Goal: Task Accomplishment & Management: Use online tool/utility

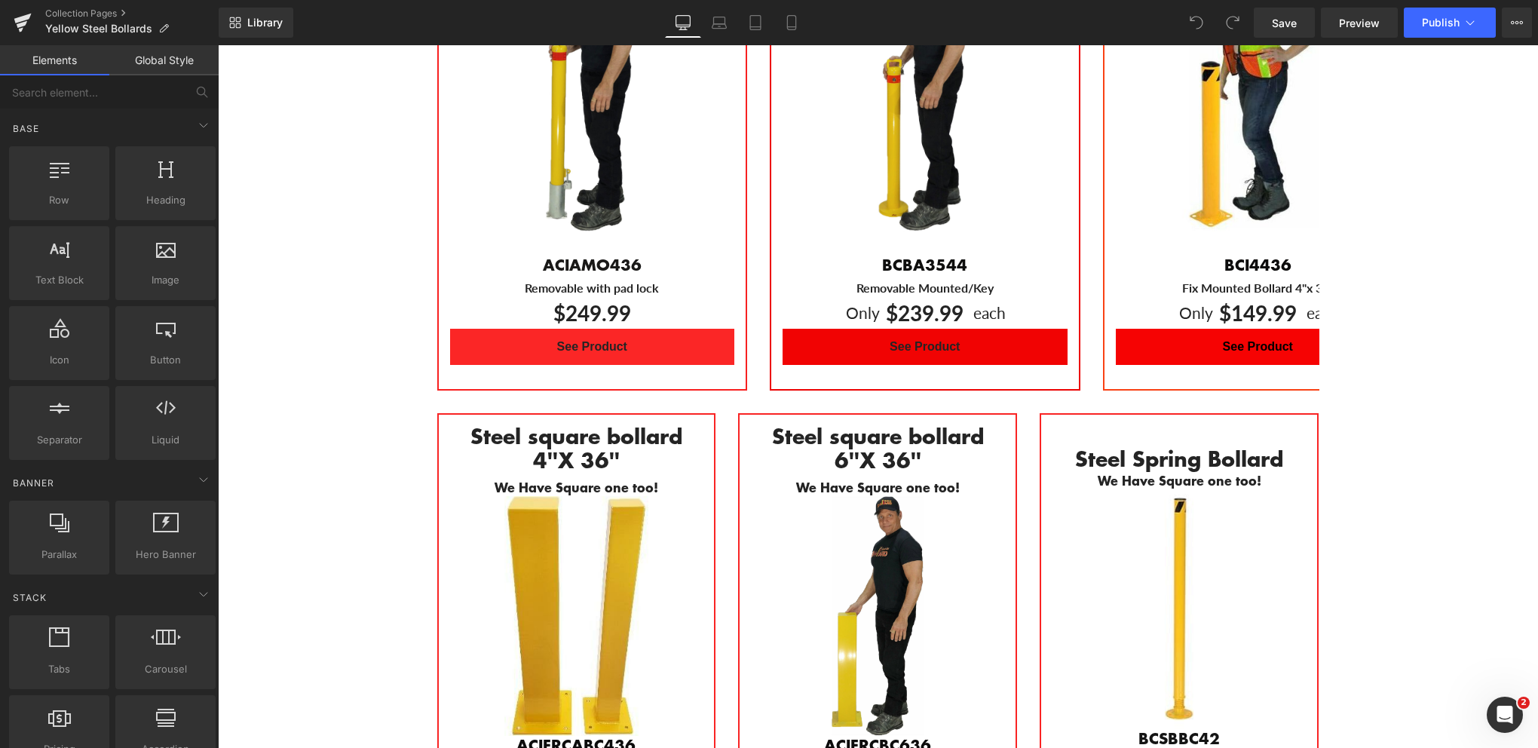
scroll to position [980, 0]
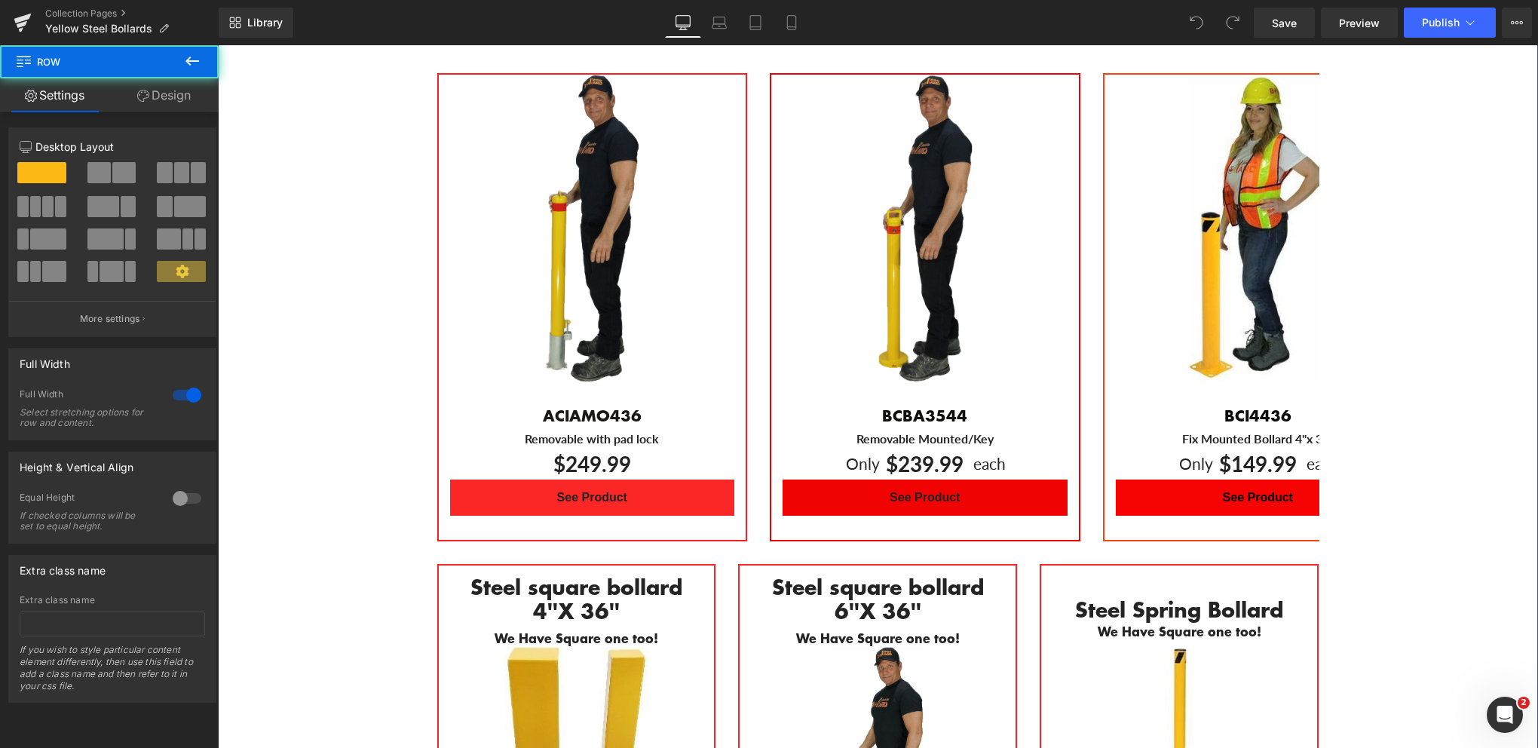
click at [1523, 304] on div "Bollard Canada's yellow steel bollards combine practical safety benefits with a…" at bounding box center [878, 499] width 1320 height 1078
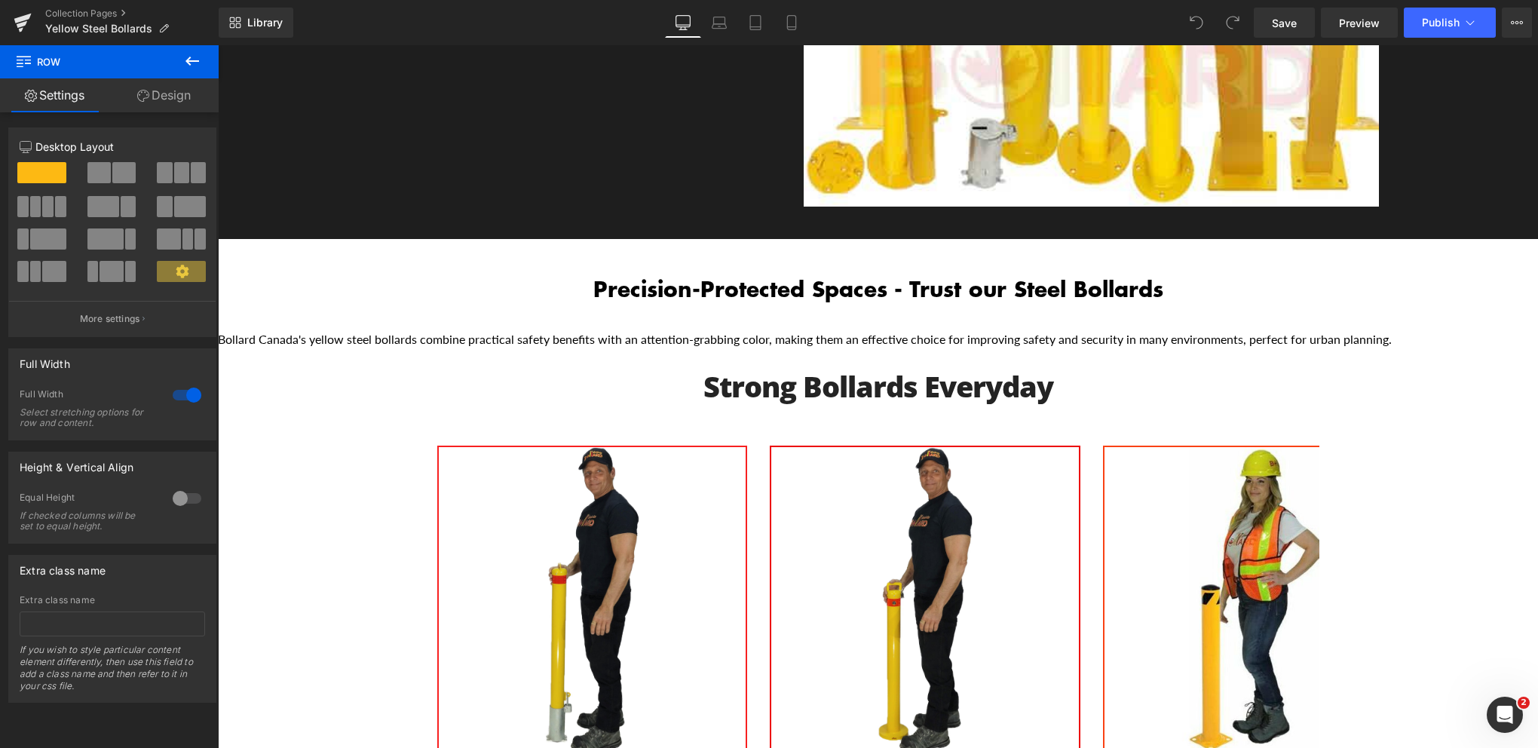
scroll to position [905, 0]
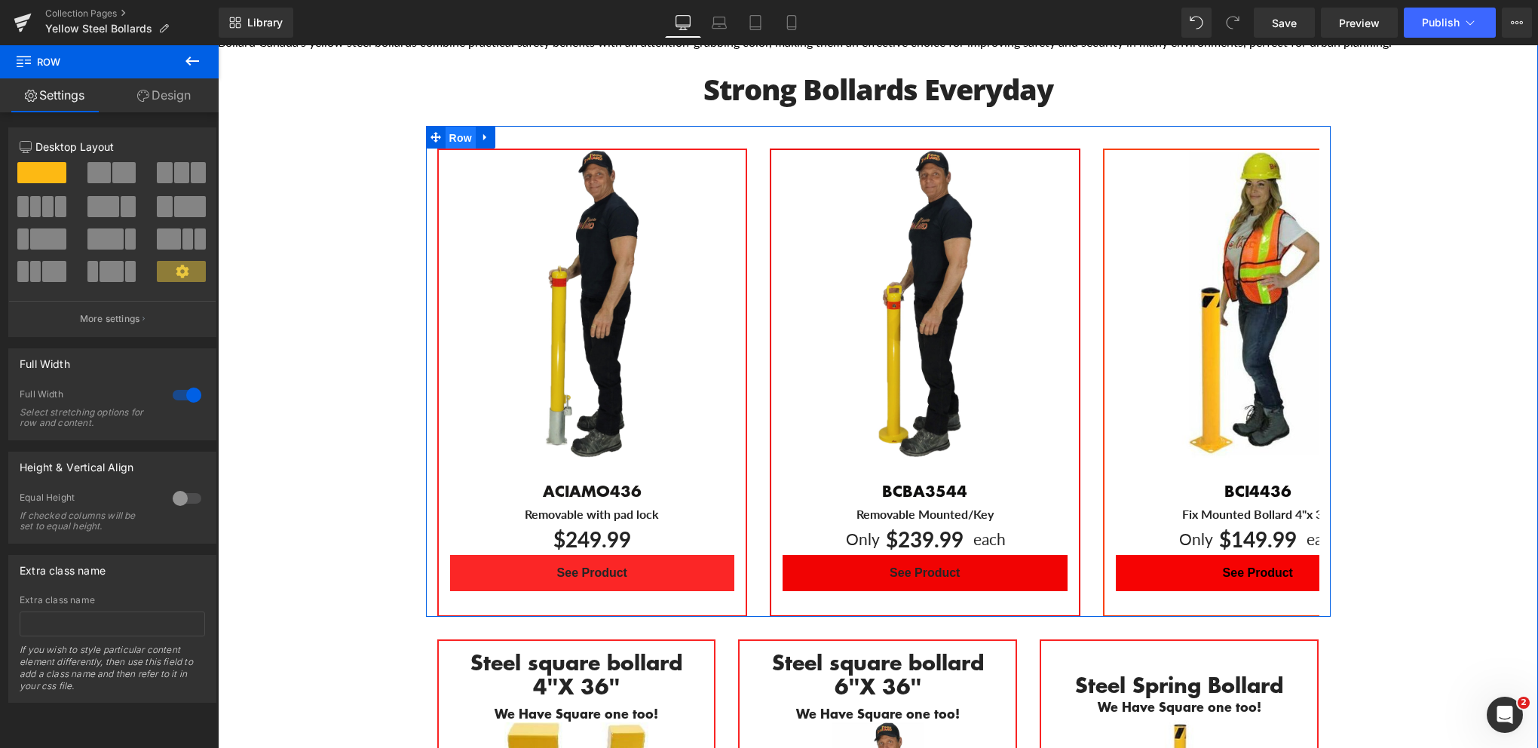
click at [455, 127] on span "Row" at bounding box center [461, 138] width 30 height 23
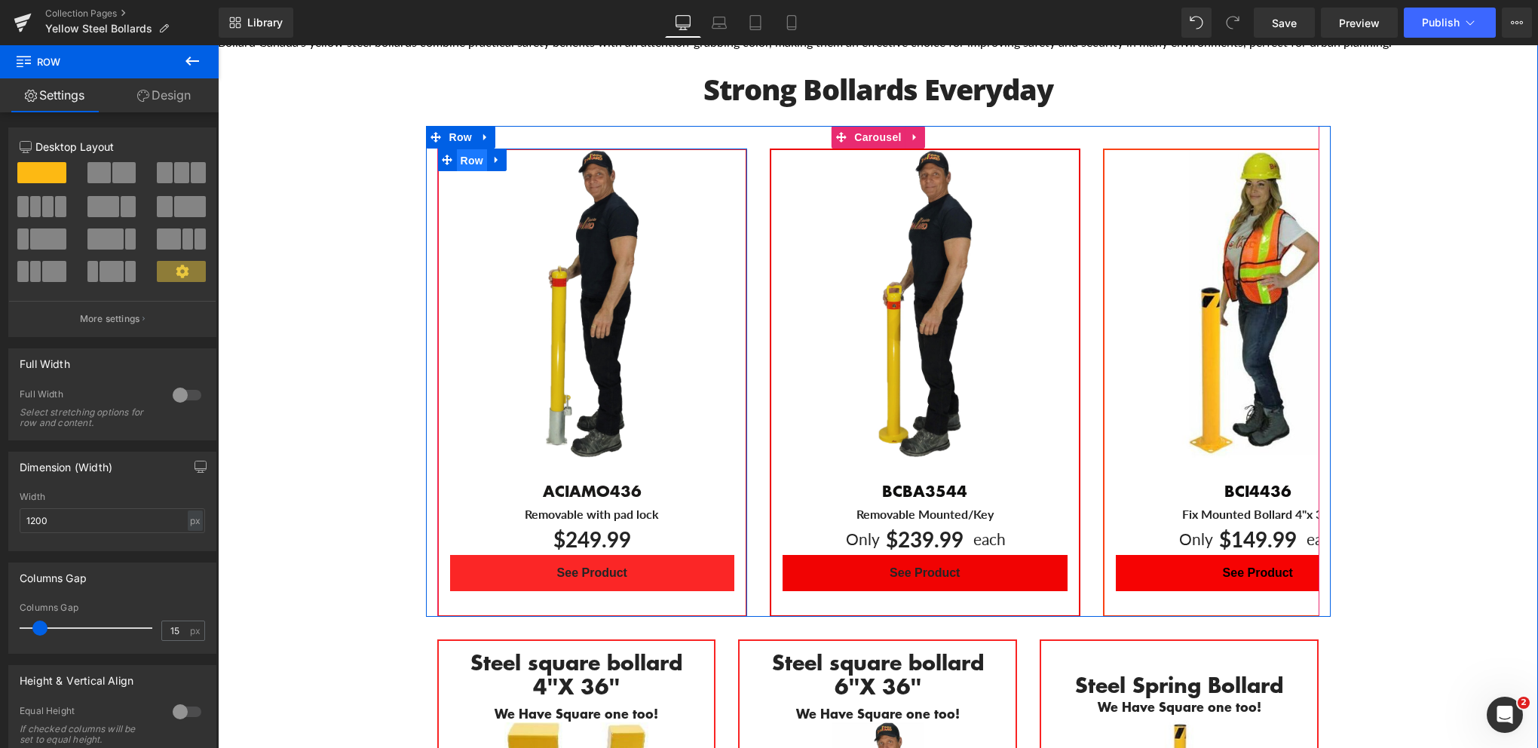
click at [470, 149] on span "Row" at bounding box center [472, 160] width 30 height 23
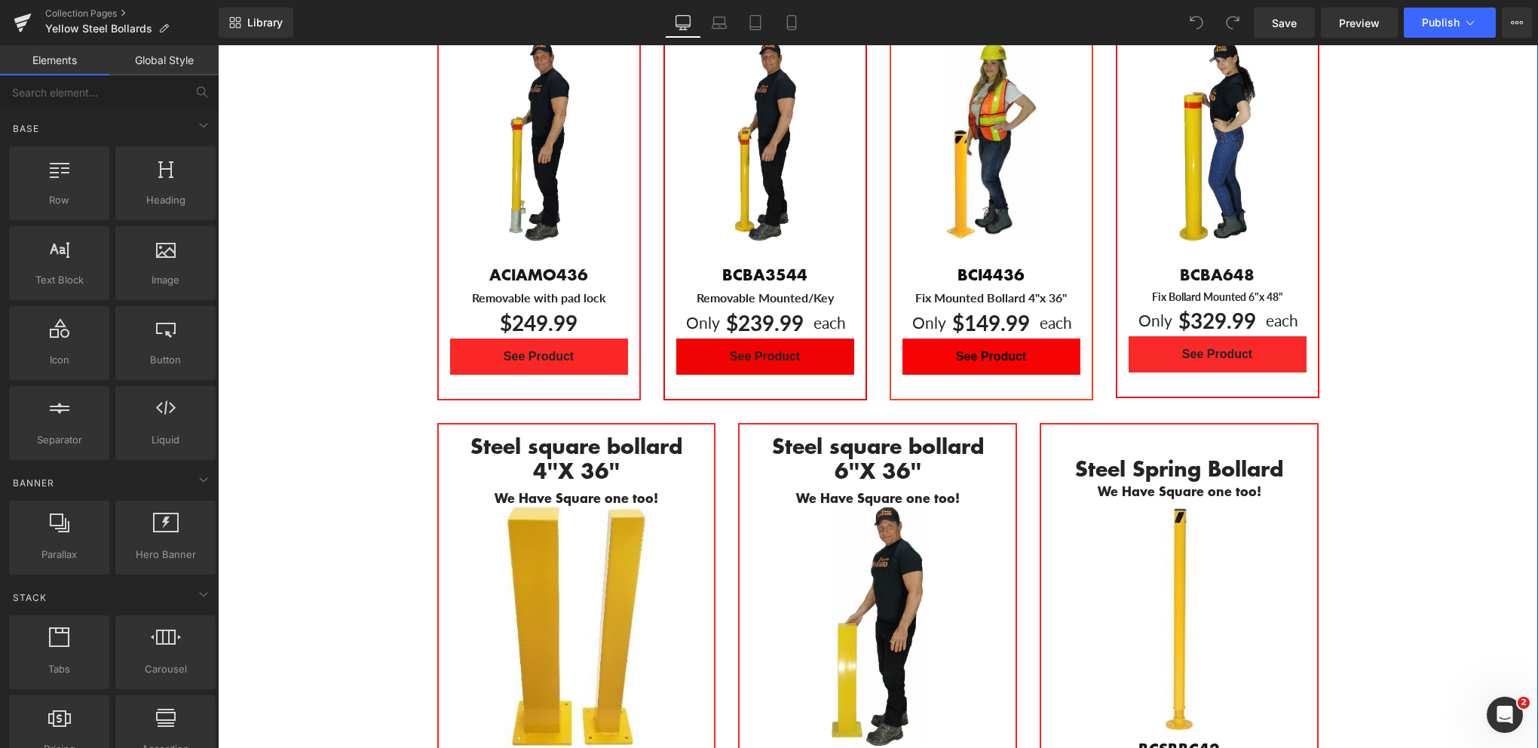
scroll to position [979, 0]
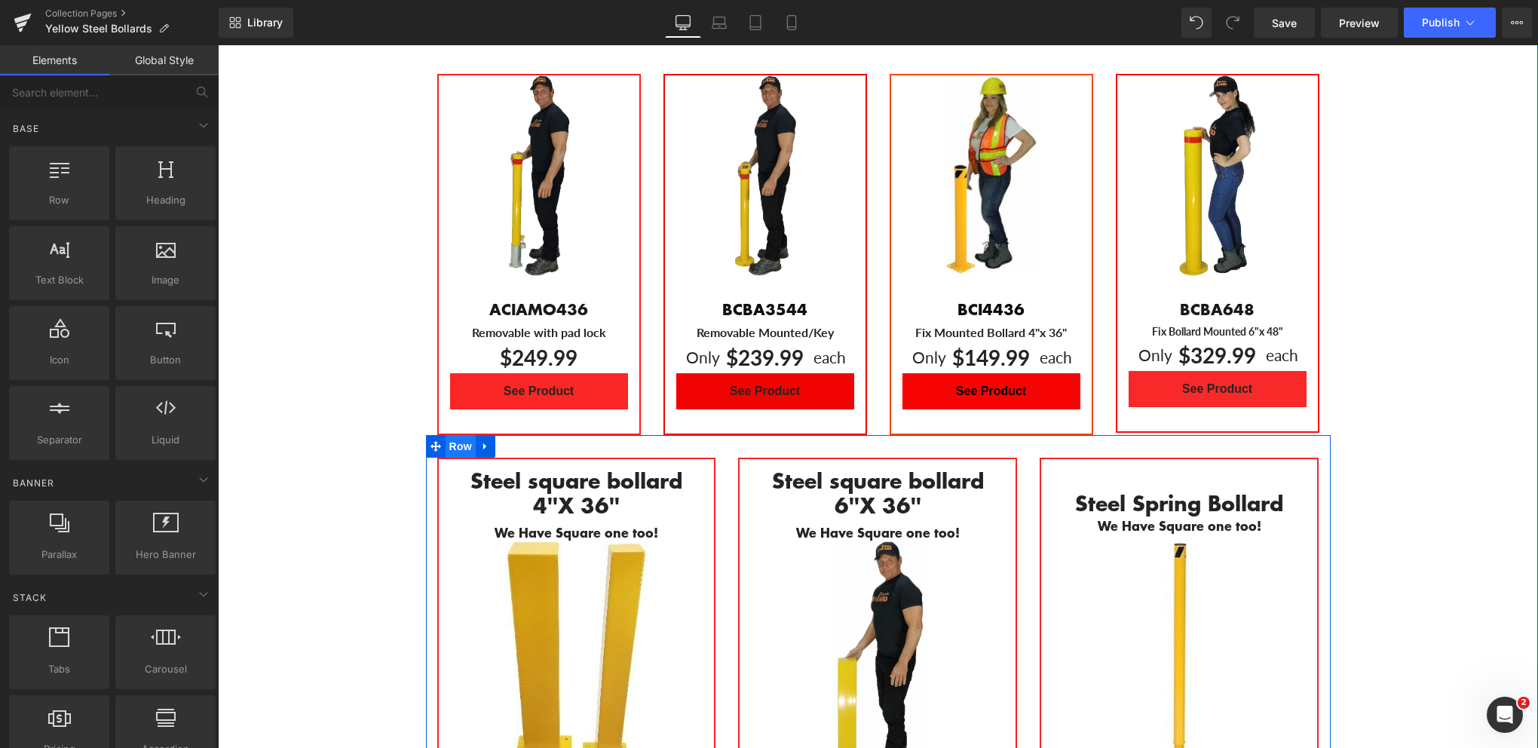
click at [454, 435] on span "Row" at bounding box center [461, 446] width 30 height 23
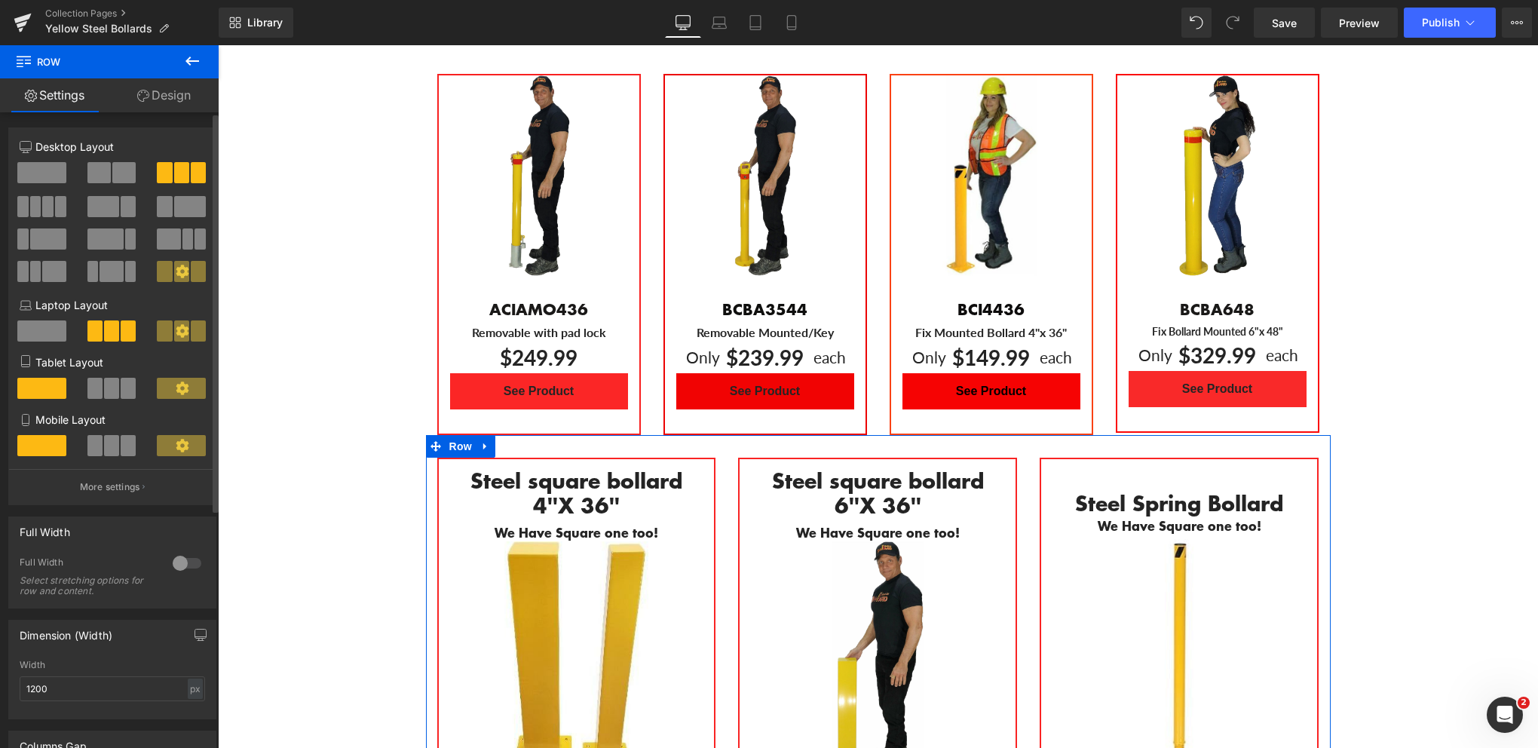
click at [42, 207] on span at bounding box center [47, 206] width 11 height 21
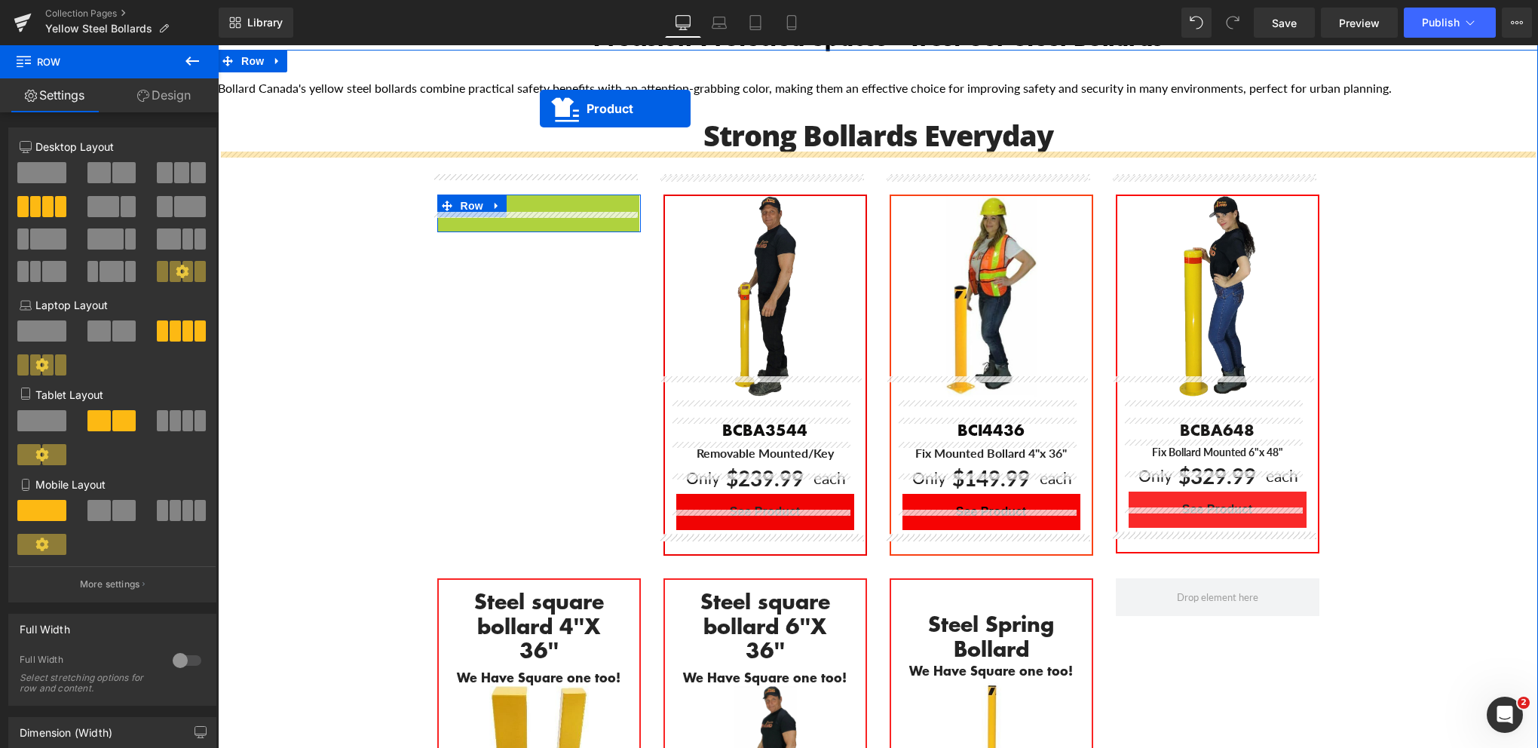
scroll to position [814, 0]
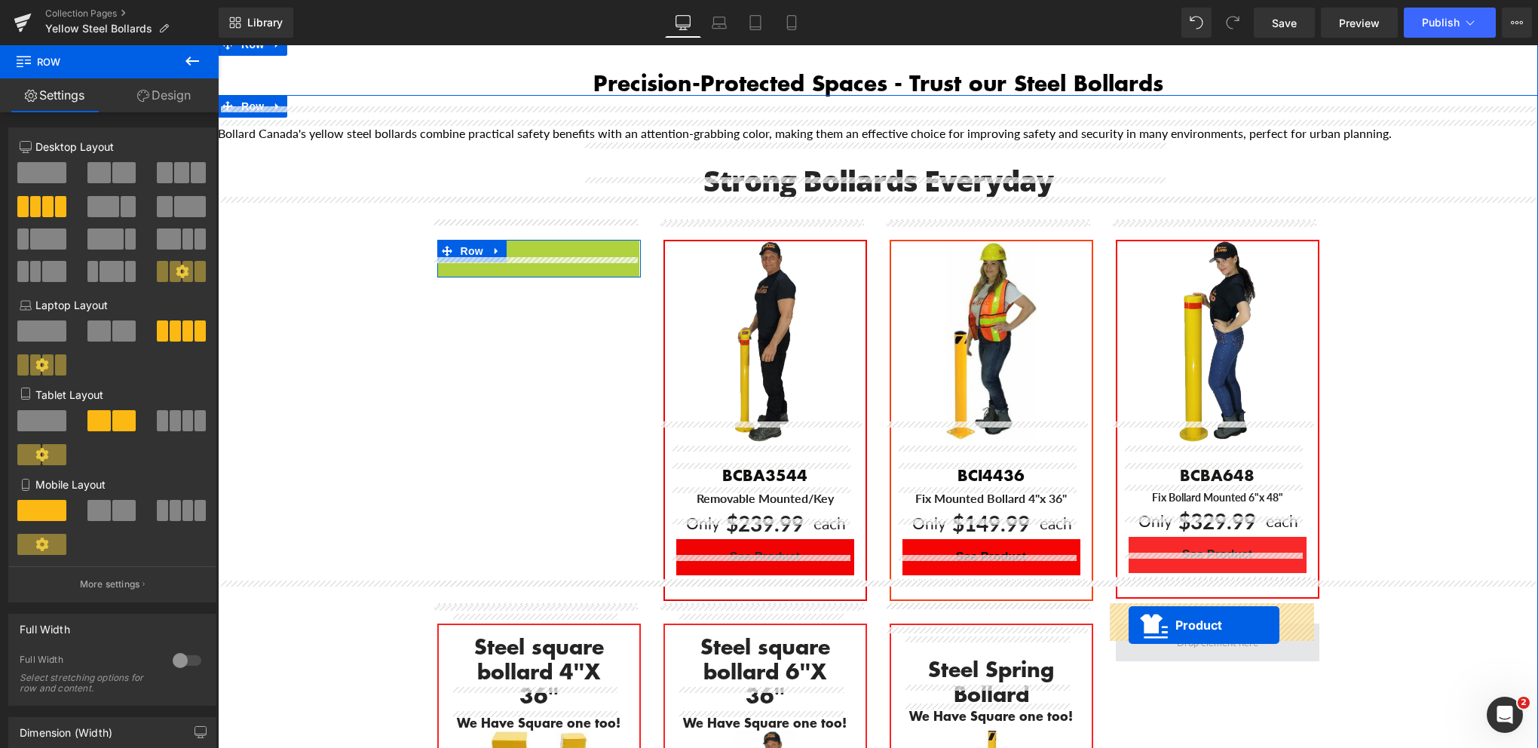
drag, startPoint x: 506, startPoint y: 66, endPoint x: 1129, endPoint y: 624, distance: 836.7
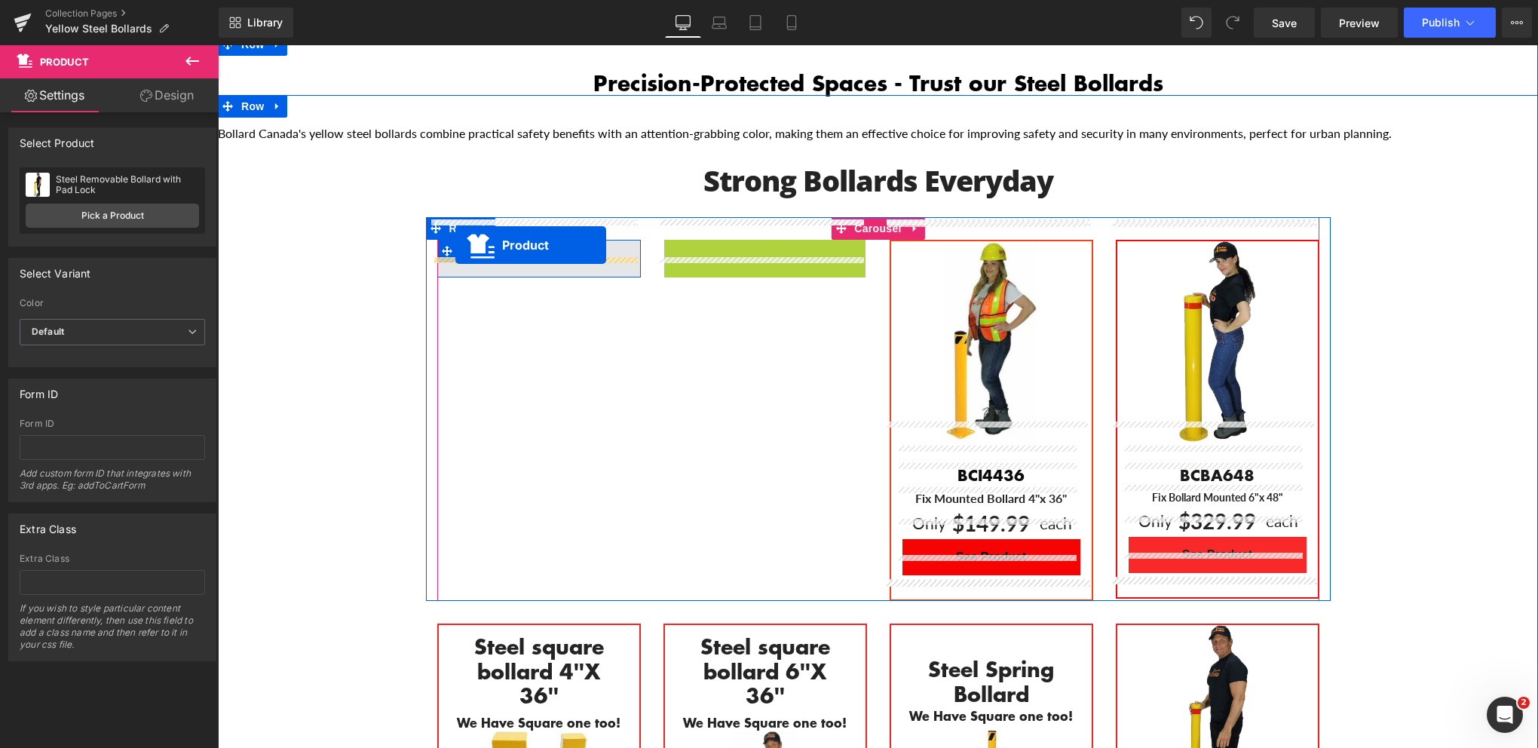
drag, startPoint x: 732, startPoint y: 232, endPoint x: 455, endPoint y: 245, distance: 277.0
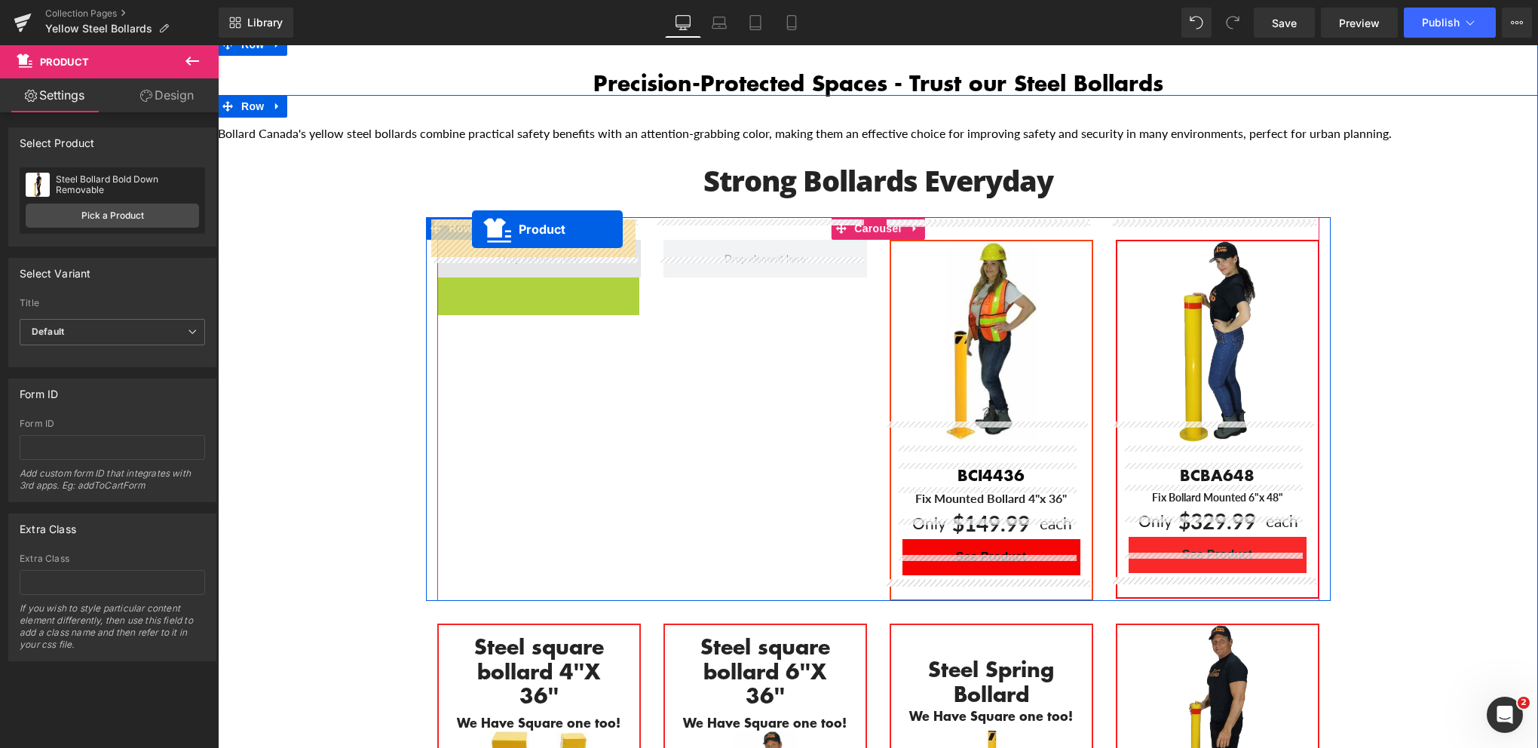
drag, startPoint x: 500, startPoint y: 267, endPoint x: 472, endPoint y: 229, distance: 46.9
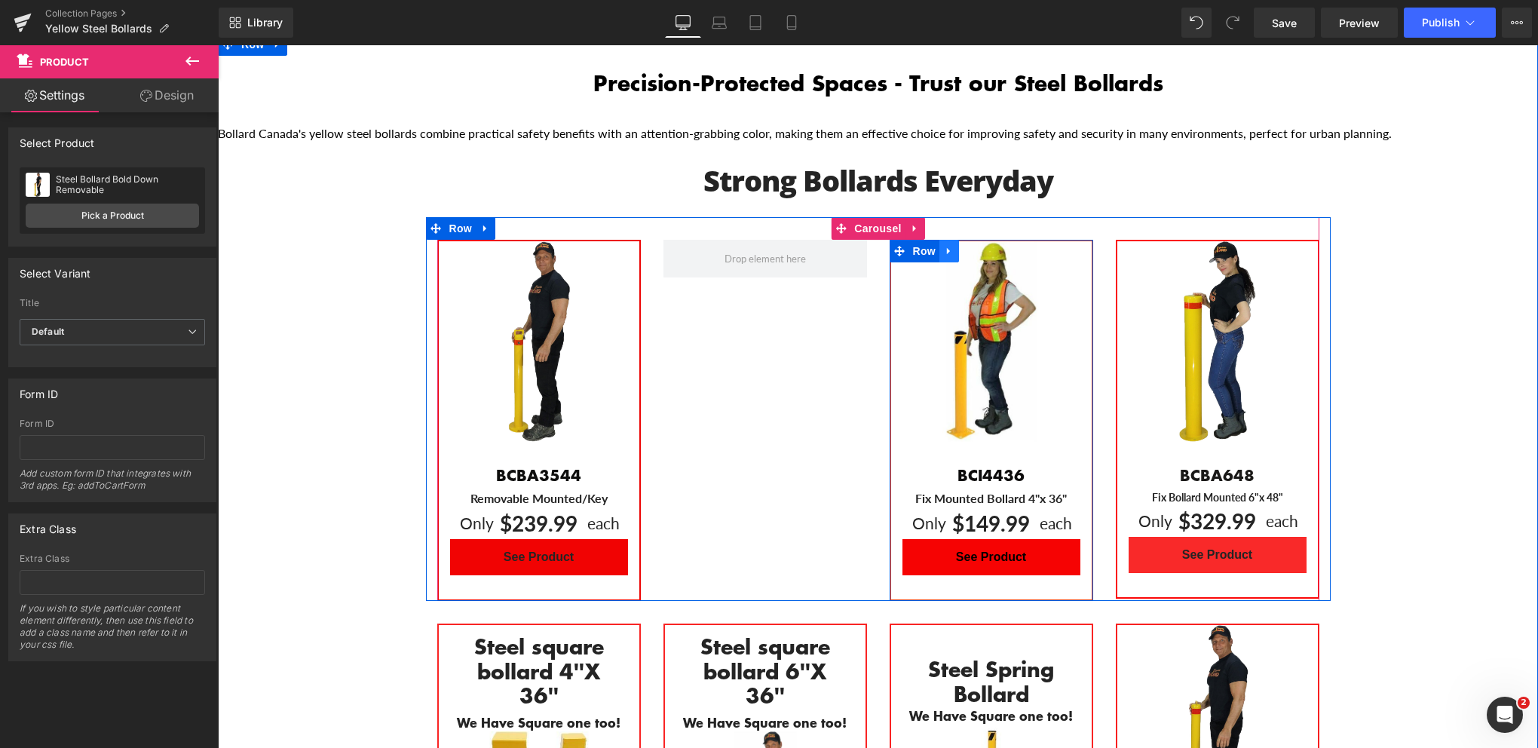
click at [944, 246] on icon "Main content" at bounding box center [949, 251] width 11 height 11
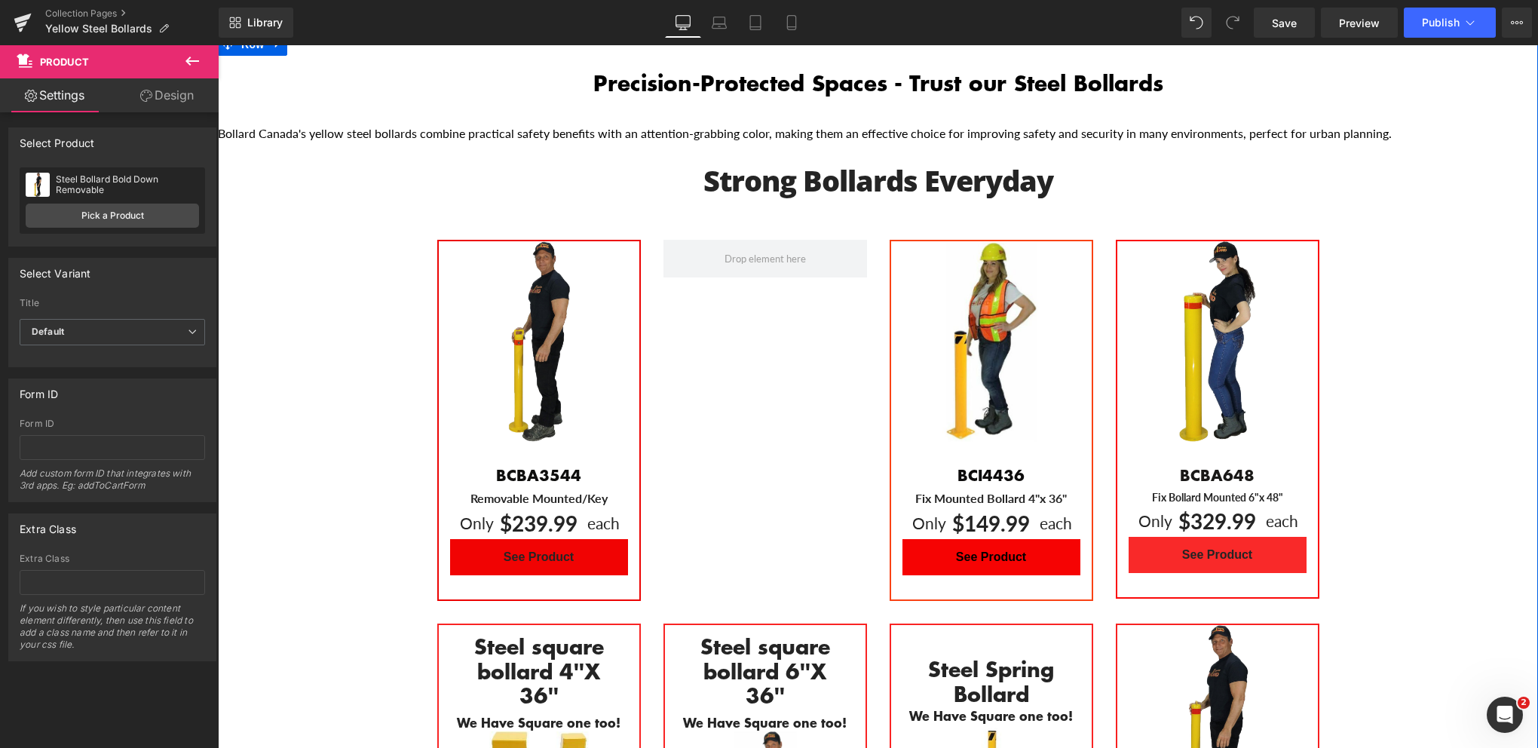
click at [1421, 167] on div "Bollard Canada's yellow steel bollards combine practical safety benefits with a…" at bounding box center [878, 595] width 1320 height 937
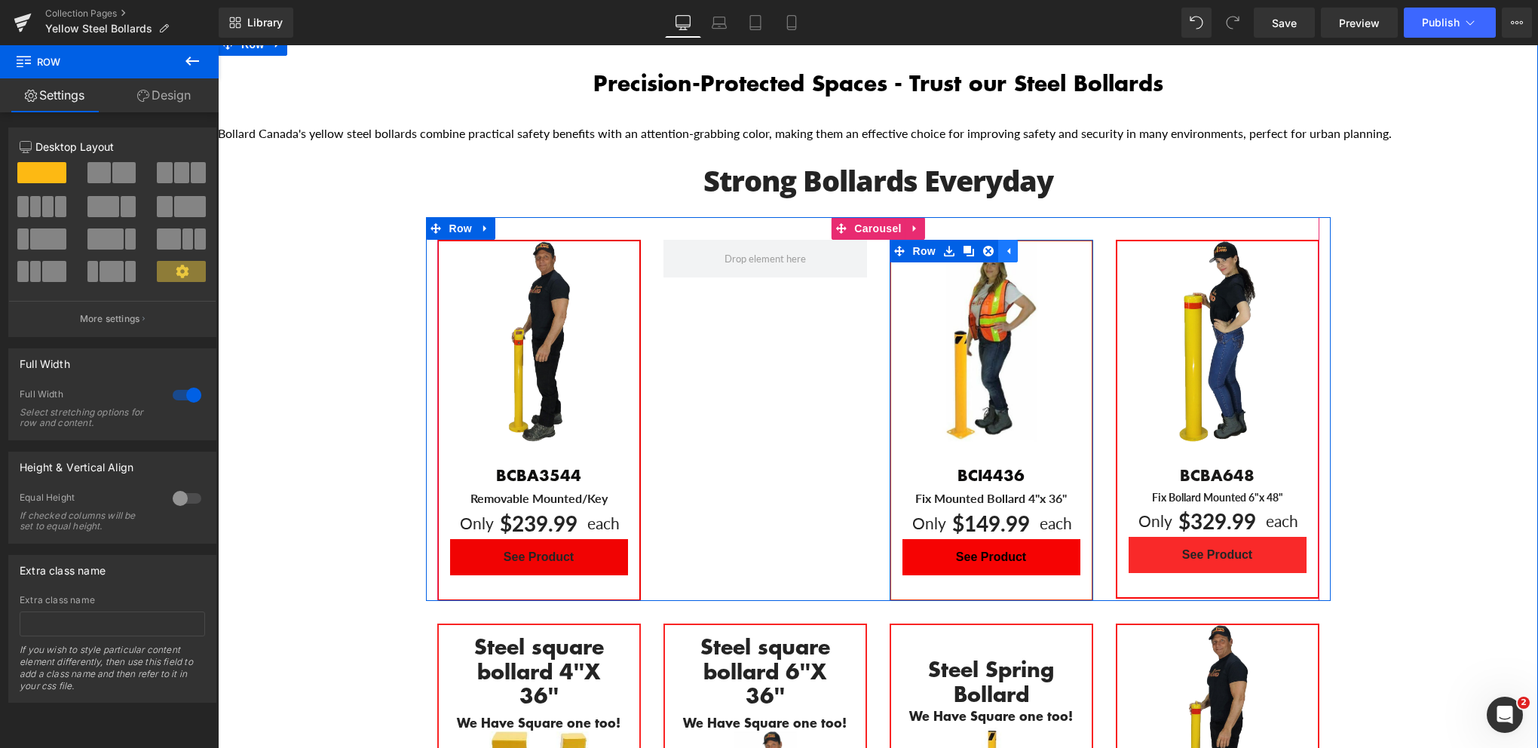
click at [1007, 248] on icon "Main content" at bounding box center [1008, 251] width 3 height 7
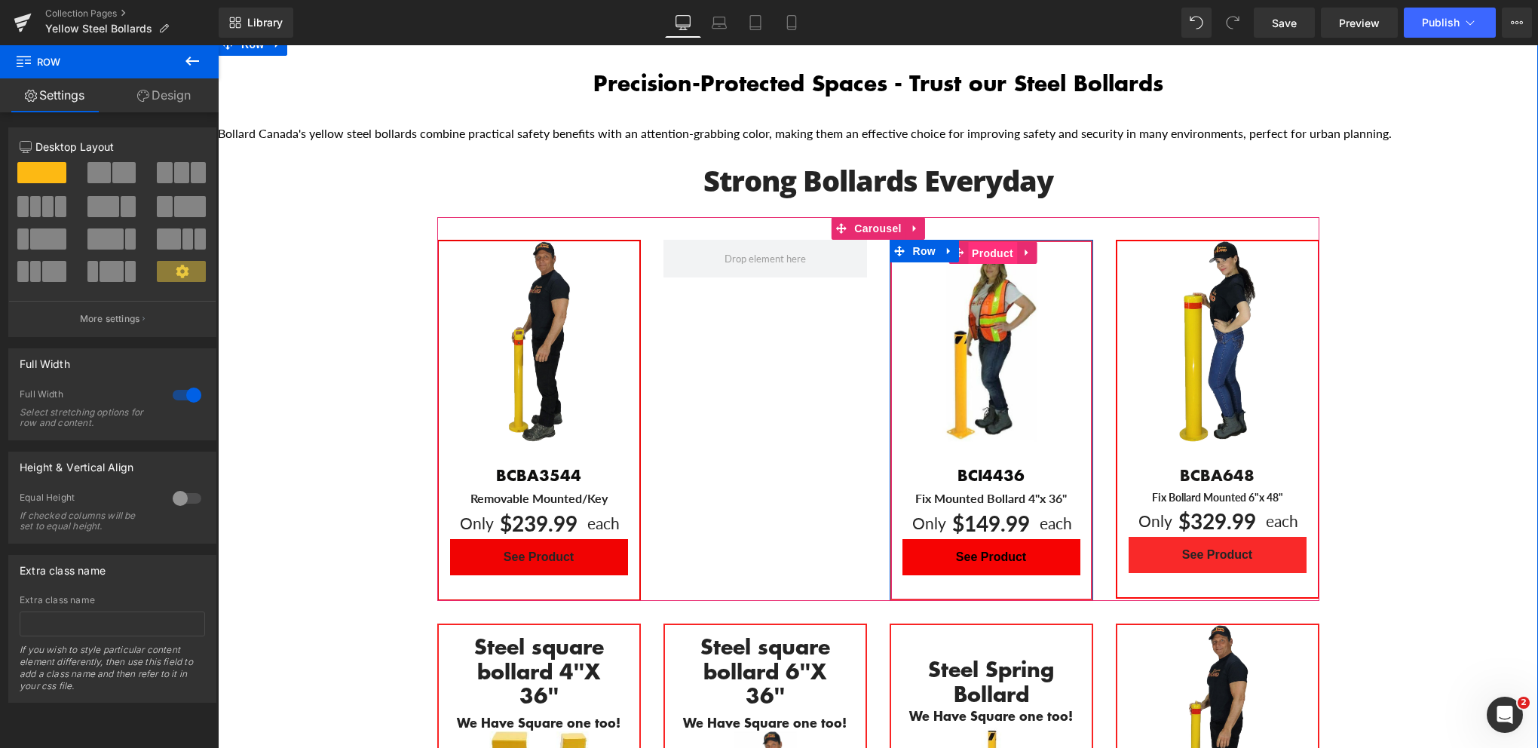
click at [982, 242] on span "Product" at bounding box center [992, 253] width 49 height 23
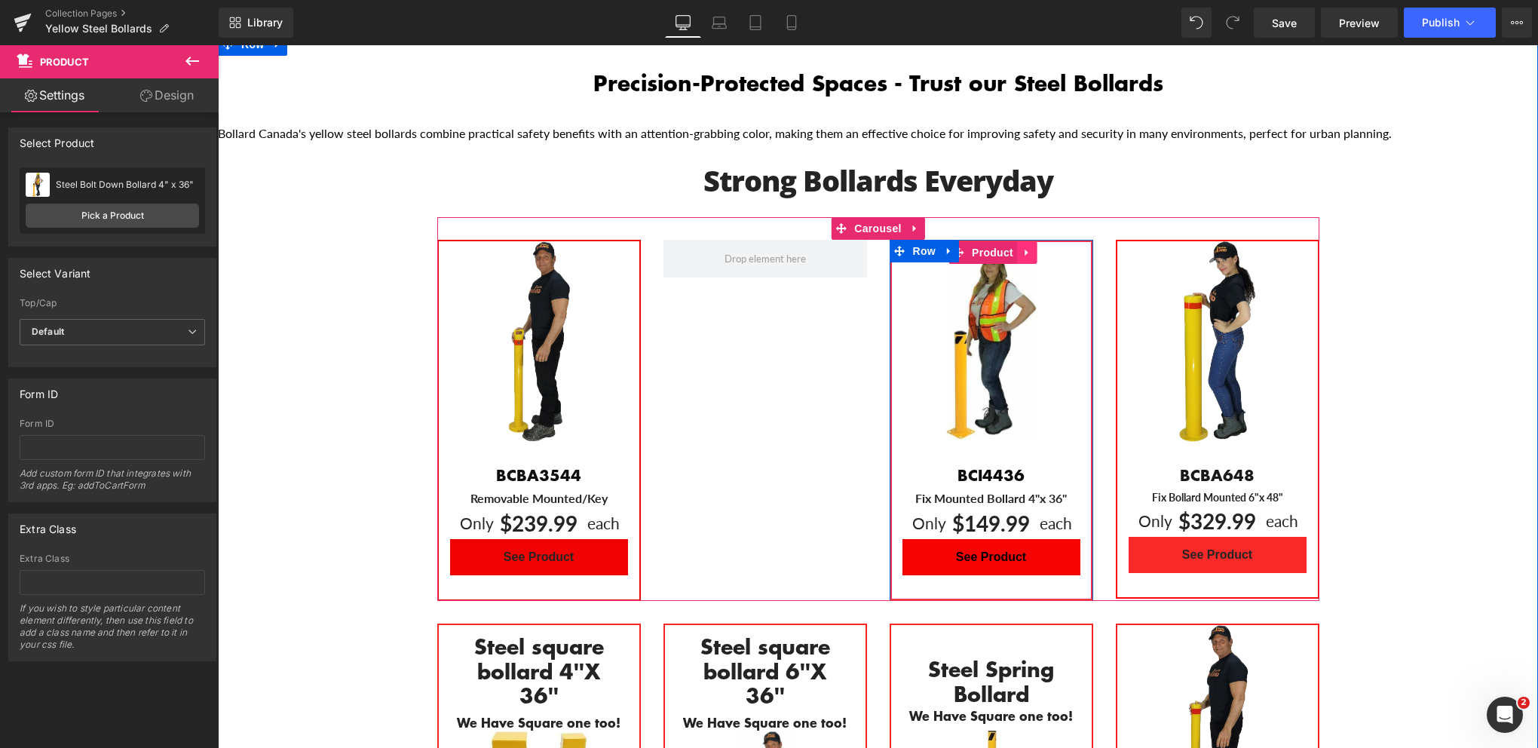
click at [1022, 247] on icon "Main content" at bounding box center [1027, 252] width 11 height 11
click at [1012, 247] on icon "Main content" at bounding box center [1017, 252] width 11 height 11
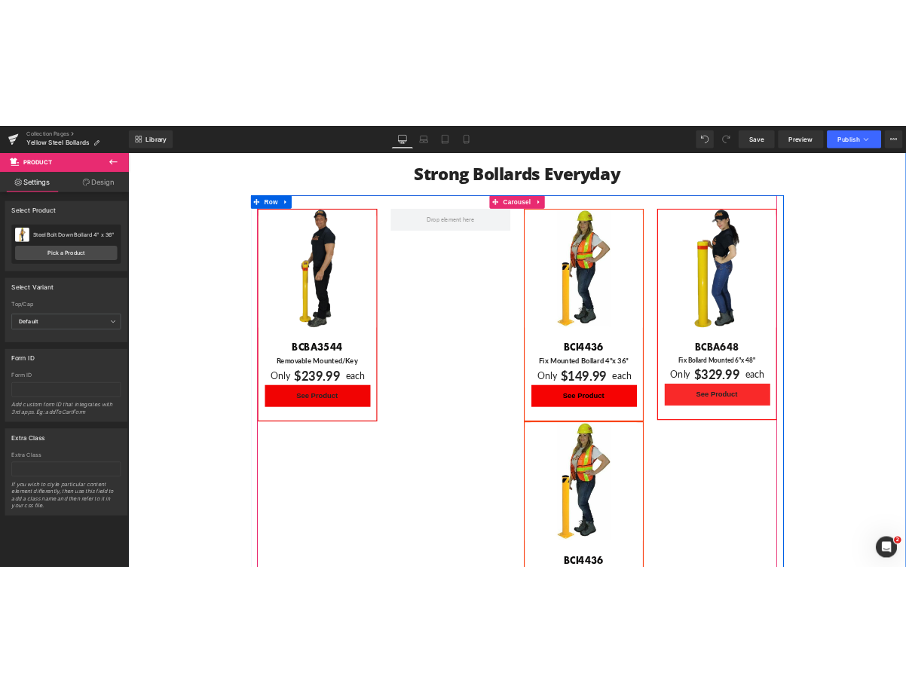
scroll to position [912, 0]
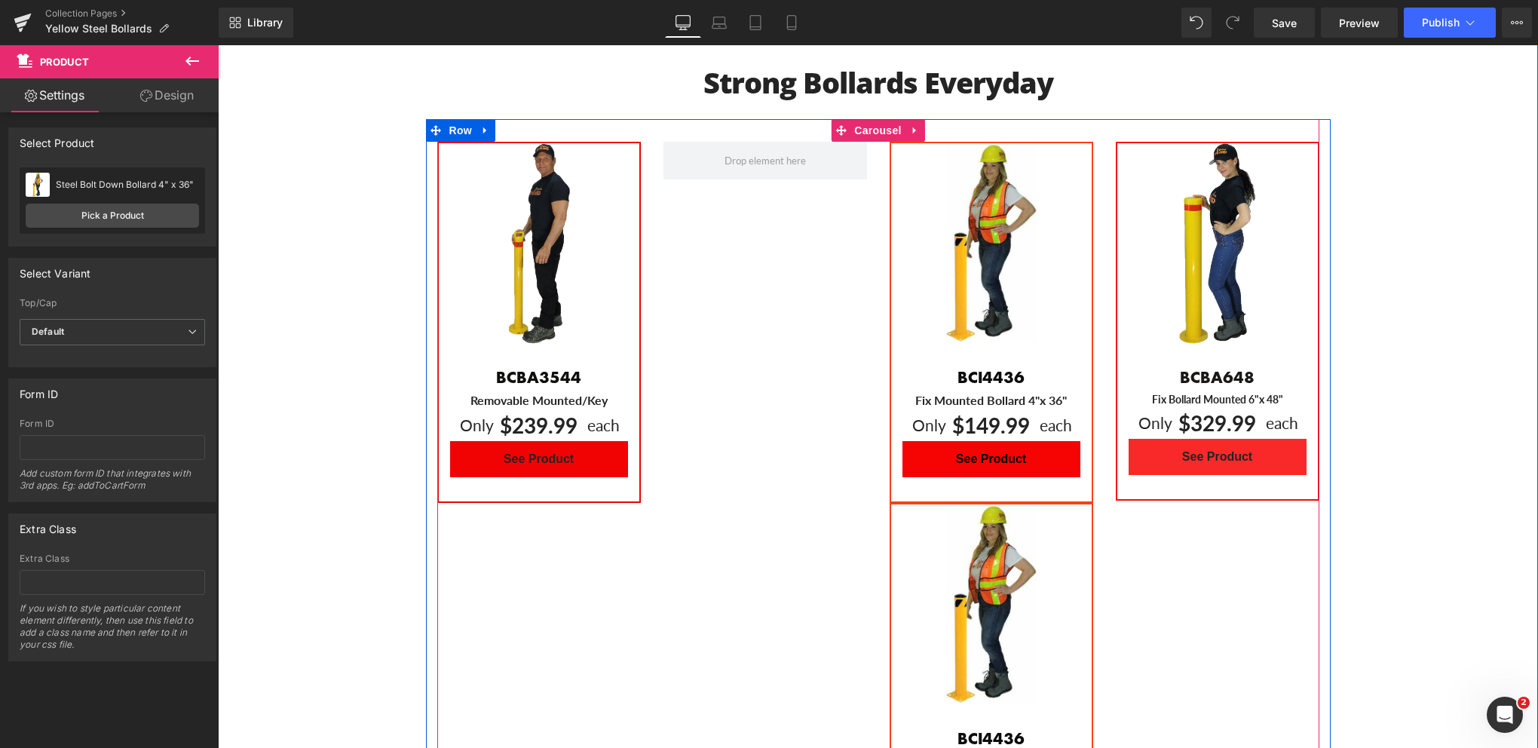
click at [955, 518] on img "Main content" at bounding box center [991, 604] width 201 height 201
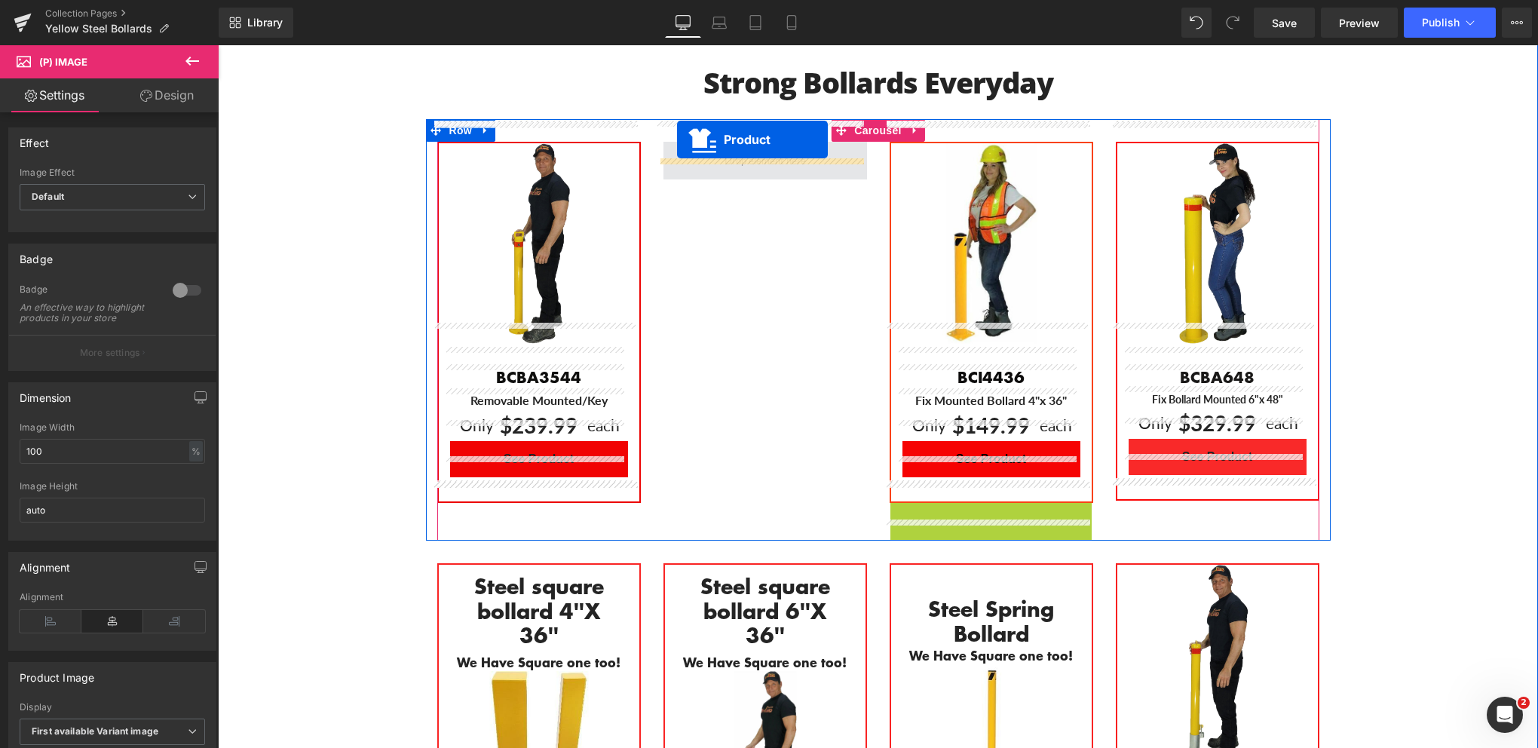
drag, startPoint x: 952, startPoint y: 492, endPoint x: 677, endPoint y: 140, distance: 446.9
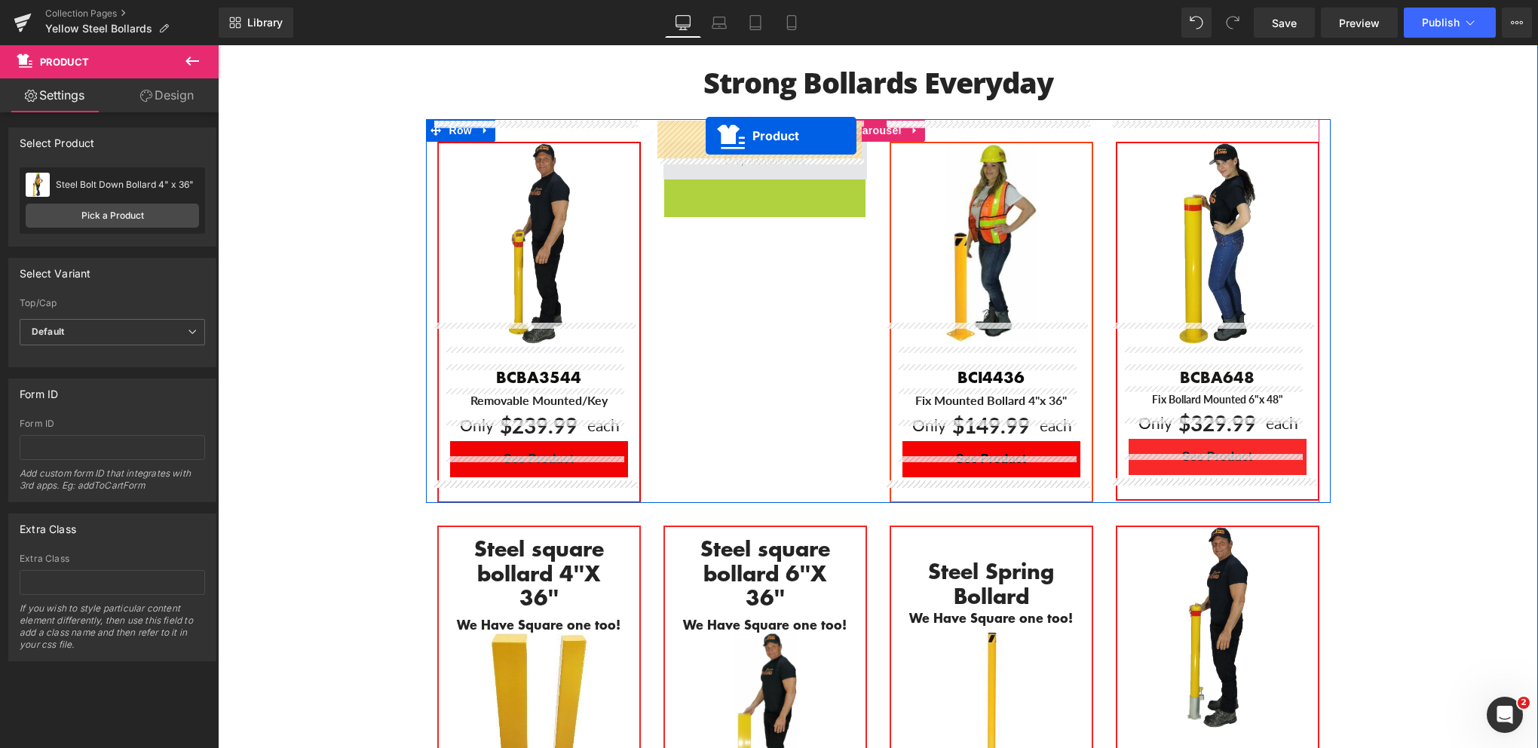
drag, startPoint x: 727, startPoint y: 167, endPoint x: 706, endPoint y: 136, distance: 38.1
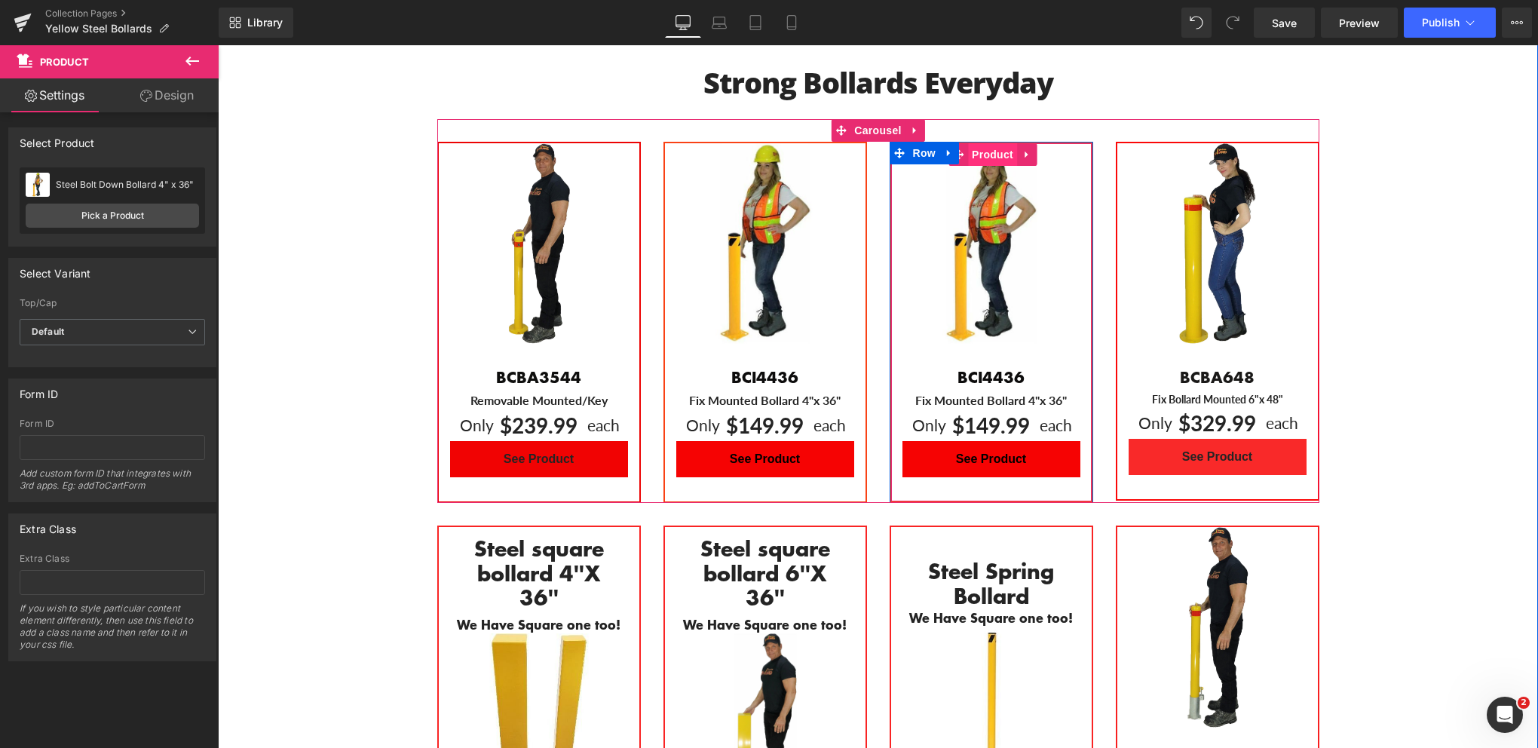
click at [968, 143] on span "Product" at bounding box center [992, 154] width 49 height 23
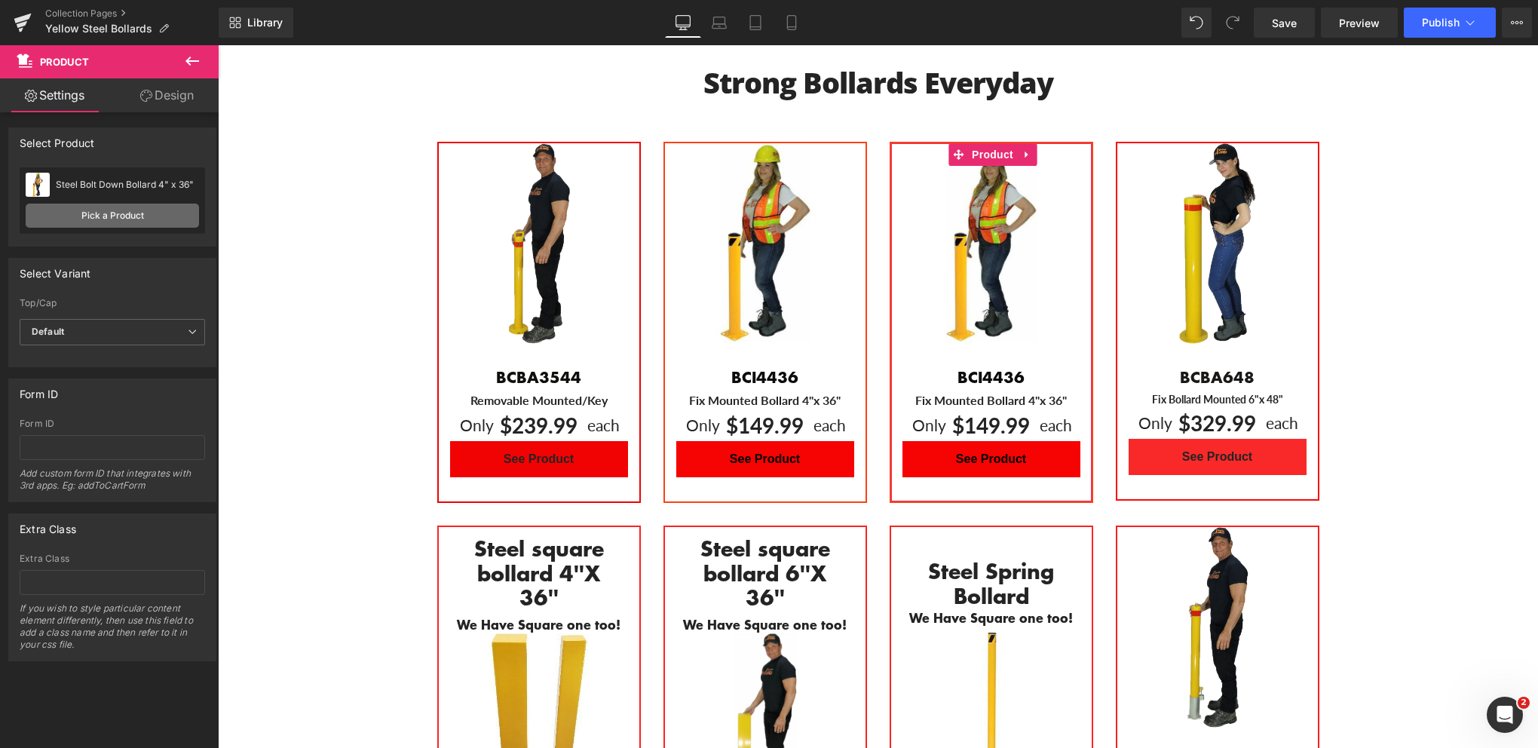
click at [116, 219] on link "Pick a Product" at bounding box center [112, 216] width 173 height 24
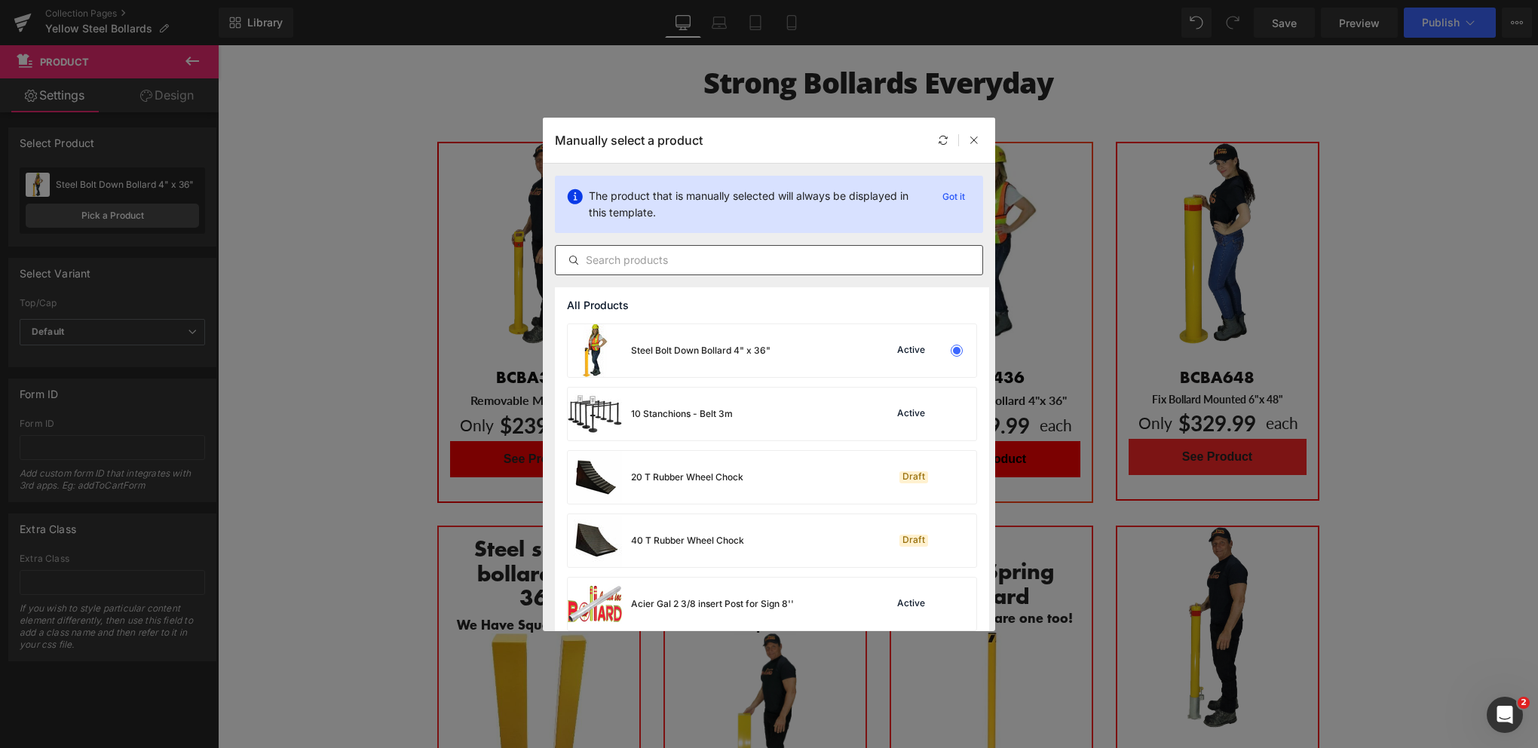
click at [606, 259] on input "text" at bounding box center [769, 260] width 427 height 18
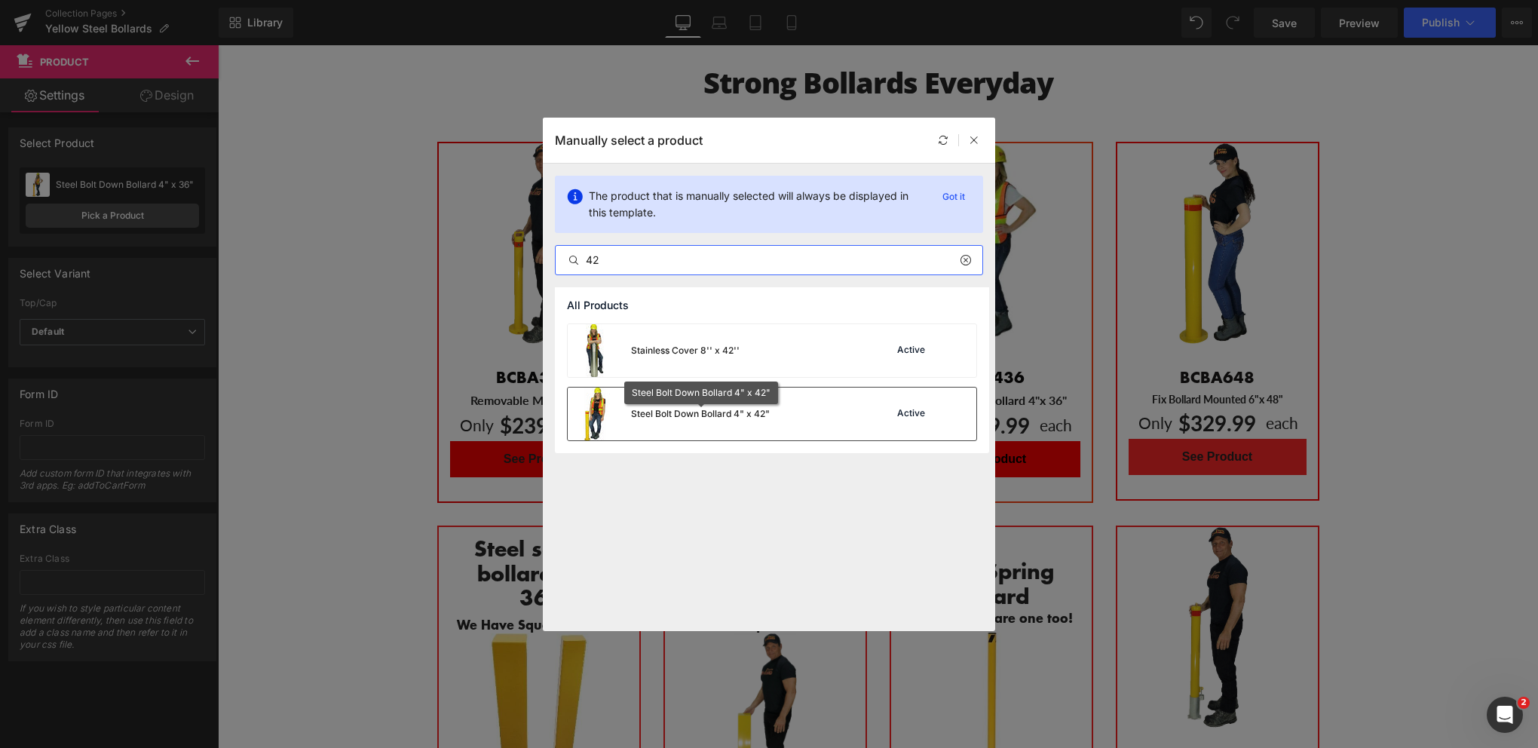
type input "42"
click at [669, 410] on div "Steel Bolt Down Bollard 4" x 42"" at bounding box center [700, 414] width 139 height 14
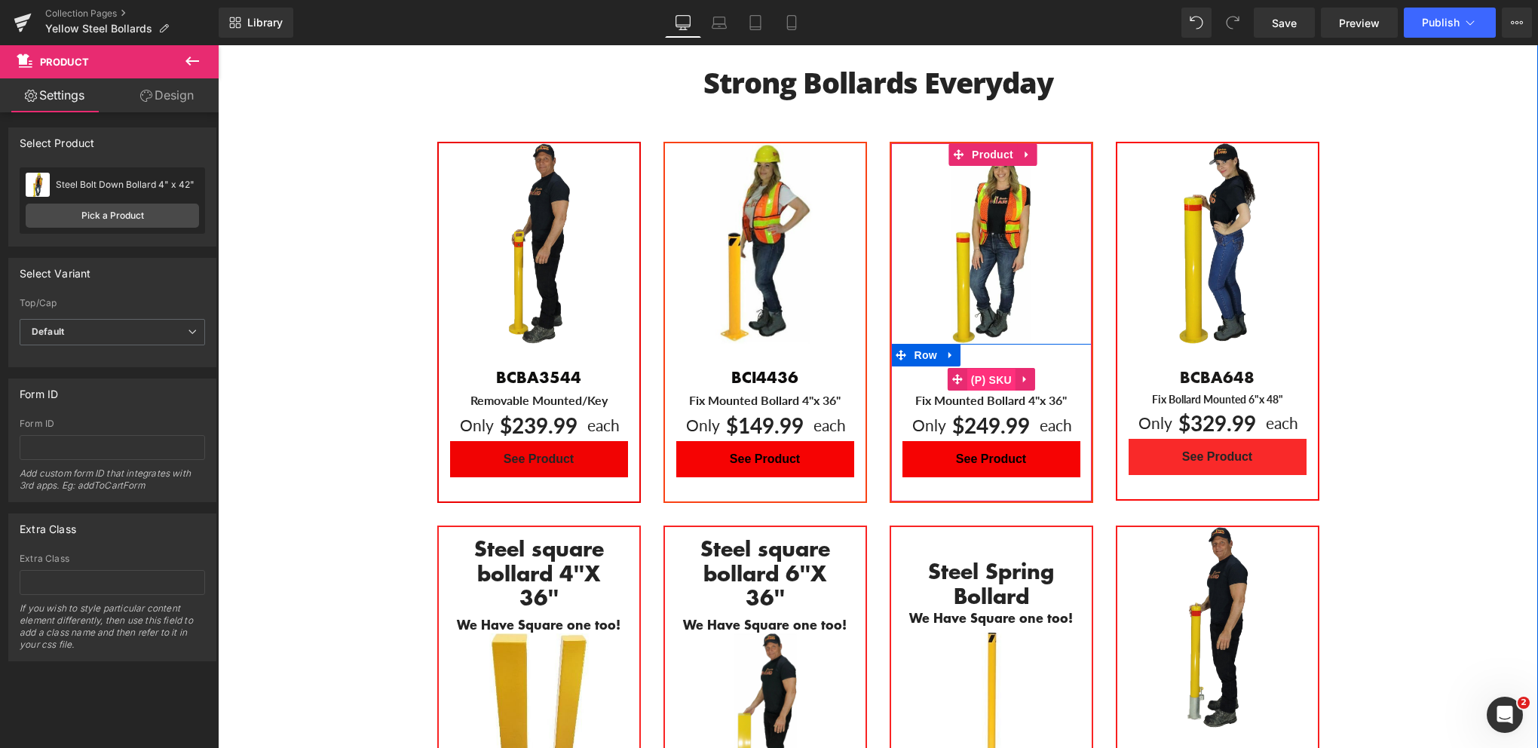
click at [983, 369] on span "(P) SKU" at bounding box center [991, 380] width 48 height 23
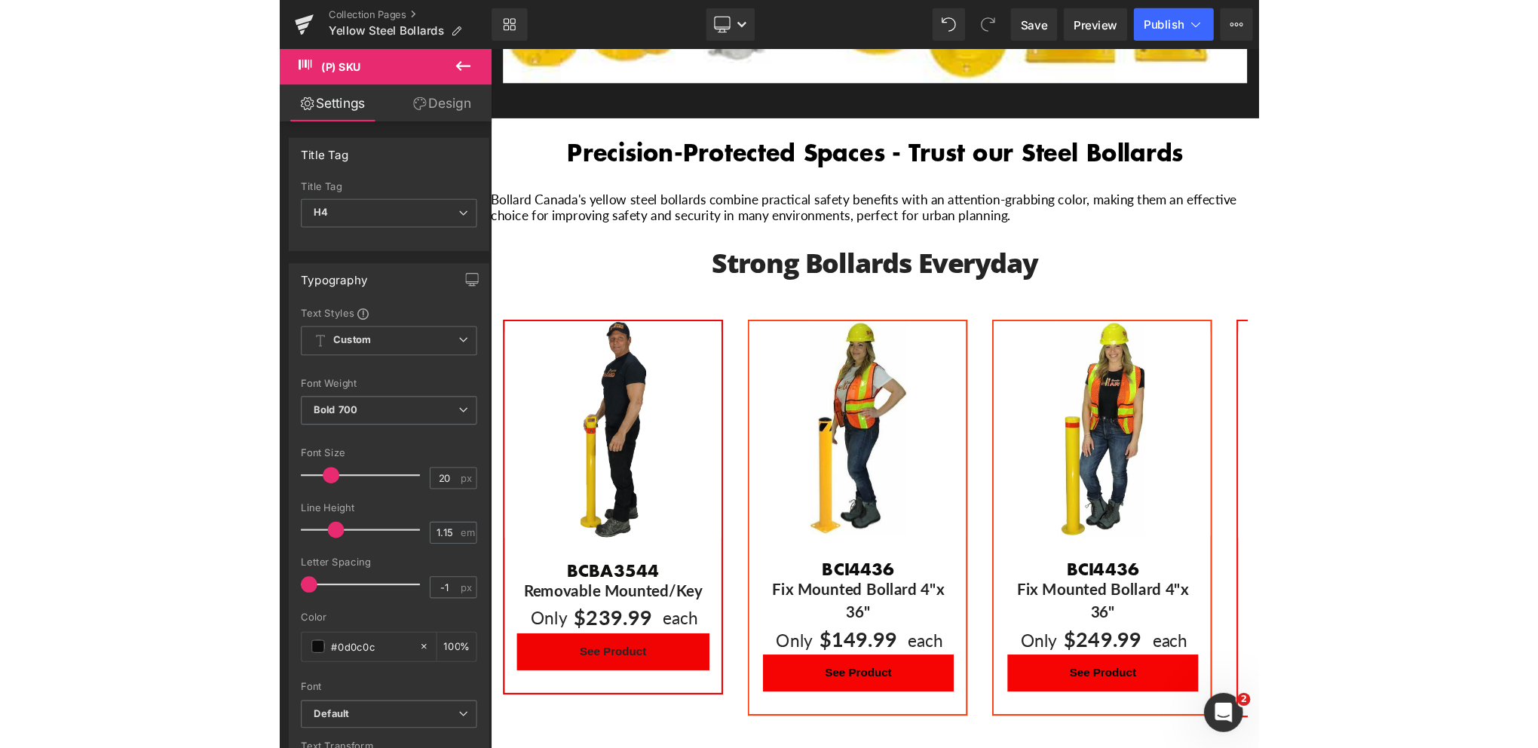
scroll to position [904, 0]
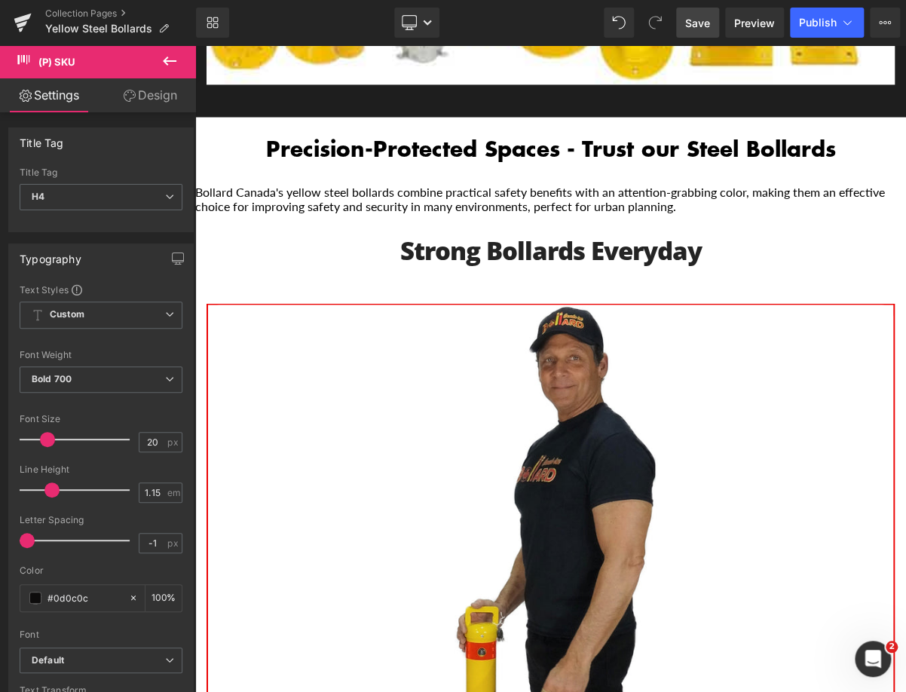
click at [706, 22] on span "Save" at bounding box center [697, 23] width 25 height 16
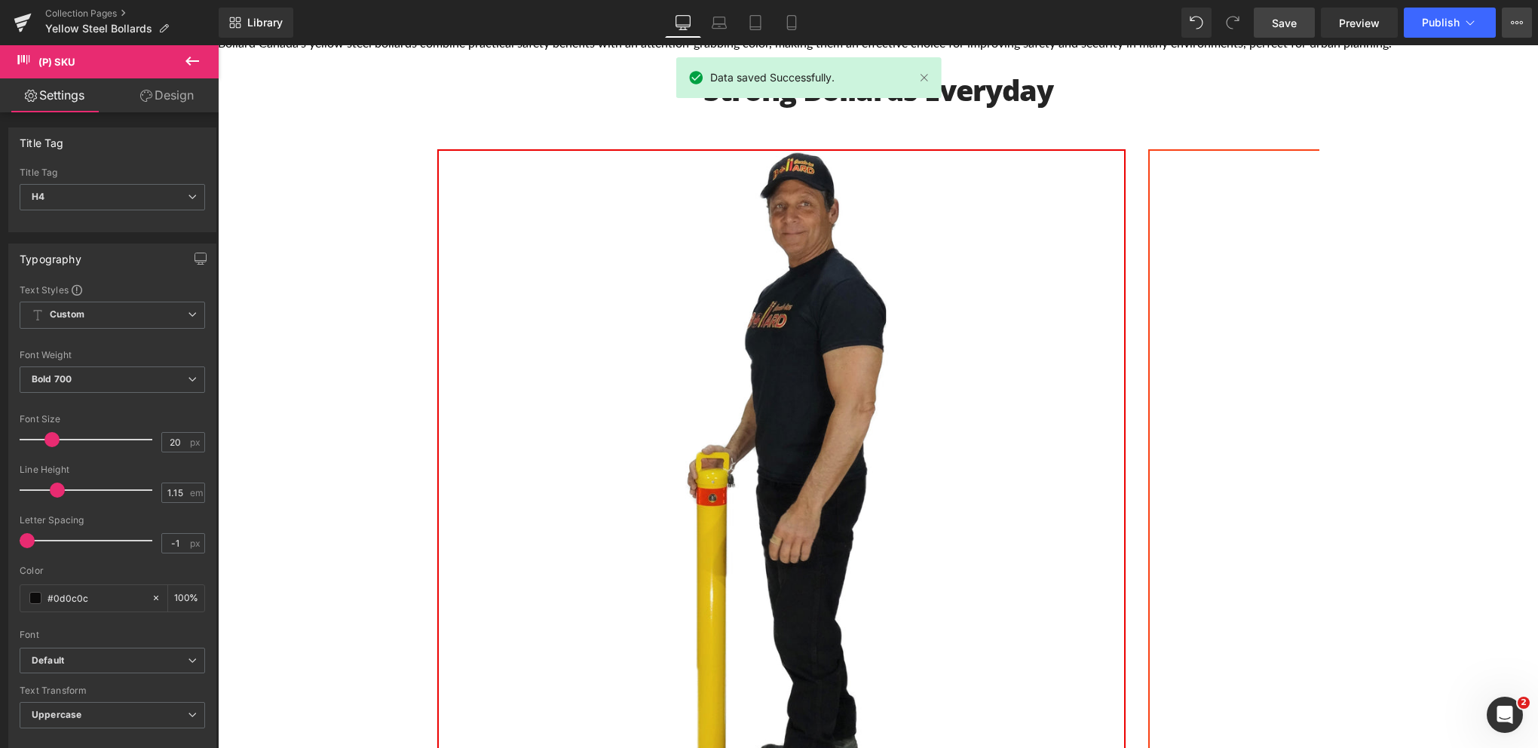
scroll to position [911, 0]
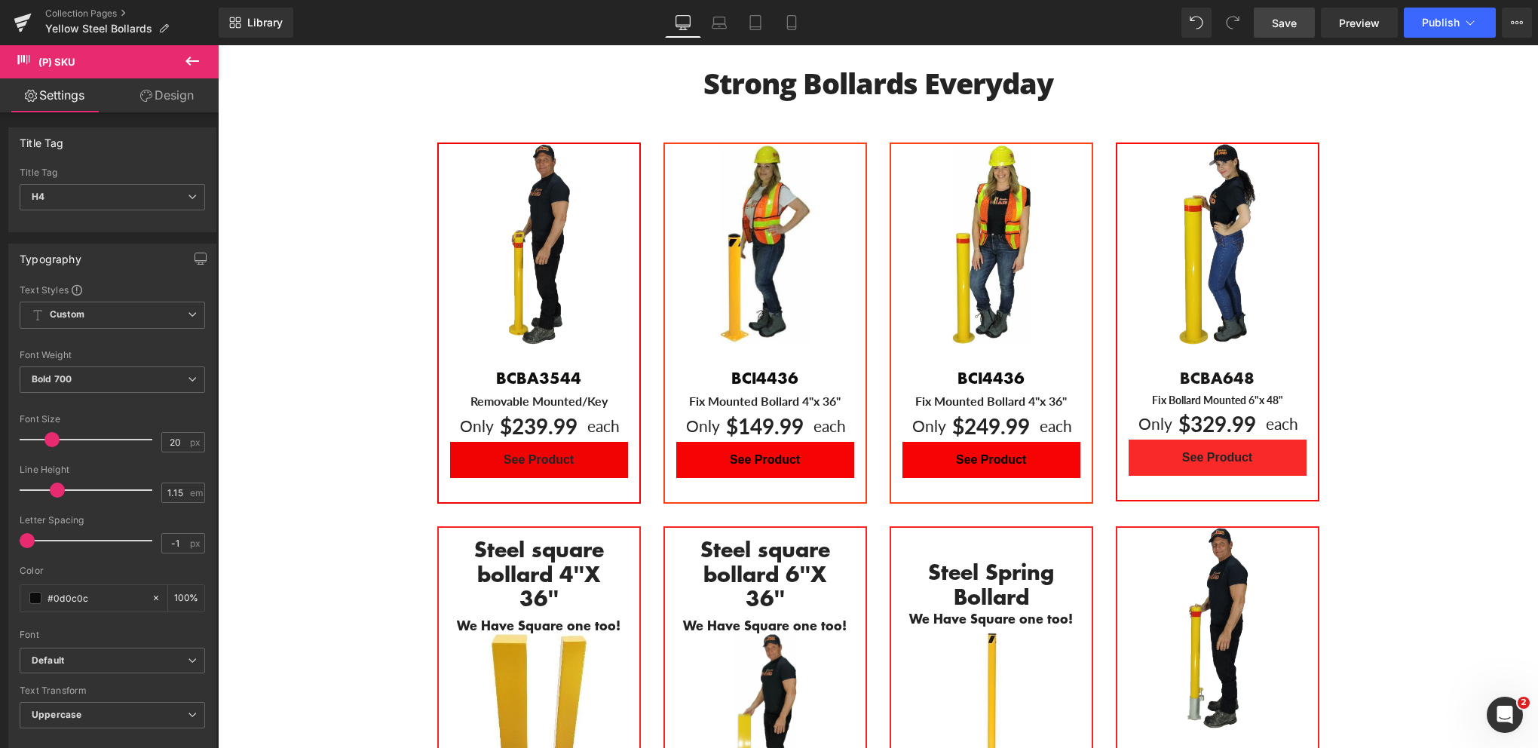
click at [1279, 8] on link "Save" at bounding box center [1284, 23] width 61 height 30
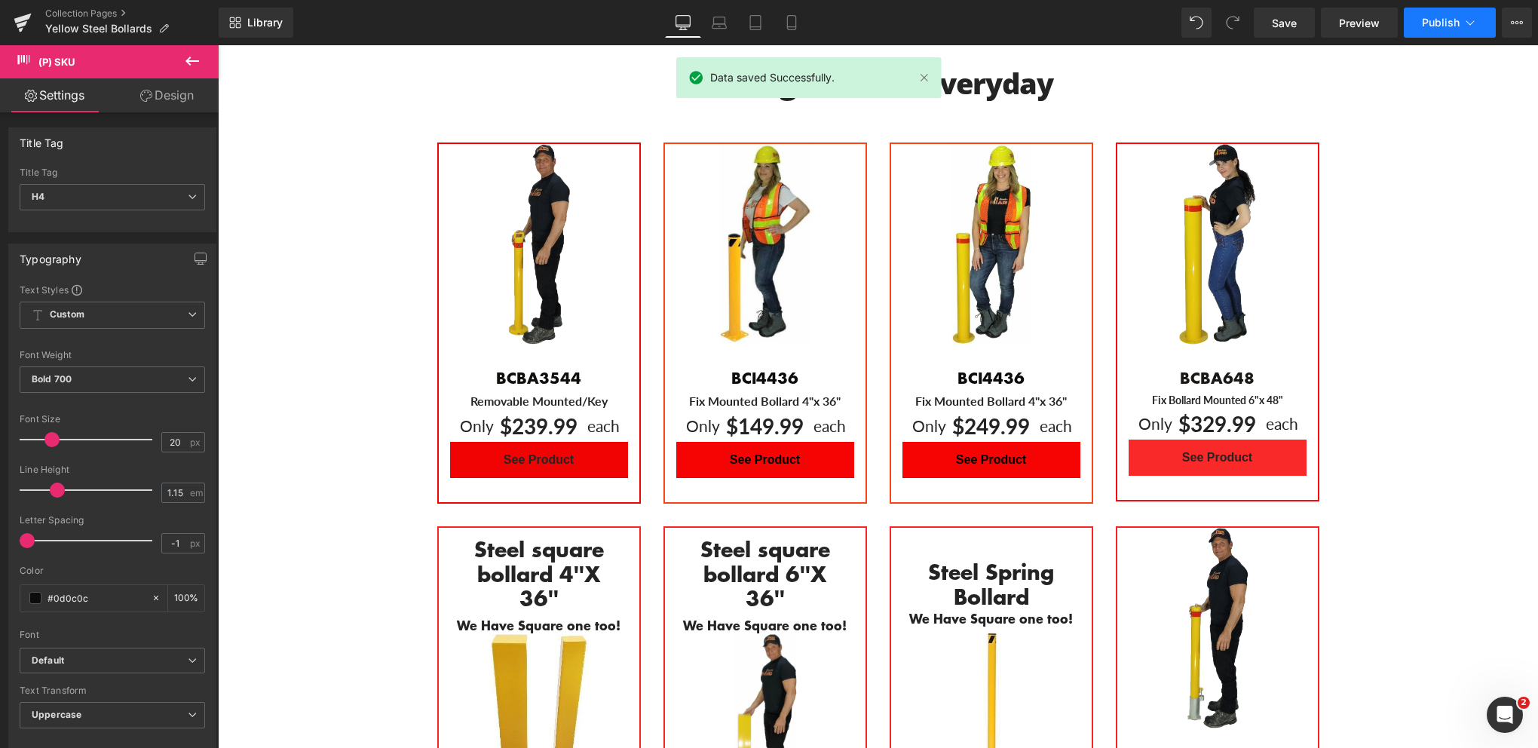
click at [1432, 21] on span "Publish" at bounding box center [1441, 23] width 38 height 12
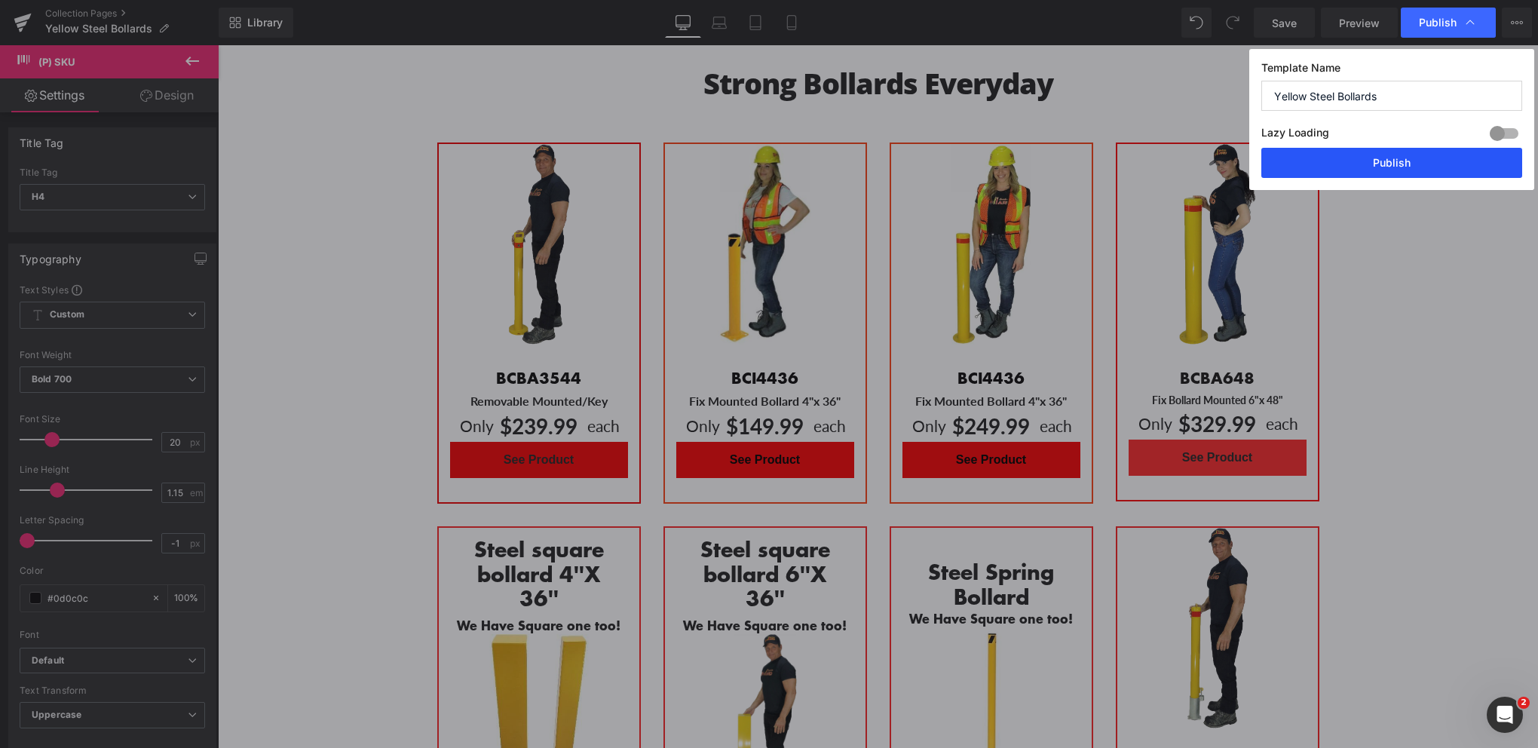
click at [1380, 168] on button "Publish" at bounding box center [1391, 163] width 261 height 30
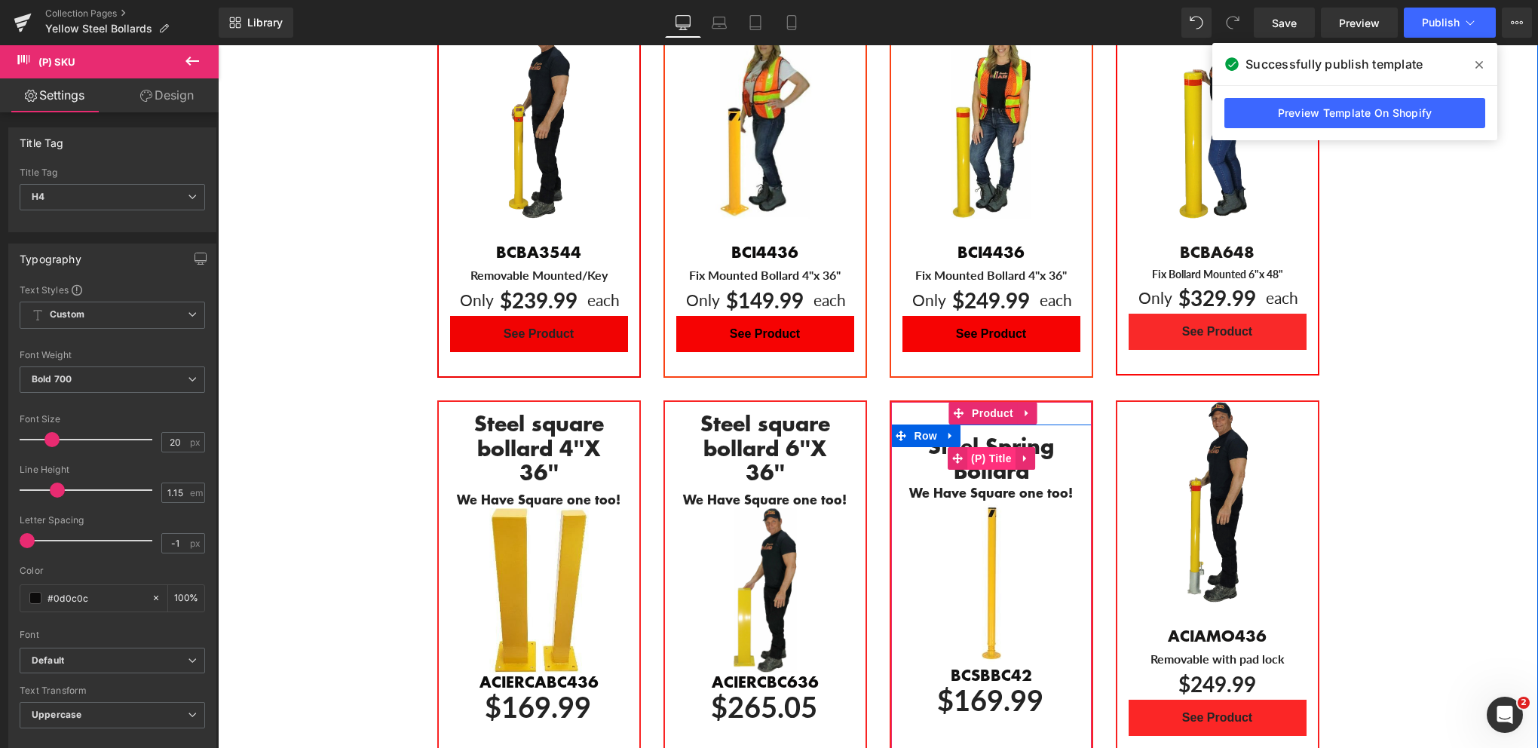
scroll to position [1062, 0]
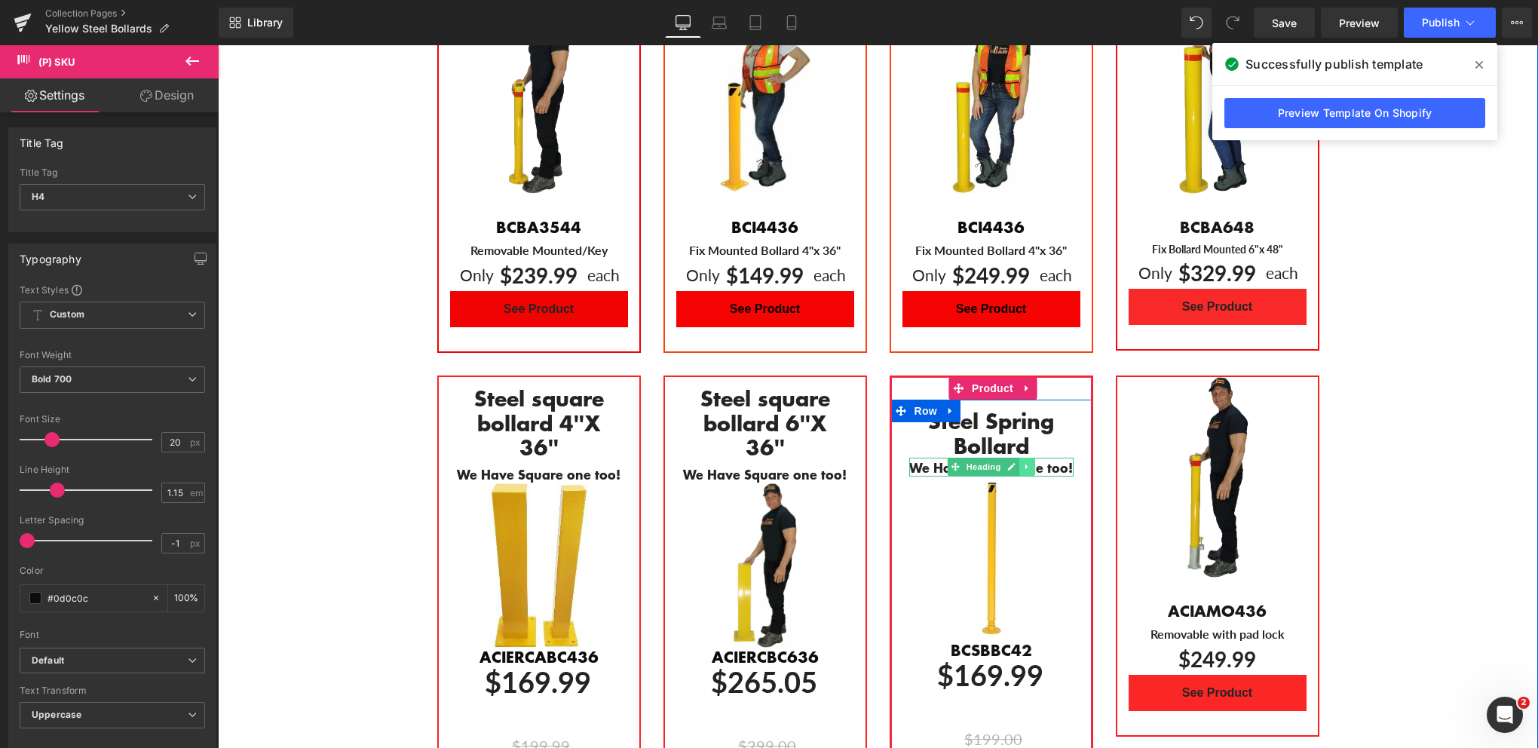
click at [1023, 462] on icon "Main content" at bounding box center [1027, 466] width 8 height 9
click at [1031, 463] on icon "Main content" at bounding box center [1035, 467] width 8 height 8
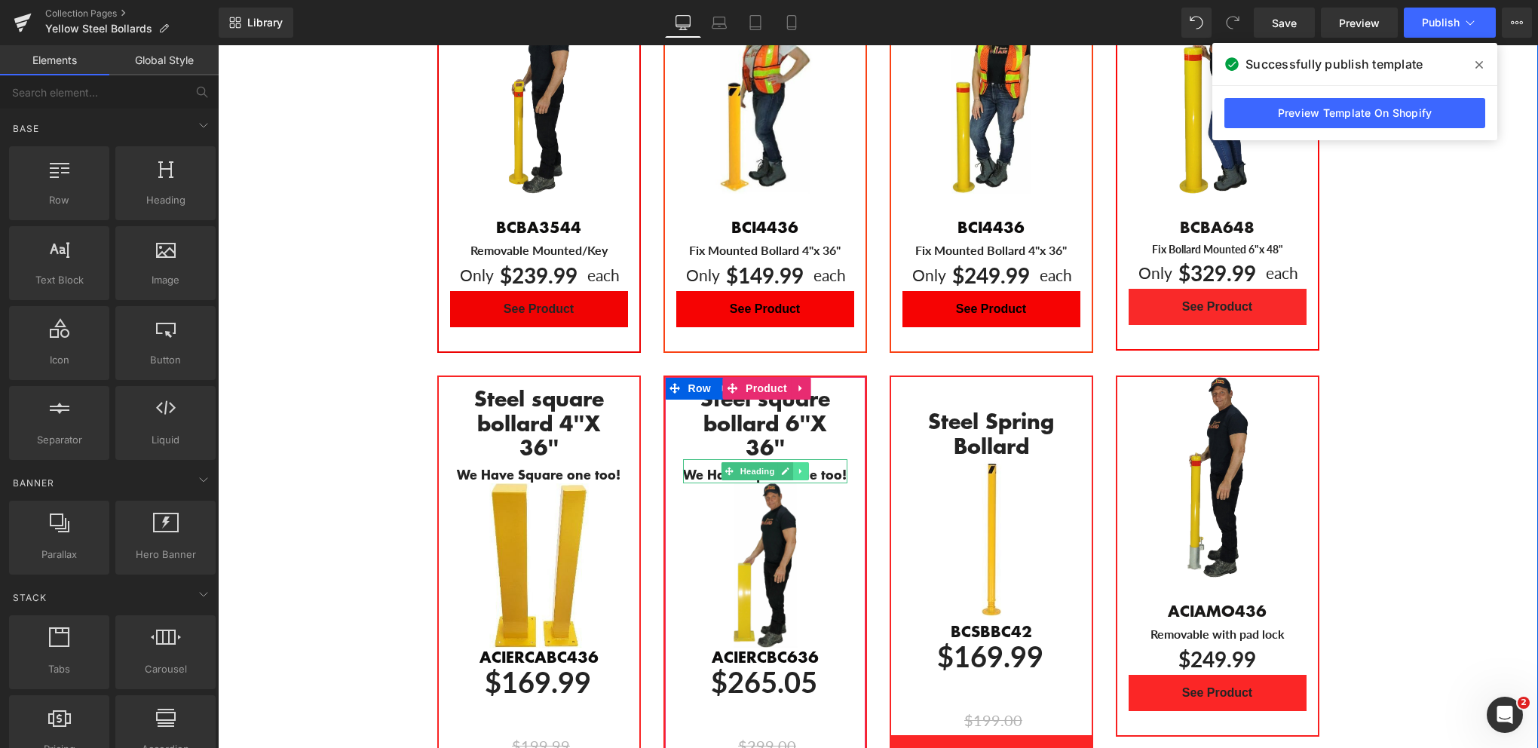
click at [798, 467] on icon "Main content" at bounding box center [801, 471] width 8 height 9
click at [804, 467] on icon "Main content" at bounding box center [808, 471] width 8 height 8
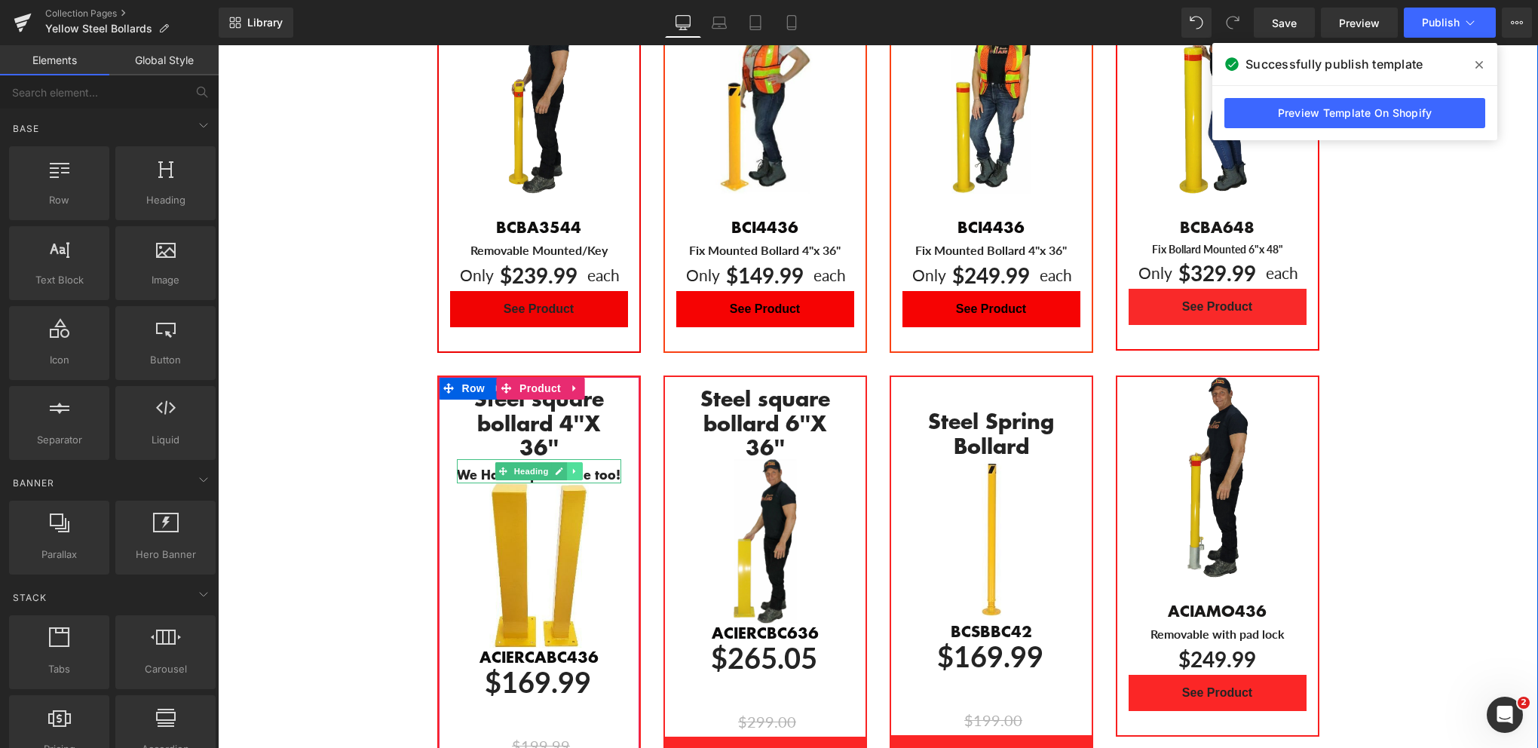
click at [571, 467] on icon "Main content" at bounding box center [575, 471] width 8 height 9
click at [575, 462] on link "Main content" at bounding box center [583, 471] width 16 height 18
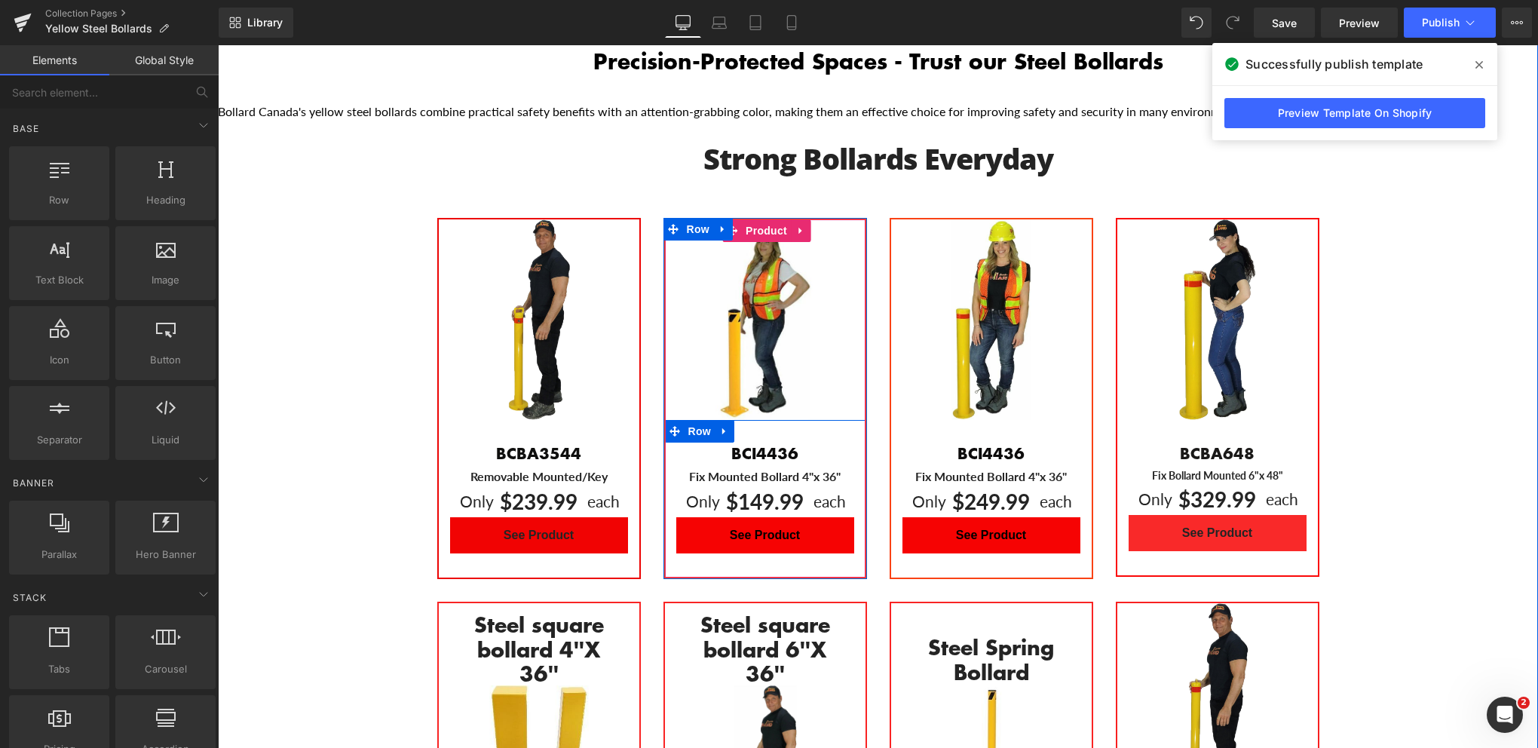
scroll to position [911, 0]
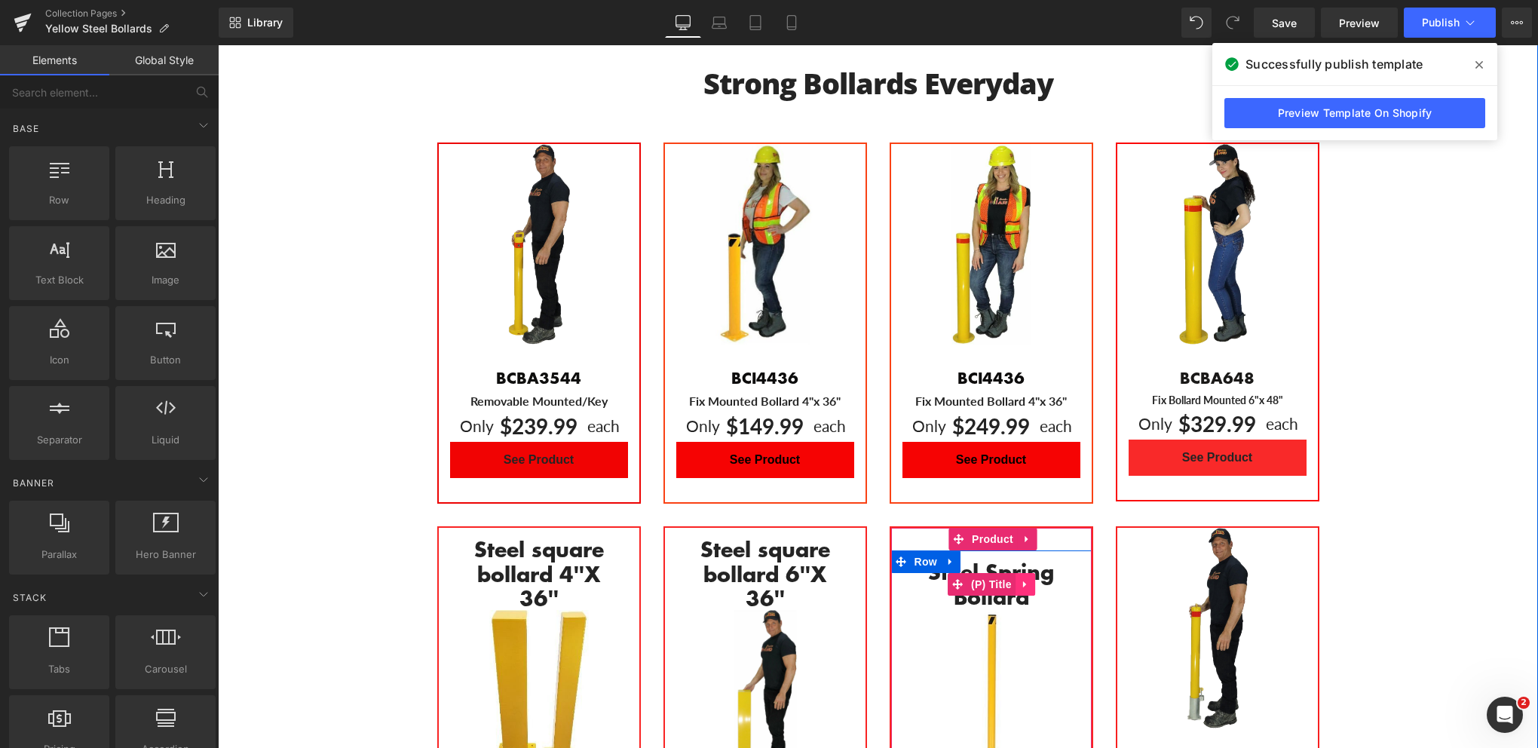
click at [1020, 578] on icon "Main content" at bounding box center [1025, 583] width 11 height 11
click at [1010, 579] on icon "Main content" at bounding box center [1015, 584] width 11 height 11
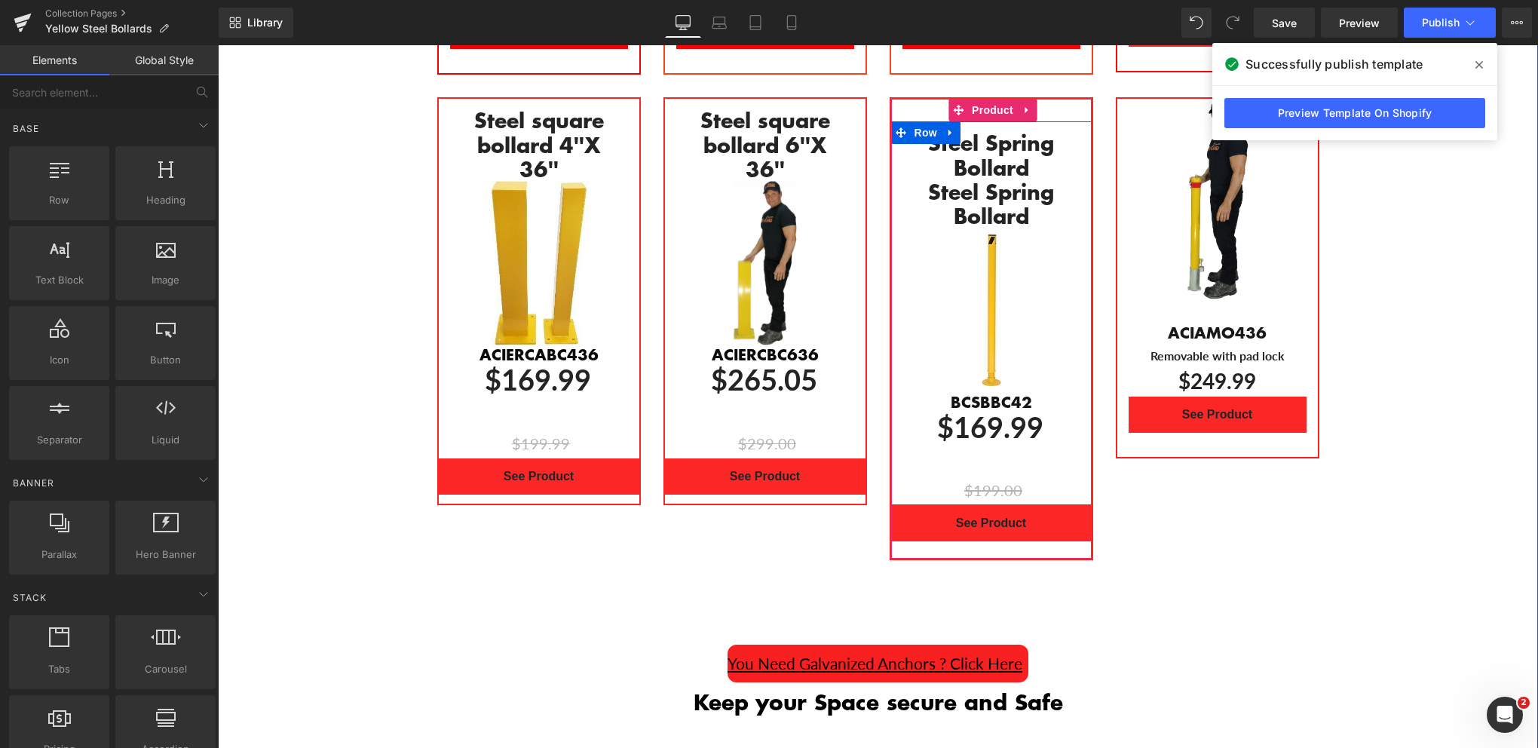
scroll to position [1243, 0]
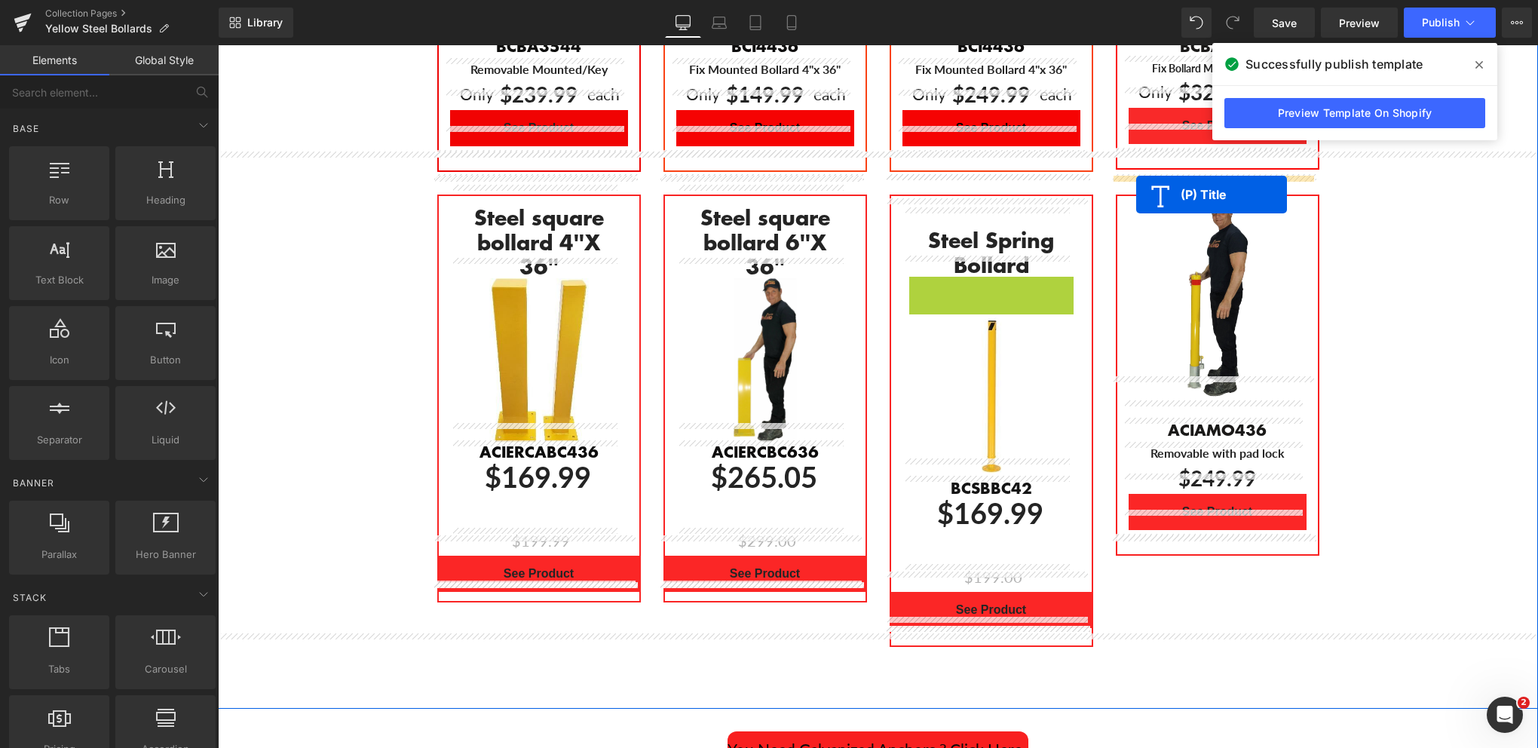
drag, startPoint x: 950, startPoint y: 280, endPoint x: 1136, endPoint y: 195, distance: 205.1
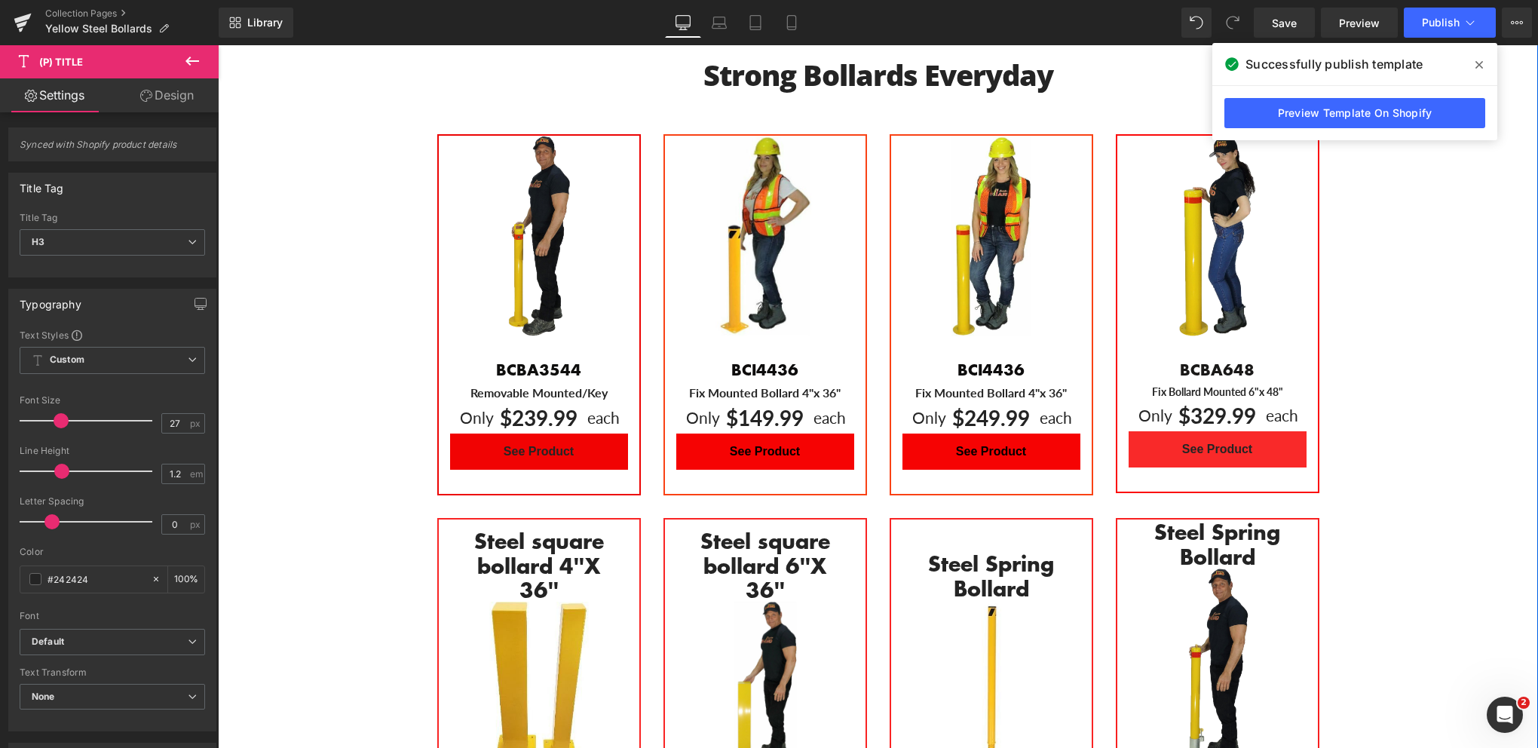
scroll to position [866, 0]
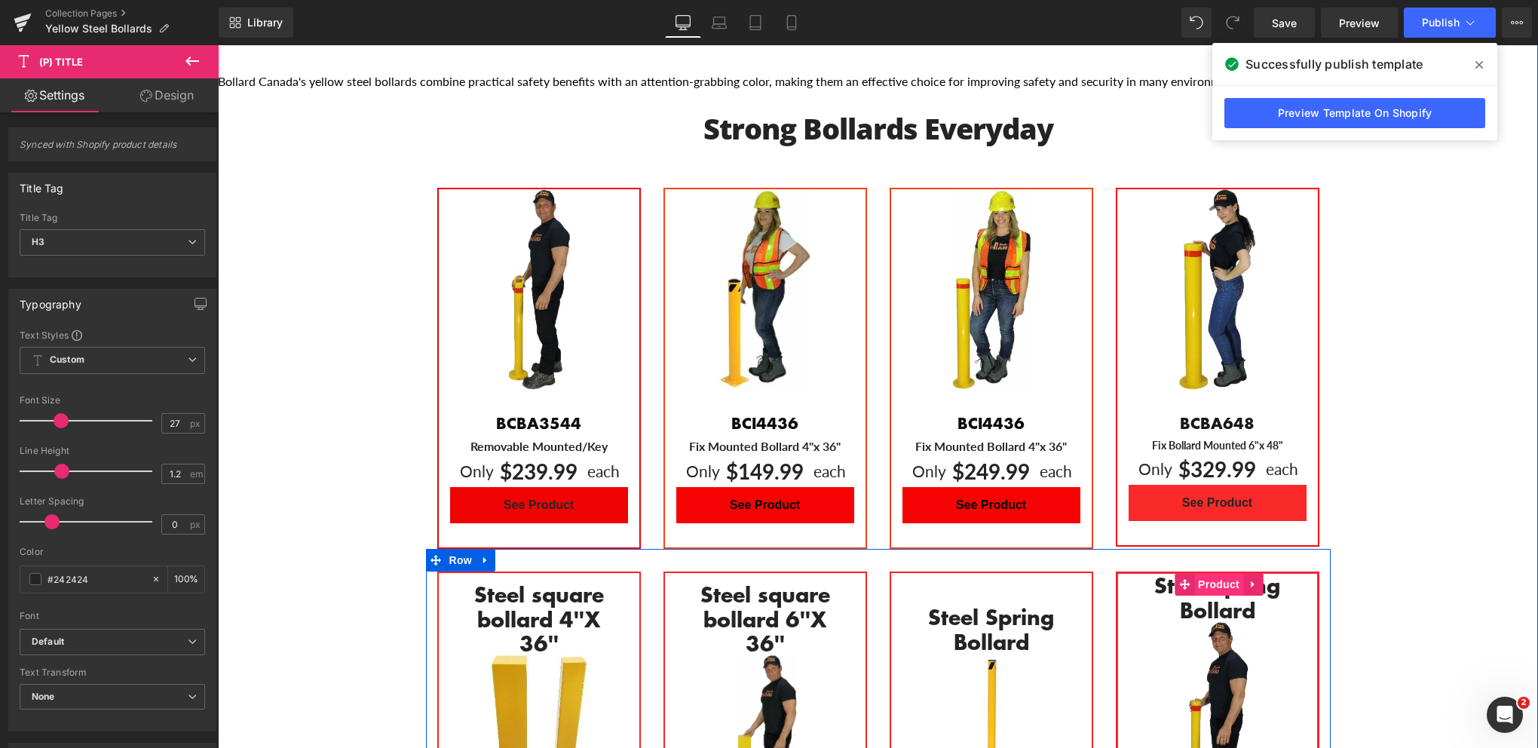
click at [1215, 573] on span "Product" at bounding box center [1218, 584] width 49 height 23
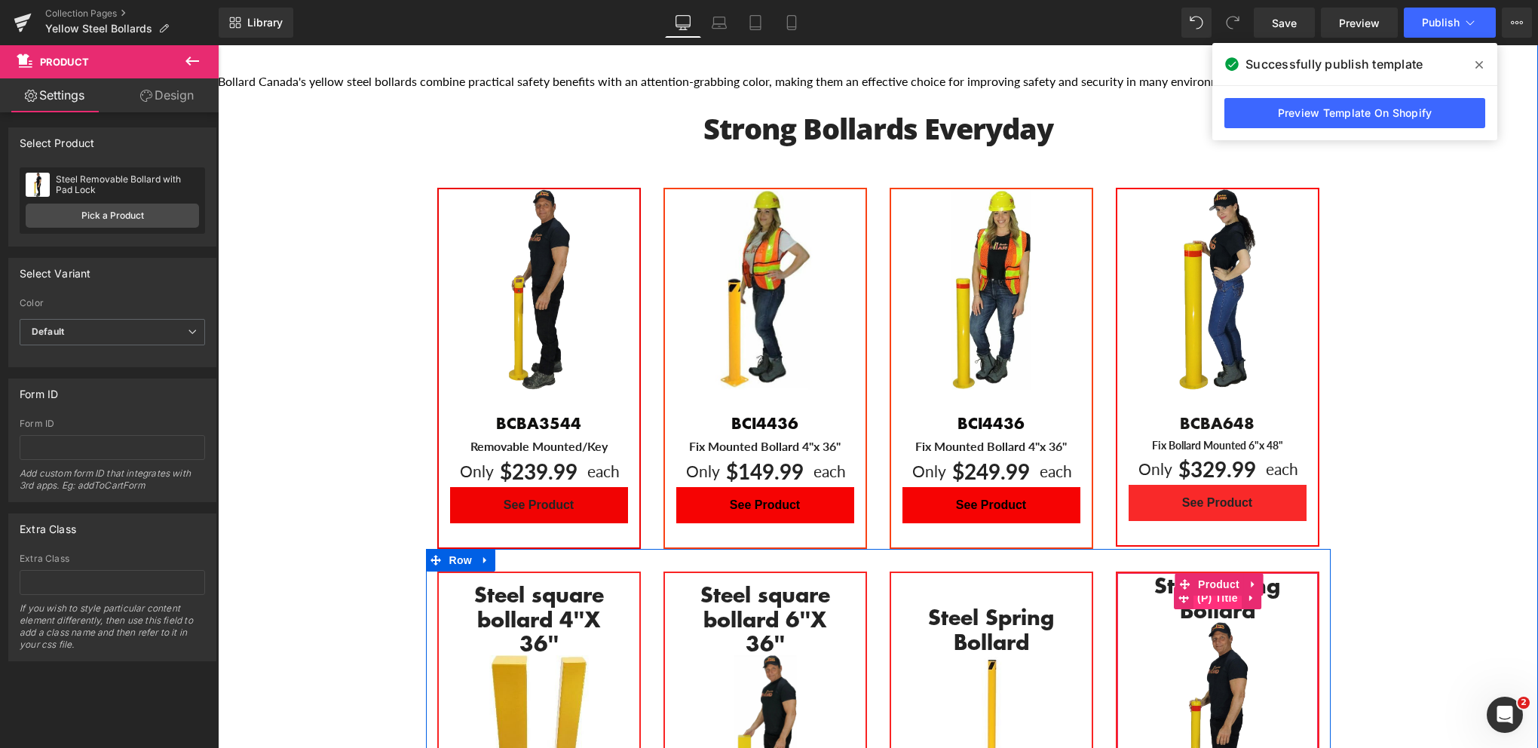
click at [1215, 587] on span "(P) Title" at bounding box center [1217, 598] width 48 height 23
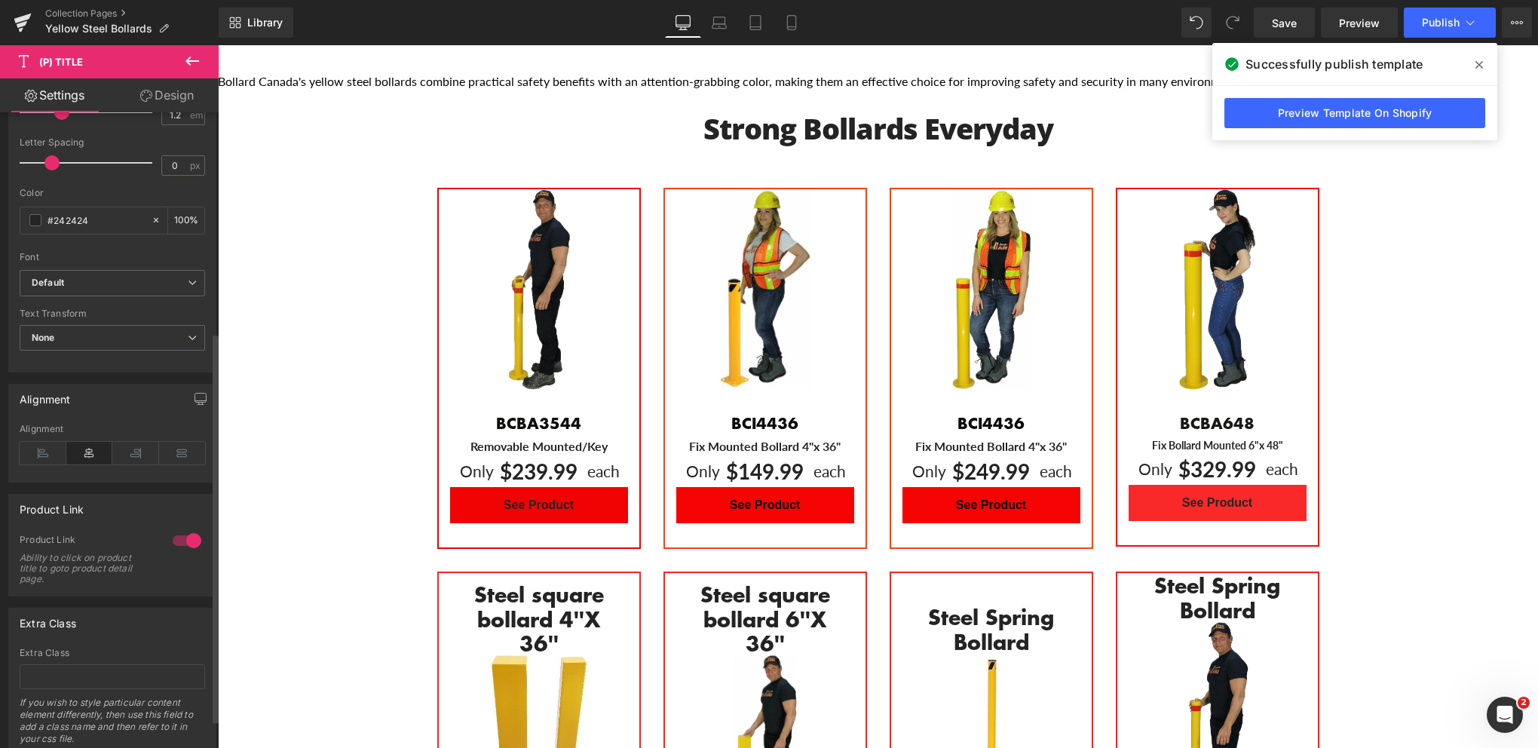
scroll to position [406, 0]
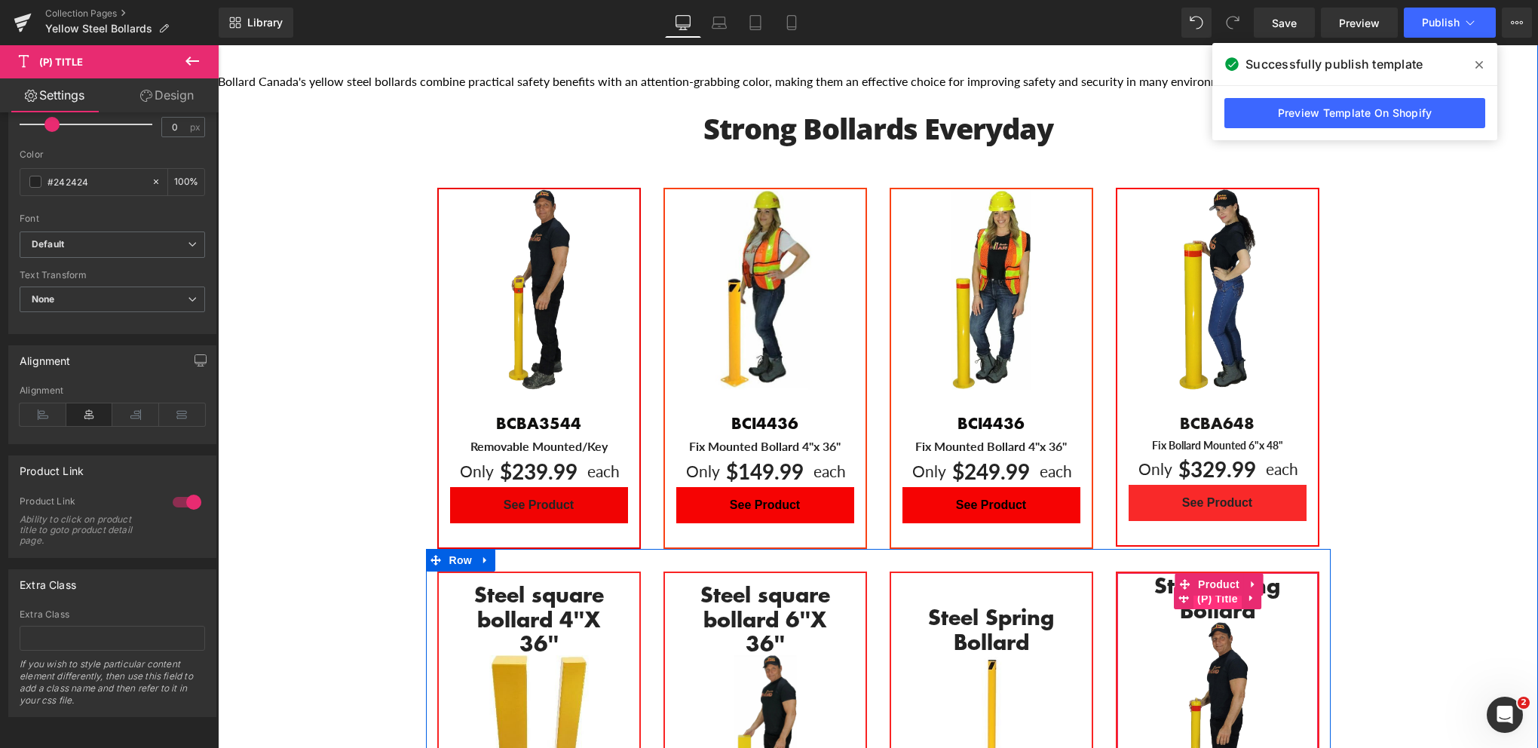
click at [1221, 587] on span "(P) Title" at bounding box center [1217, 598] width 48 height 23
click at [1250, 592] on icon "Main content" at bounding box center [1251, 597] width 11 height 11
click at [1238, 587] on link "Main content" at bounding box center [1242, 598] width 20 height 23
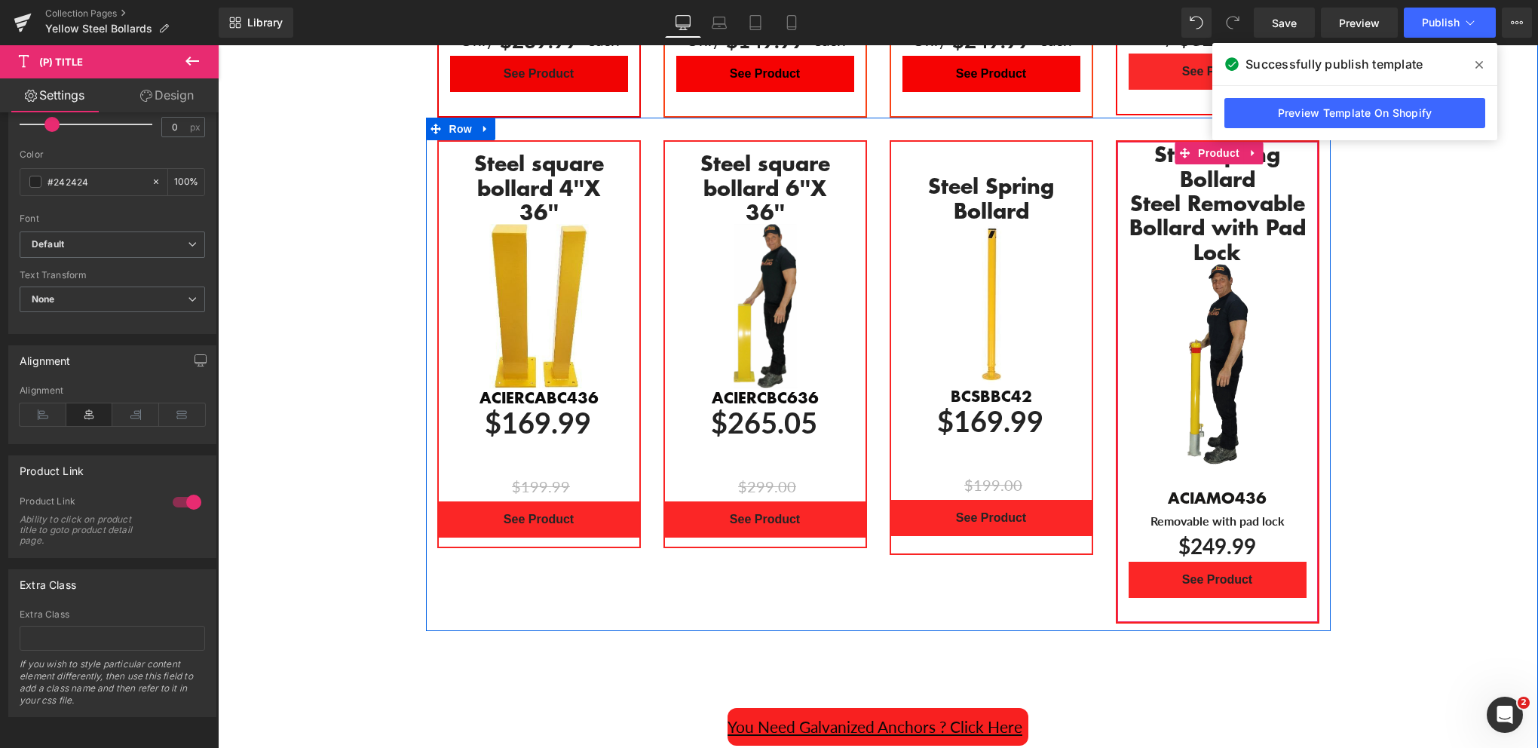
scroll to position [1135, 0]
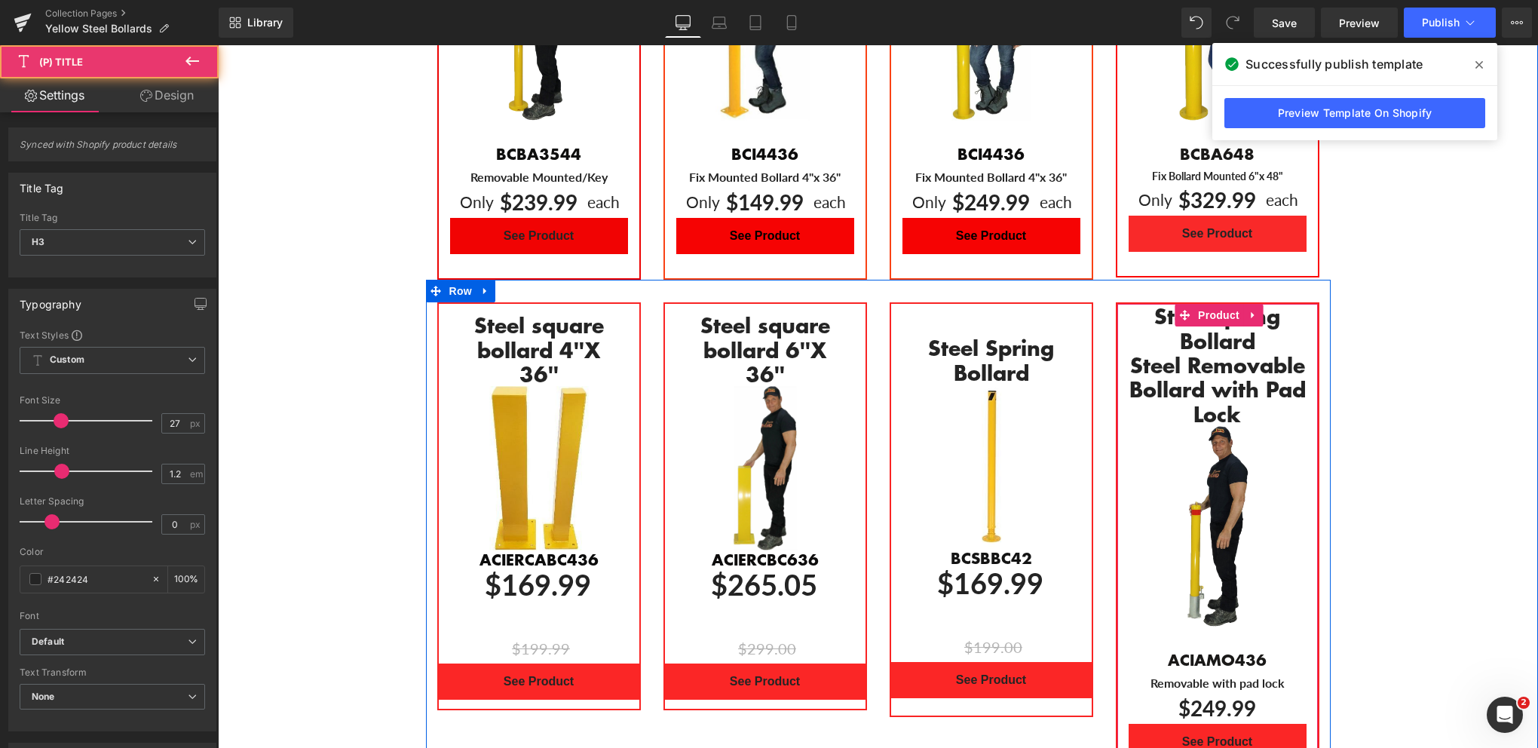
click at [1204, 364] on div "Steel Removable Bollard with Pad Lock (P) Title" at bounding box center [1217, 389] width 201 height 73
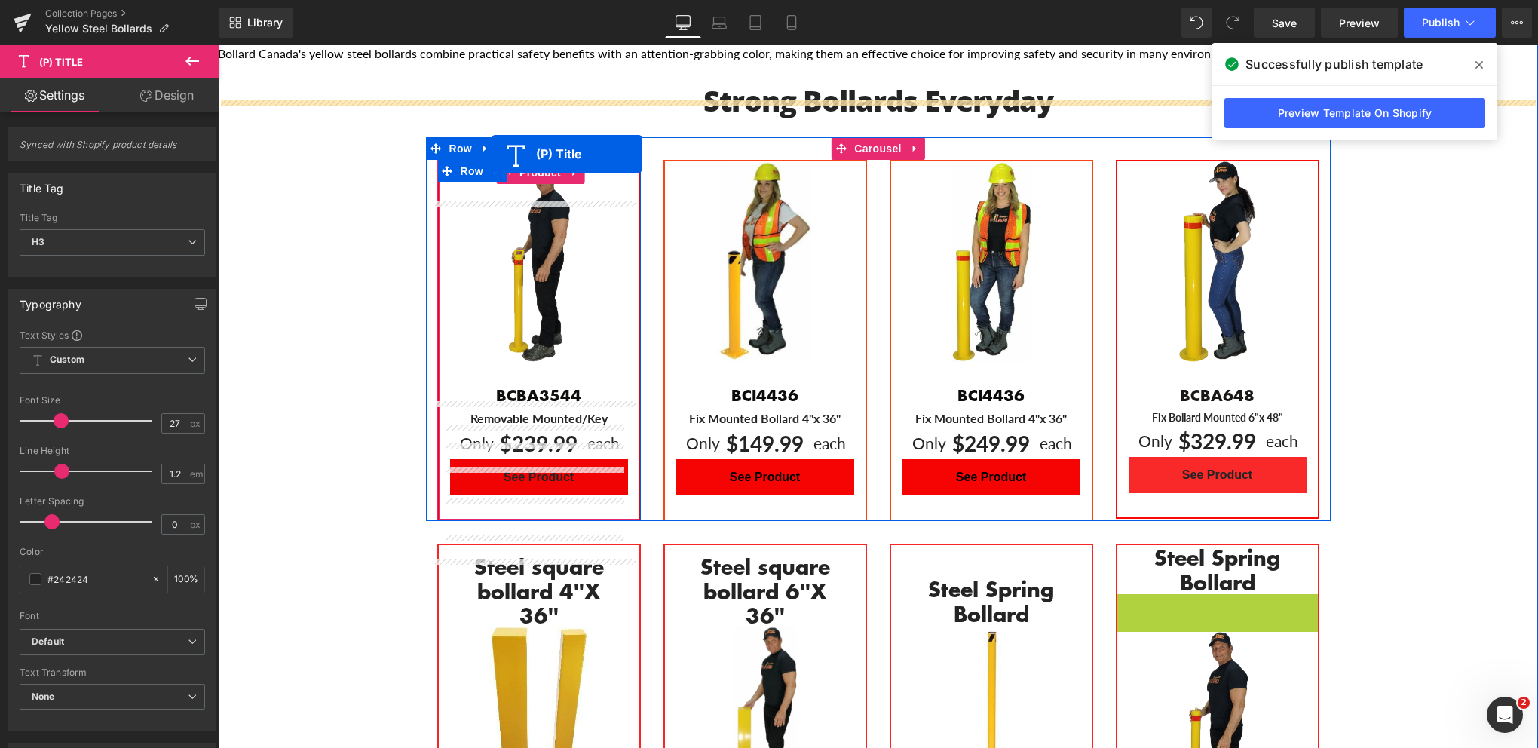
scroll to position [833, 0]
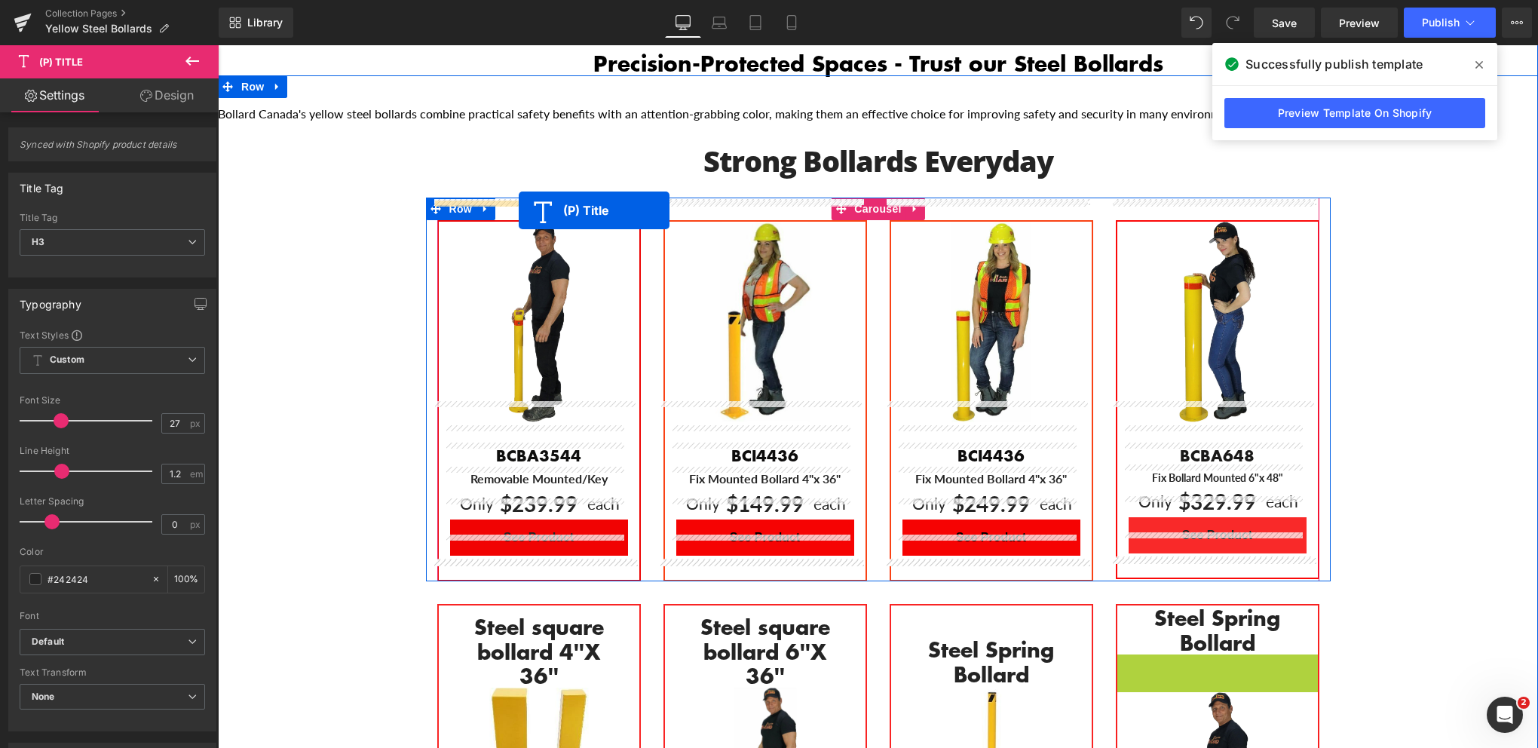
drag, startPoint x: 1178, startPoint y: 368, endPoint x: 519, endPoint y: 211, distance: 677.4
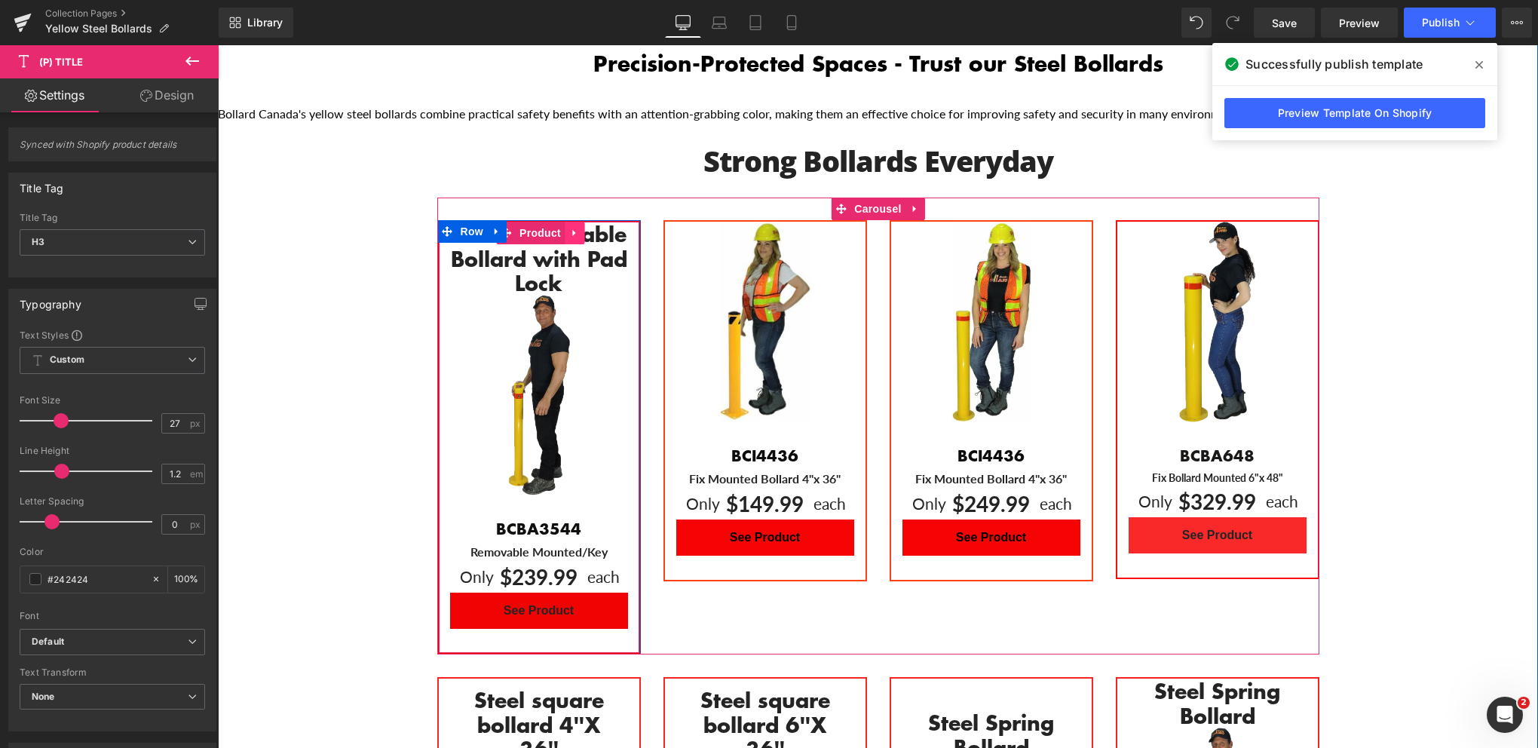
click at [572, 228] on icon "Main content" at bounding box center [574, 233] width 11 height 11
click at [559, 228] on icon "Main content" at bounding box center [564, 233] width 11 height 11
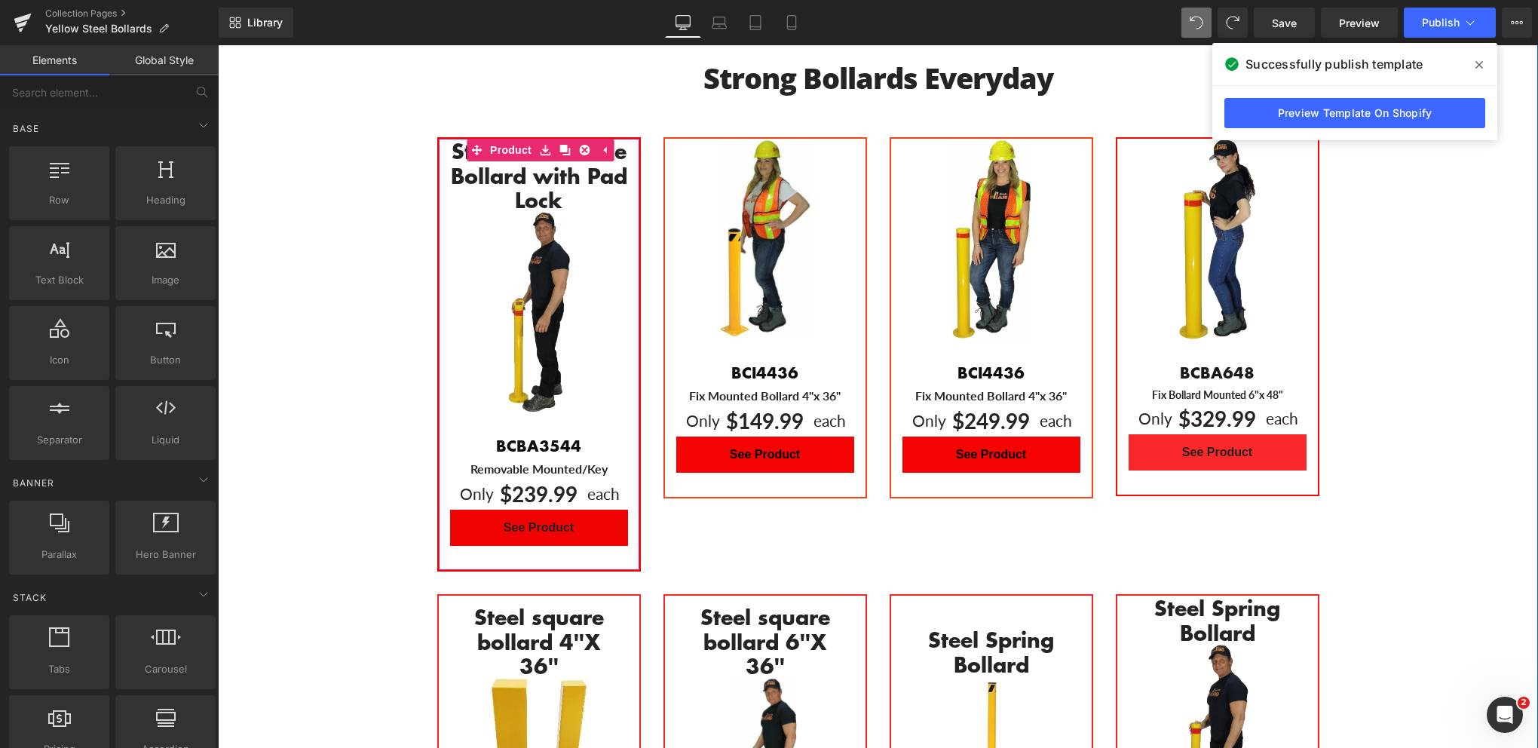
scroll to position [834, 0]
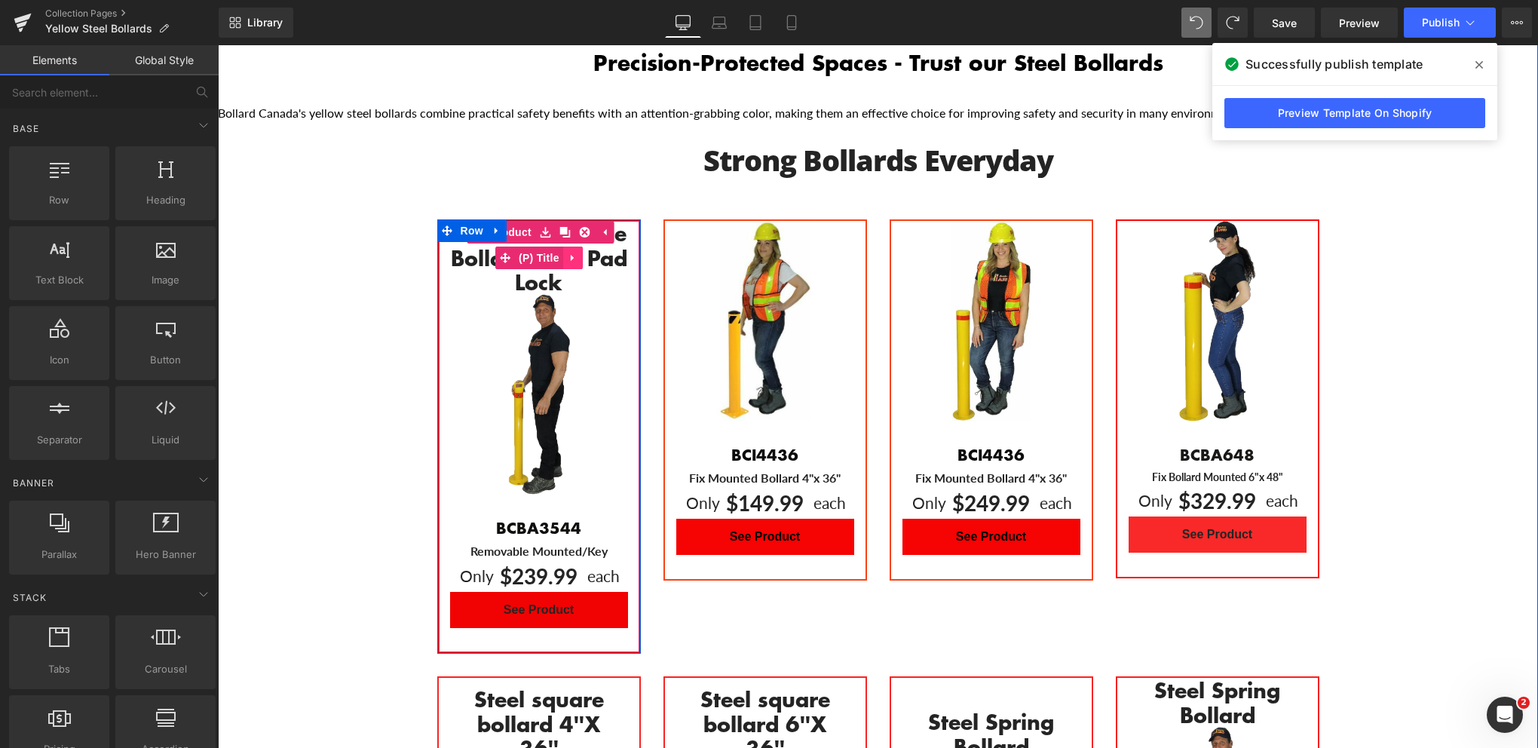
click at [571, 254] on icon "Main content" at bounding box center [572, 257] width 3 height 7
click at [559, 252] on icon "Main content" at bounding box center [563, 257] width 11 height 11
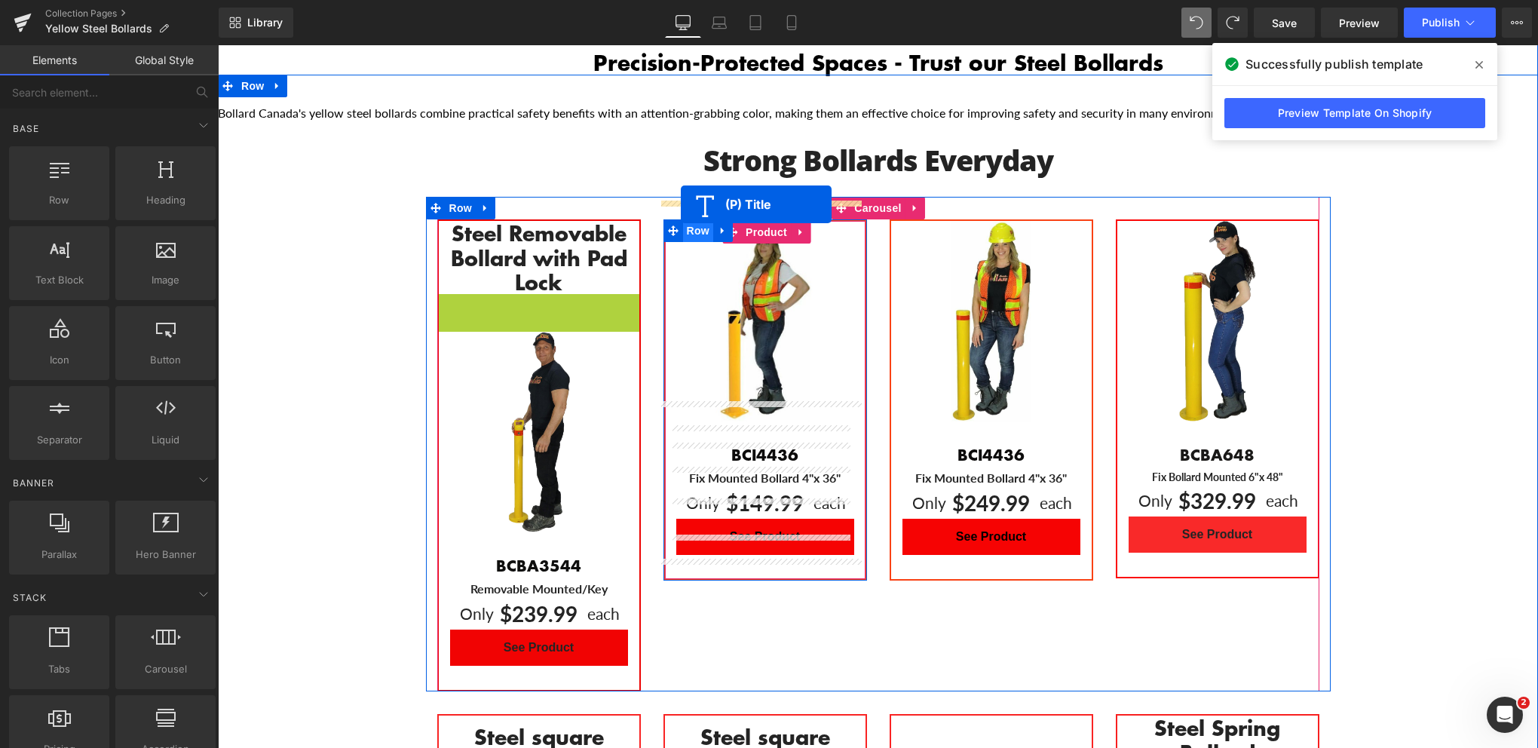
drag, startPoint x: 495, startPoint y: 296, endPoint x: 681, endPoint y: 204, distance: 207.4
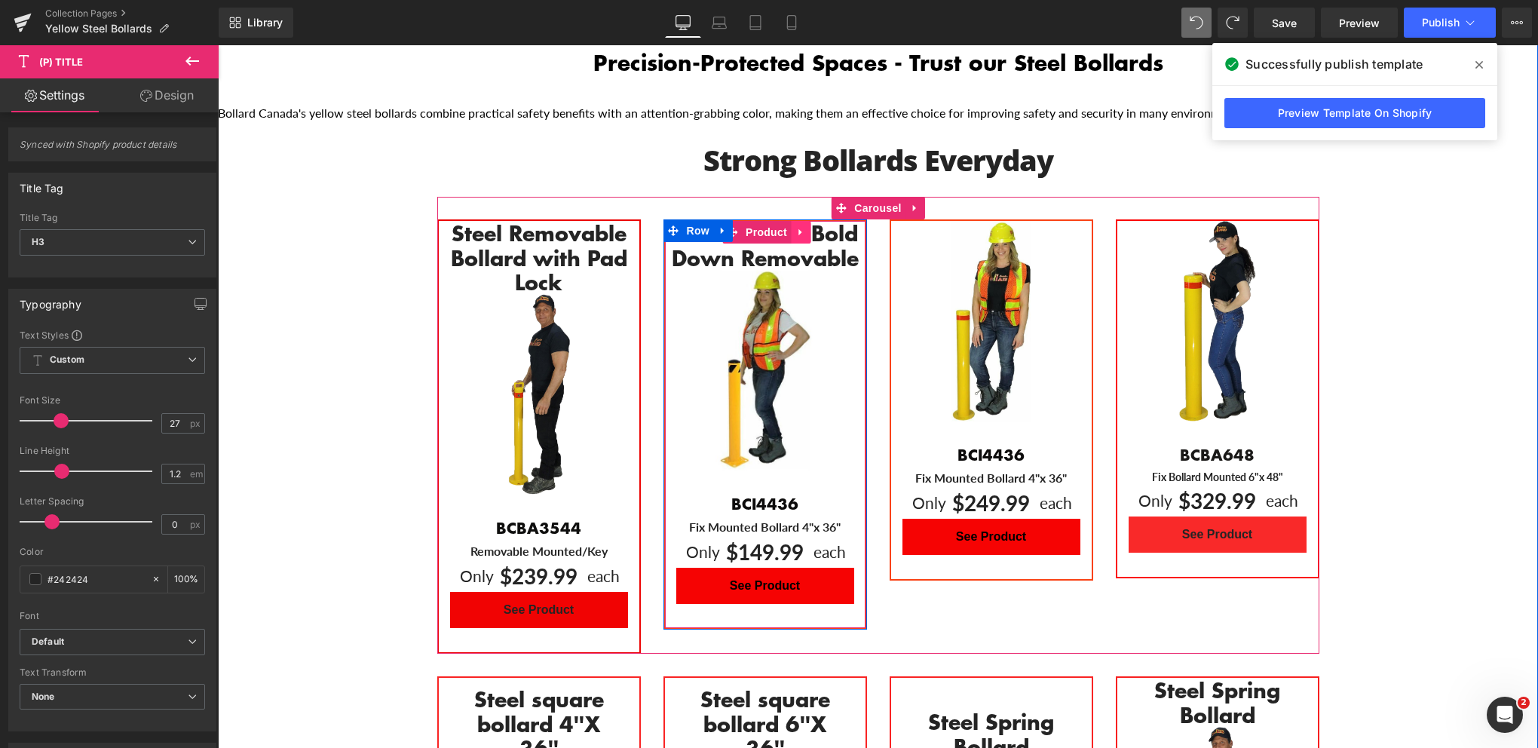
click at [796, 227] on icon "Main content" at bounding box center [800, 232] width 11 height 11
click at [786, 227] on icon "Main content" at bounding box center [791, 232] width 11 height 11
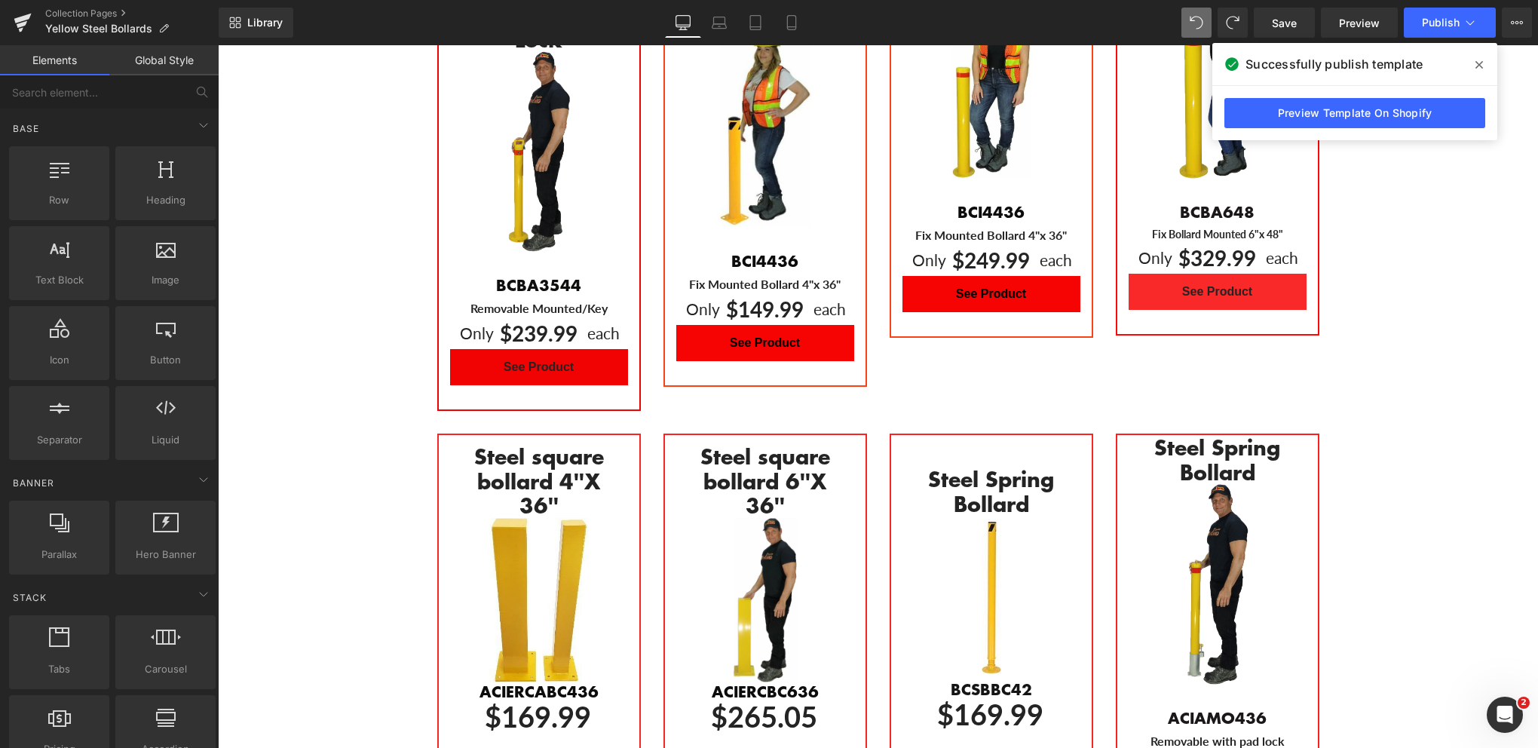
scroll to position [810, 0]
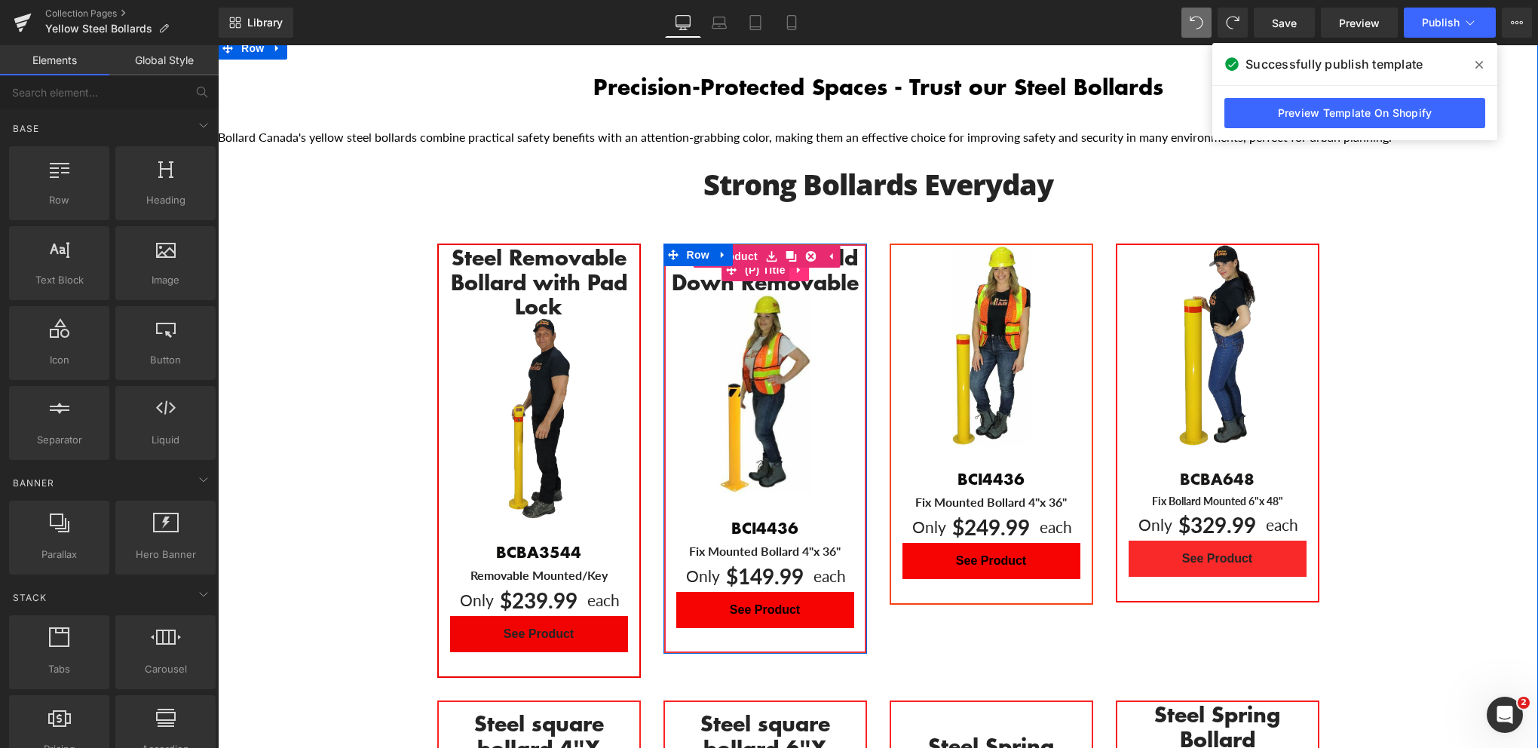
click at [797, 266] on icon "Main content" at bounding box center [798, 269] width 3 height 7
click at [784, 265] on icon "Main content" at bounding box center [789, 270] width 11 height 11
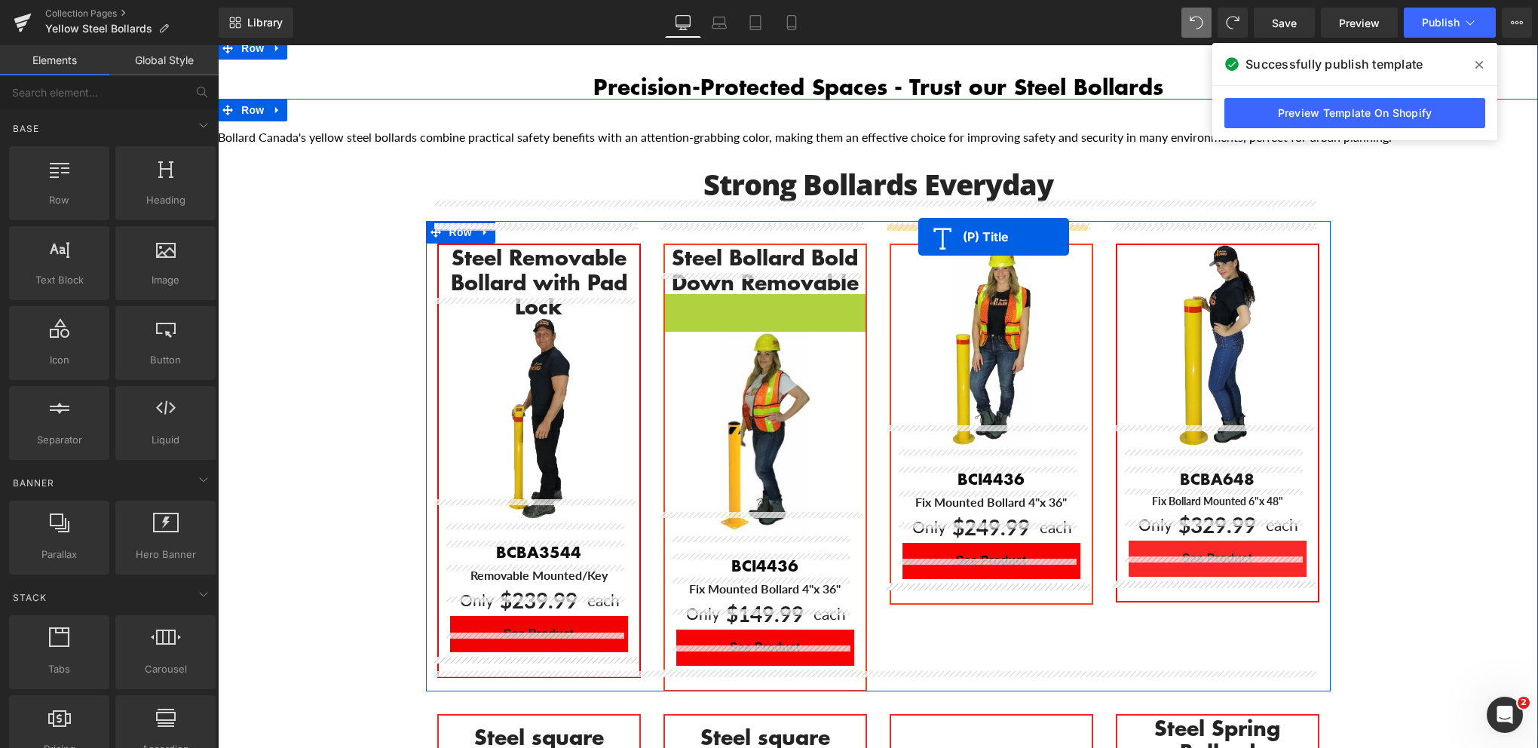
drag, startPoint x: 722, startPoint y: 297, endPoint x: 918, endPoint y: 236, distance: 205.3
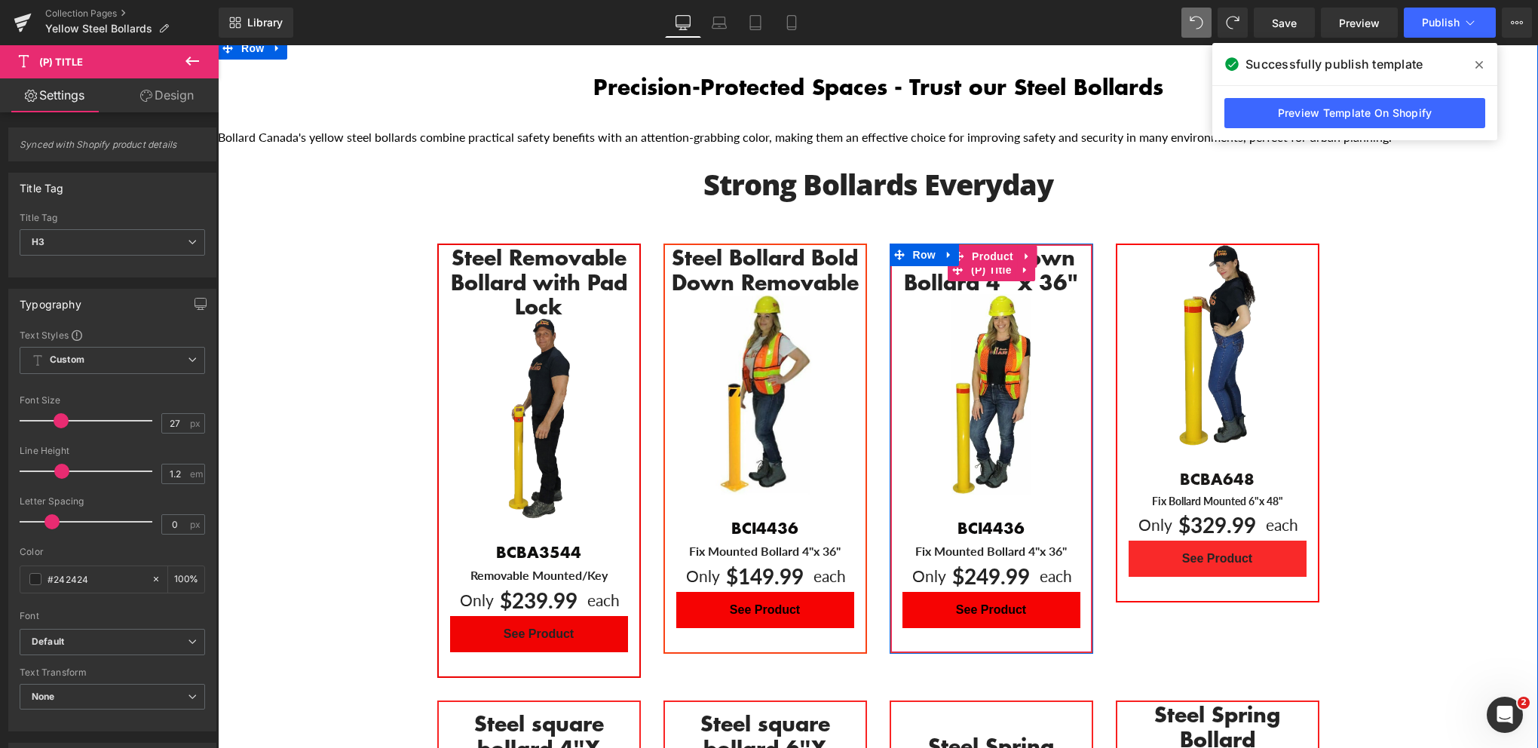
click at [1020, 264] on icon "Main content" at bounding box center [1025, 269] width 11 height 11
click at [1010, 264] on icon "Main content" at bounding box center [1015, 269] width 11 height 11
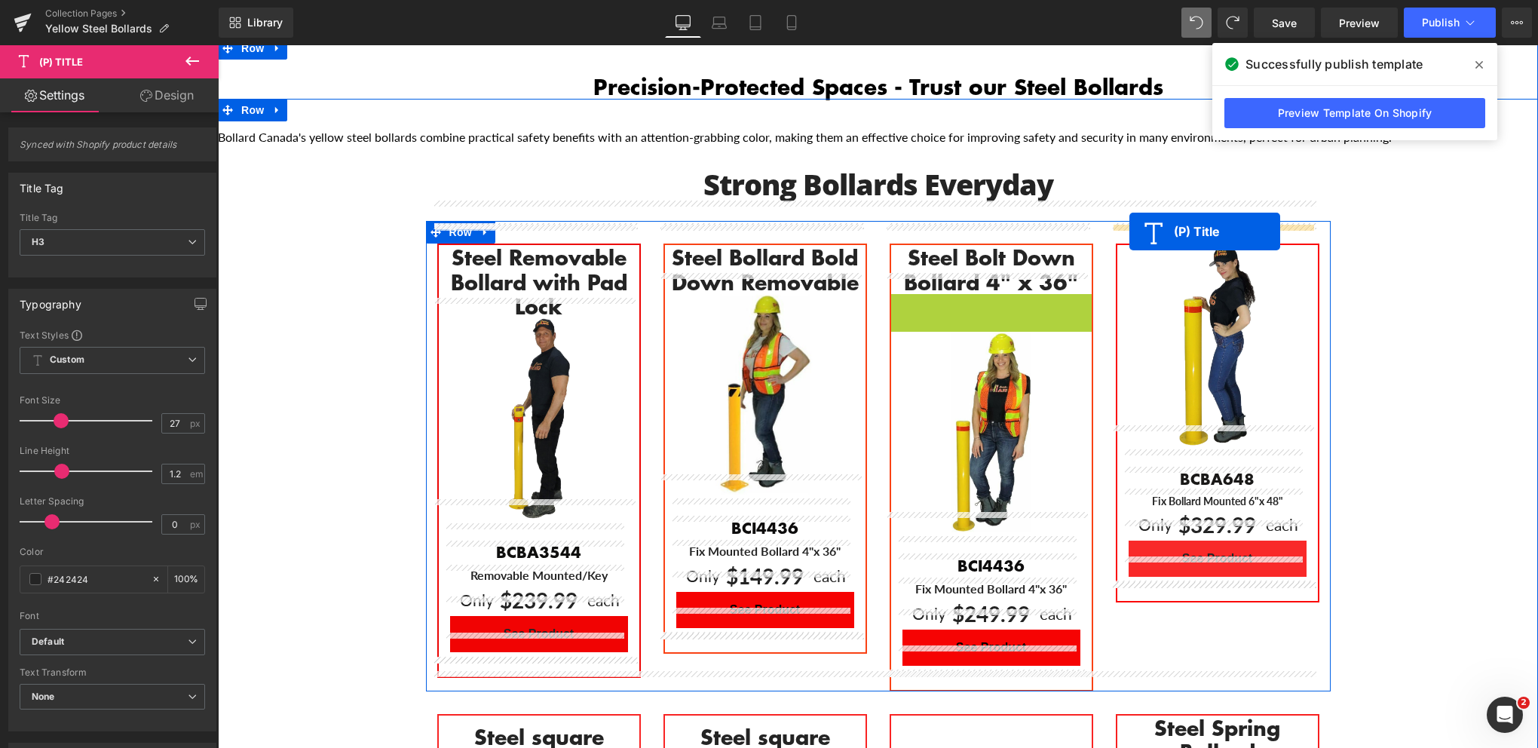
drag, startPoint x: 951, startPoint y: 293, endPoint x: 1129, endPoint y: 231, distance: 188.4
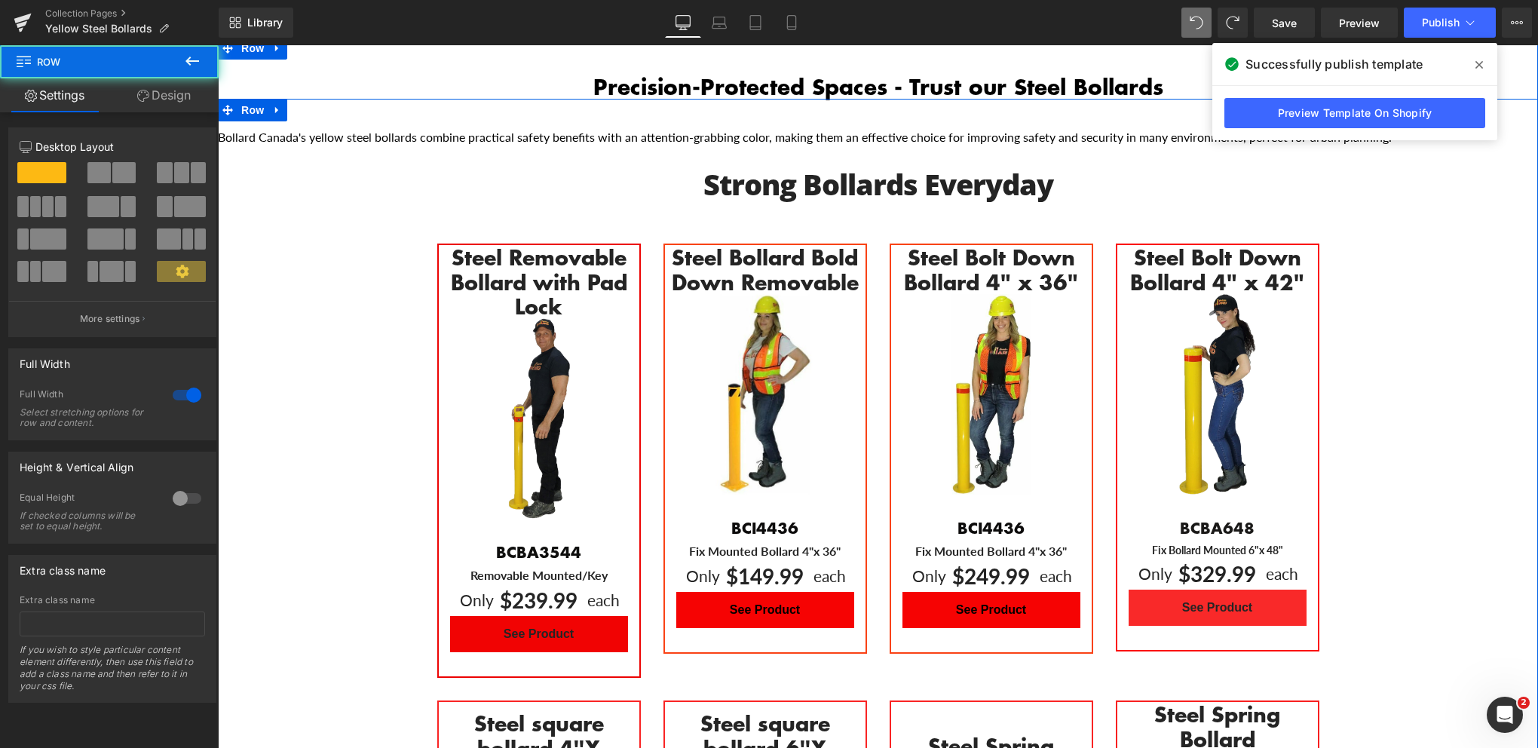
click at [1378, 293] on div "Bollard Canada's yellow steel bollards combine practical safety benefits with a…" at bounding box center [878, 626] width 1320 height 992
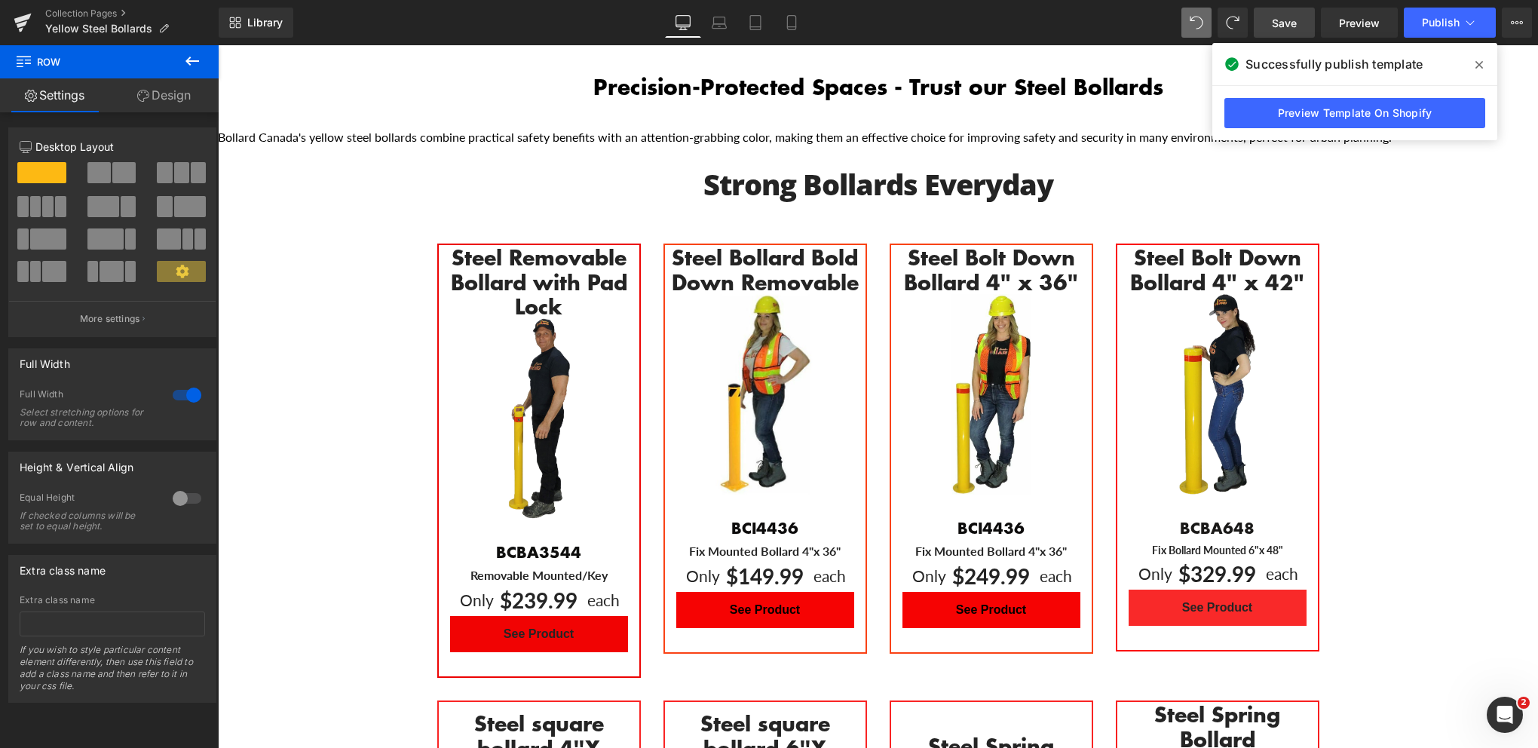
click at [1278, 18] on span "Save" at bounding box center [1284, 23] width 25 height 16
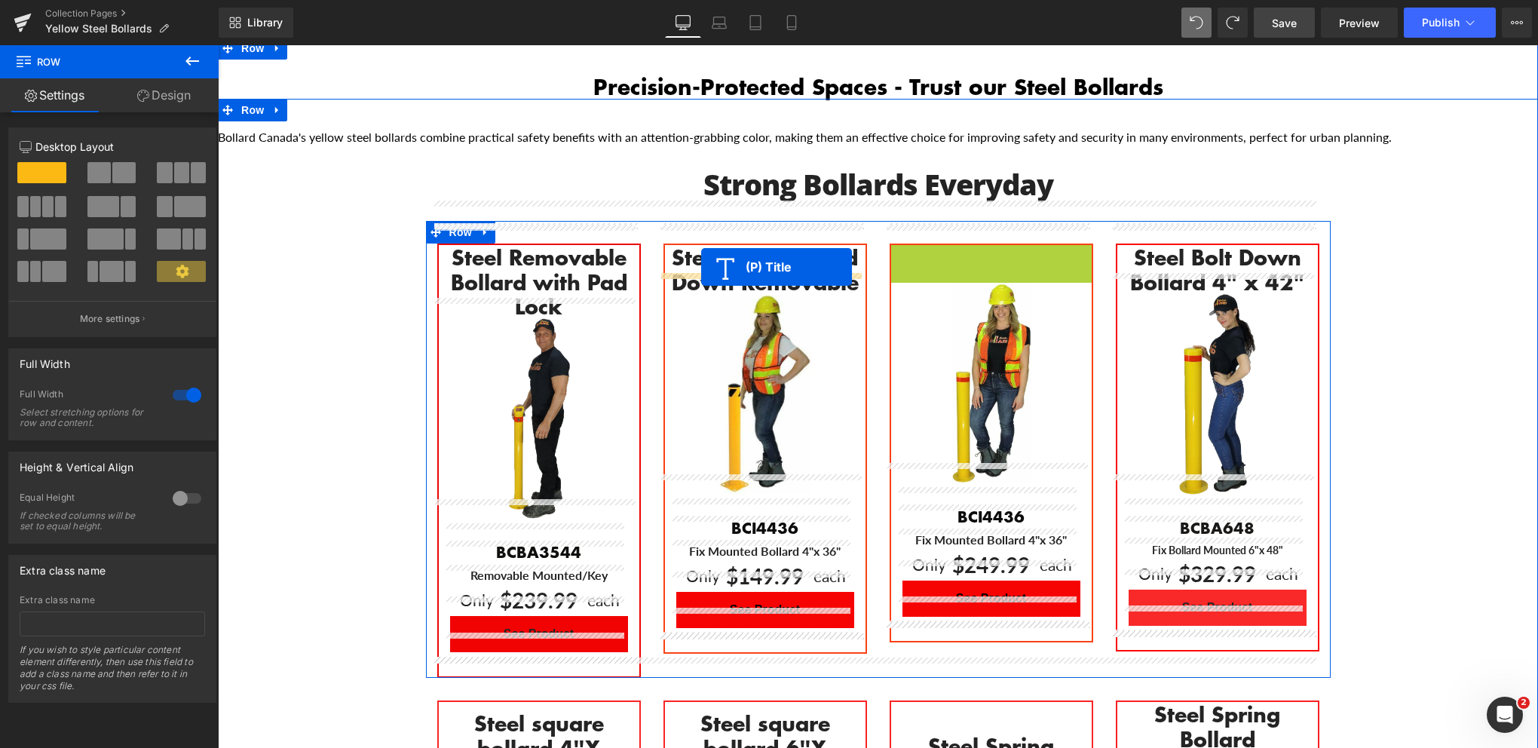
drag, startPoint x: 920, startPoint y: 254, endPoint x: 701, endPoint y: 267, distance: 219.0
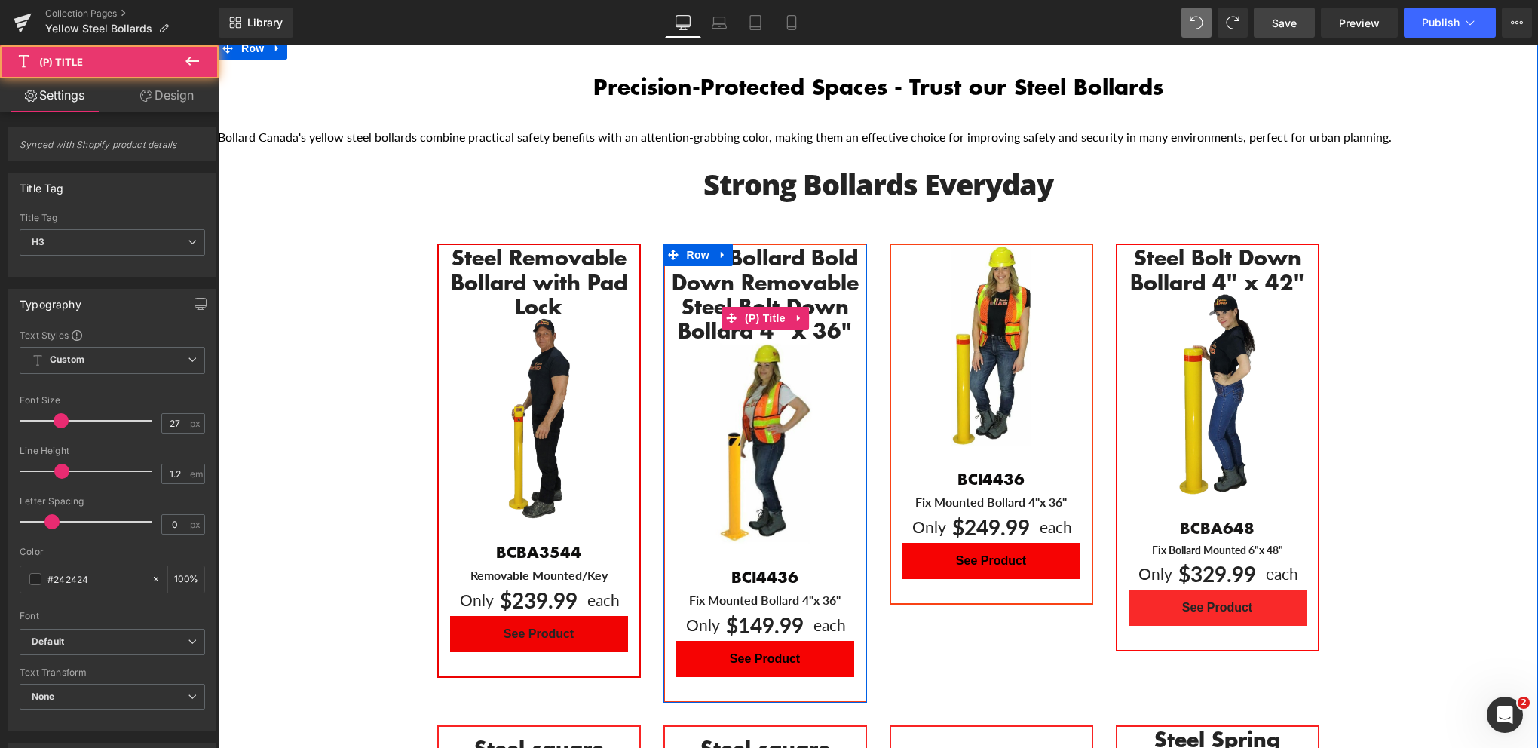
click at [689, 244] on div "Steel Bollard Bold Down Removable (P) Title Steel Bolt Down Bollard 4" x 36" (P…" at bounding box center [765, 473] width 204 height 459
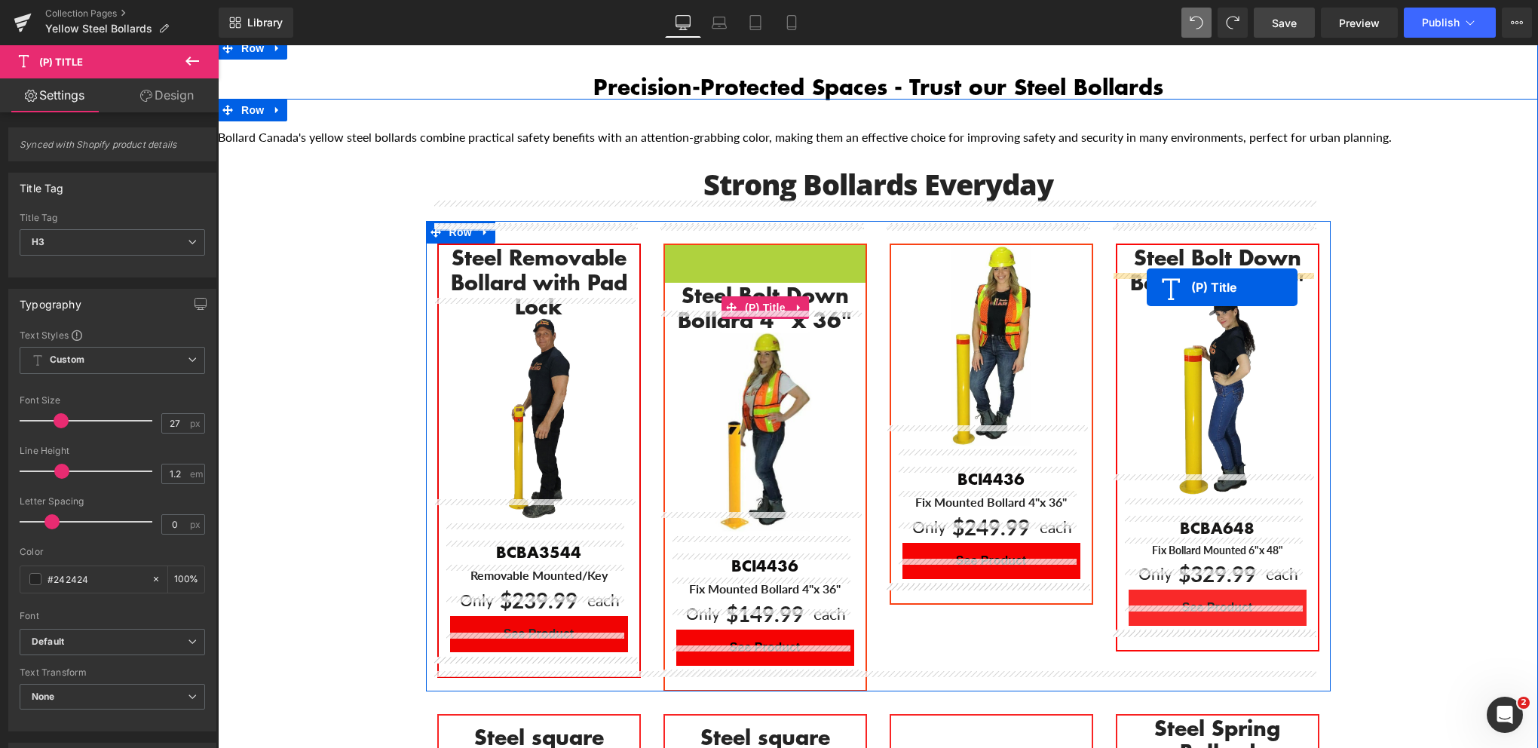
drag, startPoint x: 696, startPoint y: 251, endPoint x: 1147, endPoint y: 286, distance: 452.3
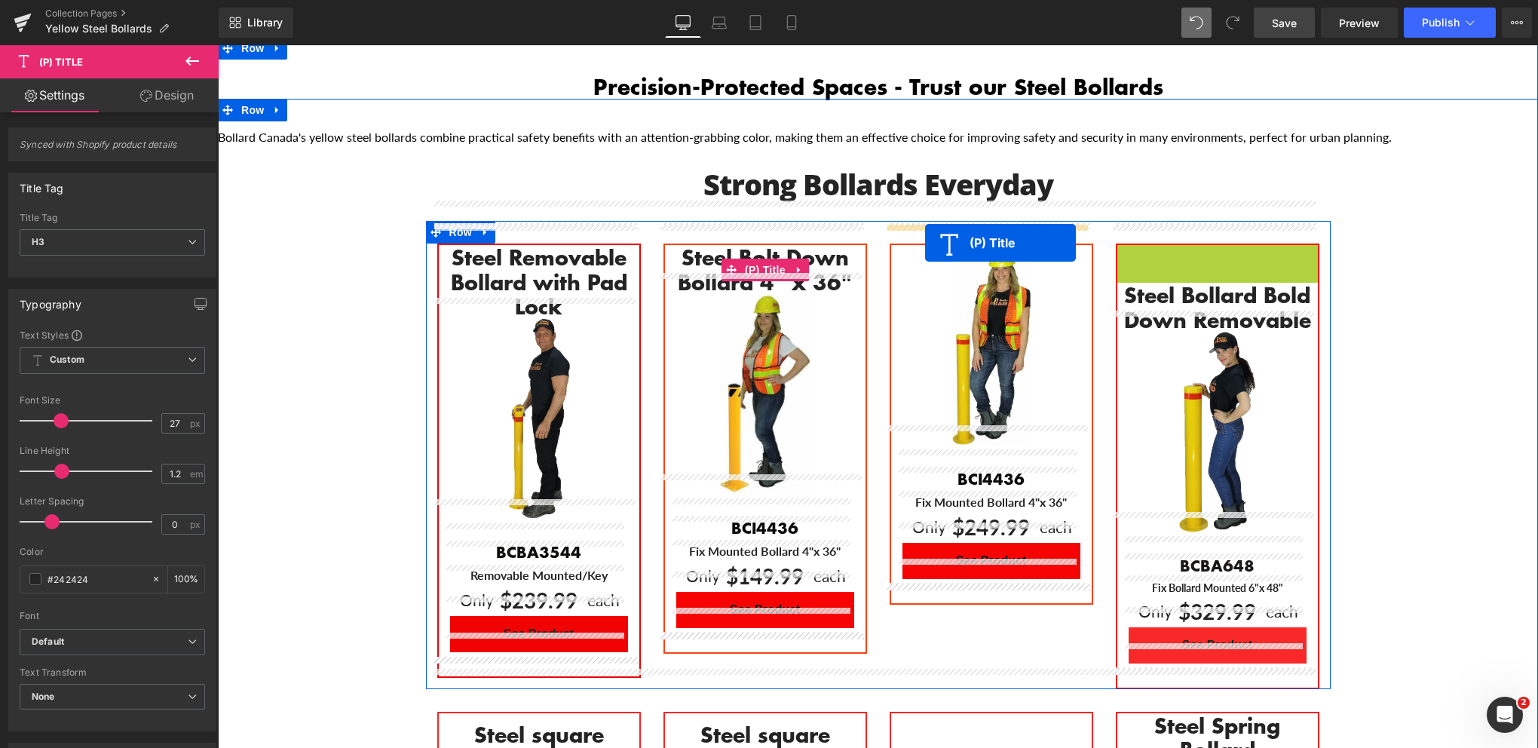
drag, startPoint x: 1177, startPoint y: 252, endPoint x: 925, endPoint y: 243, distance: 252.0
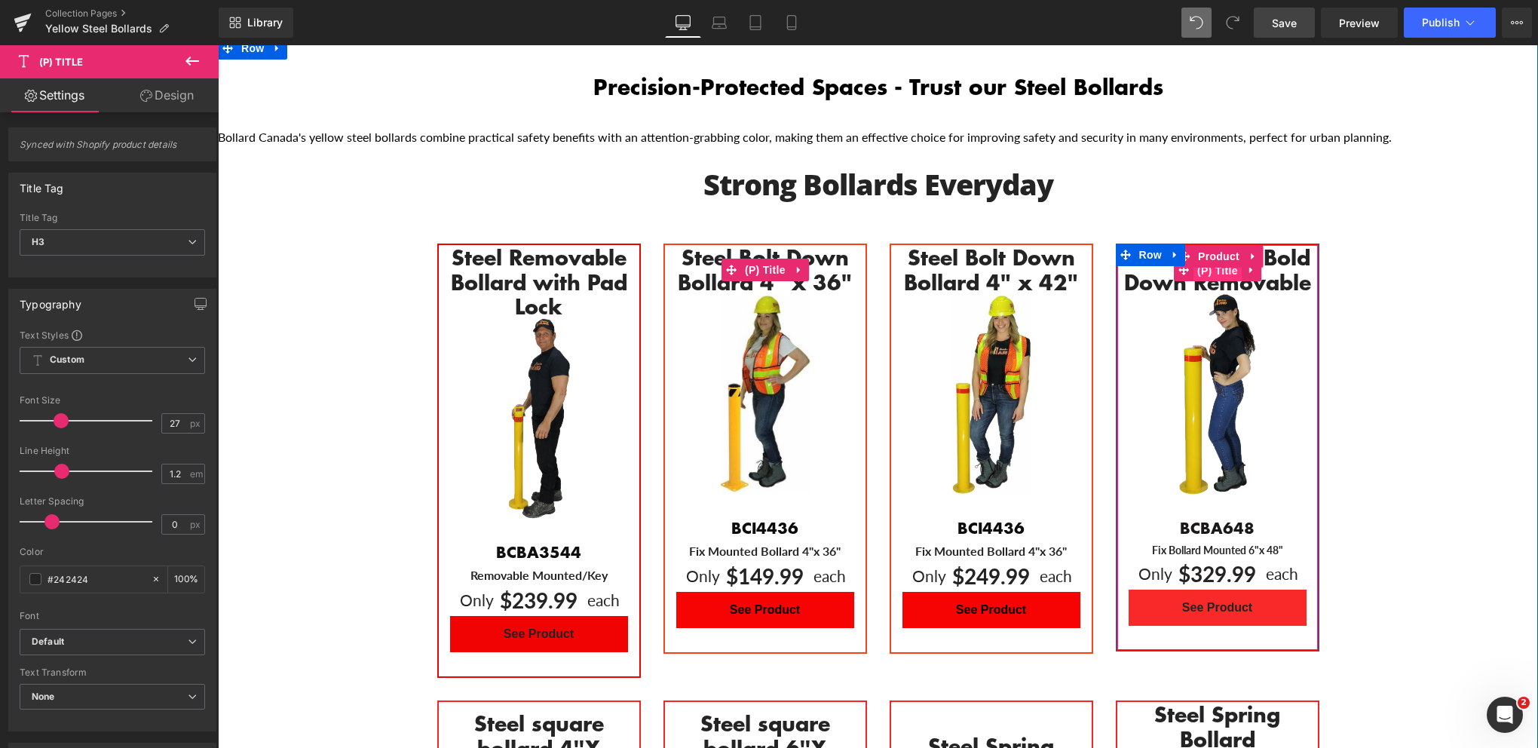
click at [1218, 259] on span "(P) Title" at bounding box center [1217, 270] width 48 height 23
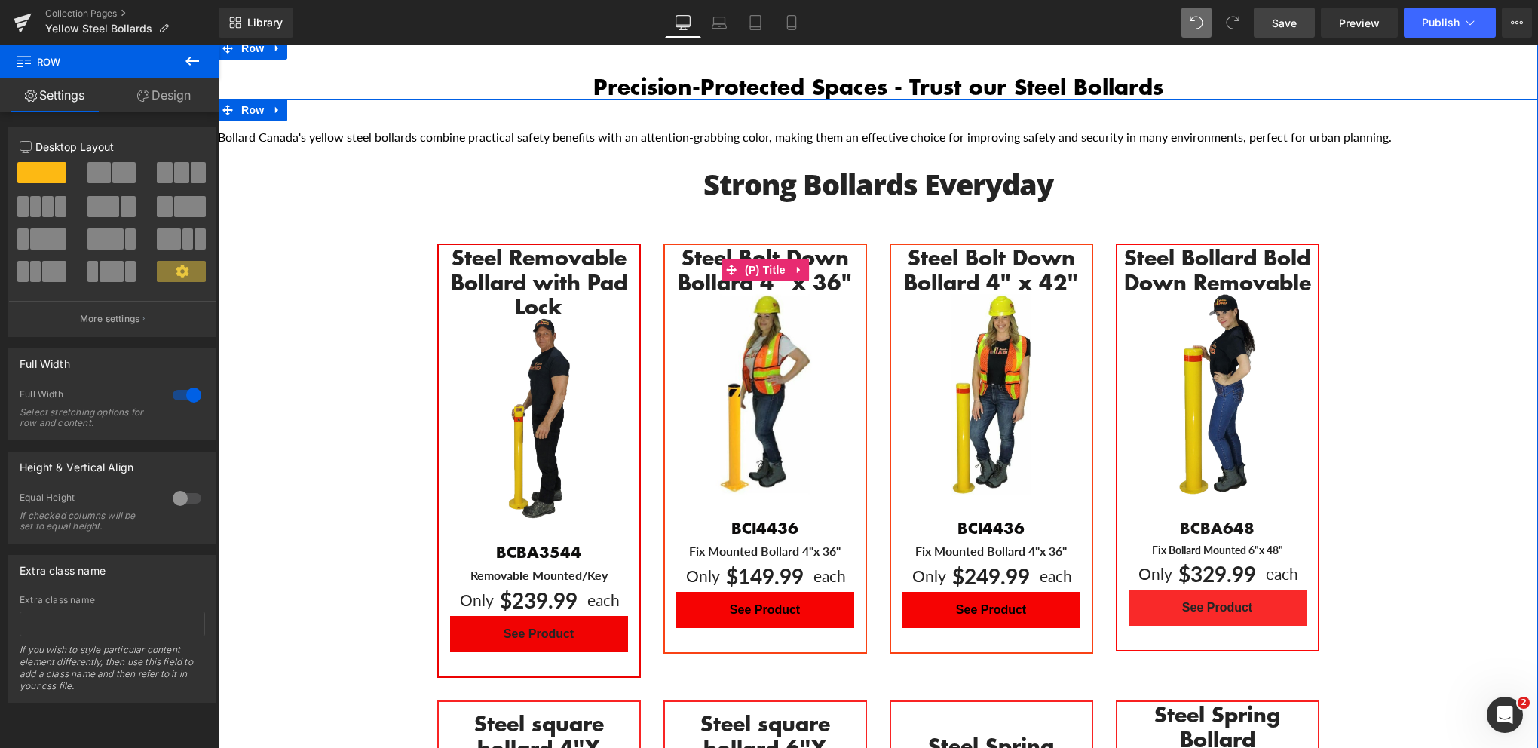
click at [1358, 349] on div "Bollard Canada's yellow steel bollards combine practical safety benefits with a…" at bounding box center [878, 626] width 1320 height 992
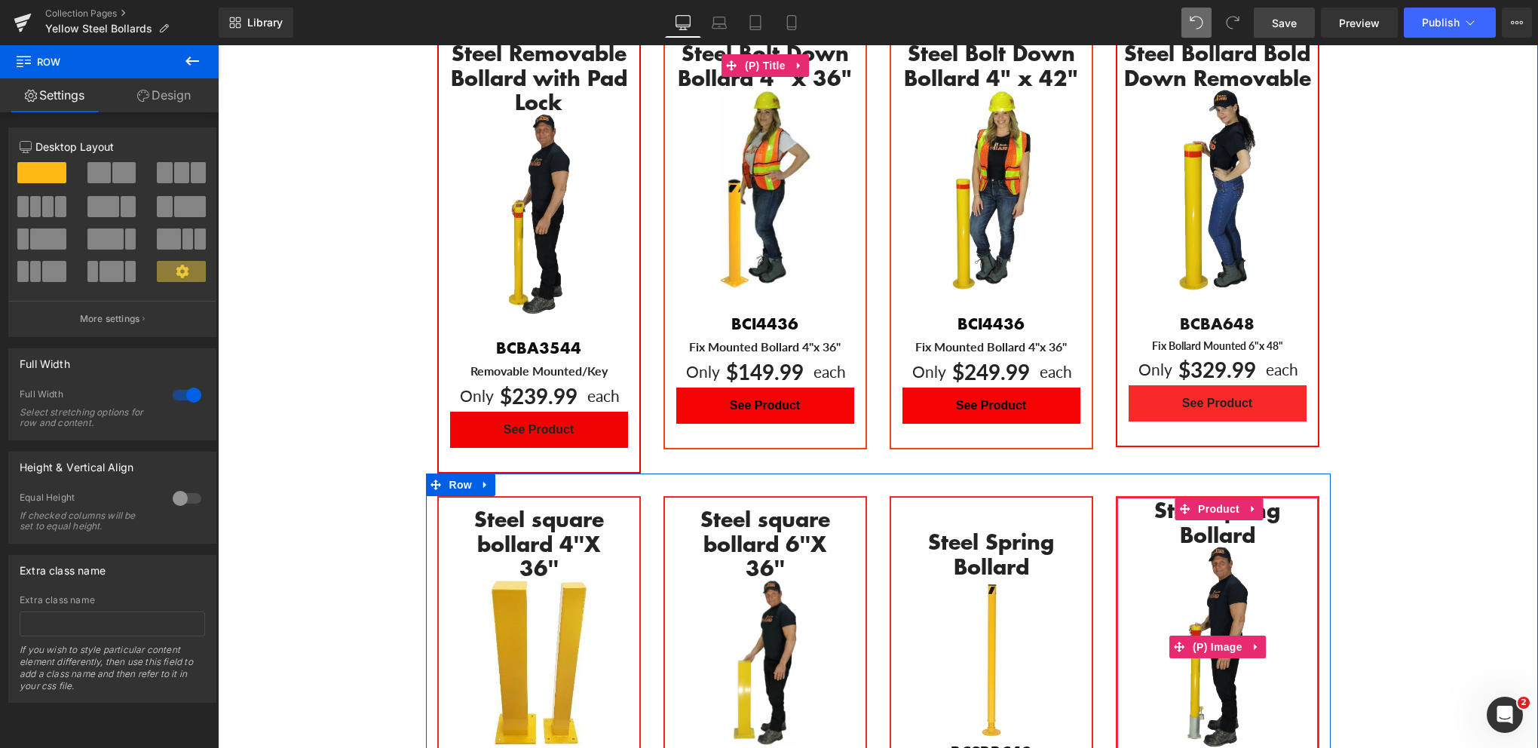
scroll to position [961, 0]
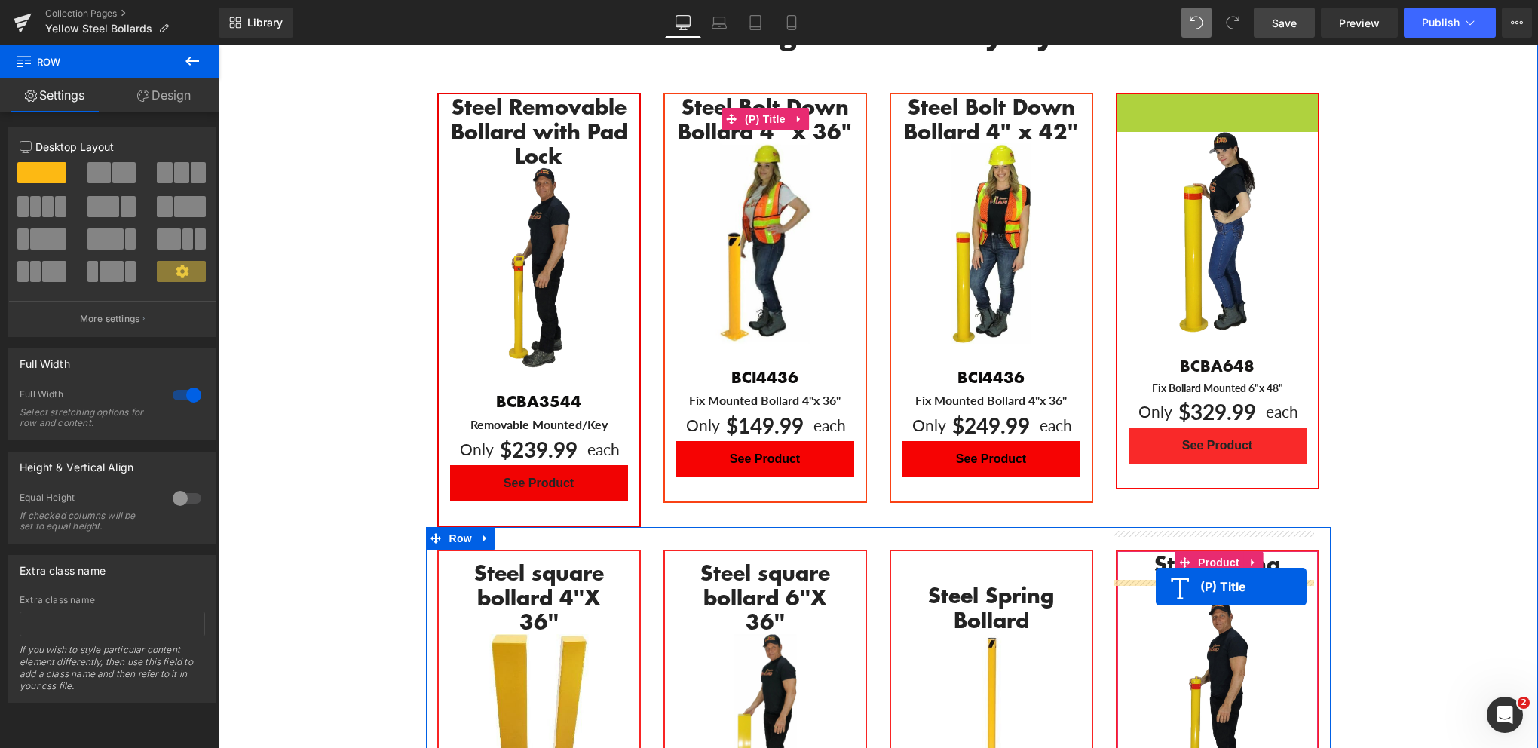
drag, startPoint x: 1179, startPoint y: 103, endPoint x: 1156, endPoint y: 587, distance: 484.6
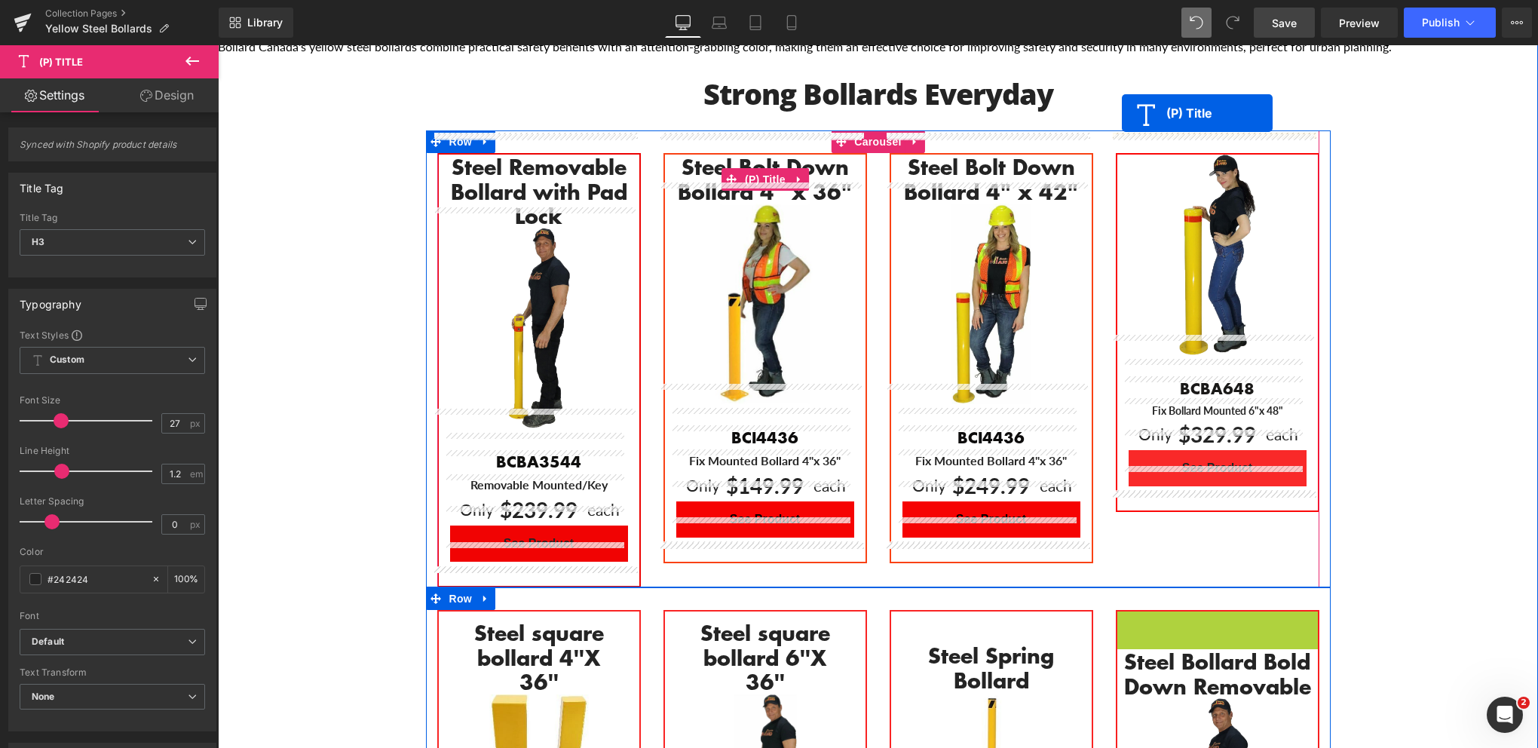
scroll to position [840, 0]
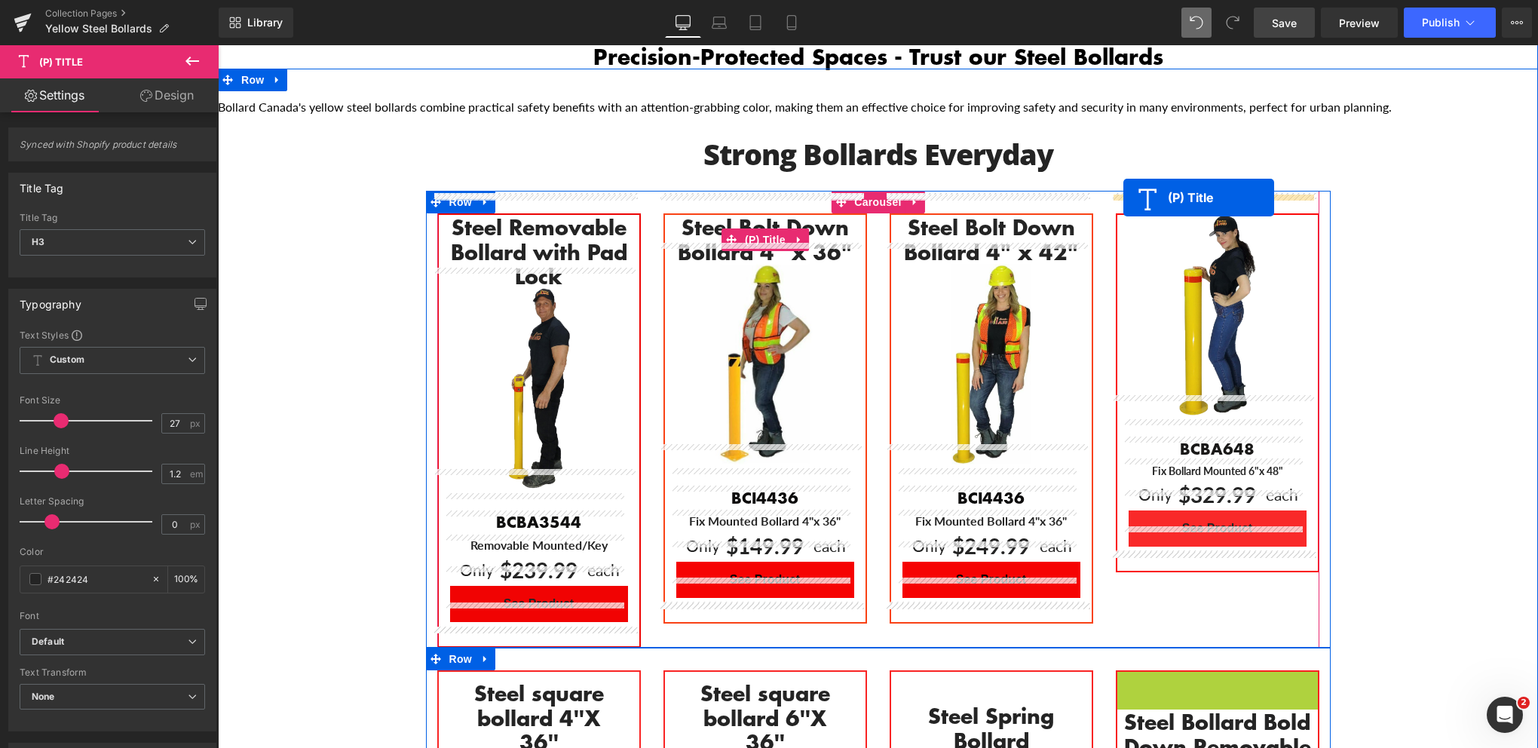
drag, startPoint x: 1149, startPoint y: 553, endPoint x: 1123, endPoint y: 197, distance: 356.8
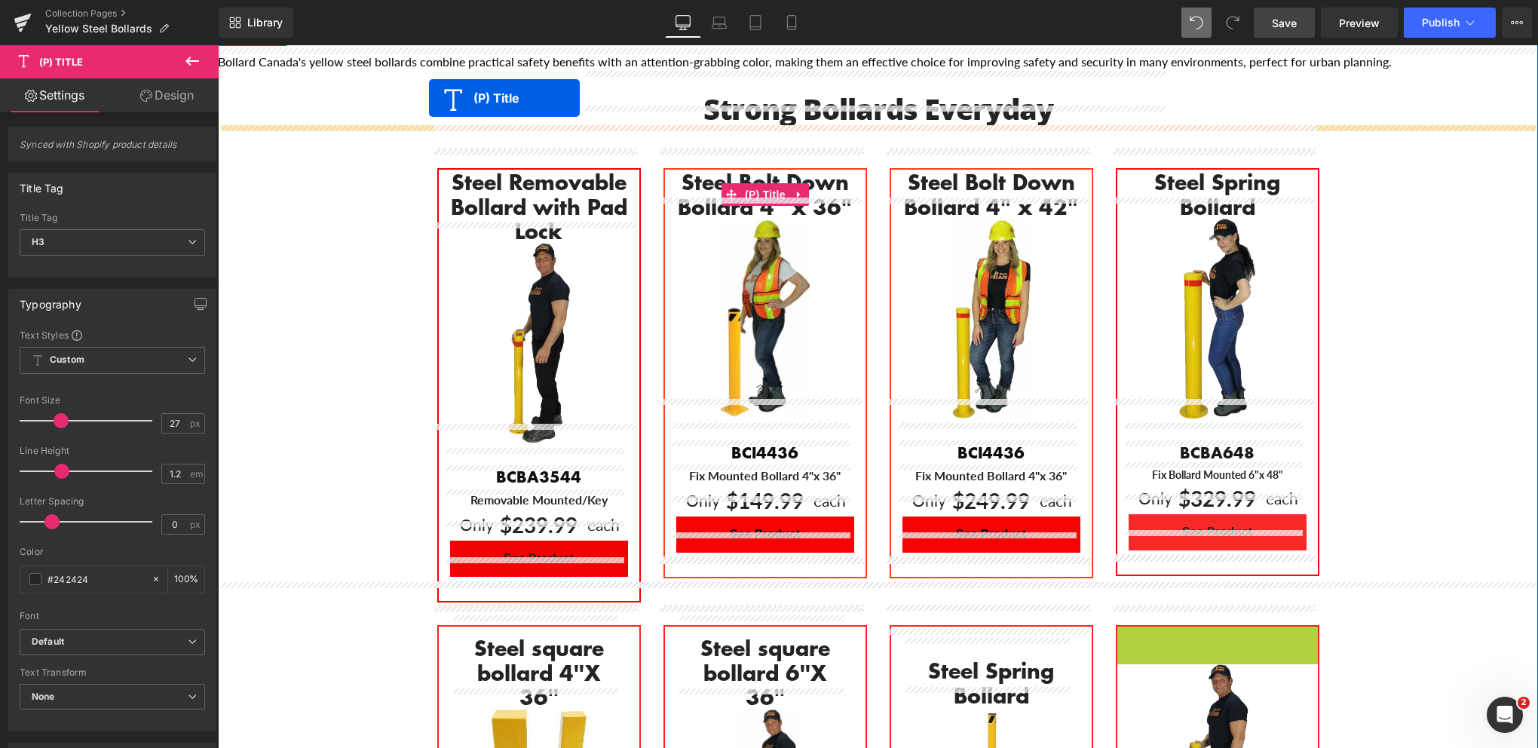
scroll to position [855, 0]
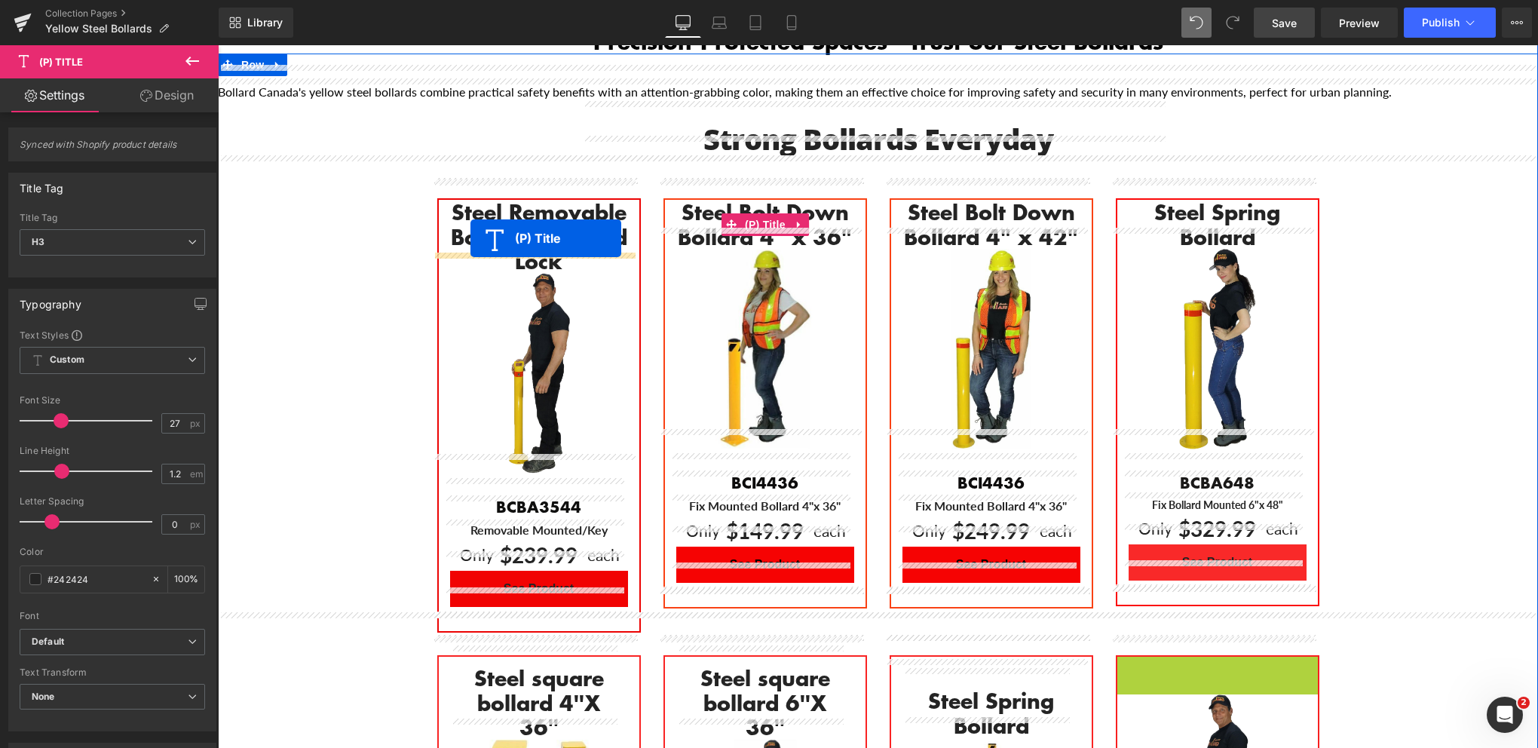
drag, startPoint x: 1181, startPoint y: 453, endPoint x: 470, endPoint y: 238, distance: 742.0
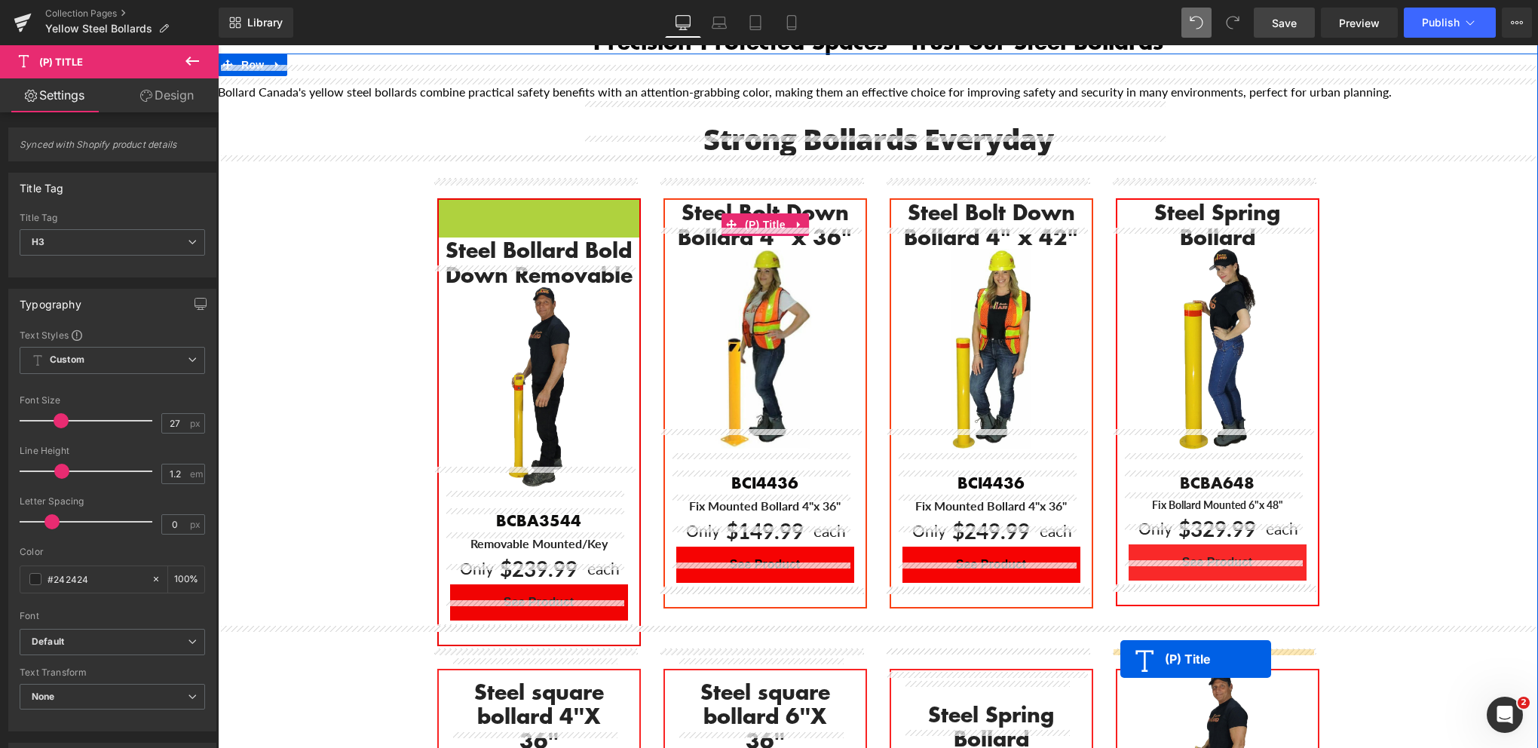
drag, startPoint x: 470, startPoint y: 213, endPoint x: 1120, endPoint y: 659, distance: 788.0
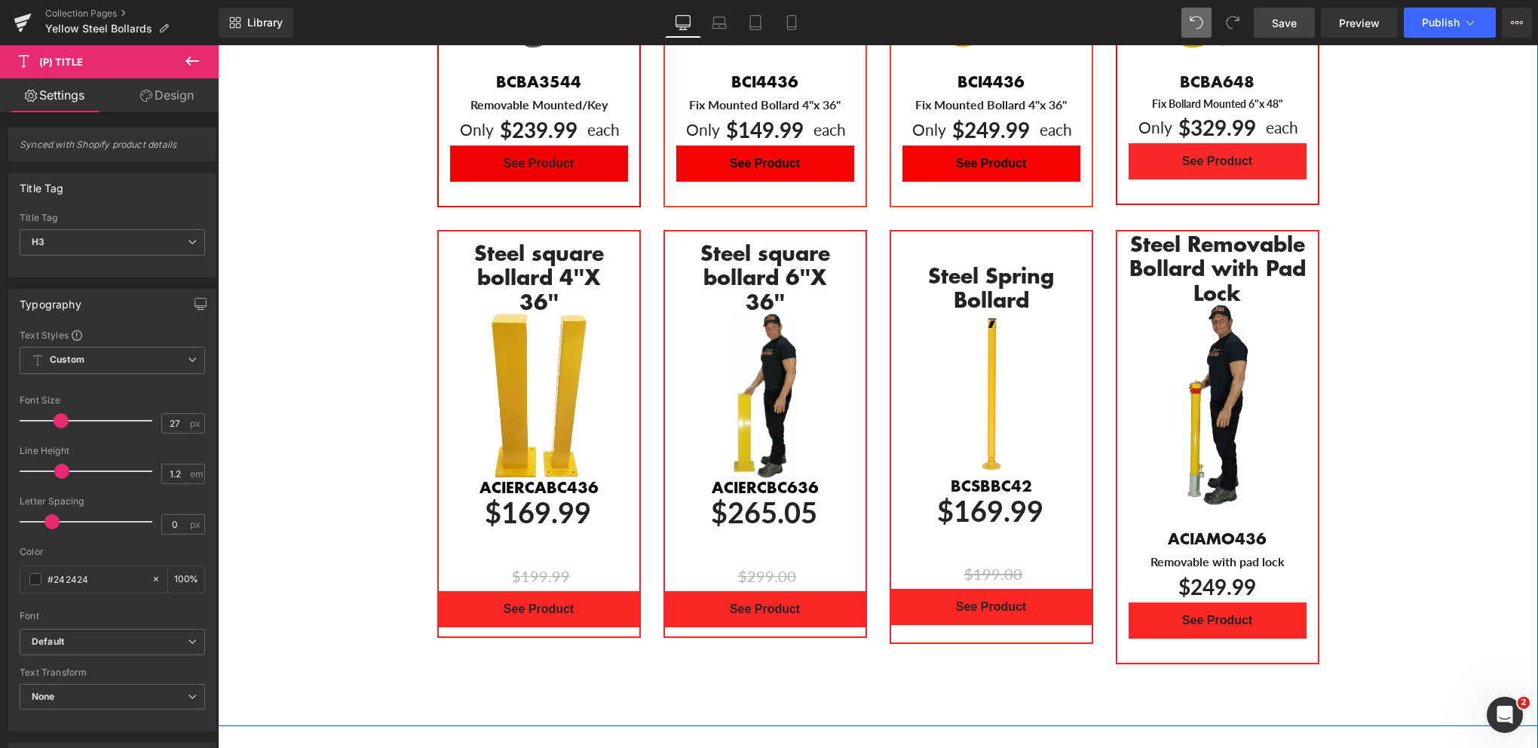
scroll to position [1232, 0]
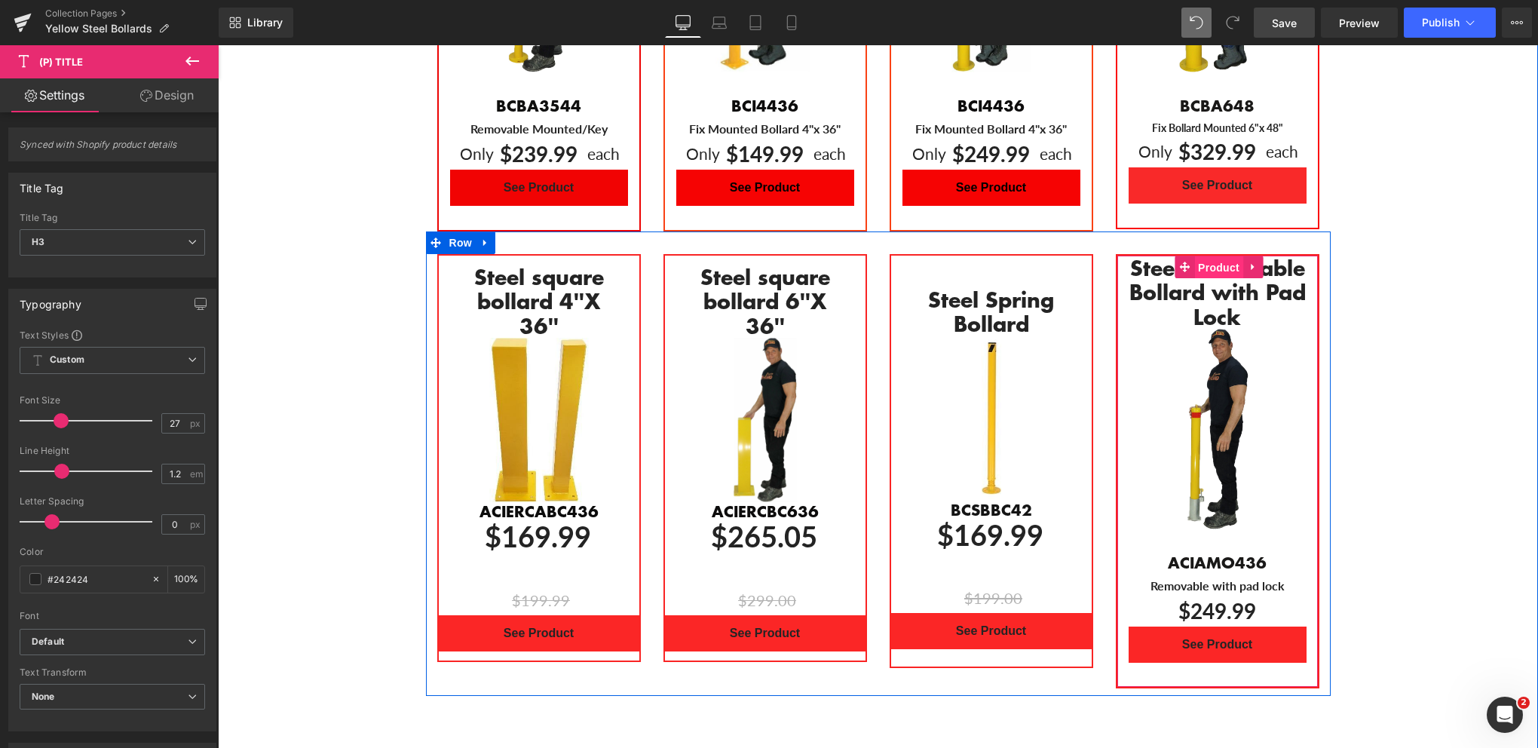
click at [1217, 256] on span "Product" at bounding box center [1218, 267] width 49 height 23
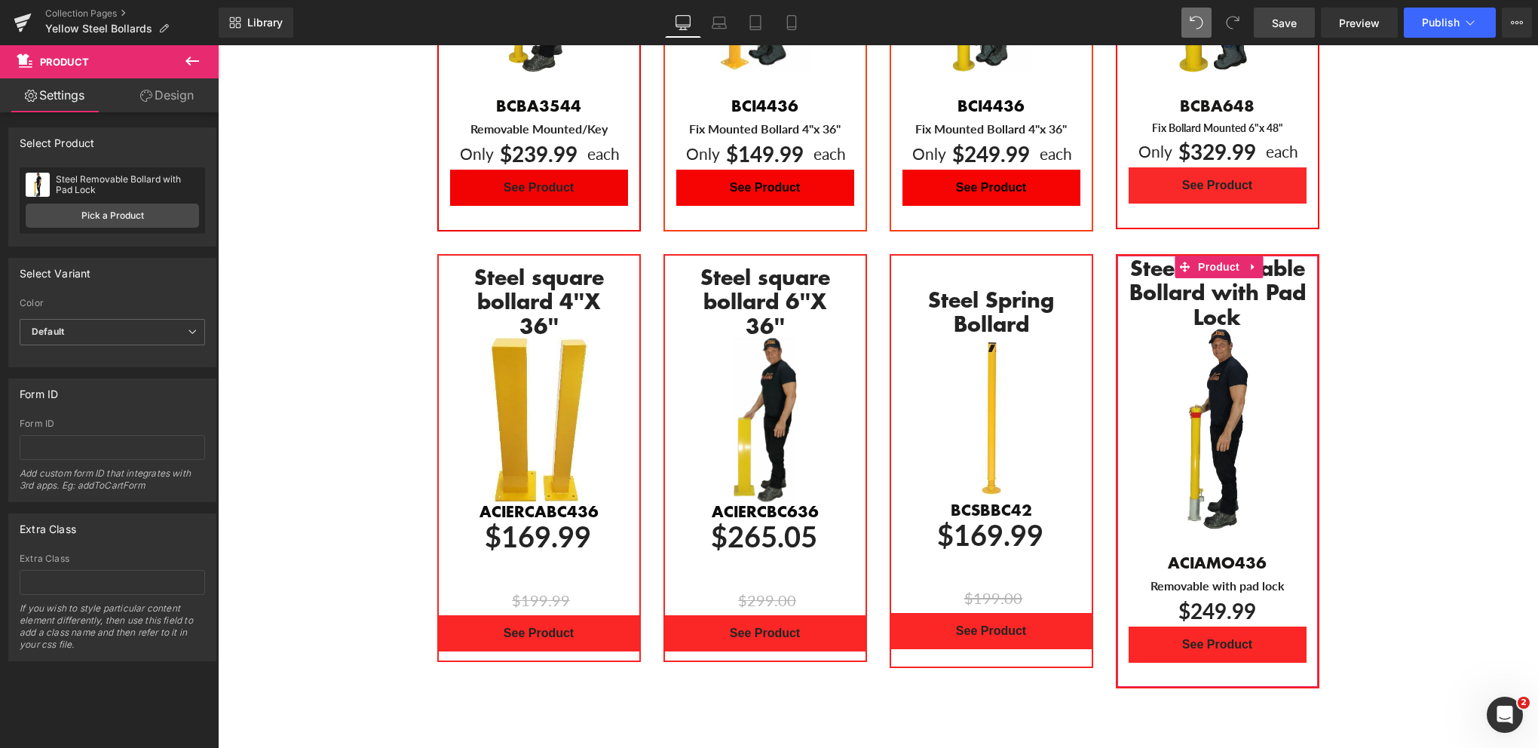
click at [170, 93] on link "Design" at bounding box center [166, 95] width 109 height 34
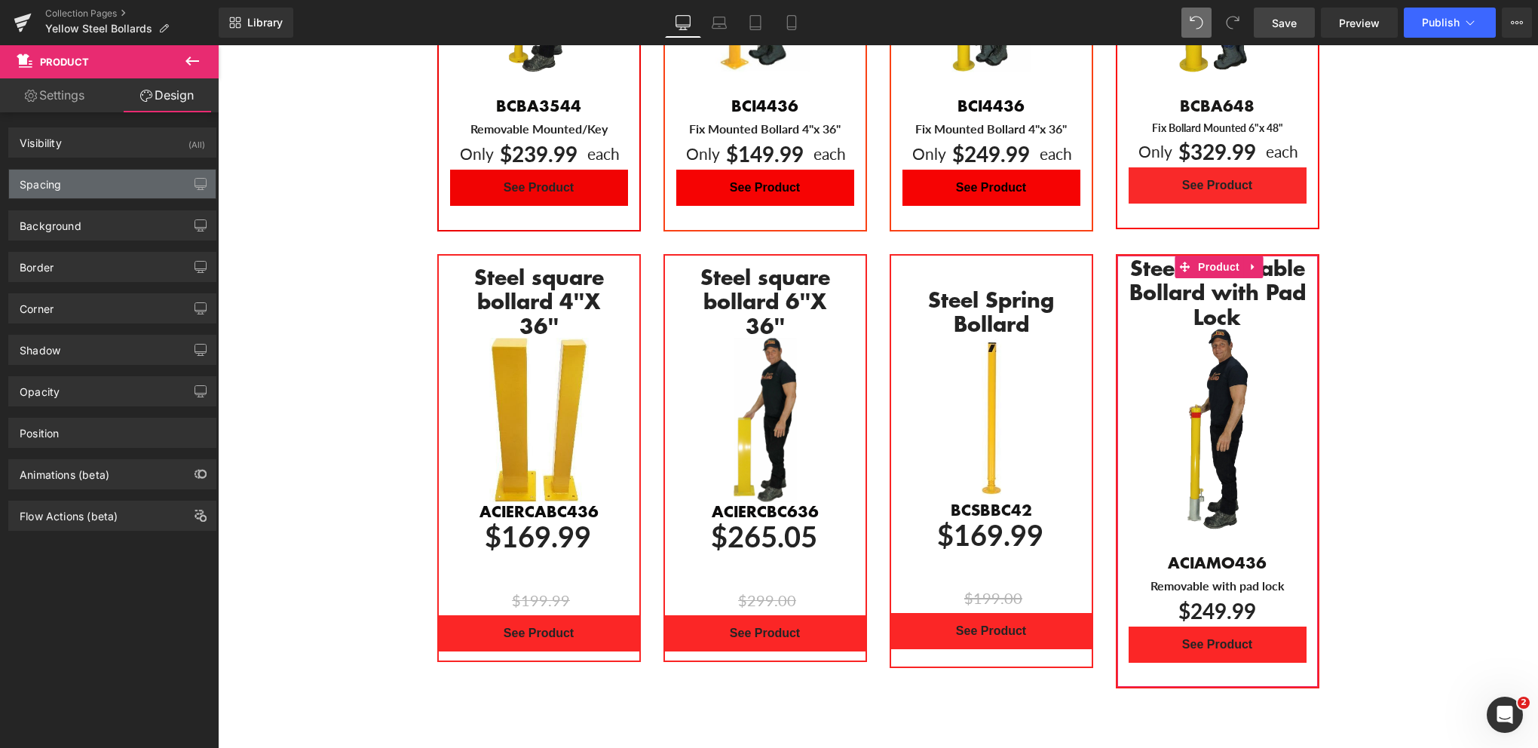
click at [91, 188] on div "Spacing" at bounding box center [112, 184] width 207 height 29
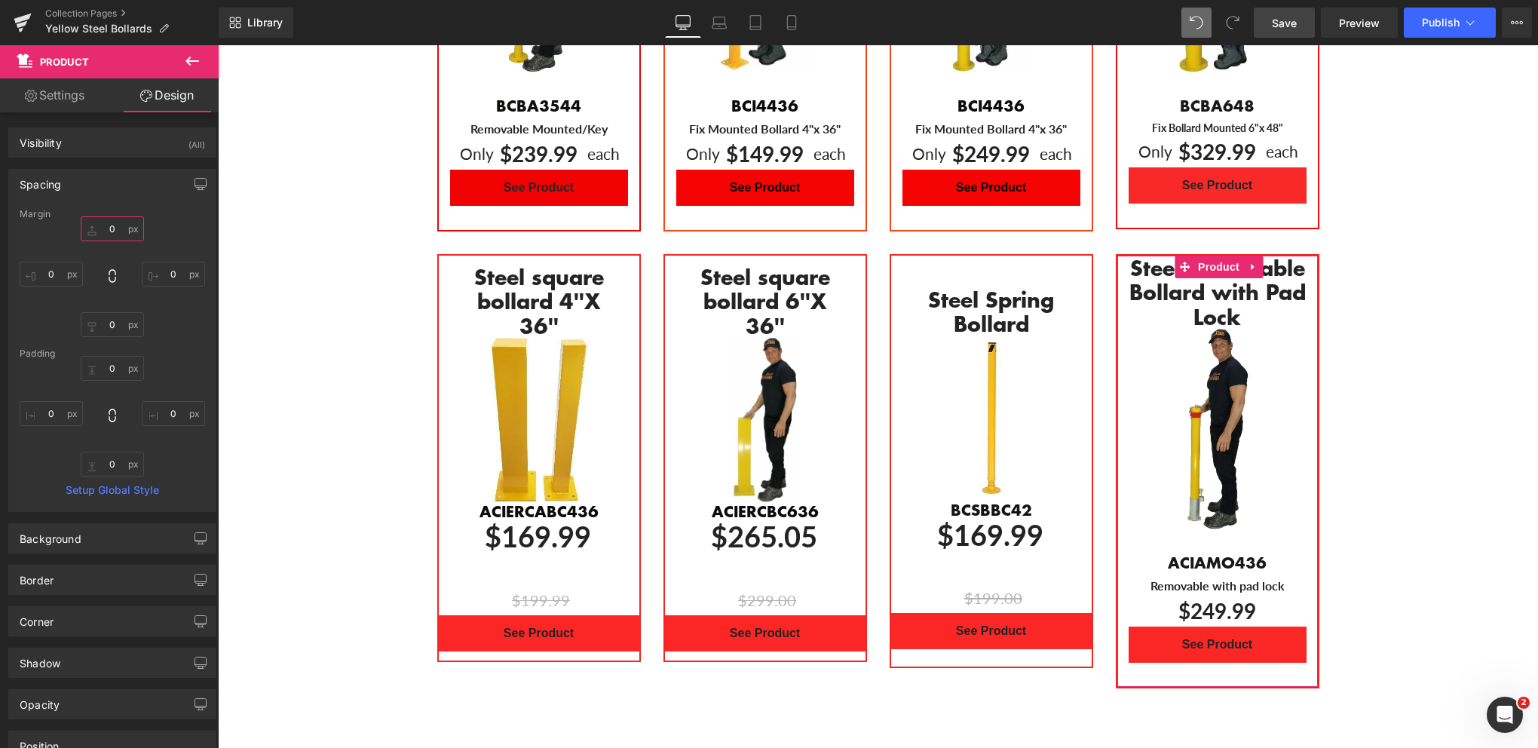
click at [104, 232] on input "0" at bounding box center [112, 228] width 63 height 25
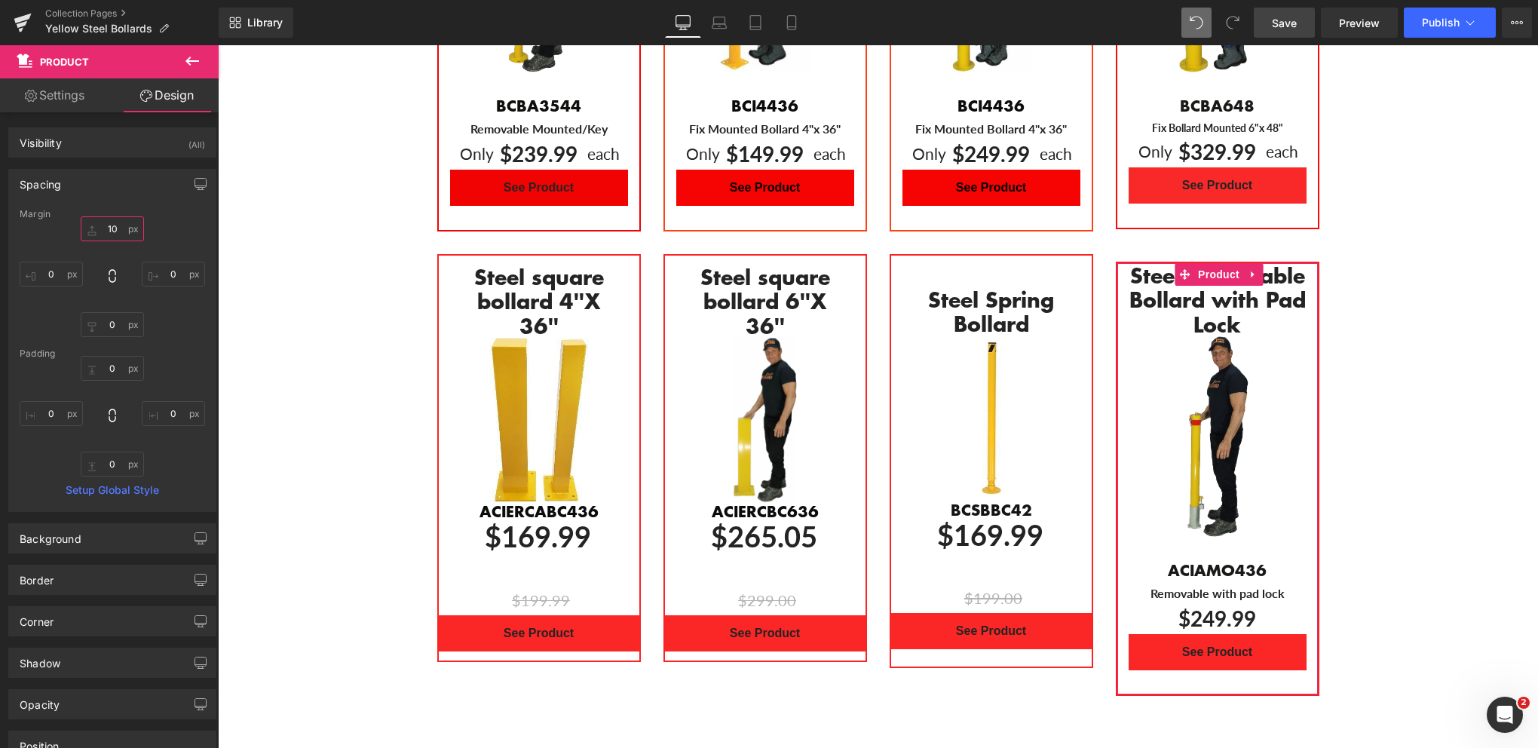
type input "1"
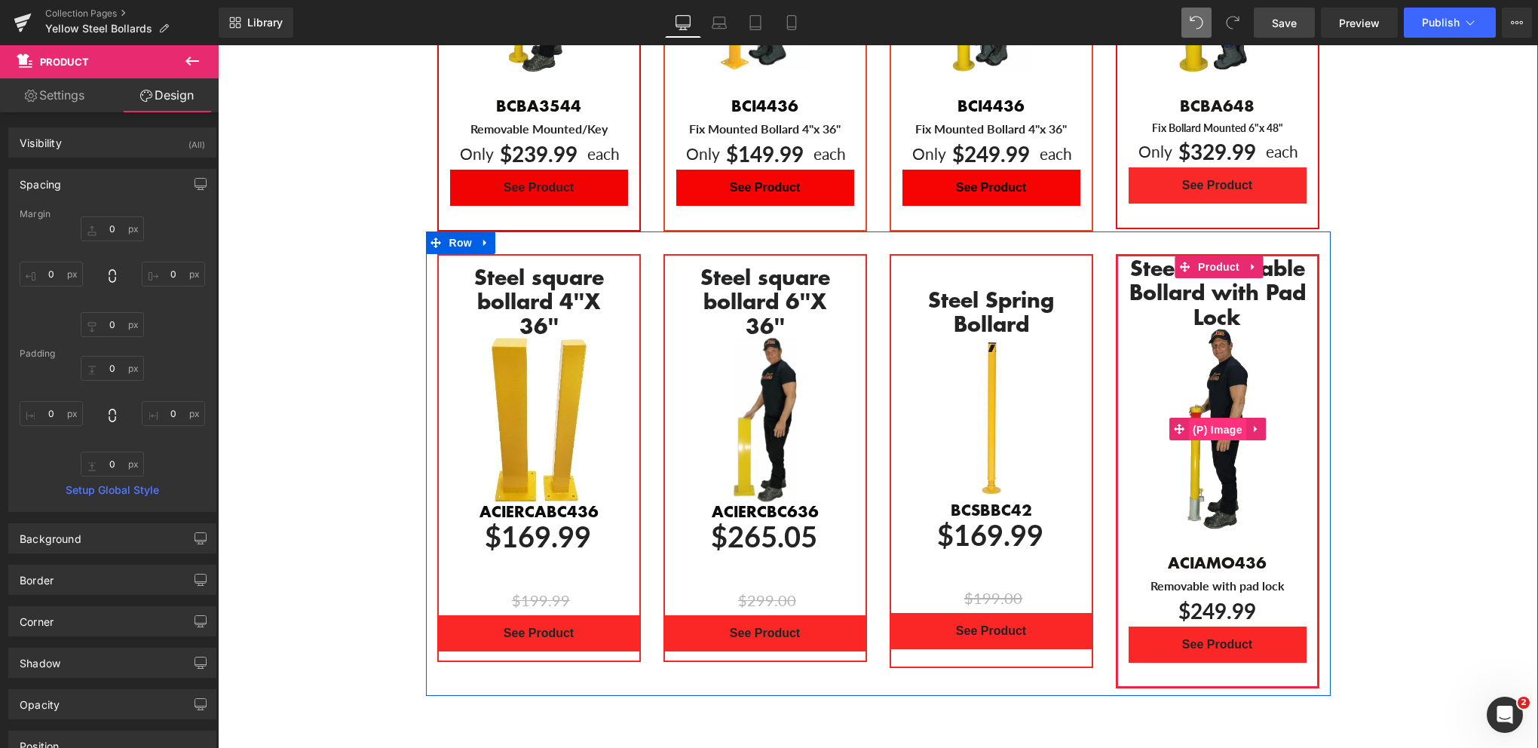
click at [1213, 418] on span "(P) Image" at bounding box center [1217, 429] width 57 height 23
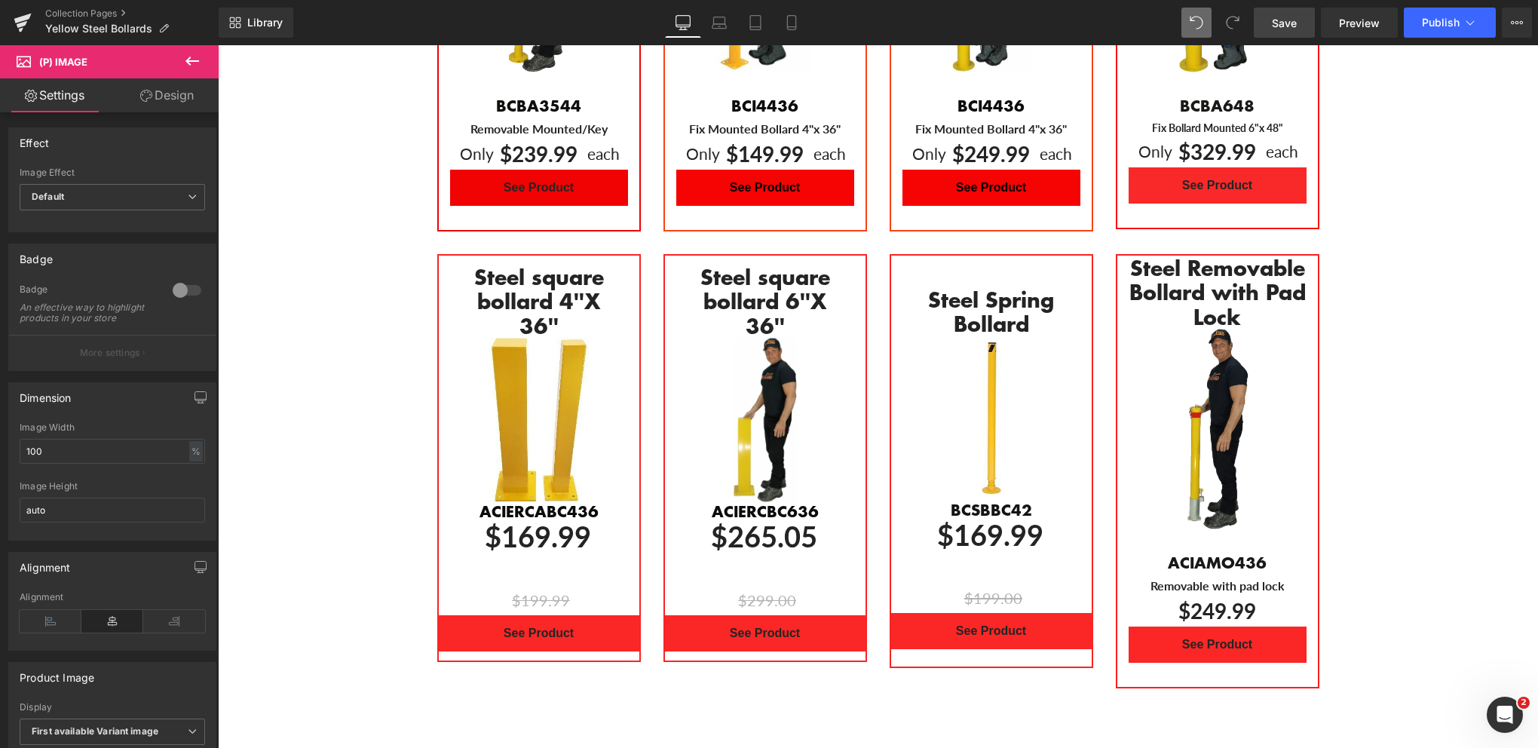
click at [173, 100] on link "Design" at bounding box center [166, 95] width 109 height 34
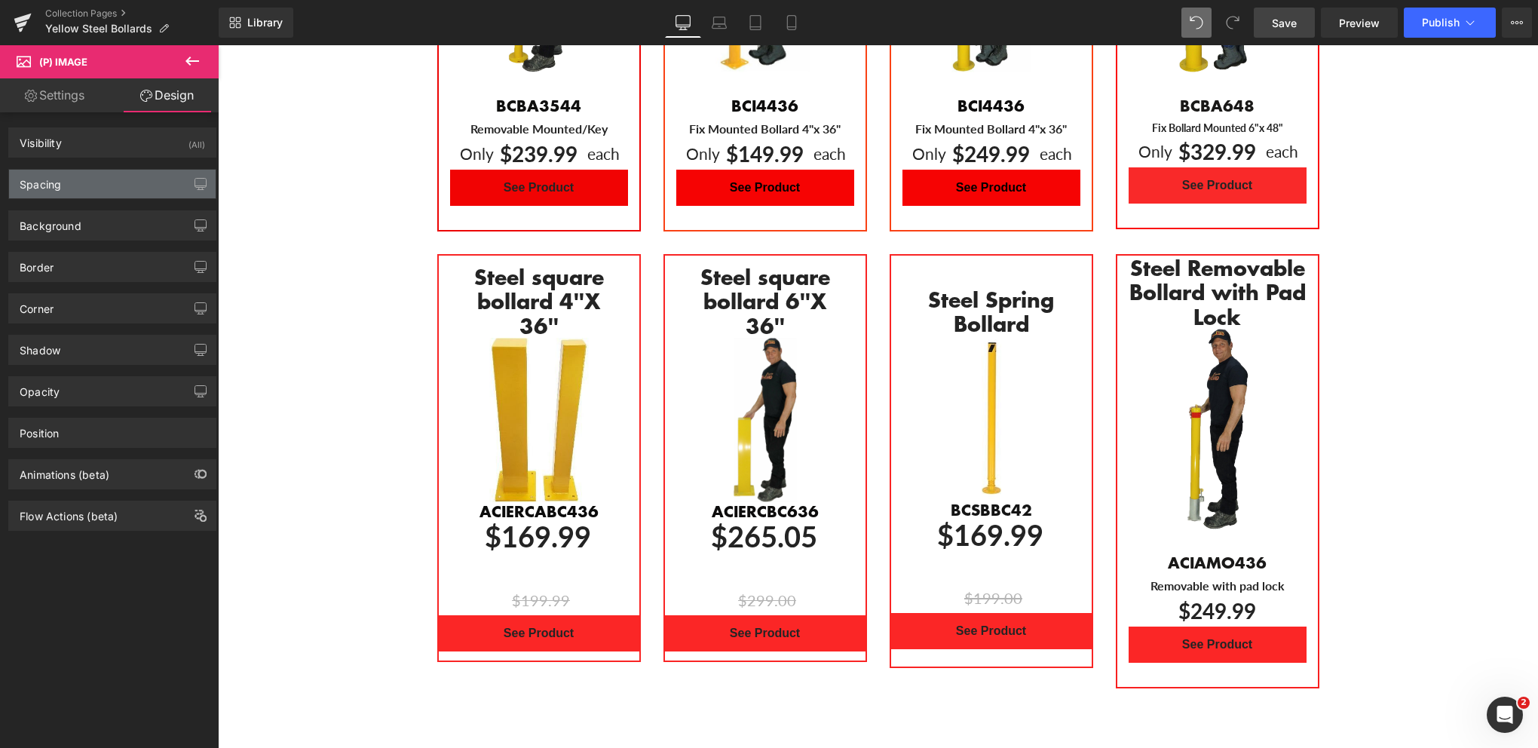
click at [103, 181] on div "Spacing" at bounding box center [112, 184] width 207 height 29
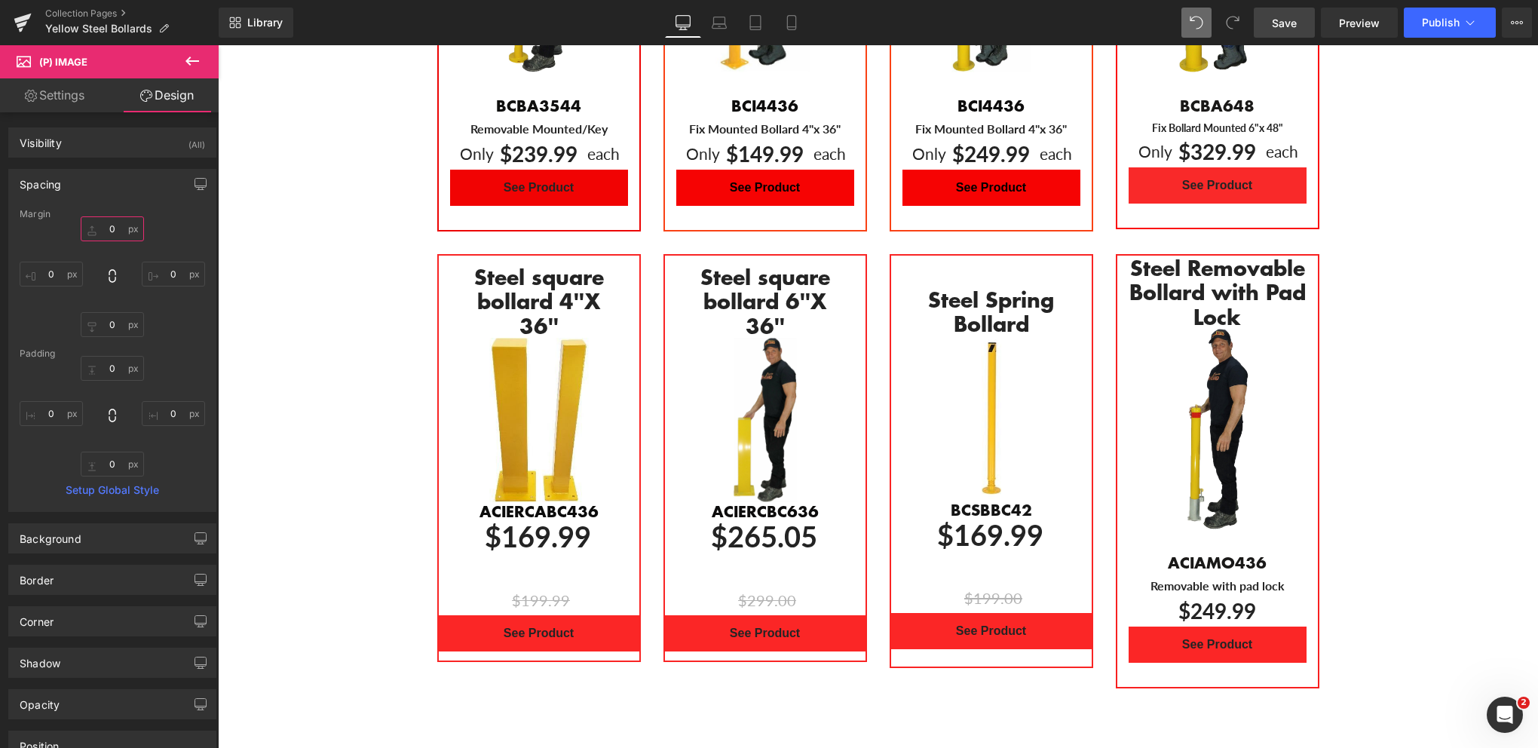
click at [112, 231] on input "0" at bounding box center [112, 228] width 63 height 25
type input "0-"
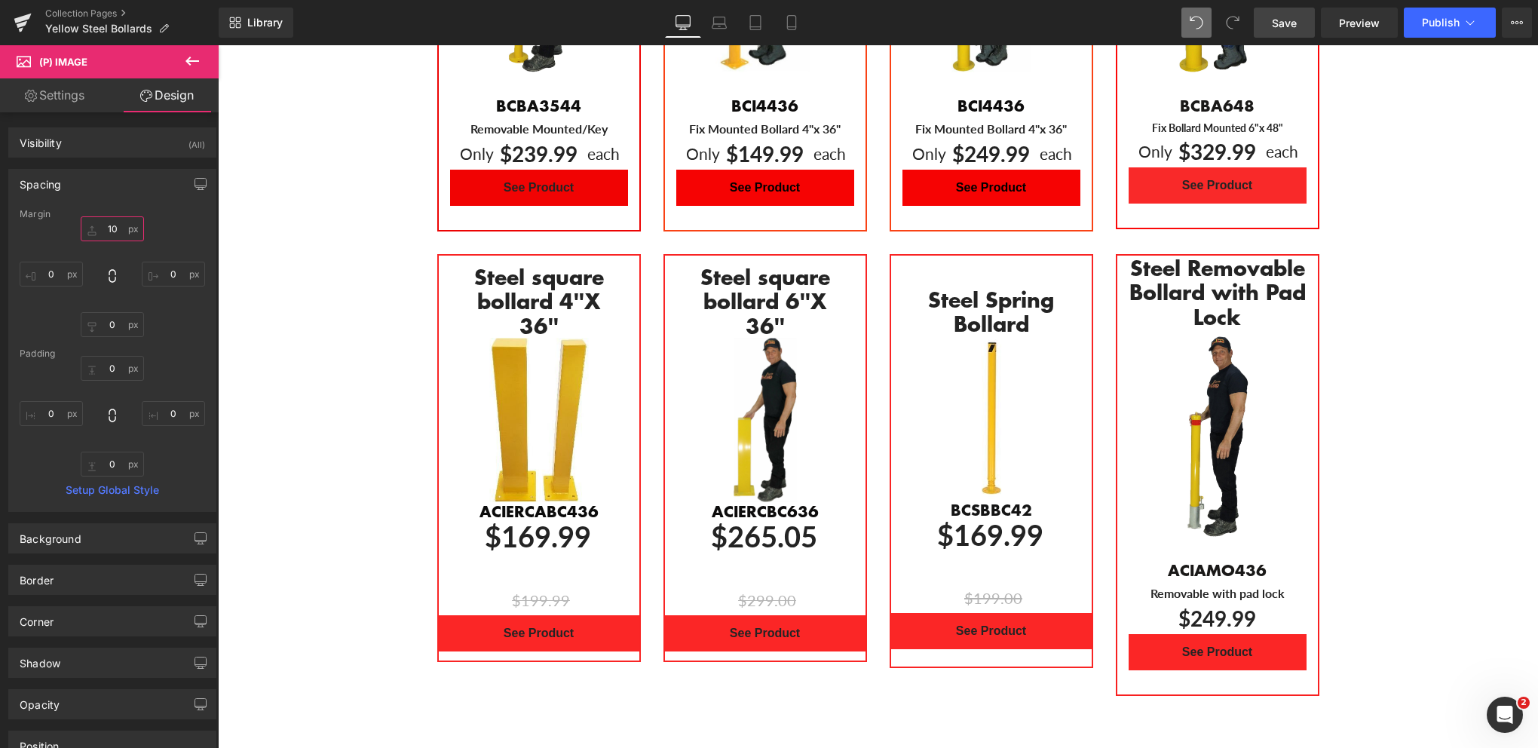
type input "1"
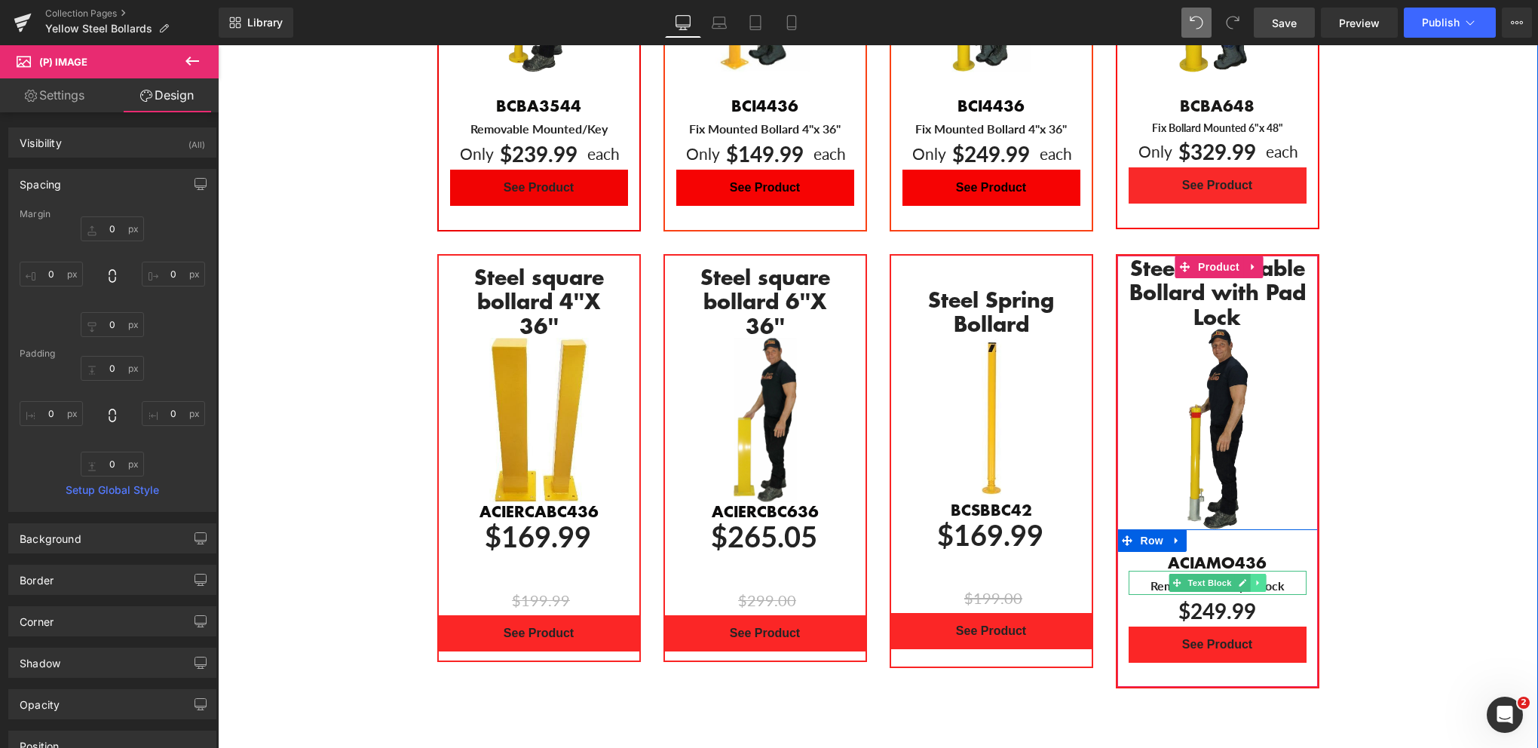
click at [1256, 581] on icon "Main content" at bounding box center [1257, 583] width 2 height 5
click at [1262, 579] on icon "Main content" at bounding box center [1266, 583] width 8 height 8
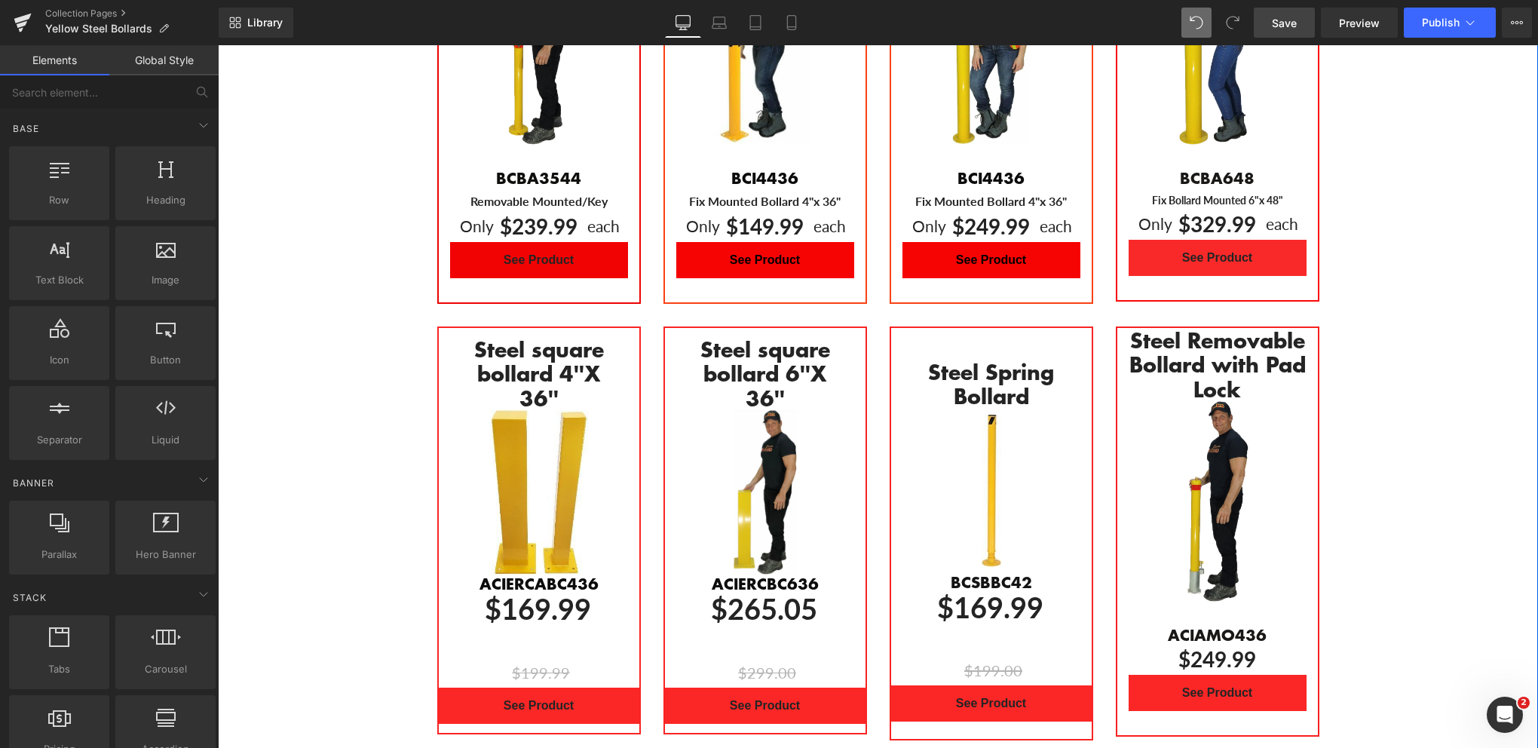
scroll to position [1307, 0]
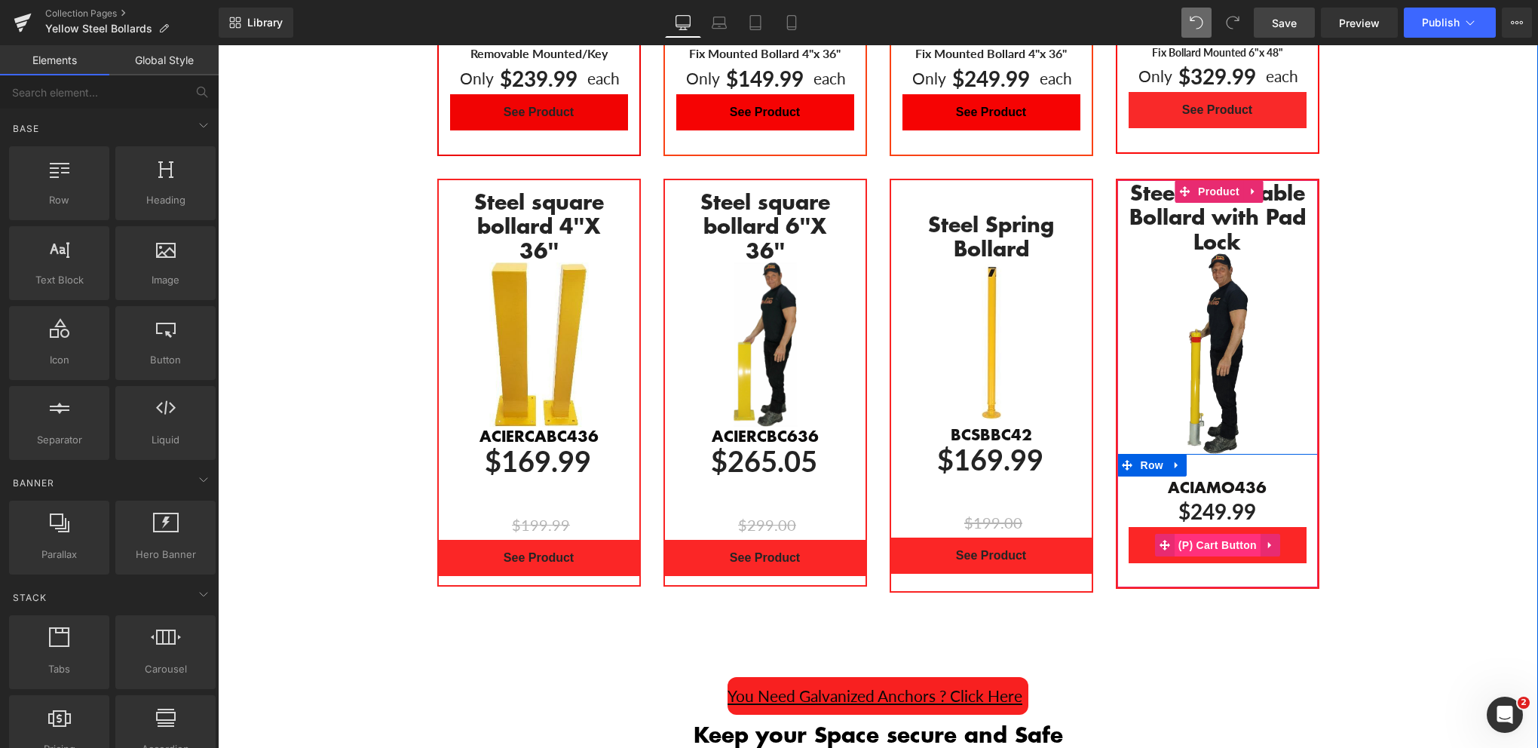
click at [1203, 534] on span "(P) Cart Button" at bounding box center [1218, 545] width 86 height 23
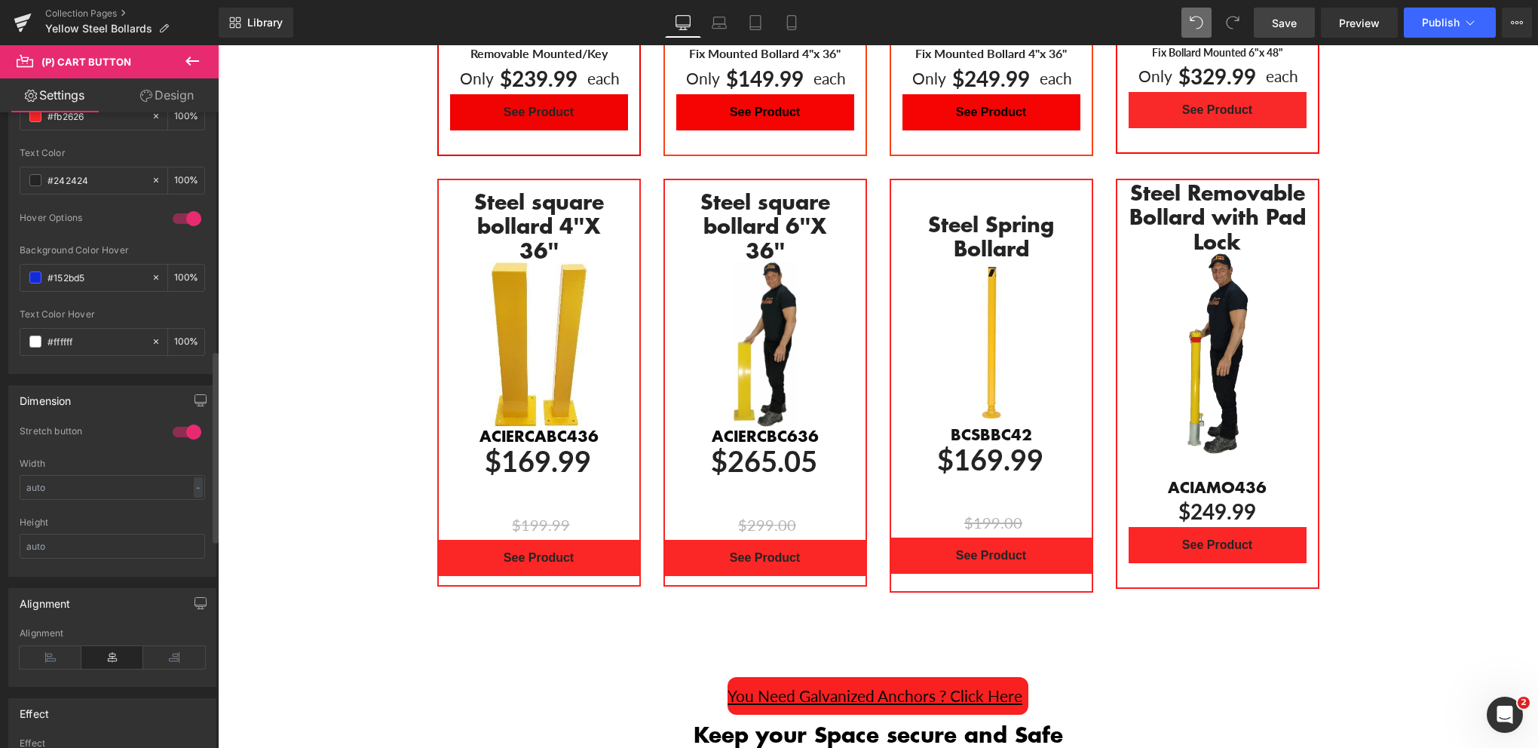
scroll to position [829, 0]
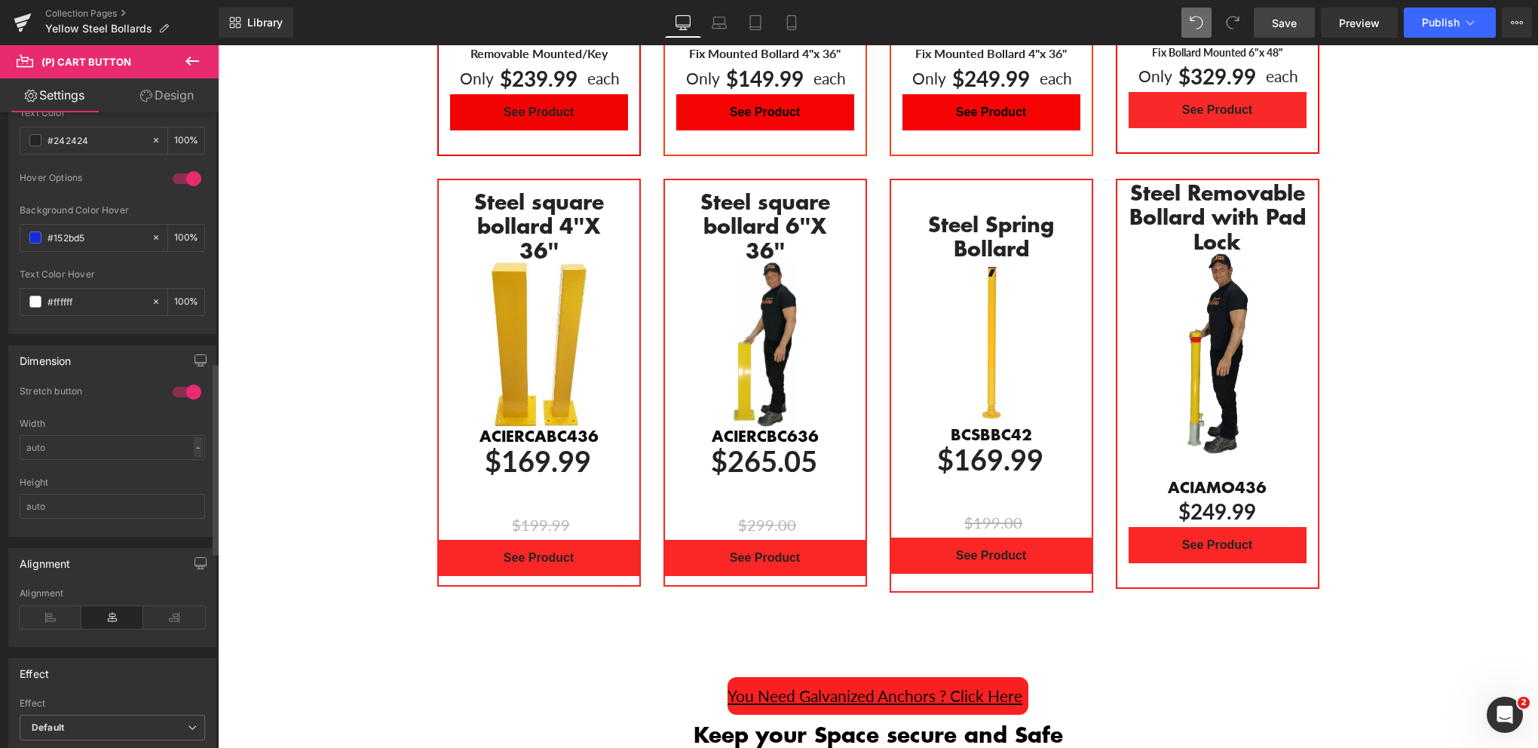
click at [194, 446] on div "-" at bounding box center [198, 447] width 9 height 20
click at [152, 446] on input "text" at bounding box center [112, 447] width 185 height 25
click at [172, 386] on div at bounding box center [187, 392] width 36 height 24
click at [190, 388] on div at bounding box center [187, 392] width 36 height 24
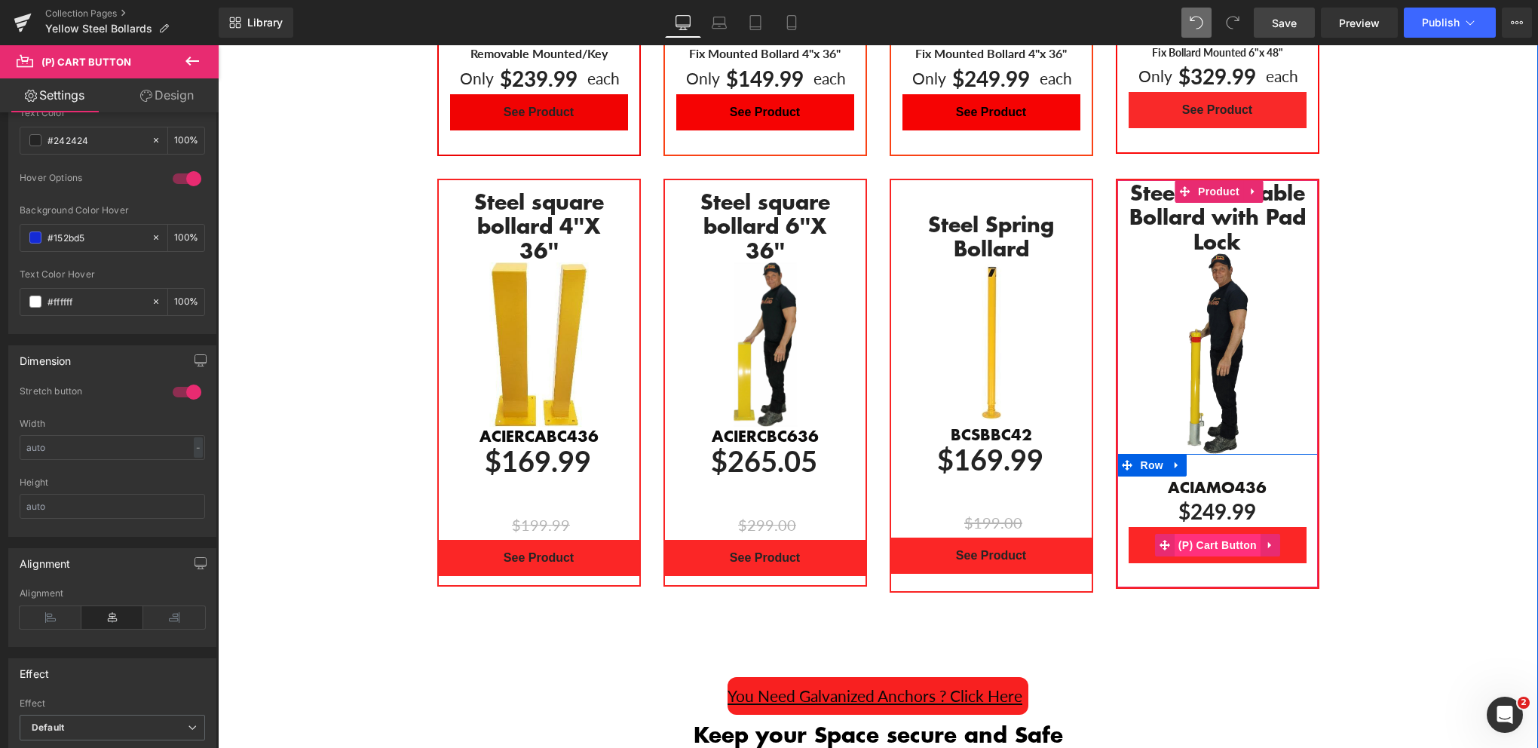
click at [1207, 534] on span "(P) Cart Button" at bounding box center [1218, 545] width 86 height 23
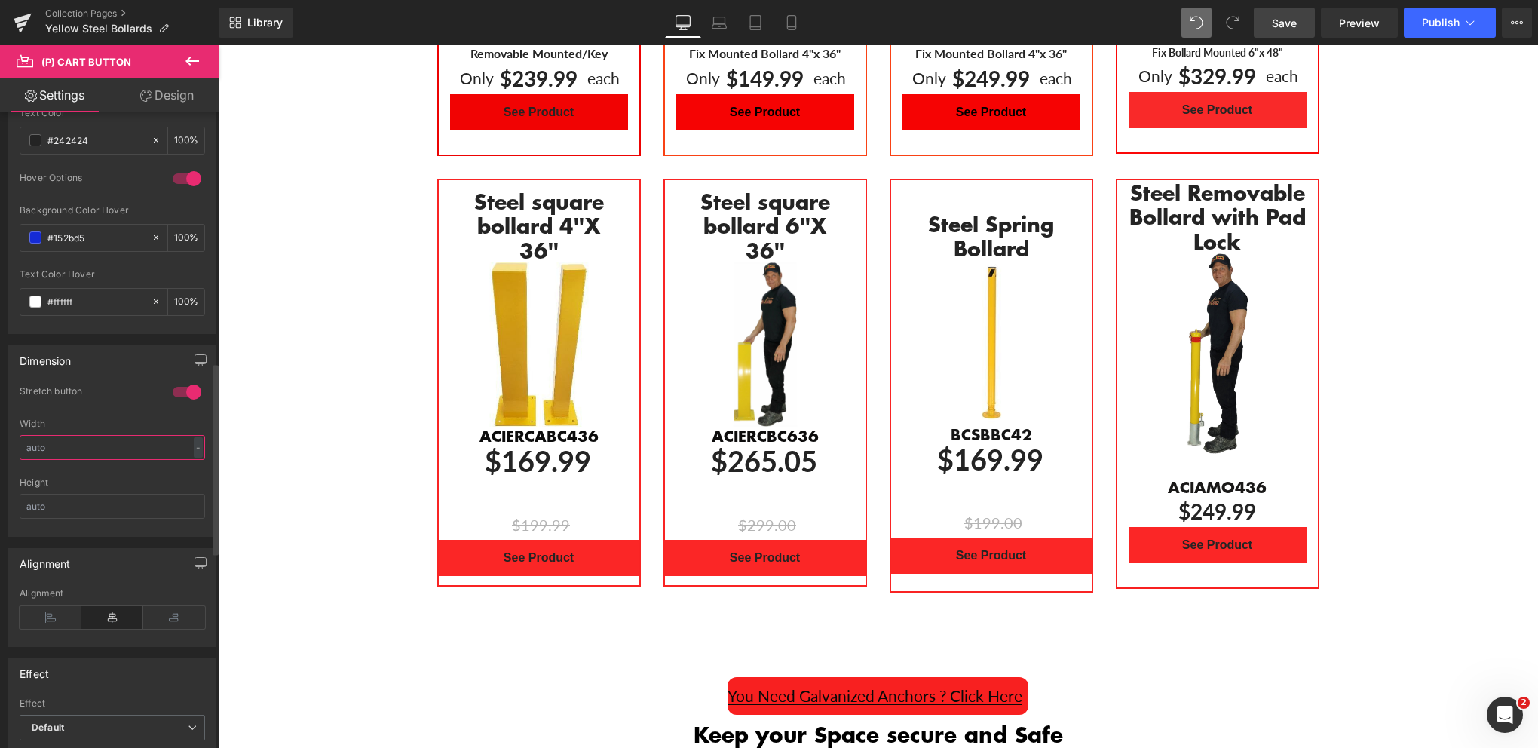
click at [136, 443] on input "text" at bounding box center [112, 447] width 185 height 25
click at [136, 478] on div "Height" at bounding box center [112, 482] width 185 height 11
click at [137, 406] on div "Stretch button" at bounding box center [112, 401] width 185 height 33
click at [172, 385] on div at bounding box center [187, 392] width 36 height 24
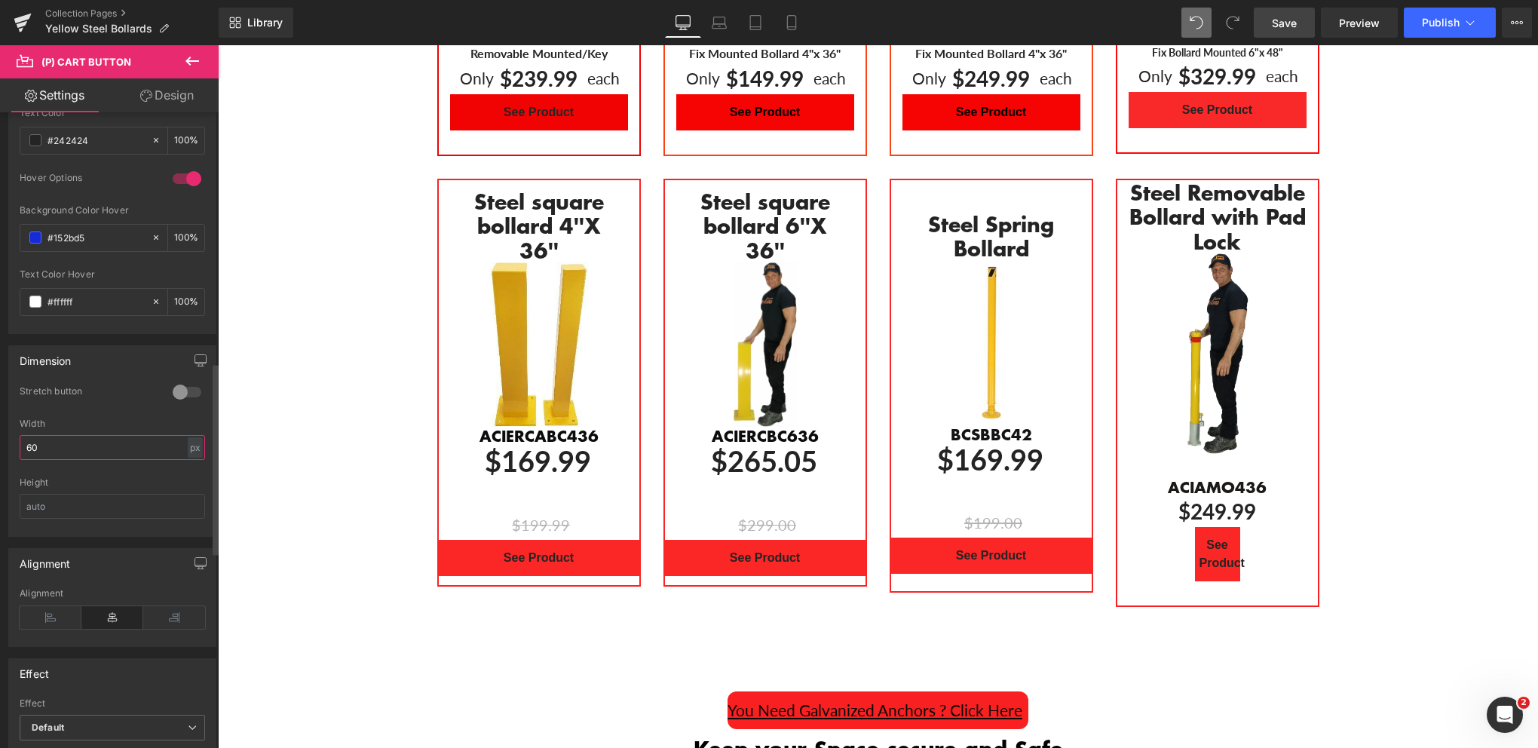
click at [81, 443] on input "60" at bounding box center [112, 447] width 185 height 25
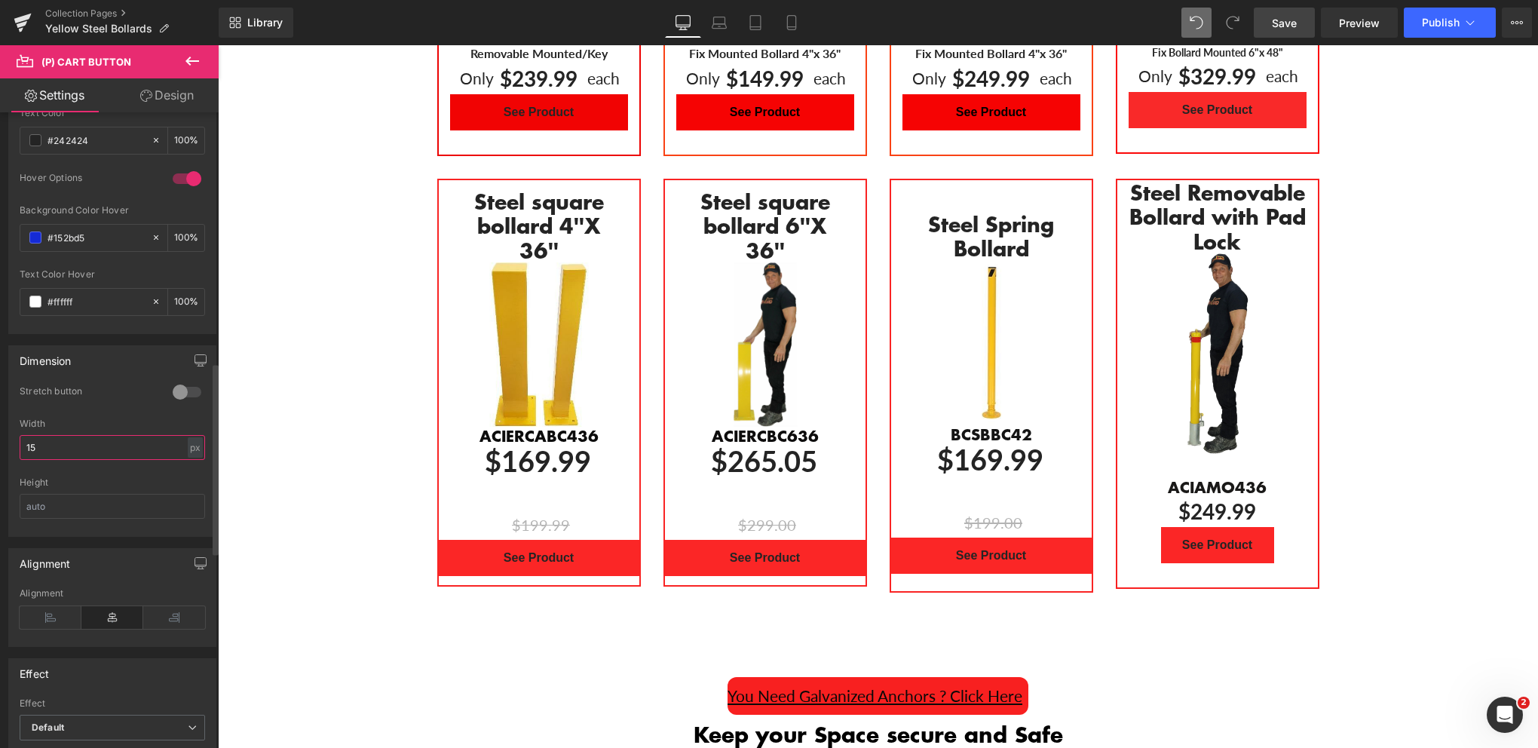
type input "1"
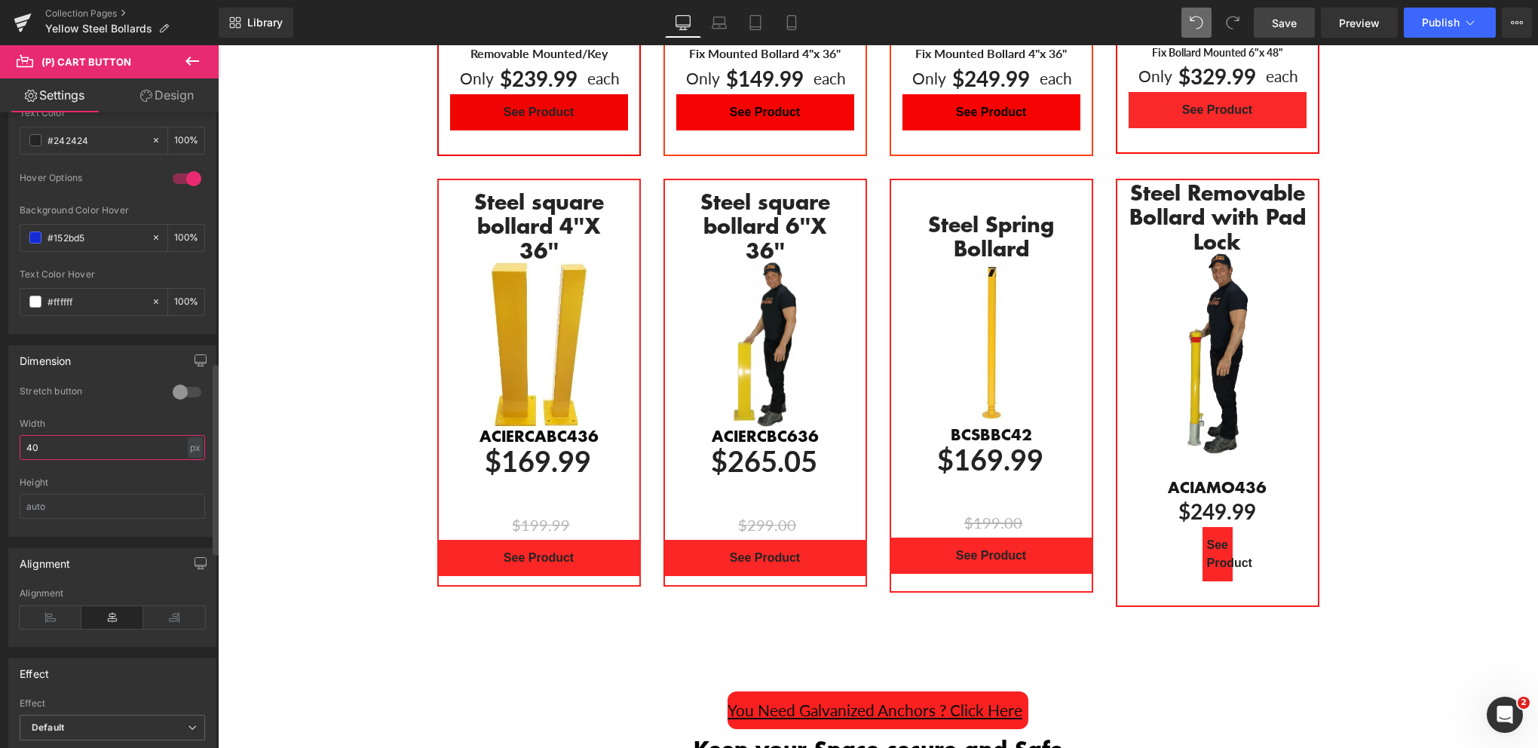
type input "4"
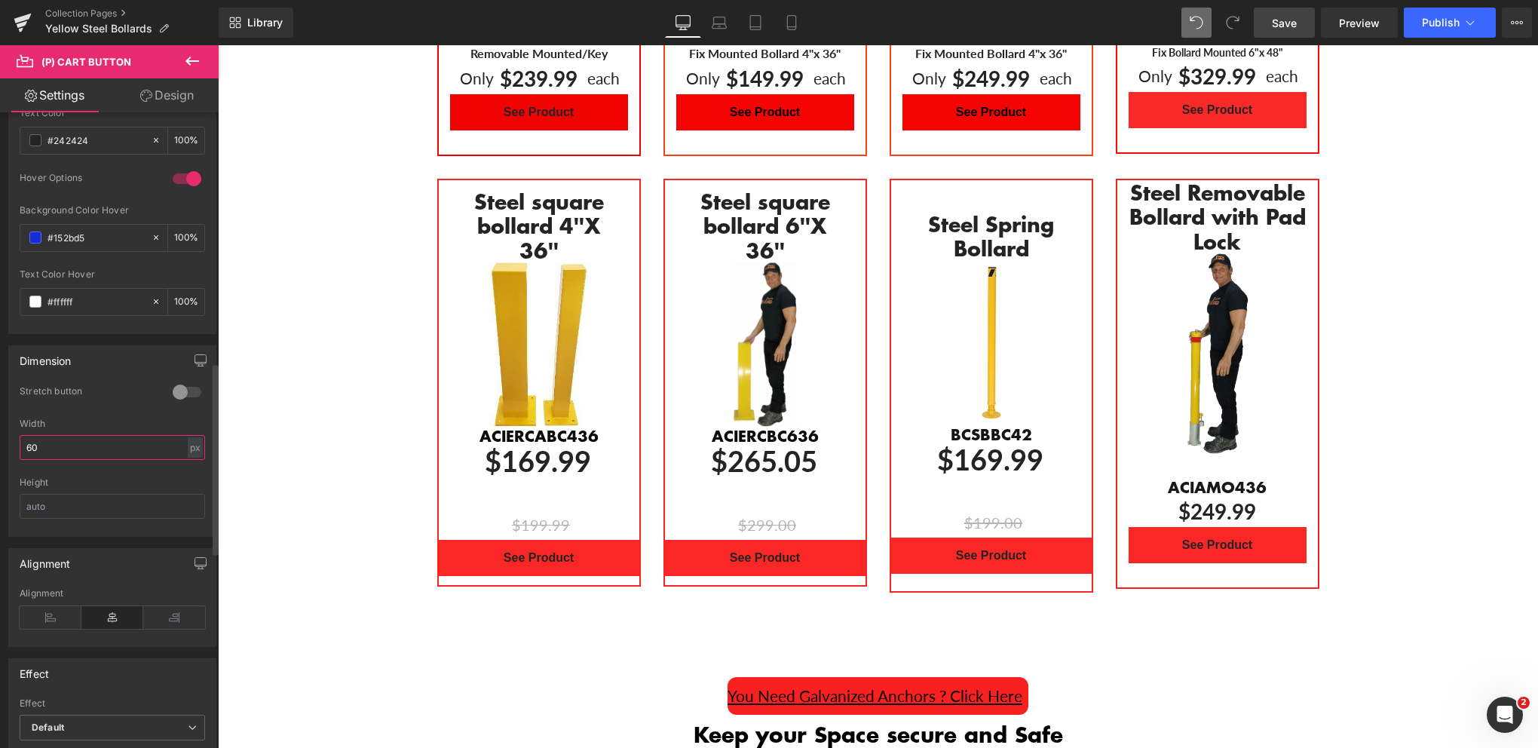
type input "6"
click at [190, 388] on div at bounding box center [187, 392] width 36 height 24
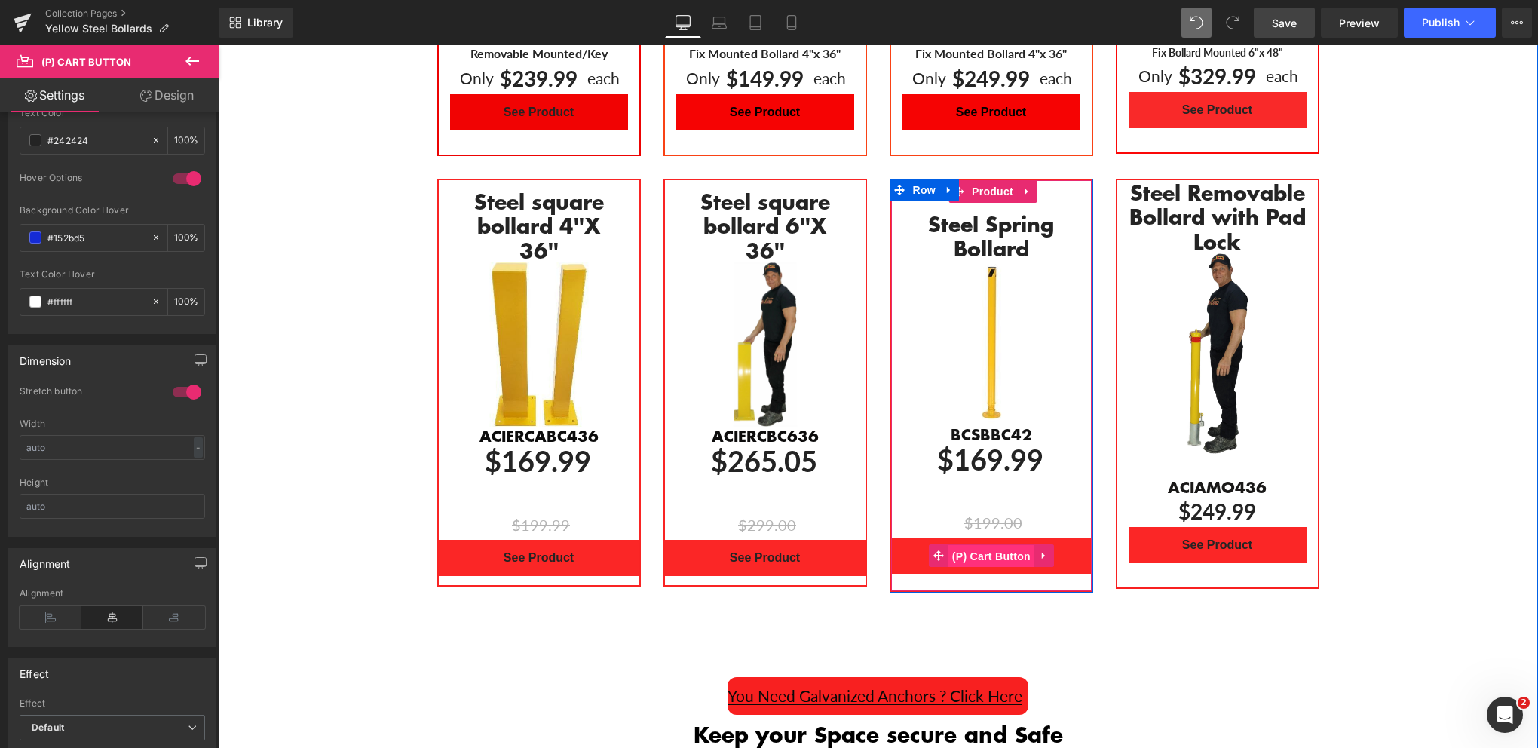
click at [983, 545] on span "(P) Cart Button" at bounding box center [991, 556] width 86 height 23
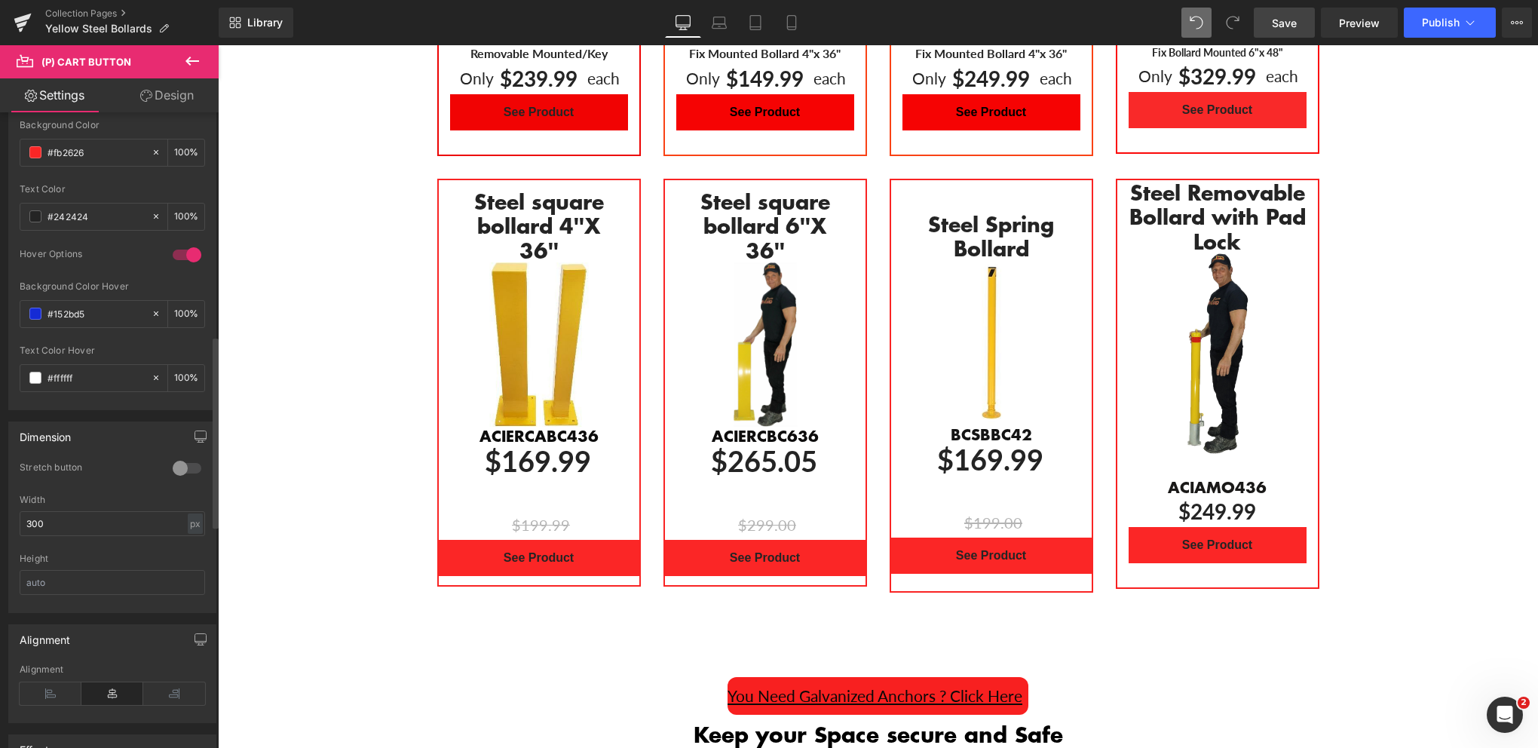
scroll to position [754, 0]
click at [193, 463] on div at bounding box center [187, 467] width 36 height 24
click at [173, 459] on div at bounding box center [187, 467] width 36 height 24
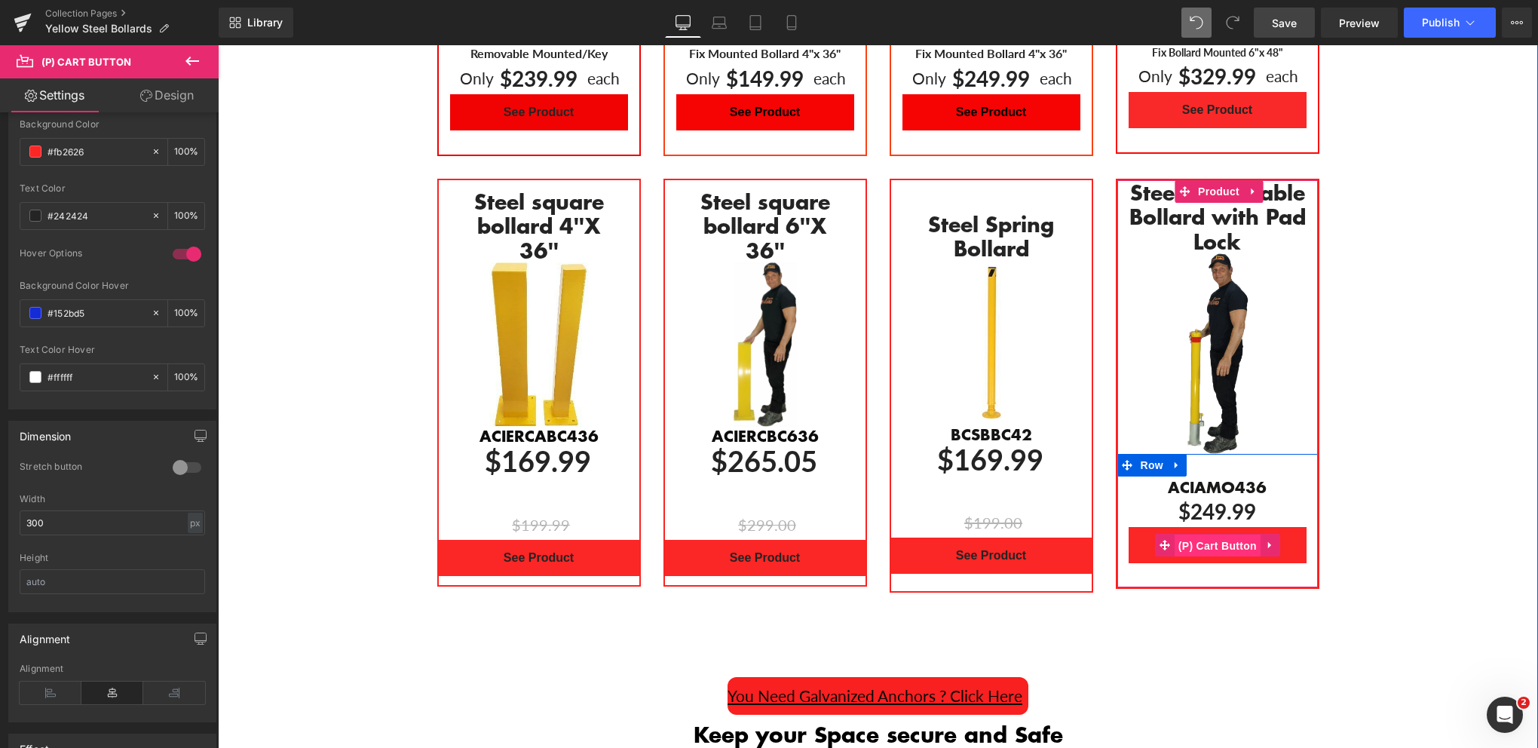
click at [1209, 535] on span "(P) Cart Button" at bounding box center [1218, 546] width 86 height 23
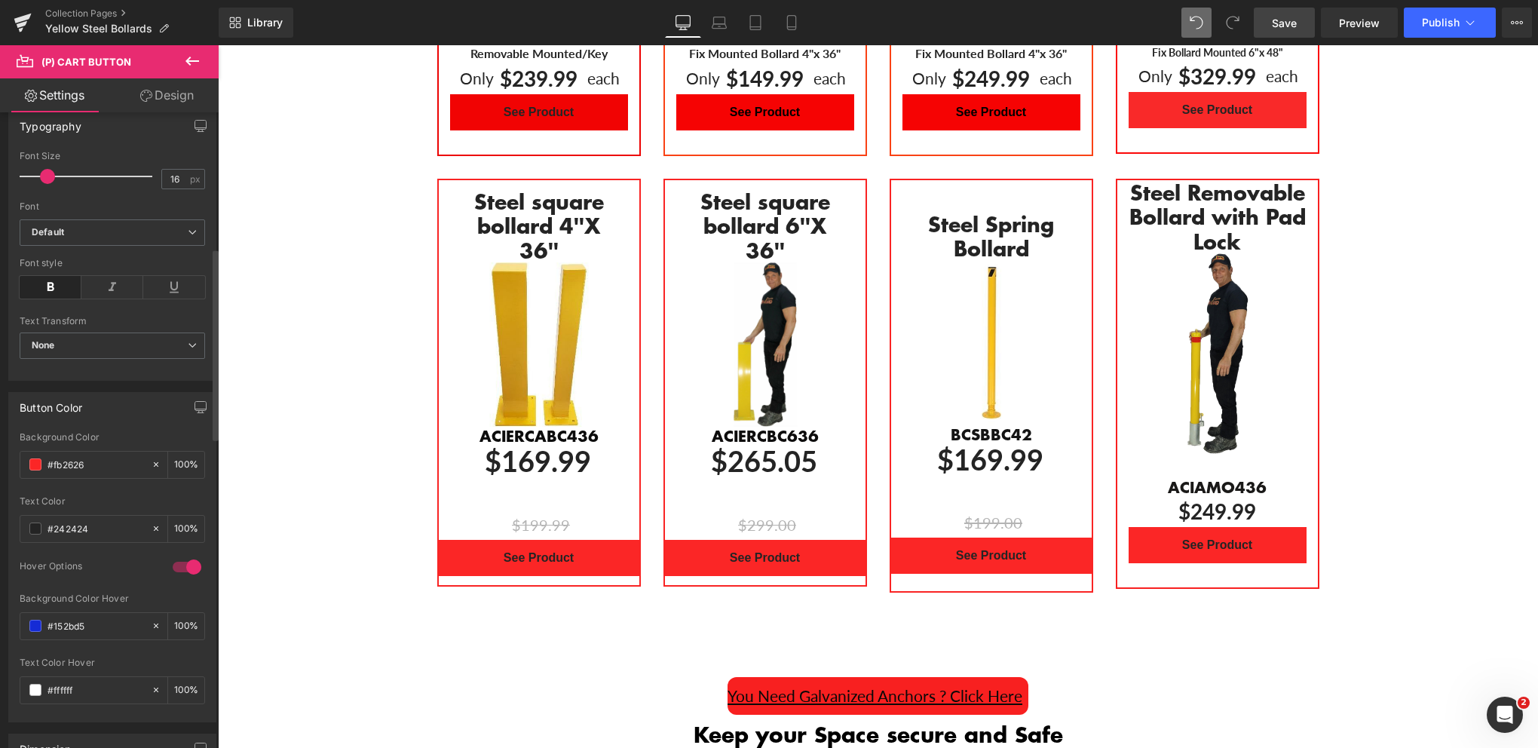
scroll to position [452, 0]
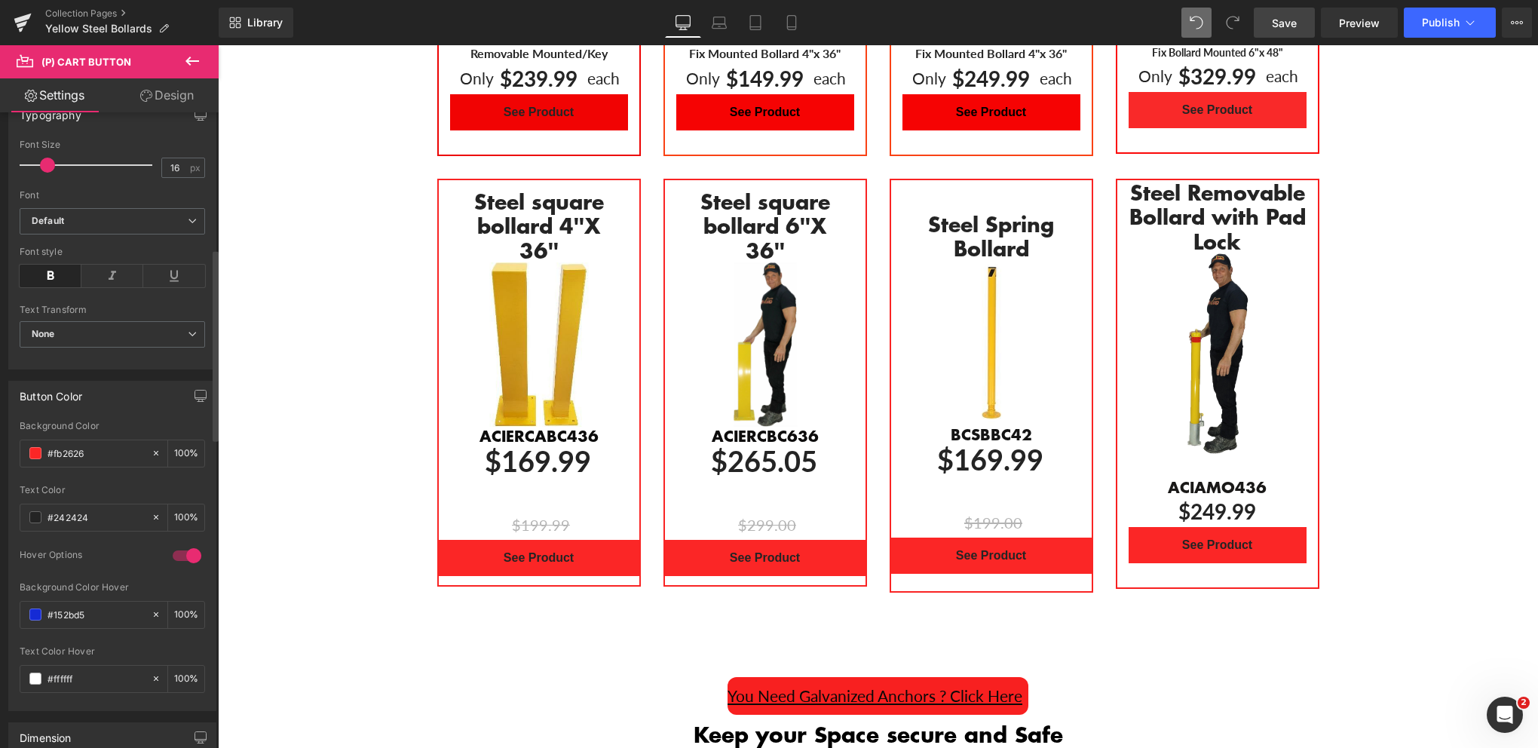
click at [171, 553] on div at bounding box center [187, 556] width 36 height 24
click at [188, 556] on div at bounding box center [187, 556] width 36 height 24
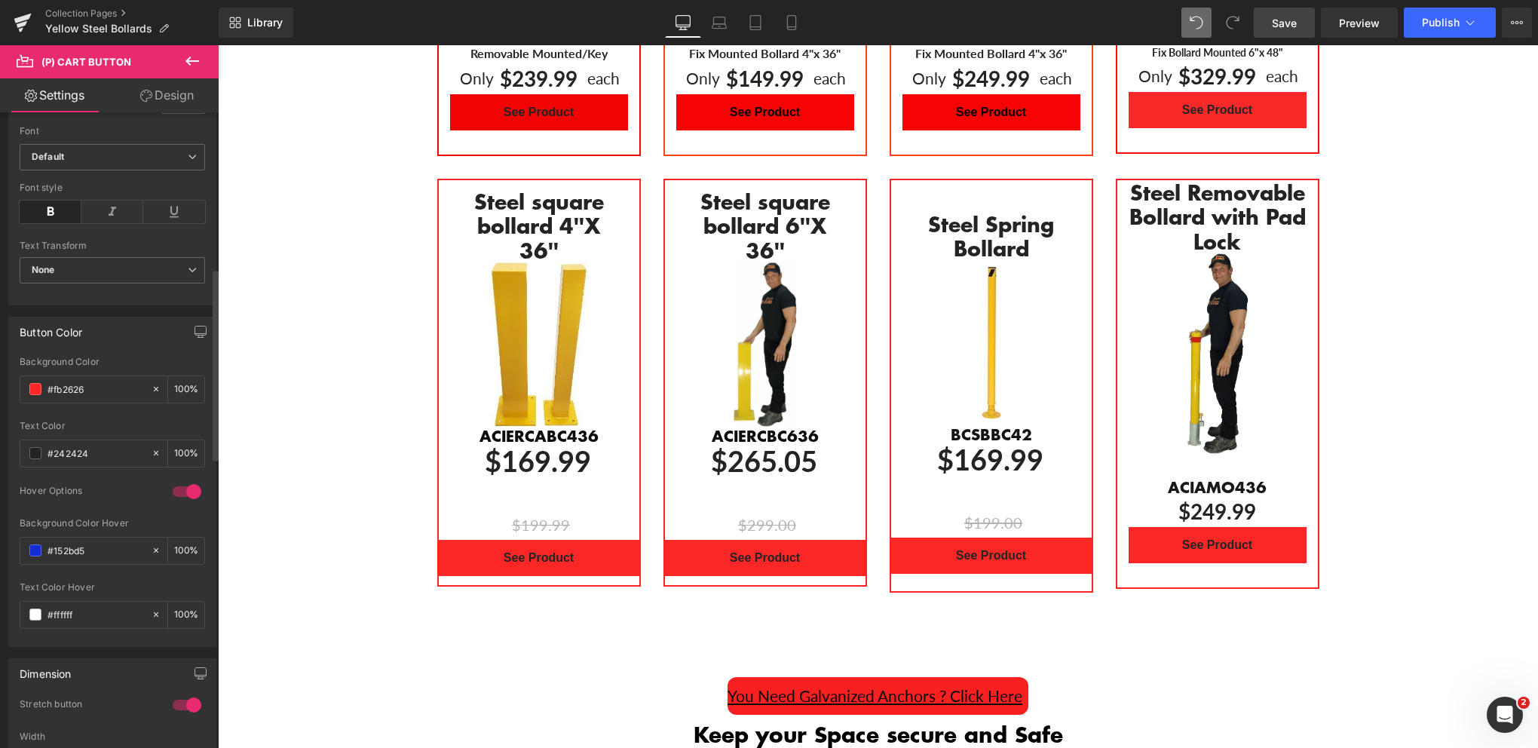
scroll to position [679, 0]
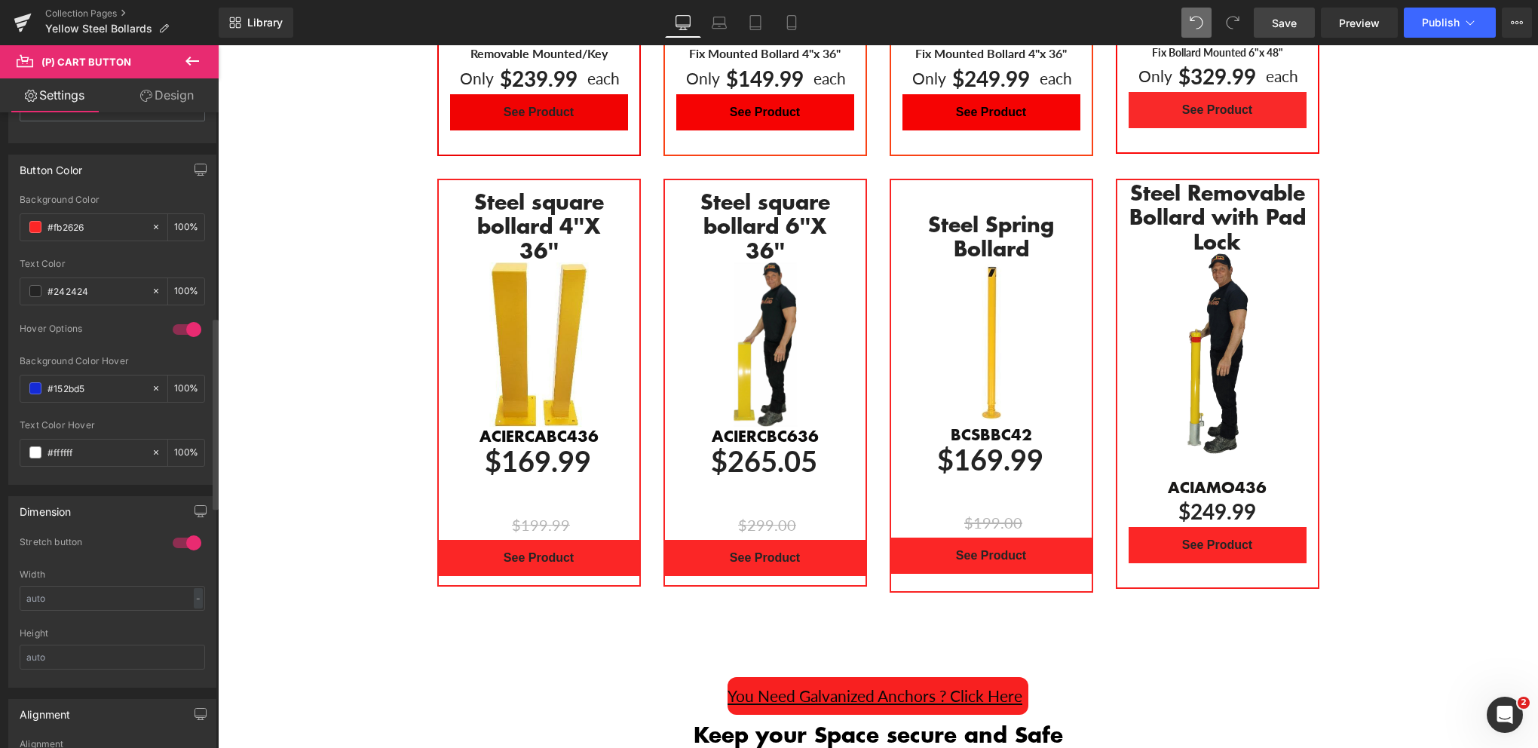
click at [174, 540] on div at bounding box center [187, 543] width 36 height 24
click at [60, 588] on input "text" at bounding box center [112, 598] width 185 height 25
type input "300"
click at [1273, 23] on link "Save" at bounding box center [1284, 23] width 61 height 30
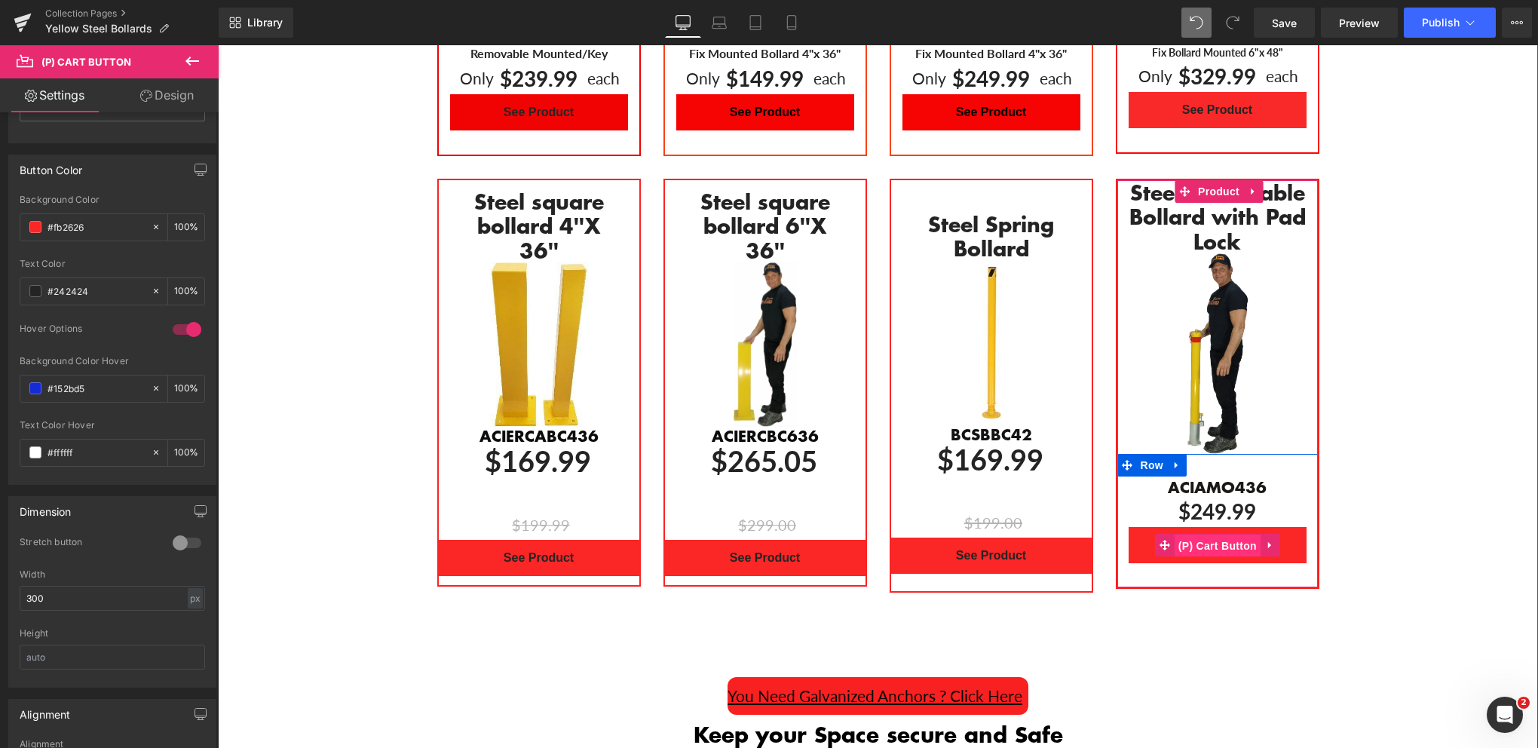
click at [1200, 535] on span "(P) Cart Button" at bounding box center [1218, 546] width 86 height 23
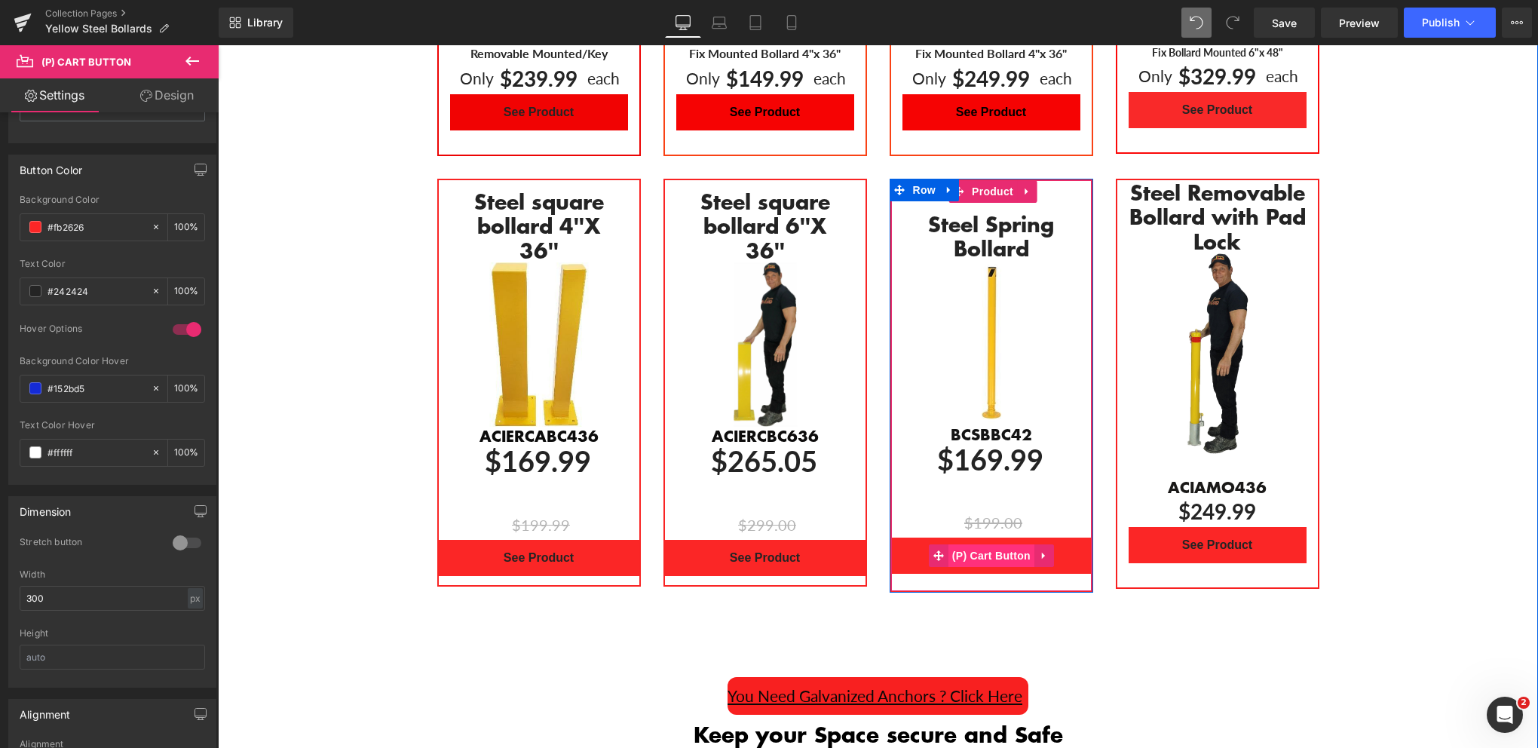
click at [989, 544] on span "(P) Cart Button" at bounding box center [991, 555] width 86 height 23
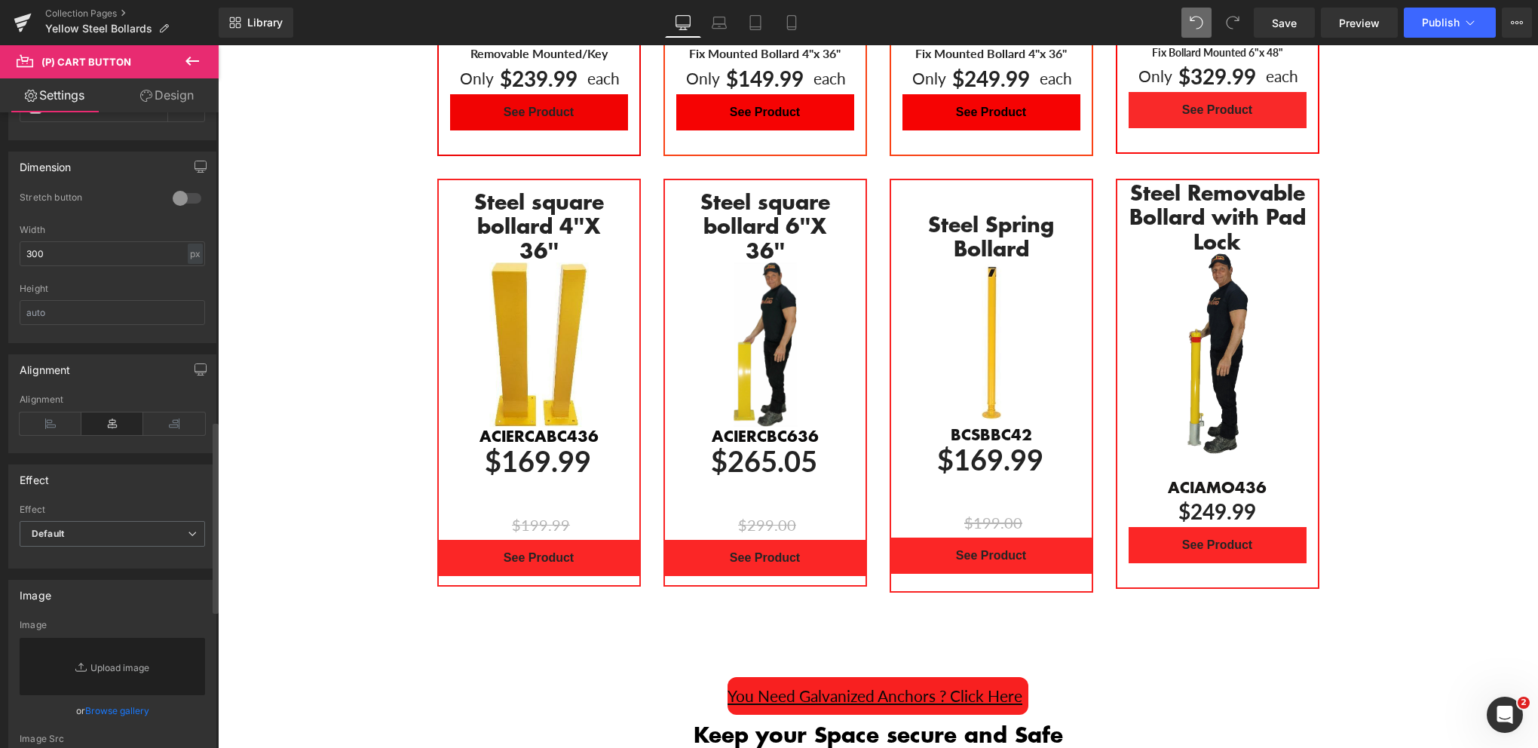
scroll to position [1056, 0]
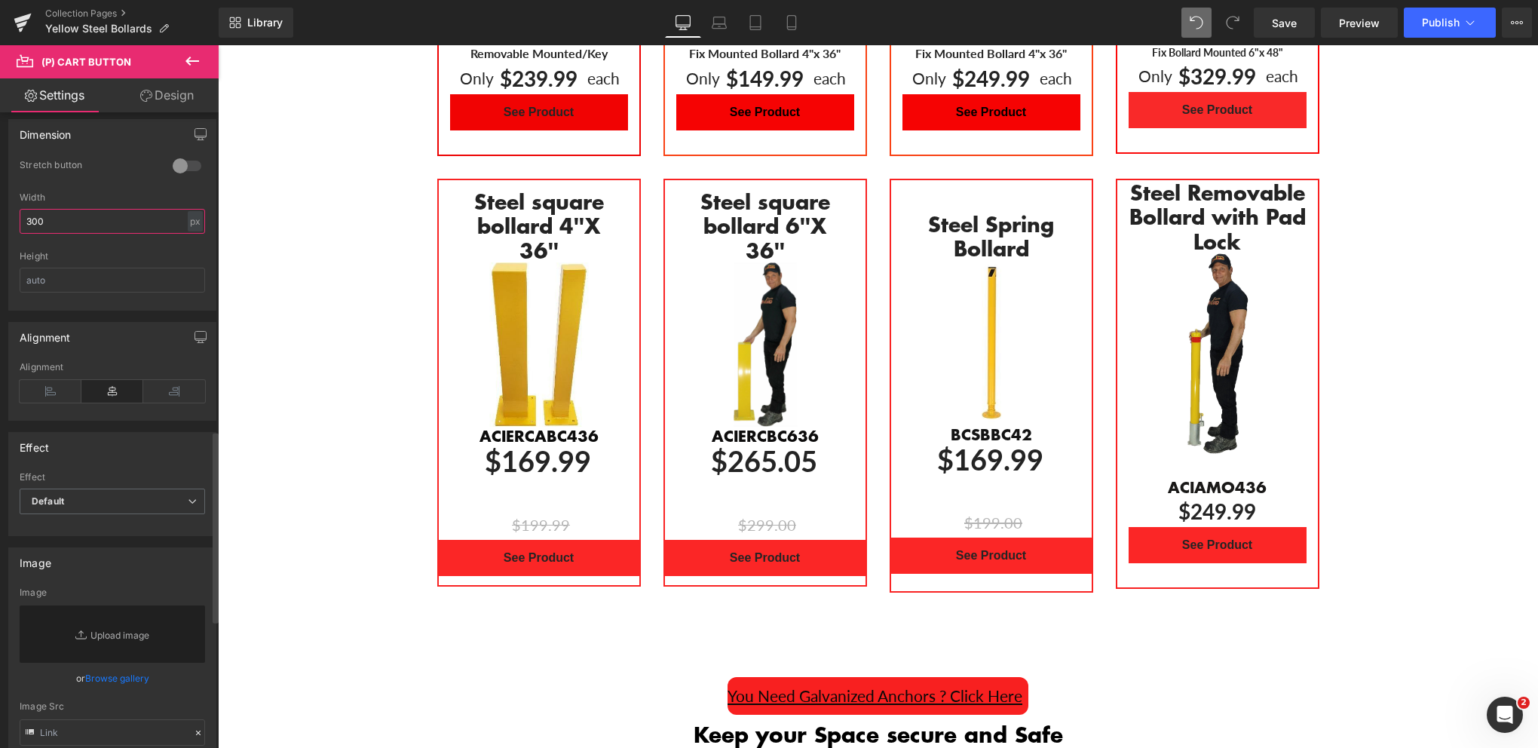
click at [61, 217] on input "300" at bounding box center [112, 221] width 185 height 25
type input "3"
click at [182, 161] on div at bounding box center [187, 166] width 36 height 24
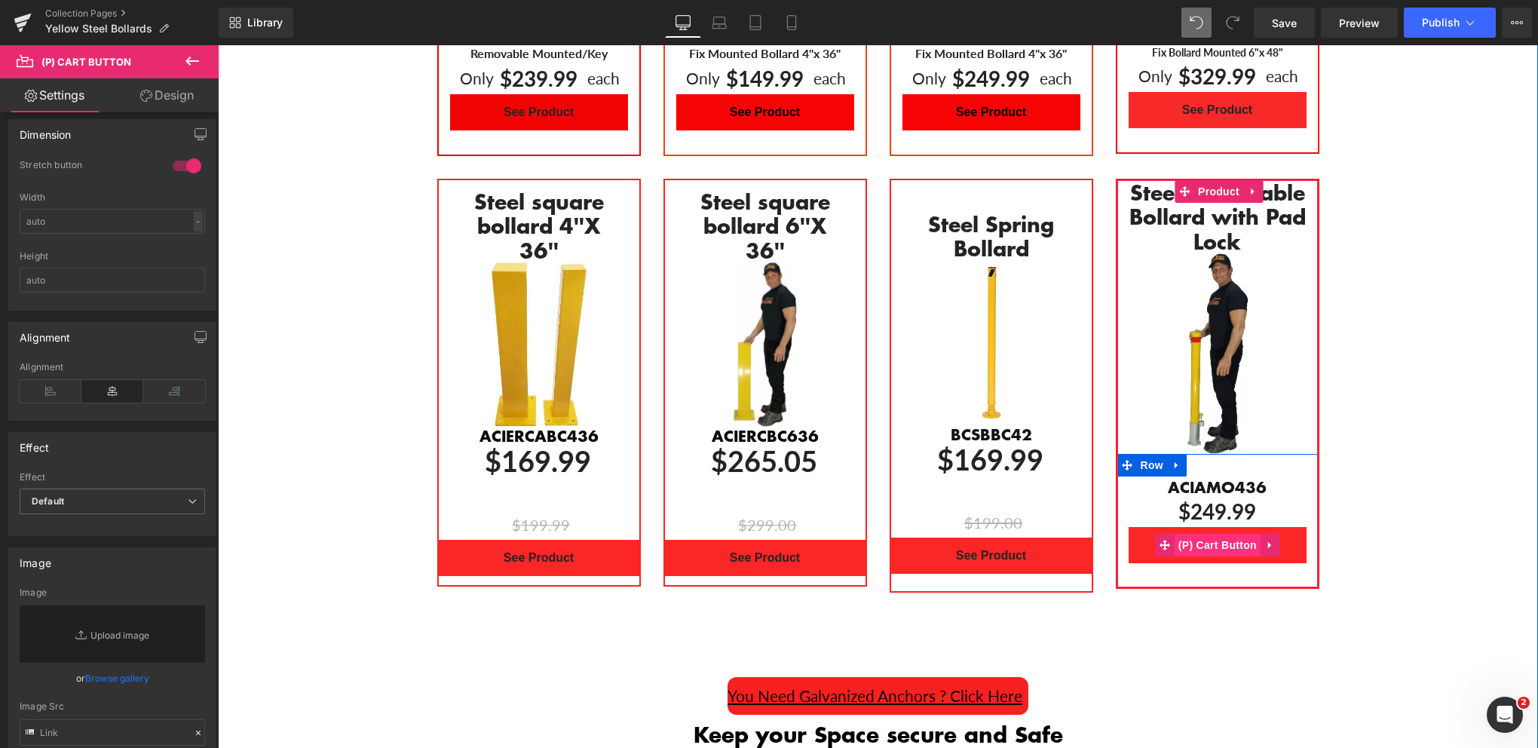
click at [1215, 534] on span "(P) Cart Button" at bounding box center [1218, 545] width 86 height 23
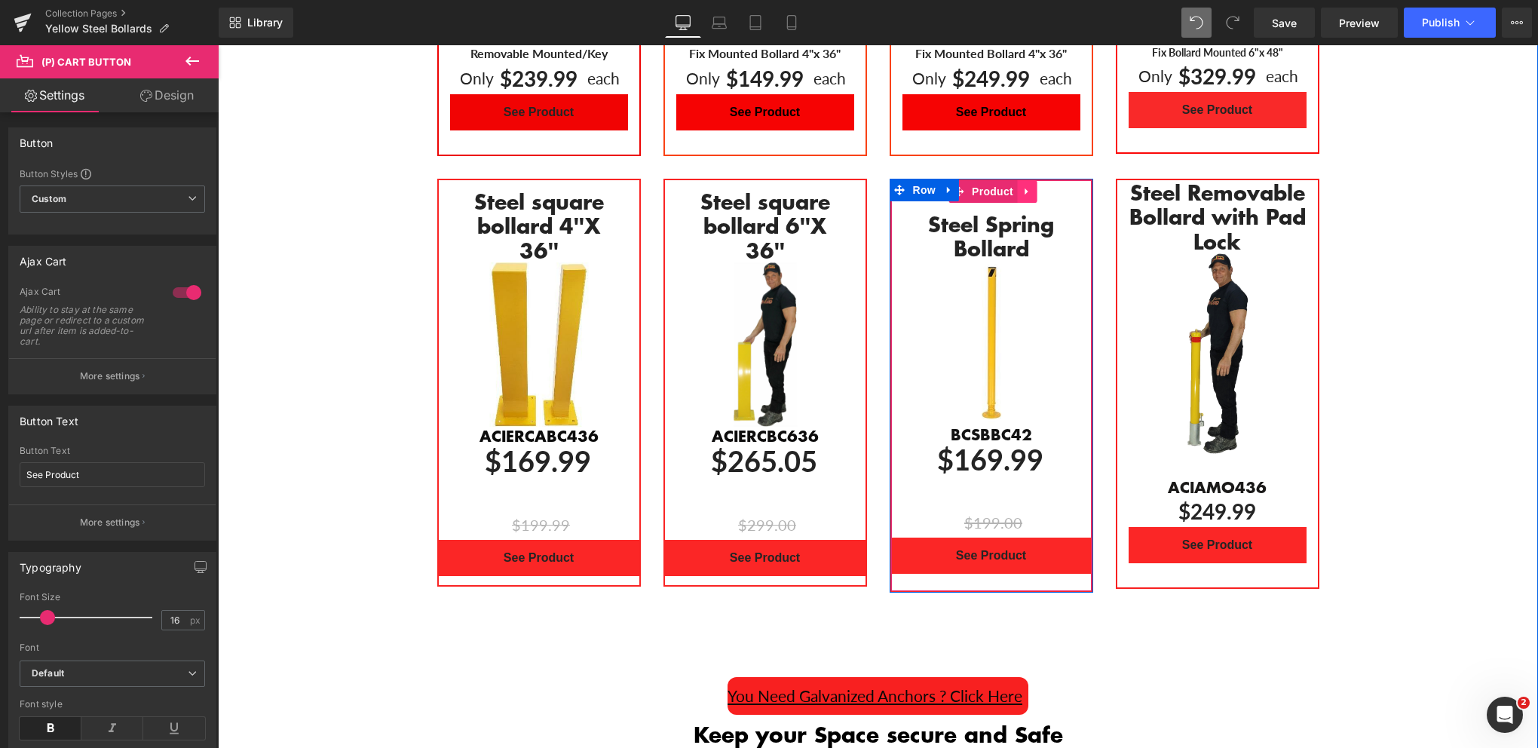
click at [1022, 185] on icon "Main content" at bounding box center [1027, 190] width 11 height 11
click at [1012, 186] on icon "Main content" at bounding box center [1017, 191] width 11 height 11
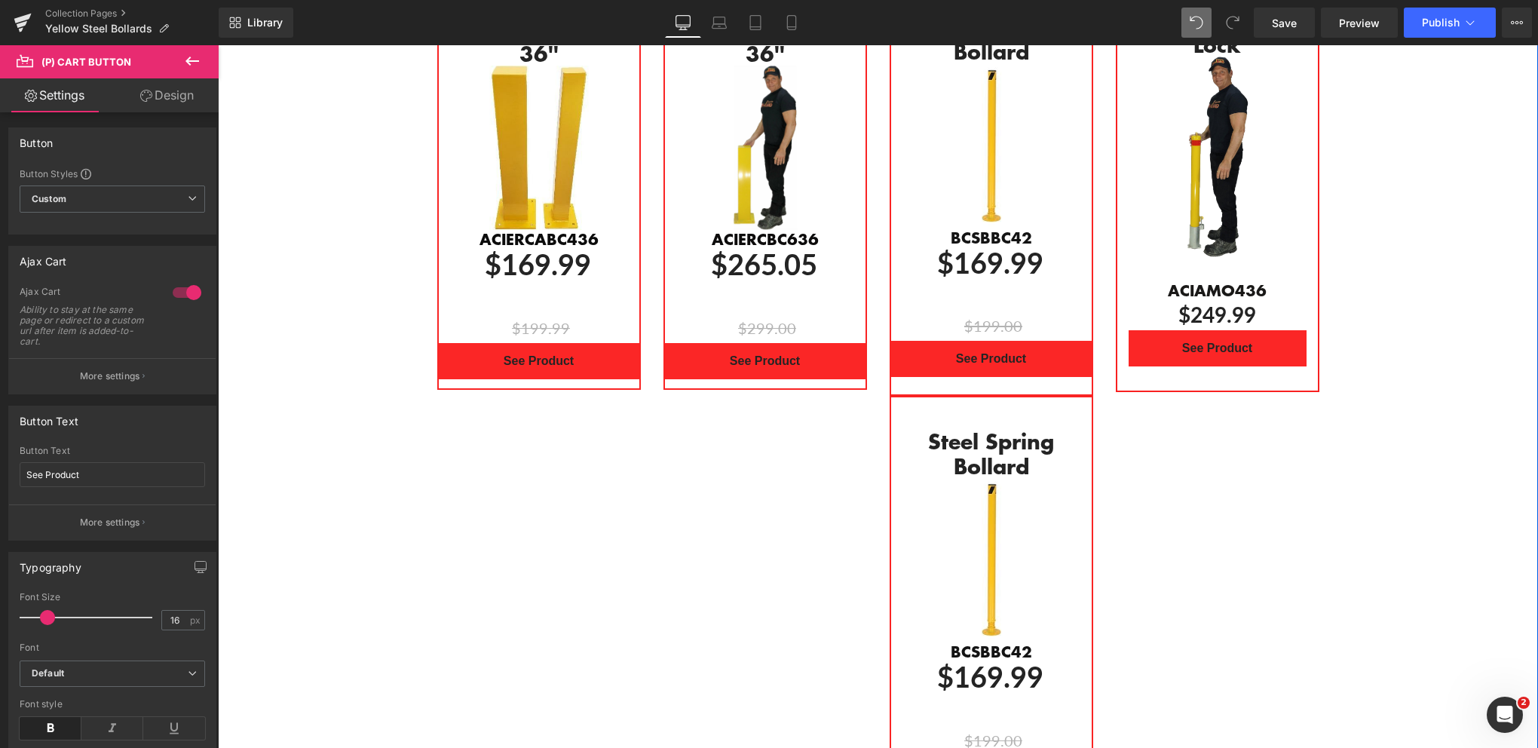
scroll to position [1322, 0]
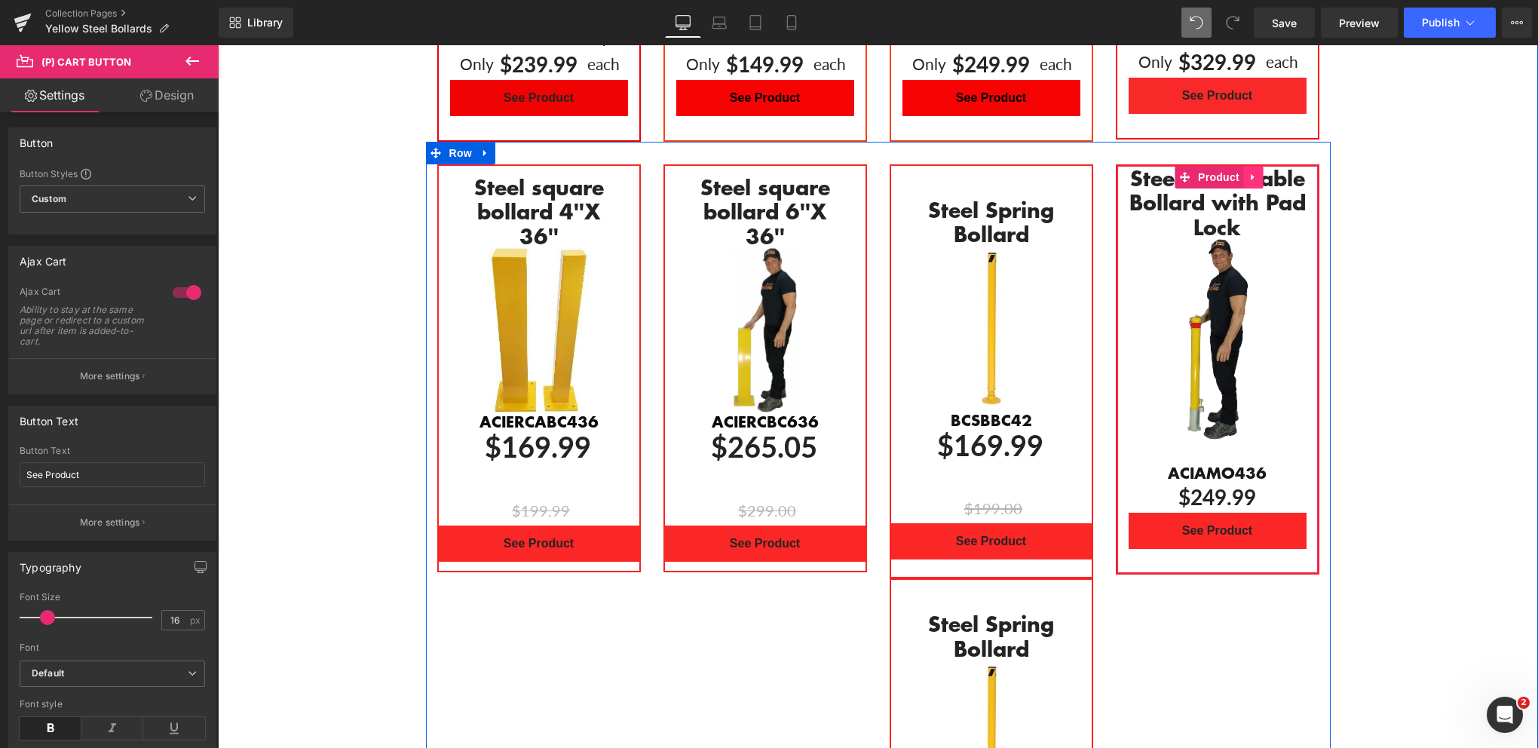
click at [1251, 174] on icon "Main content" at bounding box center [1252, 177] width 3 height 7
click at [1258, 172] on icon "Main content" at bounding box center [1263, 177] width 11 height 11
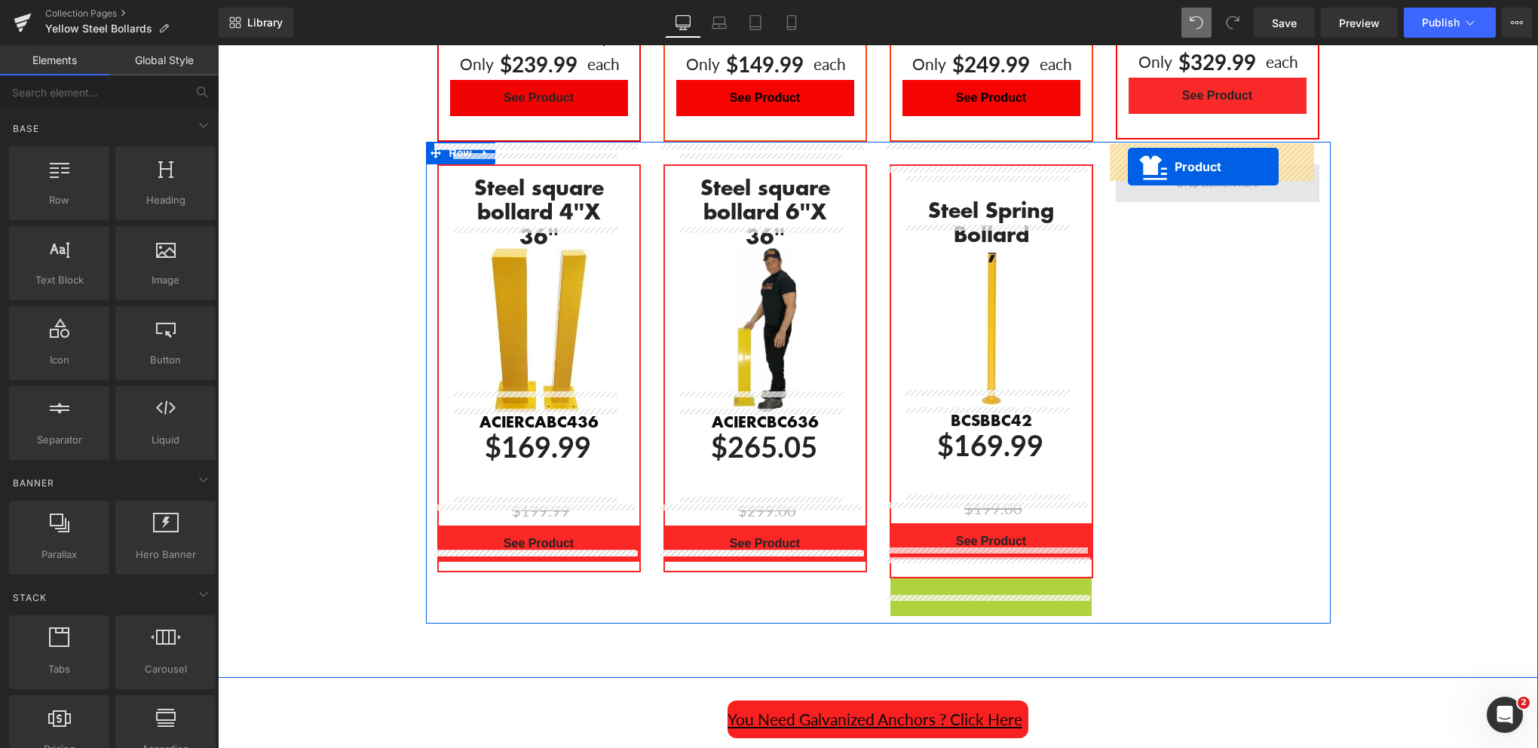
drag, startPoint x: 956, startPoint y: 573, endPoint x: 1128, endPoint y: 167, distance: 440.5
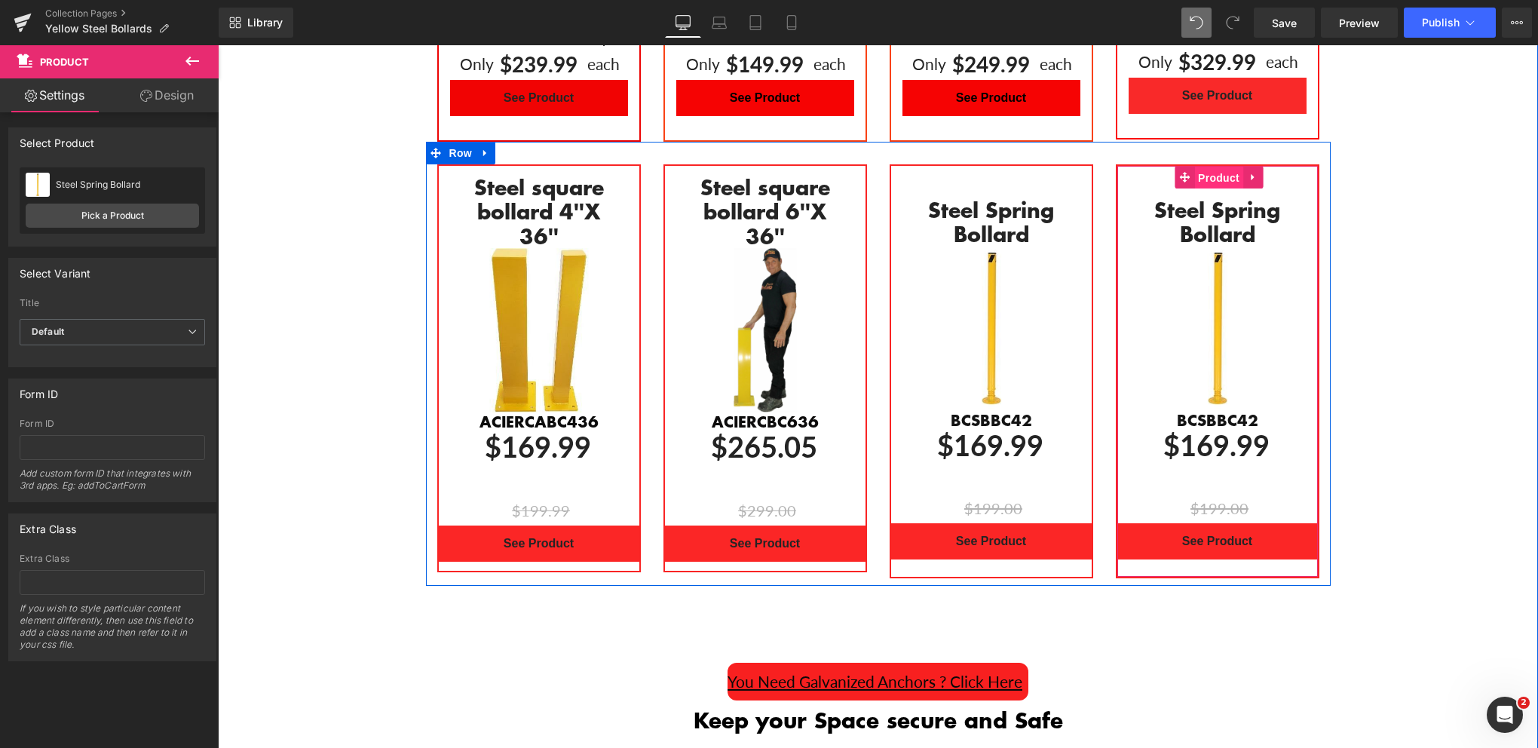
click at [1212, 167] on span "Product" at bounding box center [1218, 178] width 49 height 23
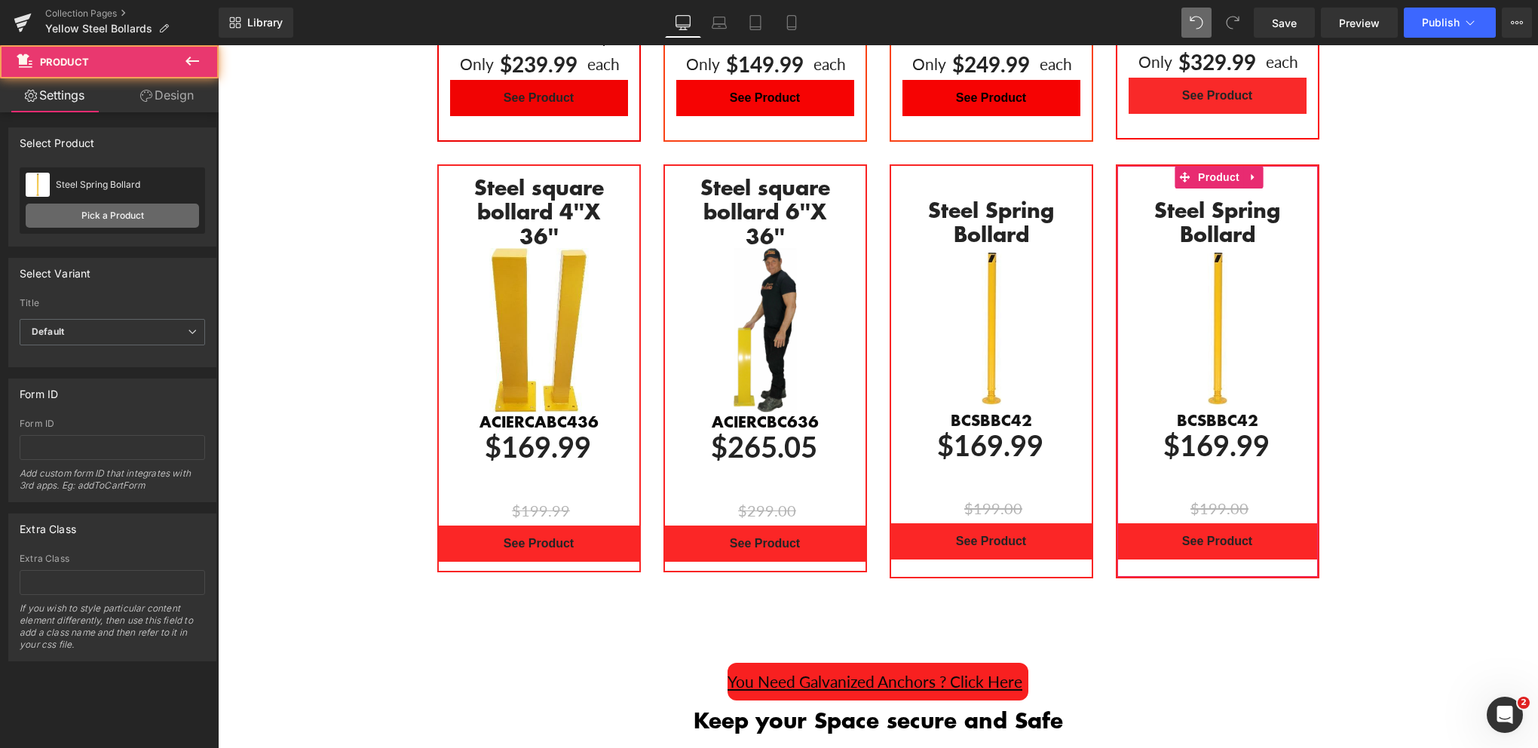
click at [90, 216] on link "Pick a Product" at bounding box center [112, 216] width 173 height 24
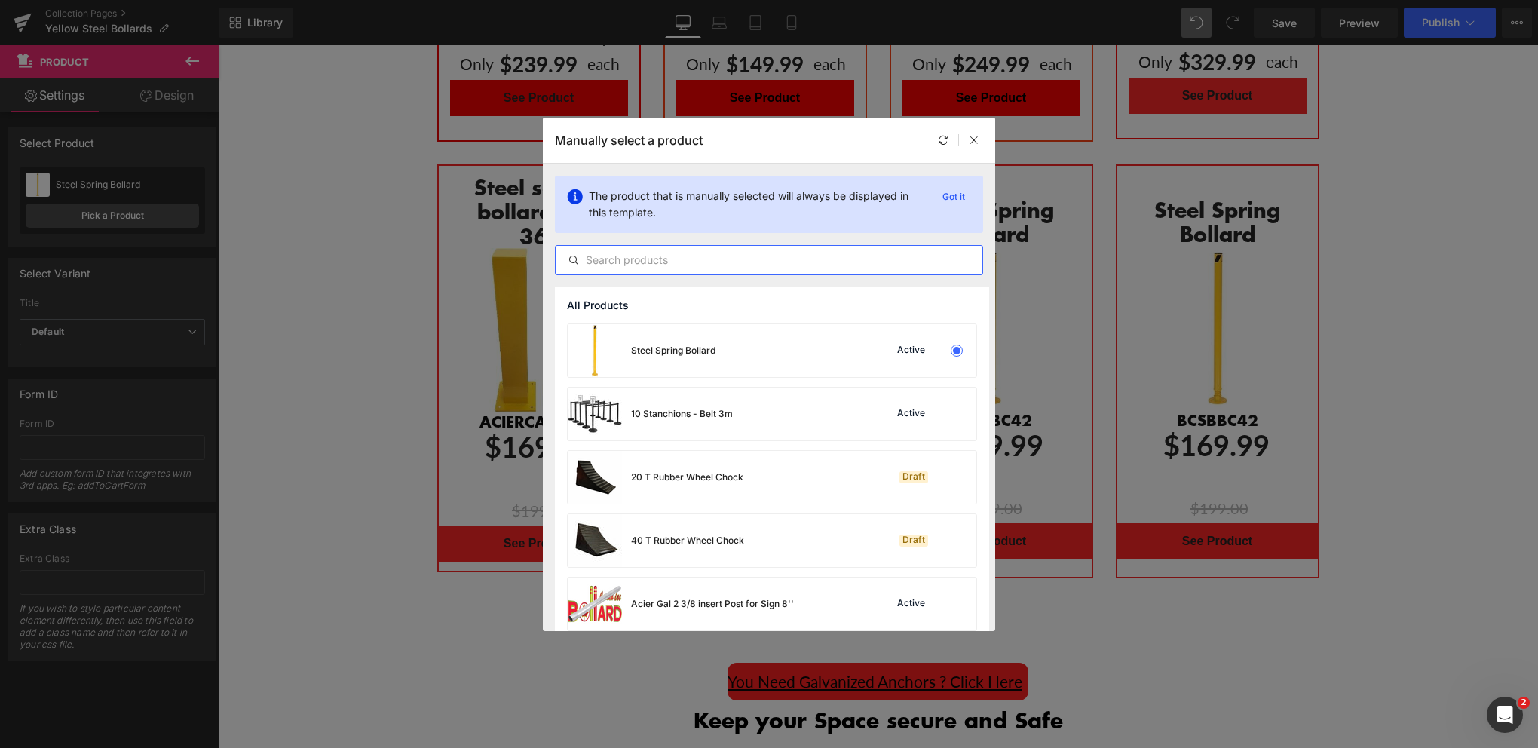
click at [610, 260] on input "text" at bounding box center [769, 260] width 427 height 18
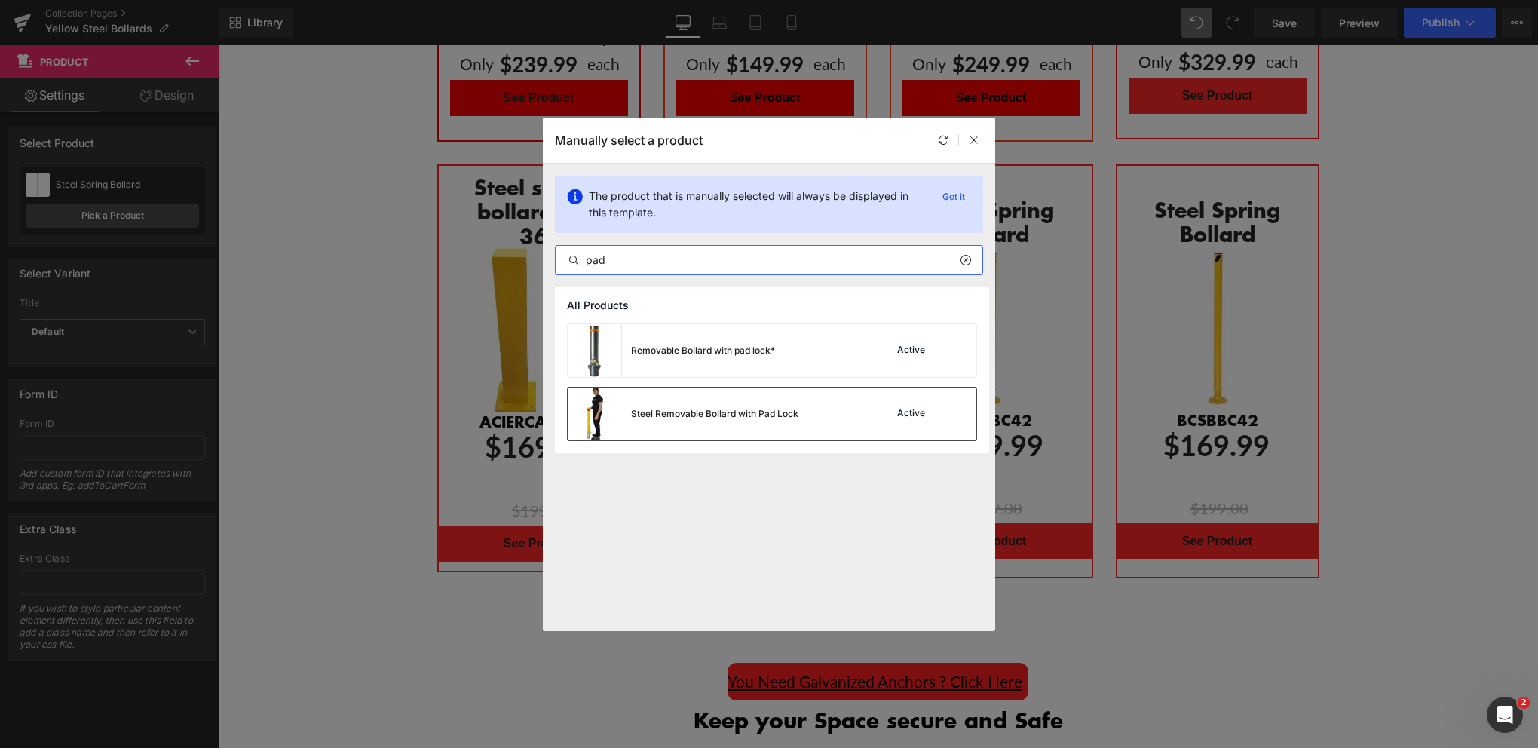
type input "pad"
click at [673, 408] on div "Steel Removable Bollard with Pad Lock" at bounding box center [714, 414] width 167 height 14
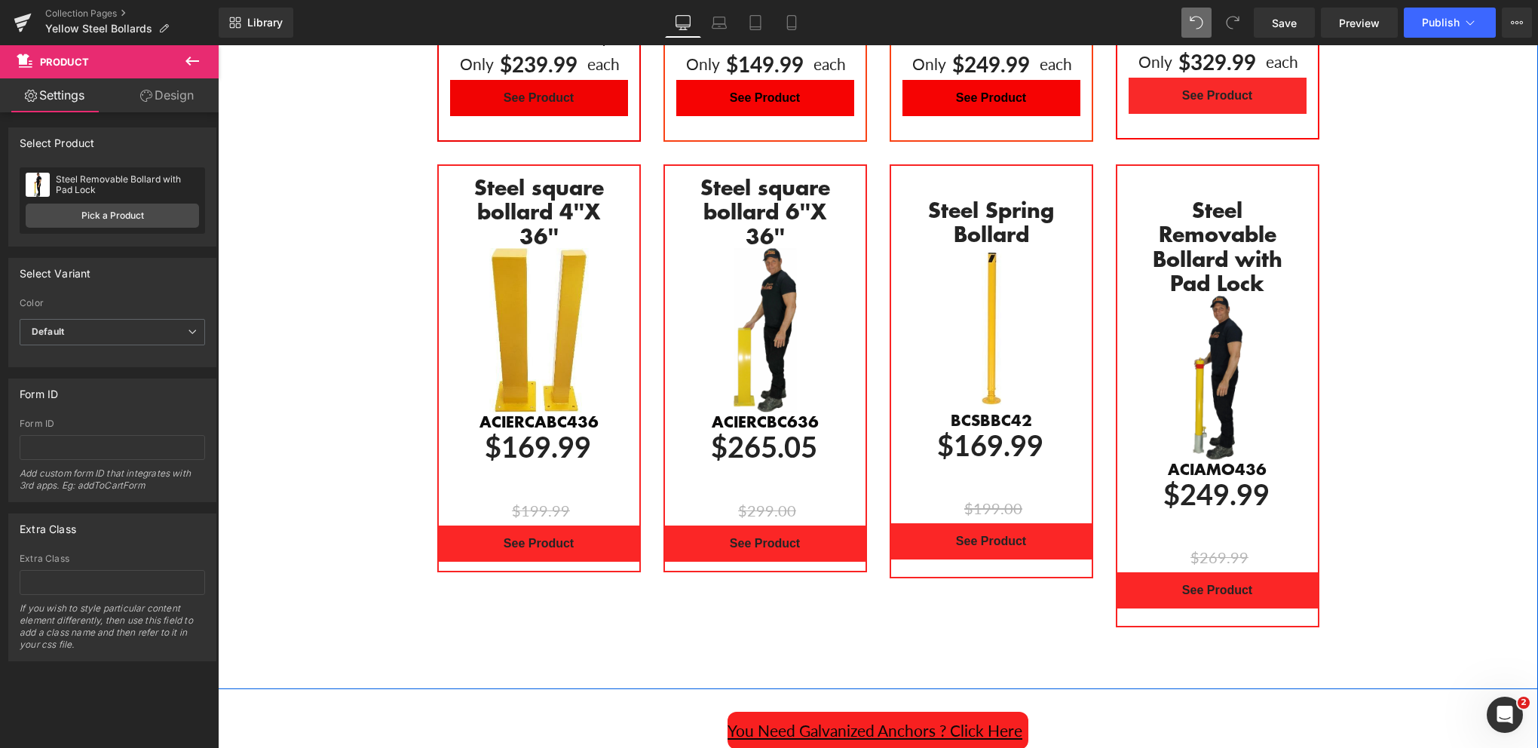
click at [1422, 220] on div "Bollard Canada's yellow steel bollards combine practical safety benefits with a…" at bounding box center [878, 127] width 1320 height 1016
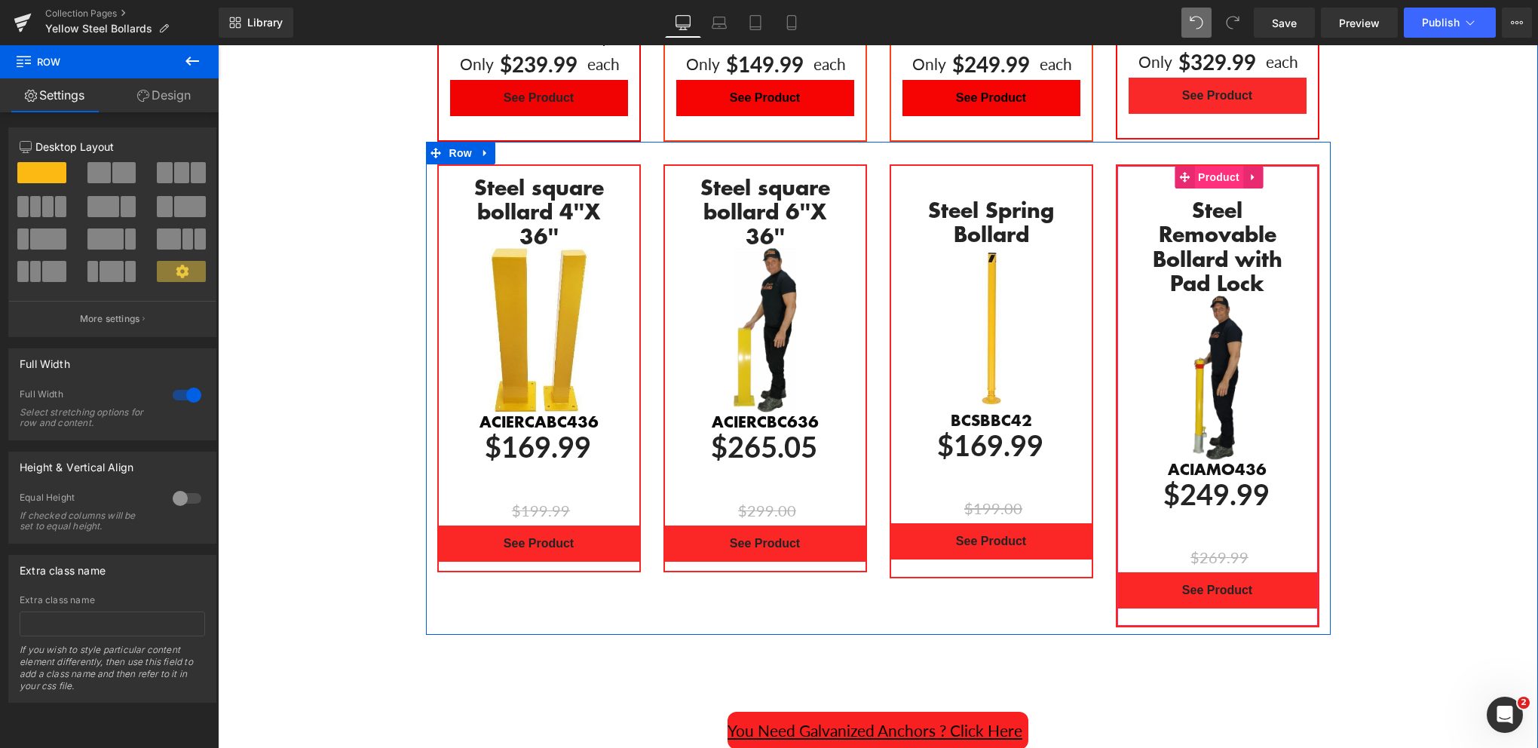
click at [1219, 166] on span "Product" at bounding box center [1218, 177] width 49 height 23
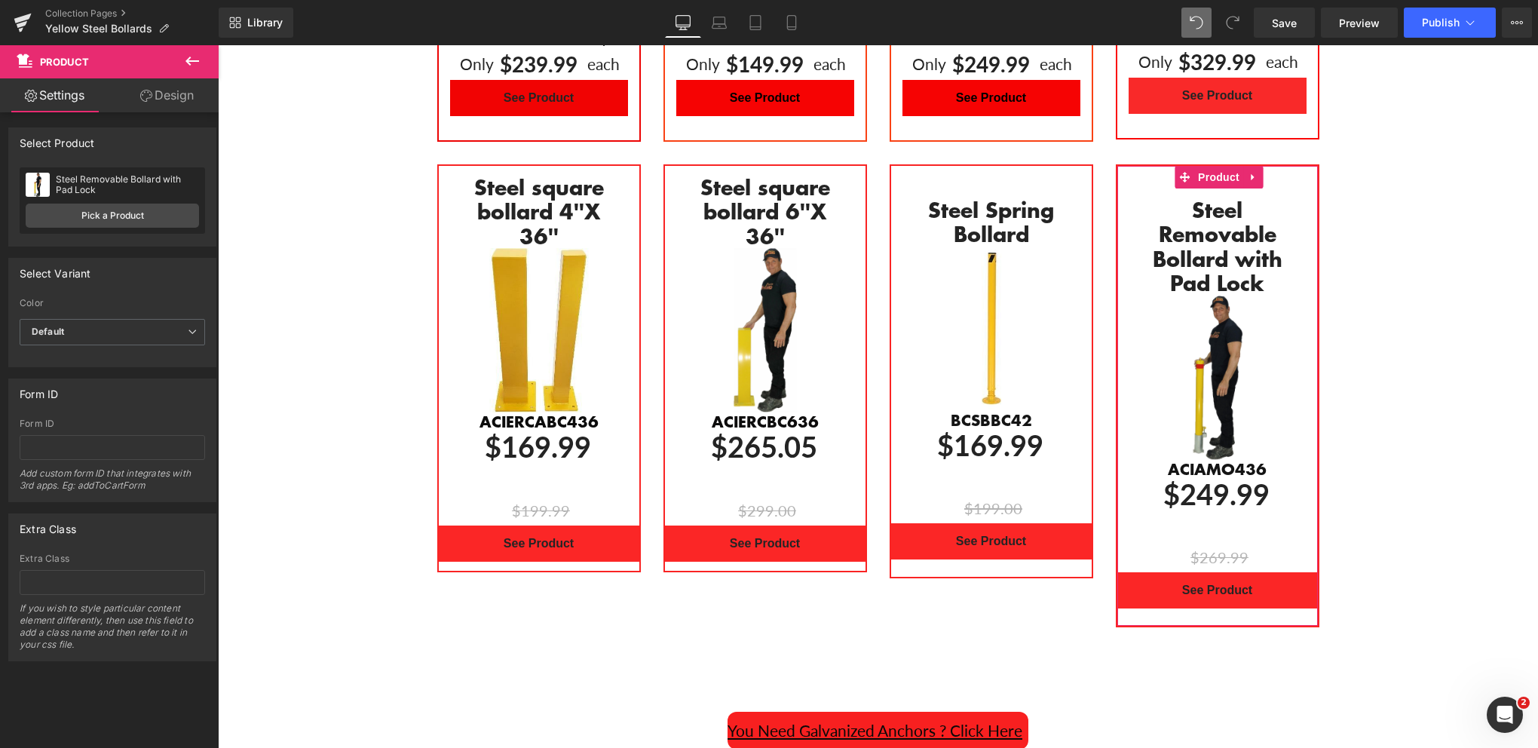
click at [165, 100] on link "Design" at bounding box center [166, 95] width 109 height 34
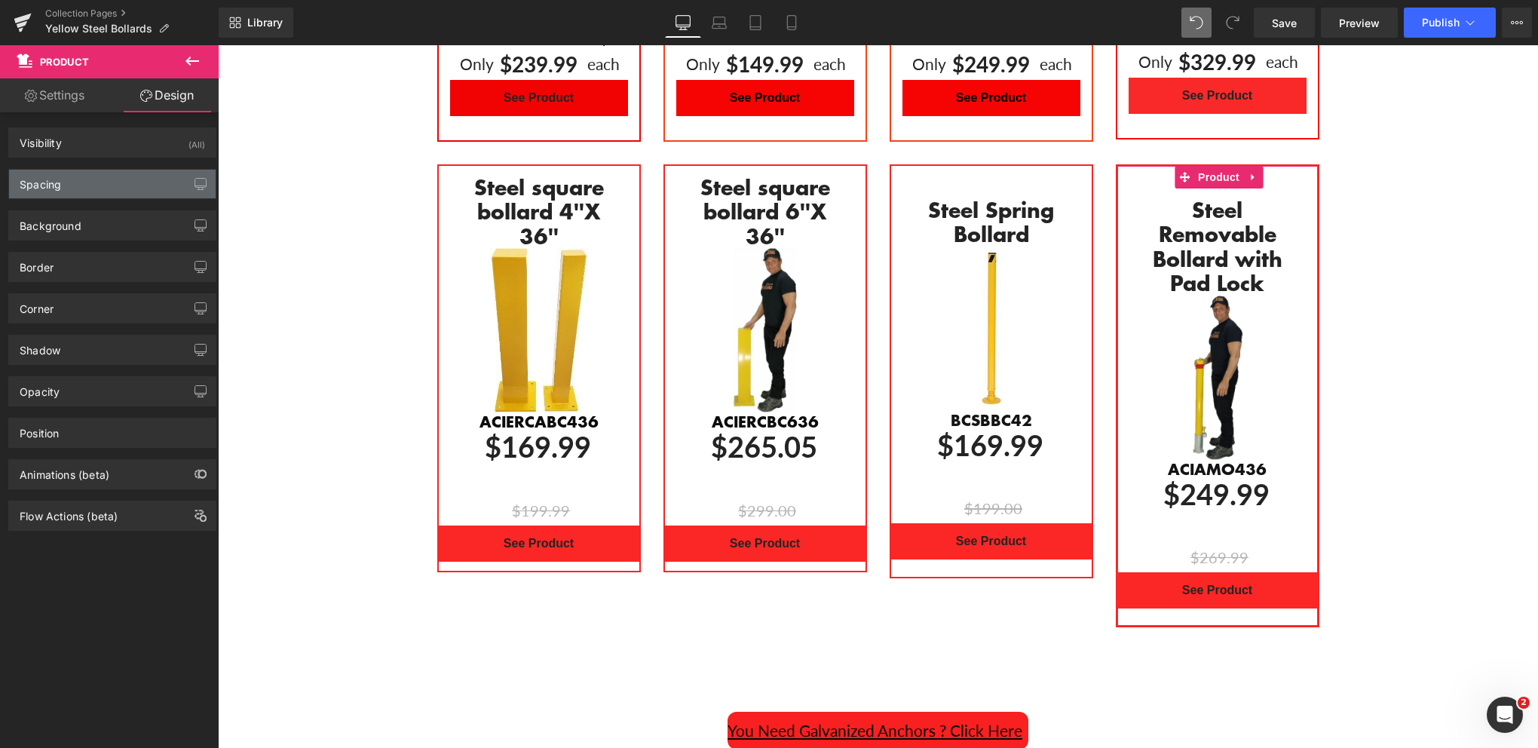
click at [103, 176] on div "Spacing" at bounding box center [112, 184] width 207 height 29
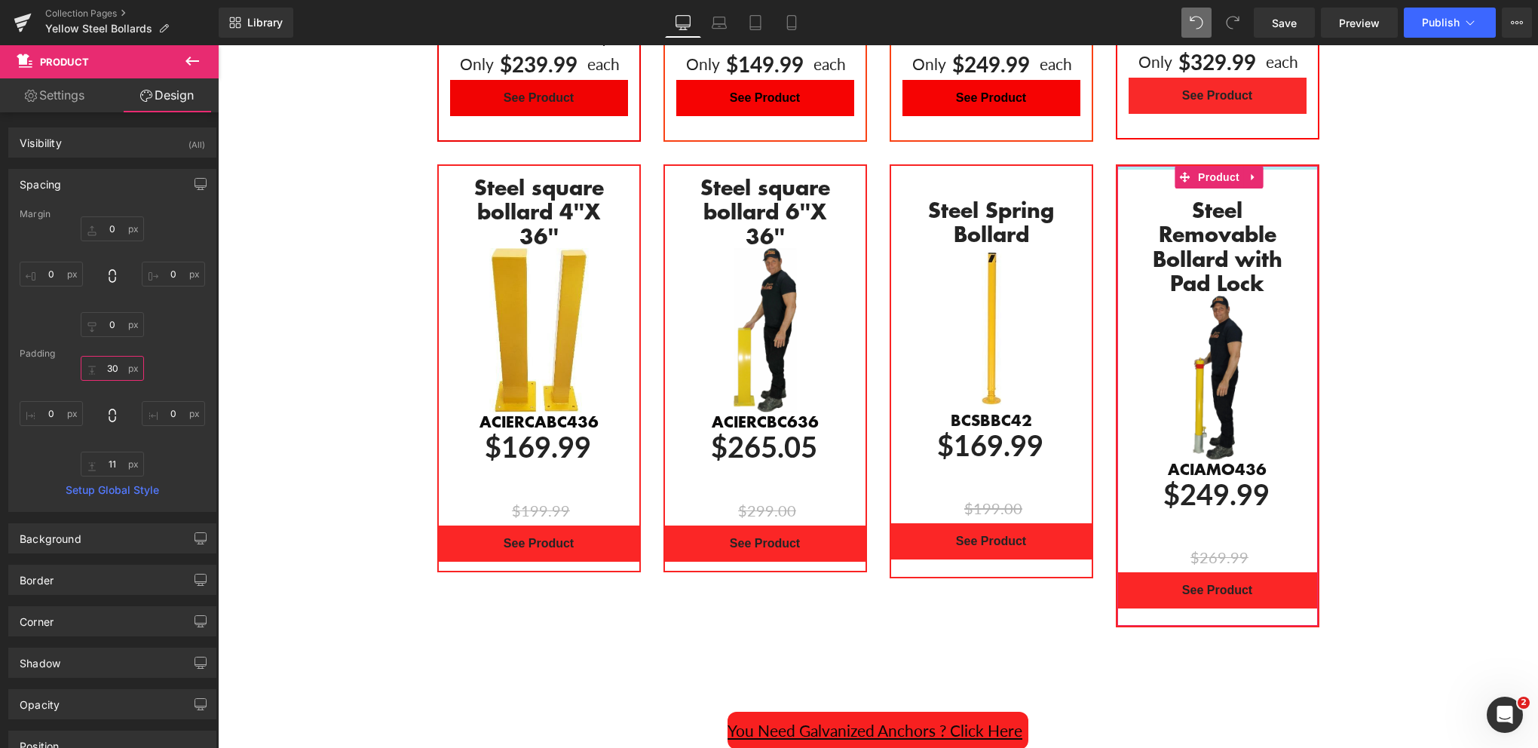
click at [100, 369] on input "30" at bounding box center [112, 368] width 63 height 25
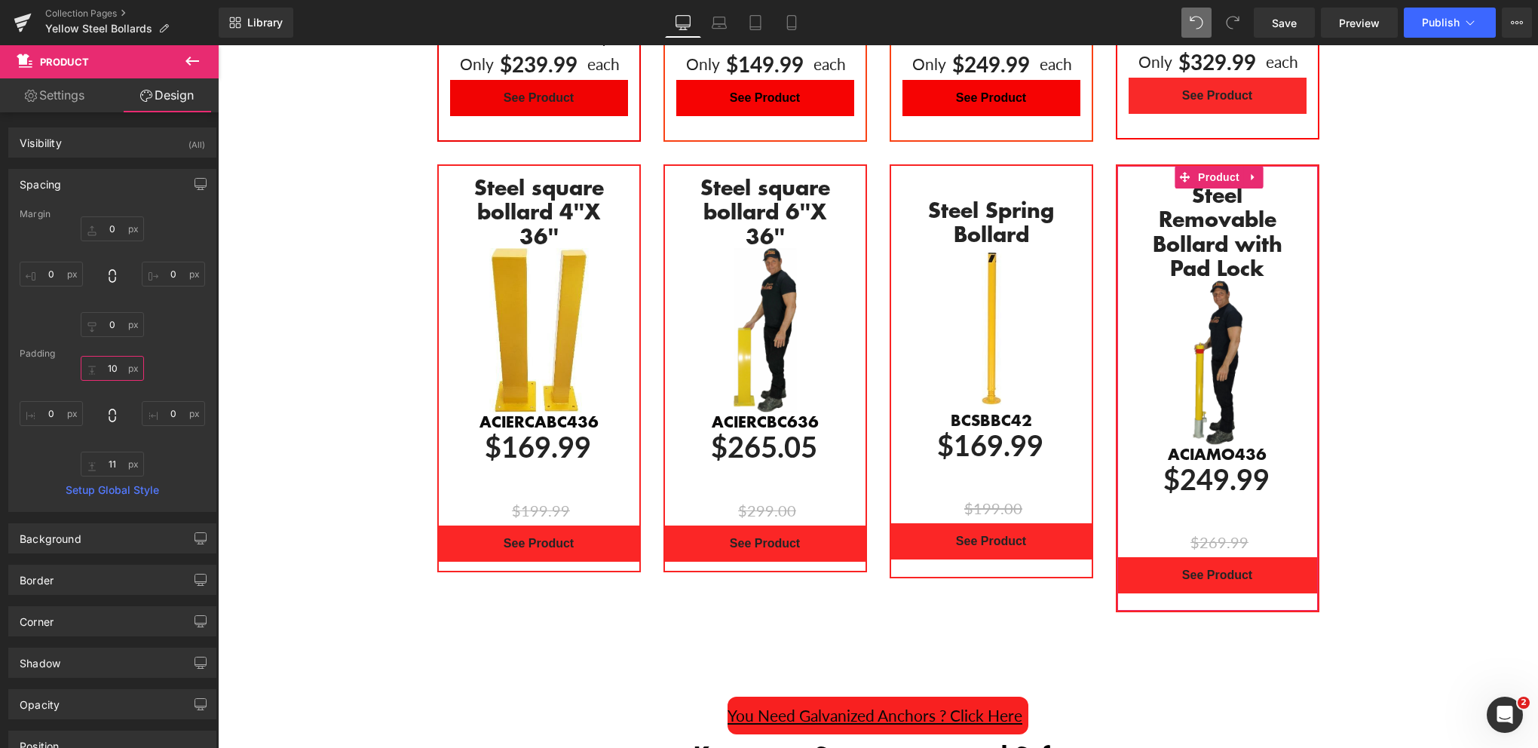
type input "1"
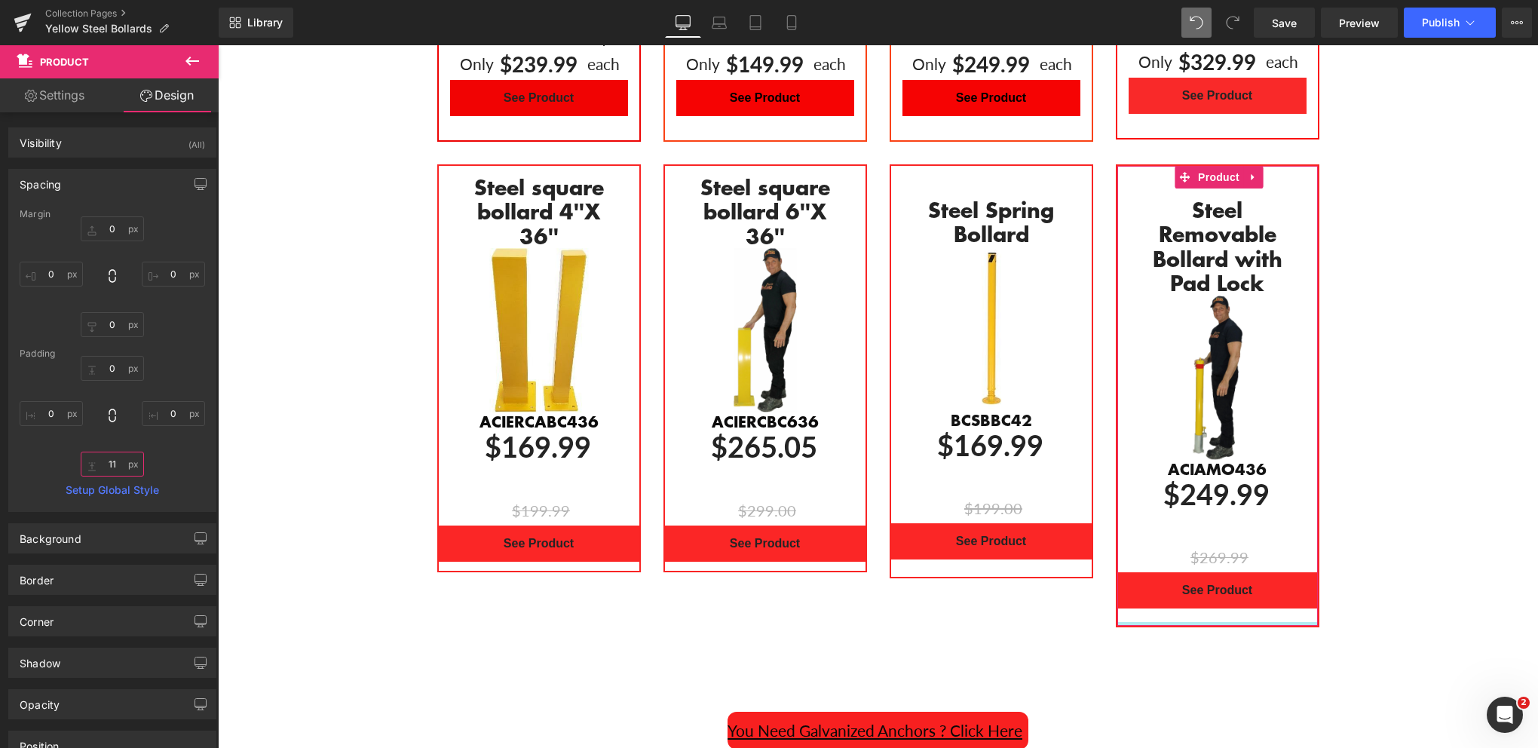
click at [112, 452] on input "11" at bounding box center [112, 464] width 63 height 25
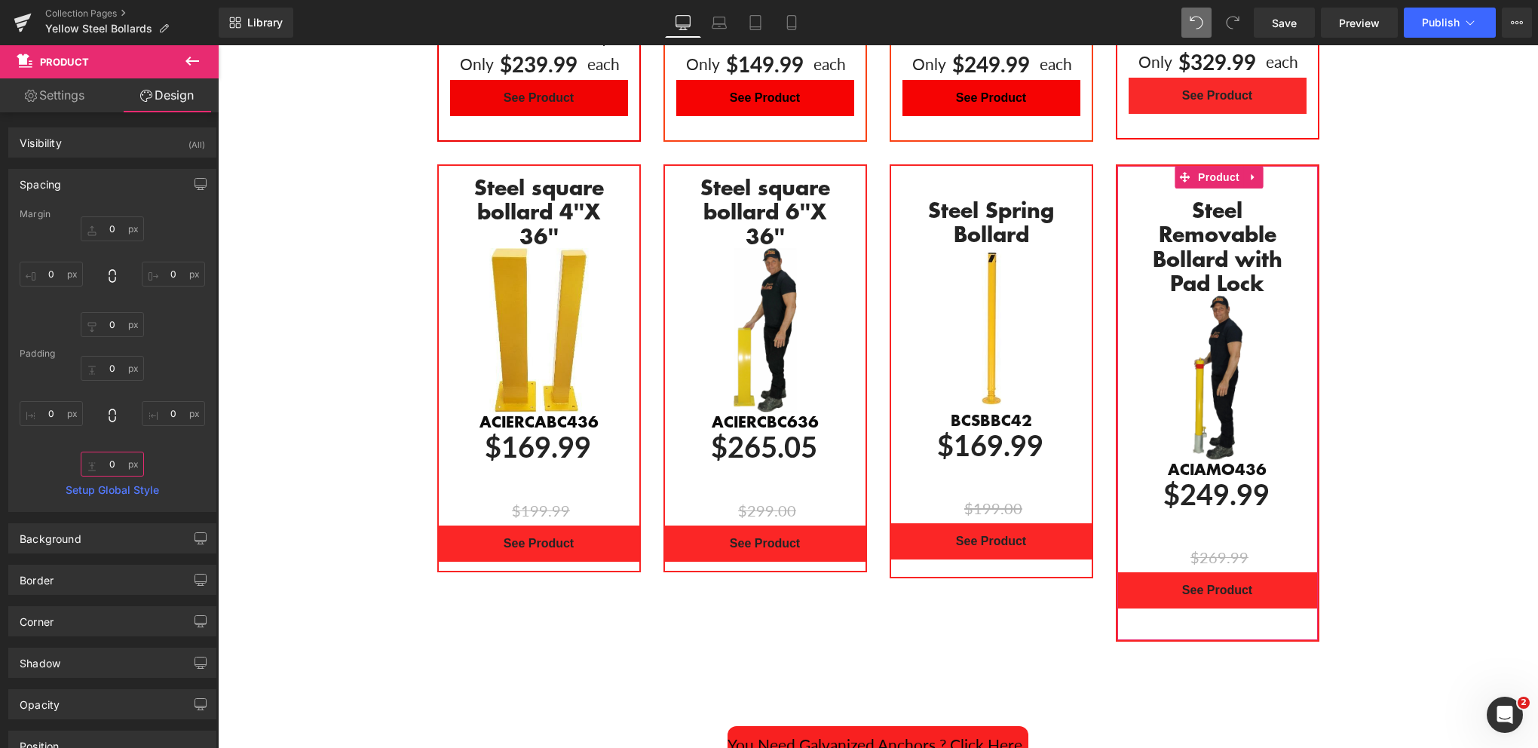
click at [114, 462] on input "text" at bounding box center [112, 464] width 63 height 25
type input "2"
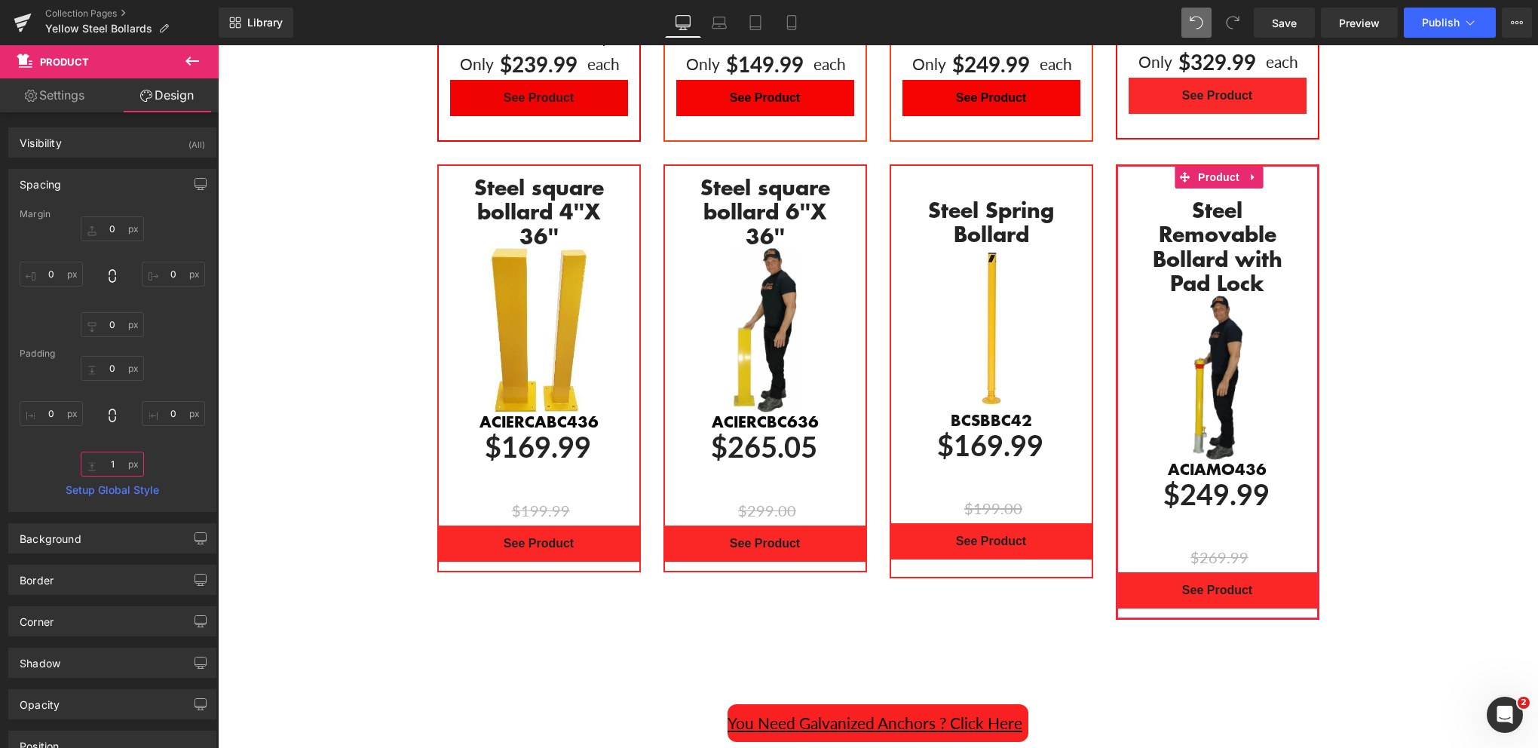
type input "11"
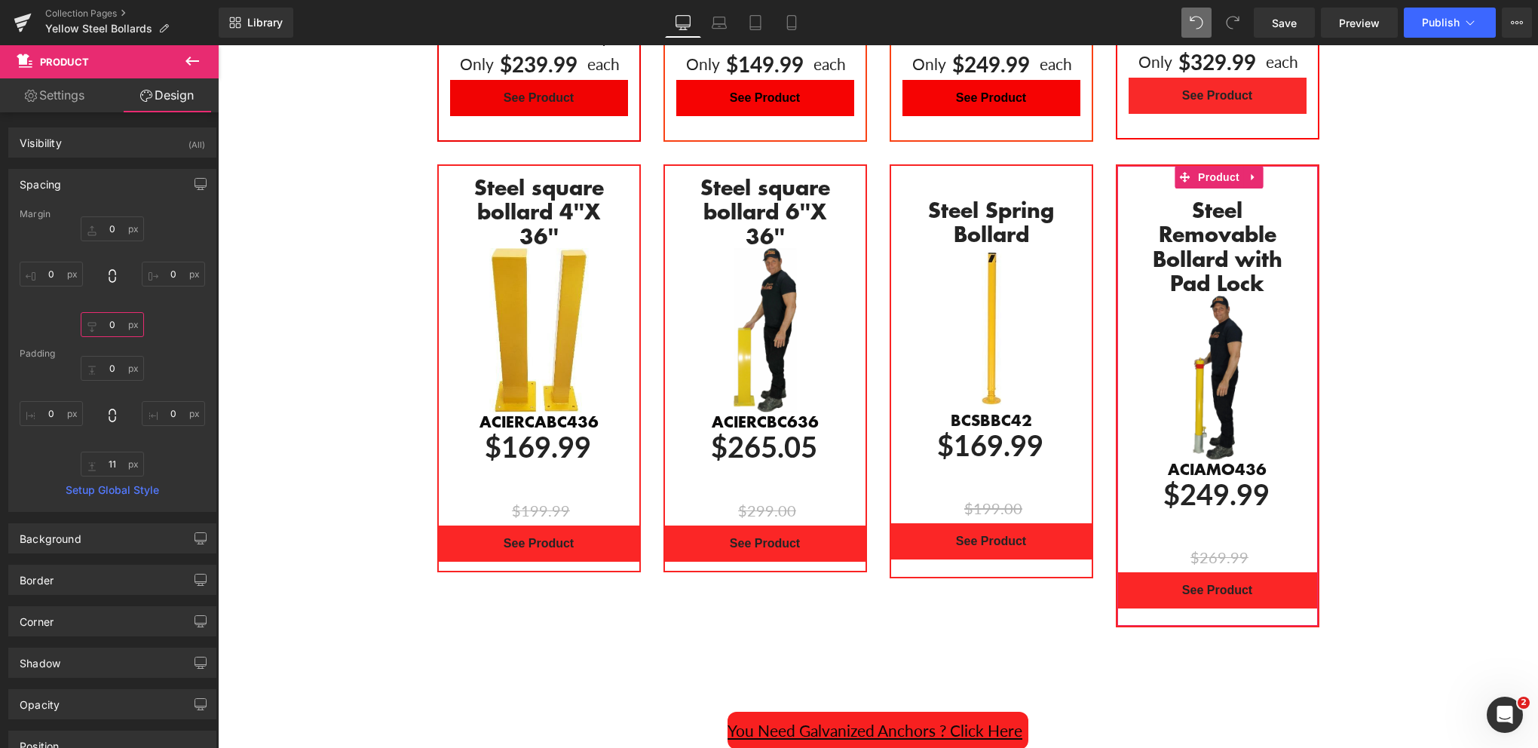
click at [109, 321] on input "0" at bounding box center [112, 324] width 63 height 25
type input "0"
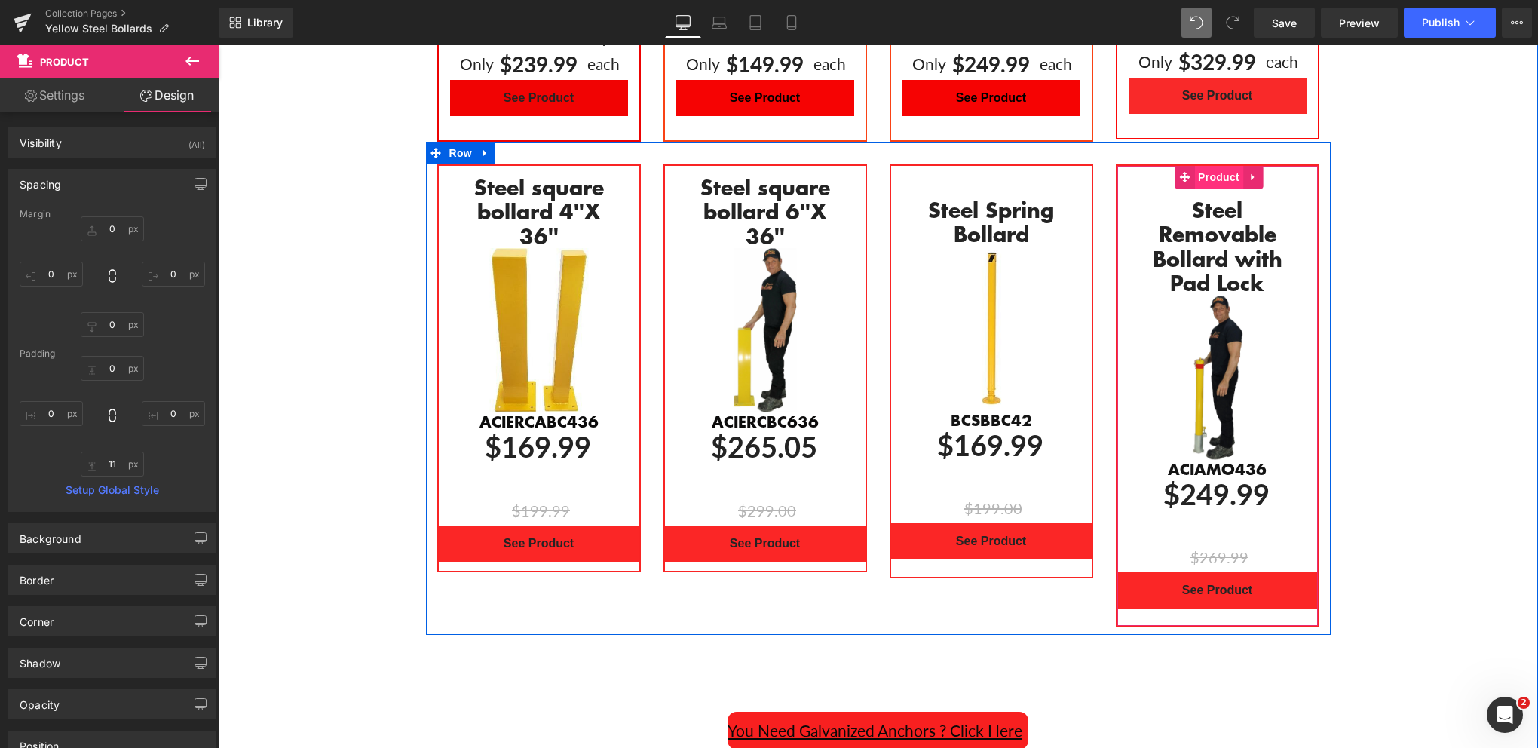
click at [1212, 166] on span "Product" at bounding box center [1218, 177] width 49 height 23
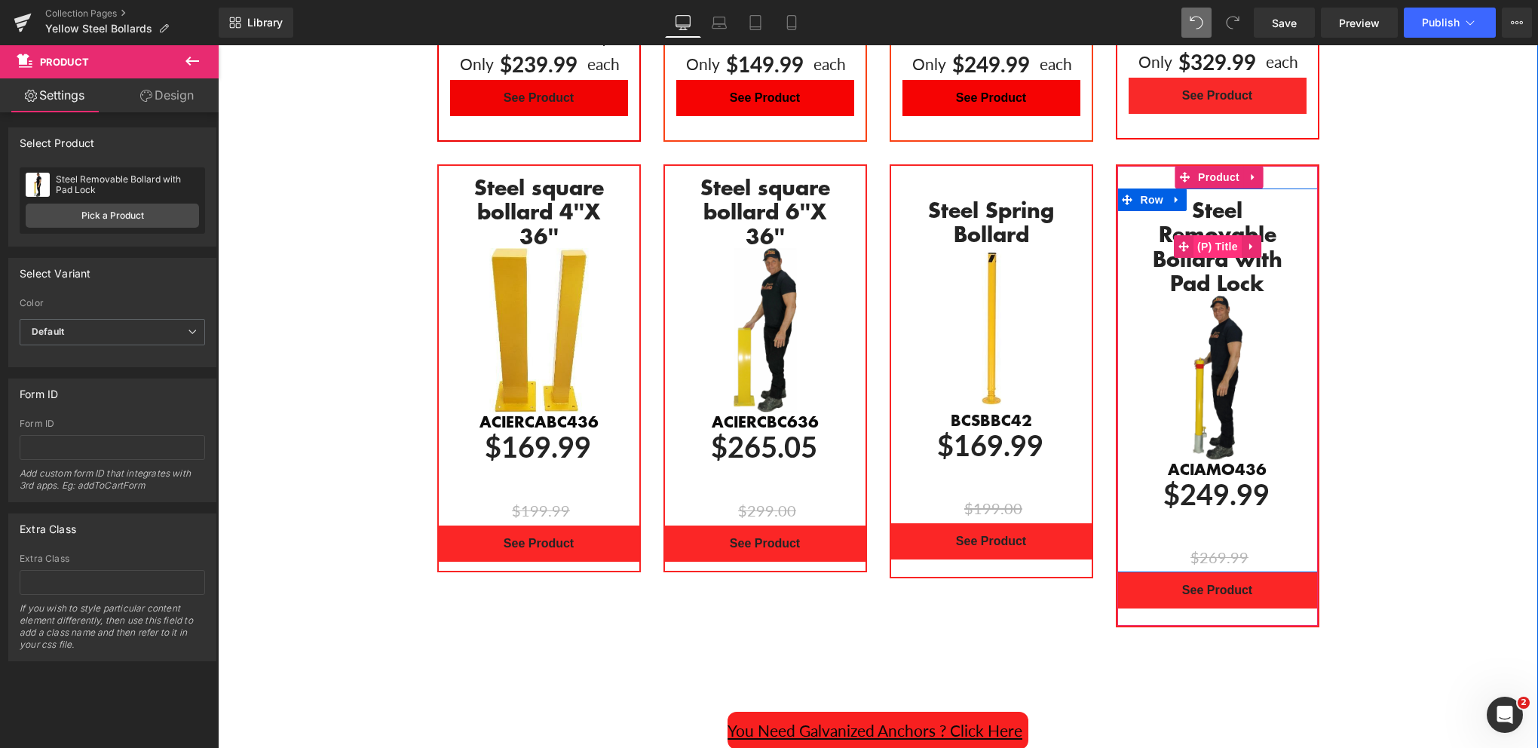
click at [1215, 235] on span "(P) Title" at bounding box center [1217, 246] width 48 height 23
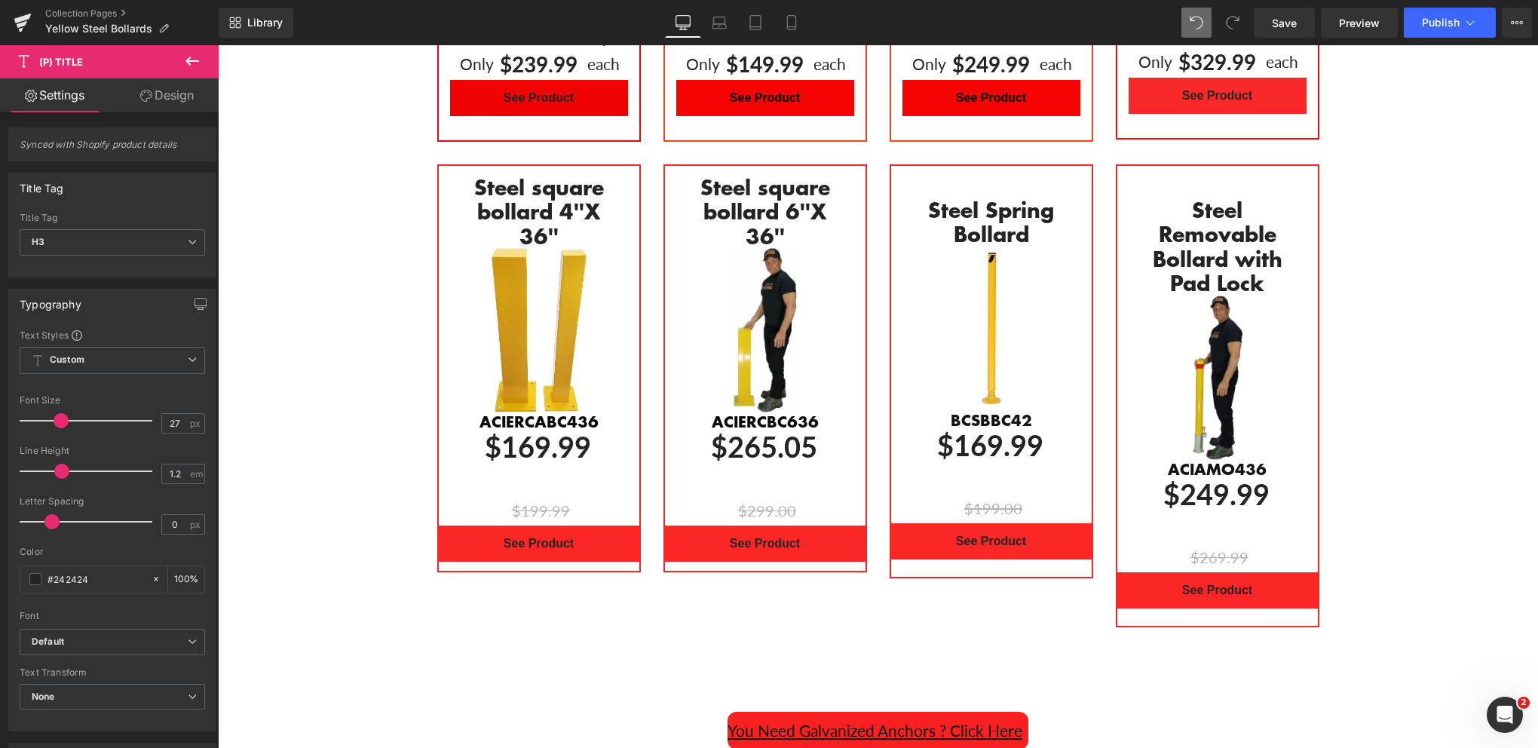
click at [180, 103] on link "Design" at bounding box center [166, 95] width 109 height 34
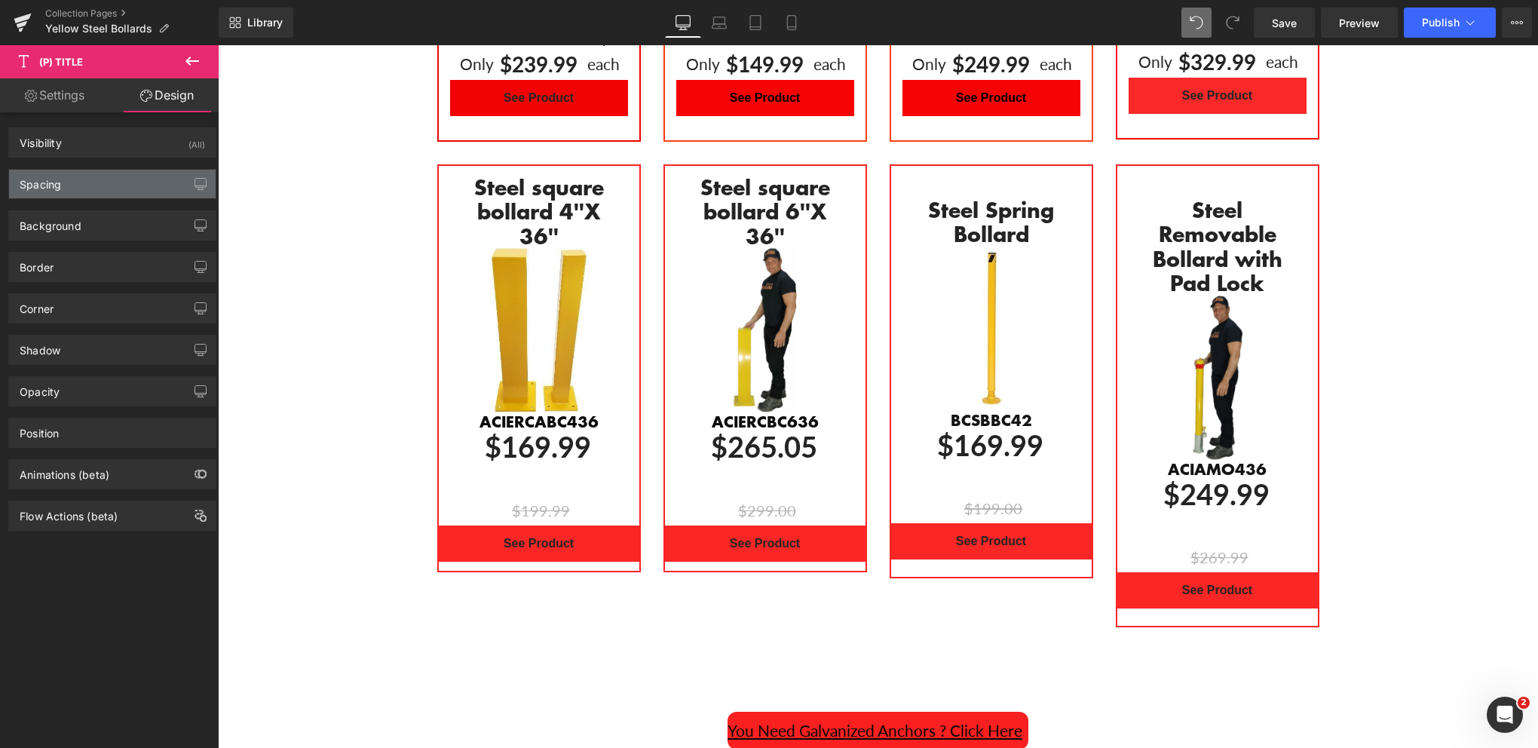
click at [91, 191] on div "Spacing" at bounding box center [112, 184] width 207 height 29
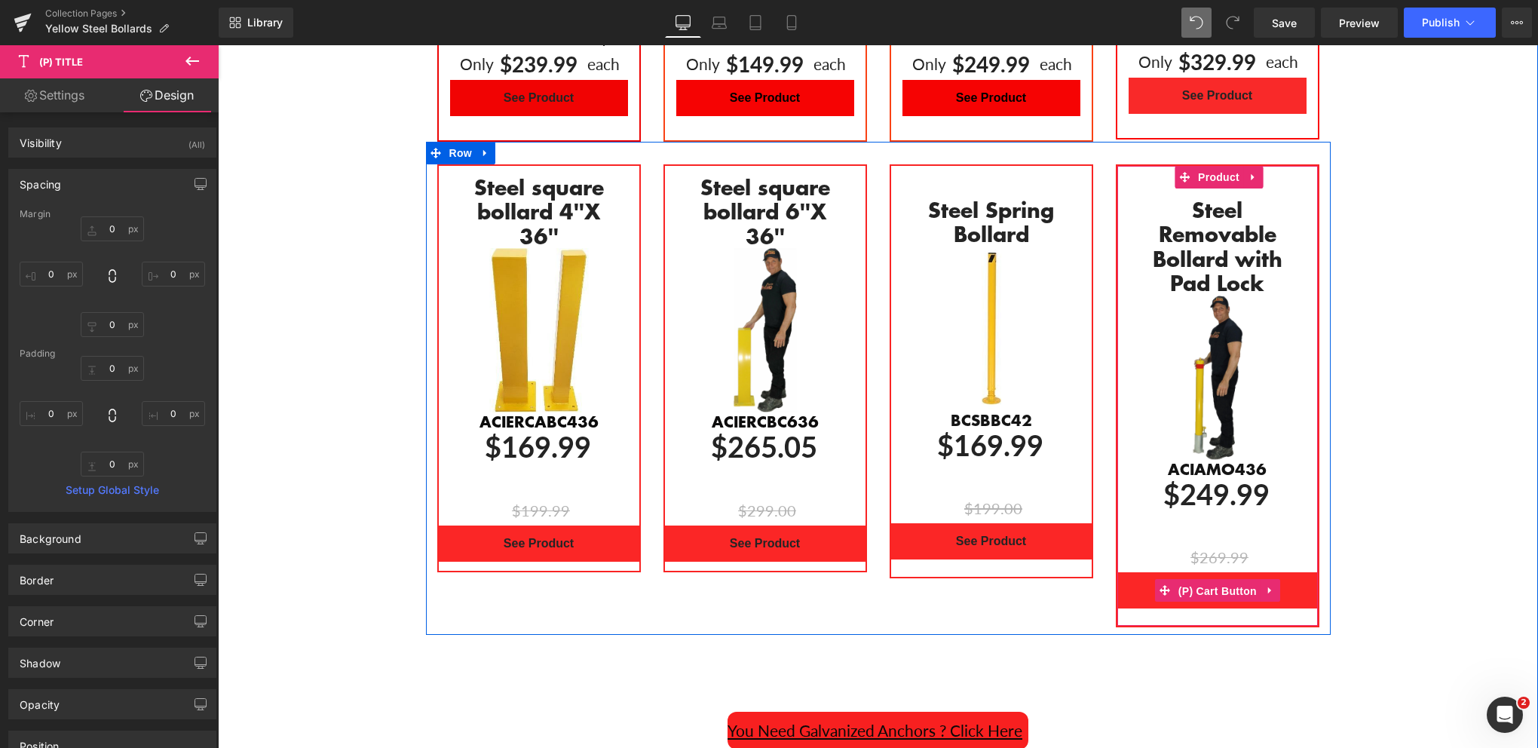
drag, startPoint x: 1218, startPoint y: 572, endPoint x: 1178, endPoint y: 546, distance: 47.9
click at [1217, 580] on span "(P) Cart Button" at bounding box center [1218, 591] width 86 height 23
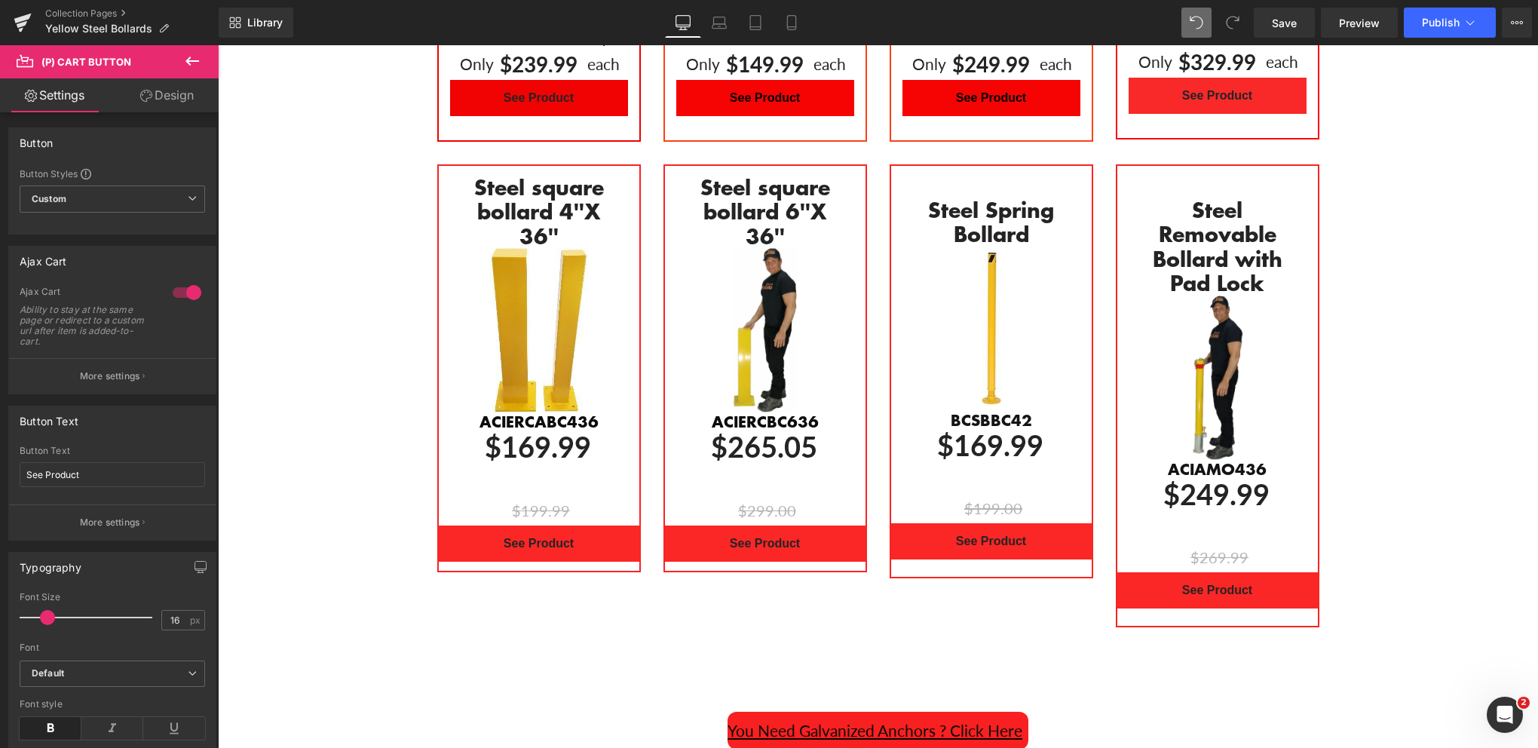
click at [170, 104] on link "Design" at bounding box center [166, 95] width 109 height 34
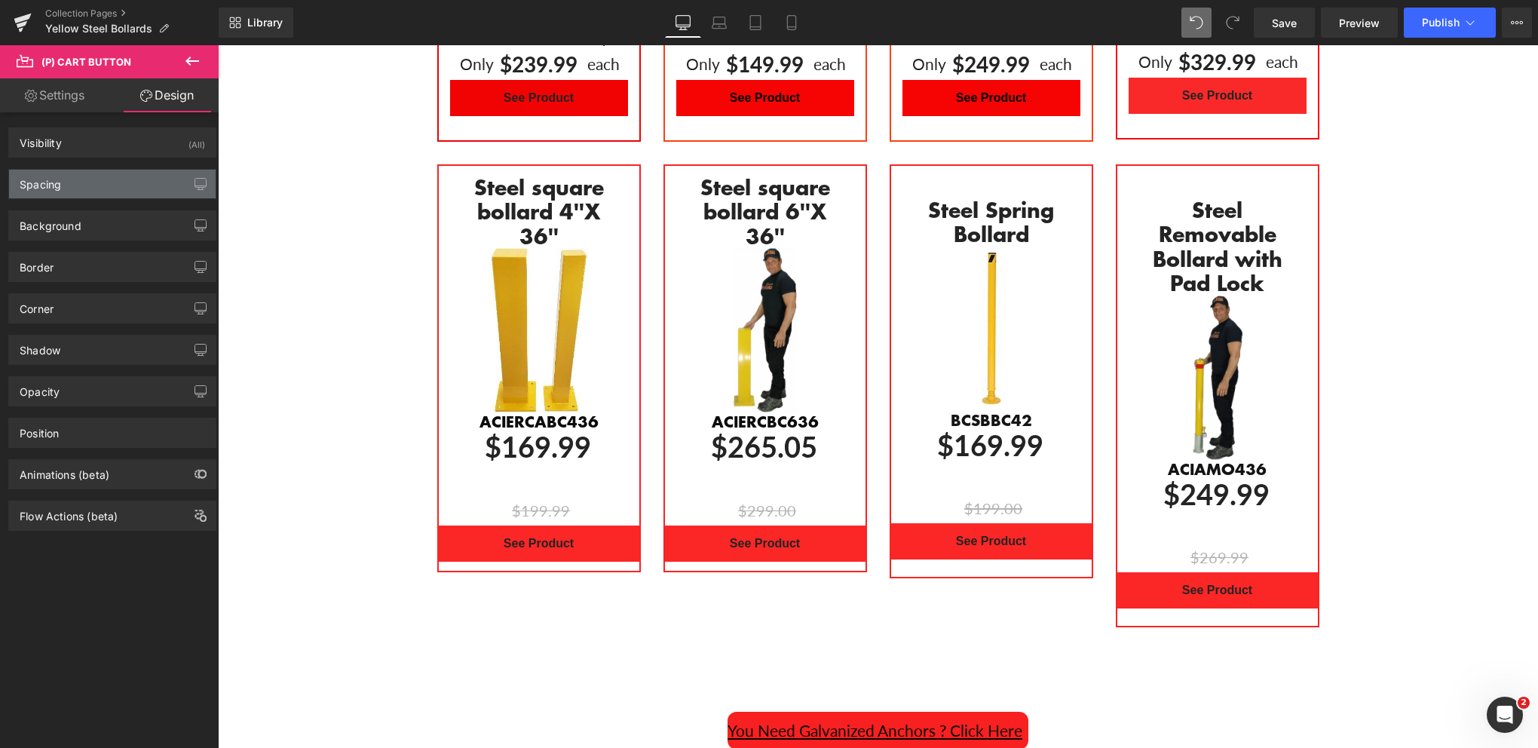
click at [97, 182] on div "Spacing" at bounding box center [112, 184] width 207 height 29
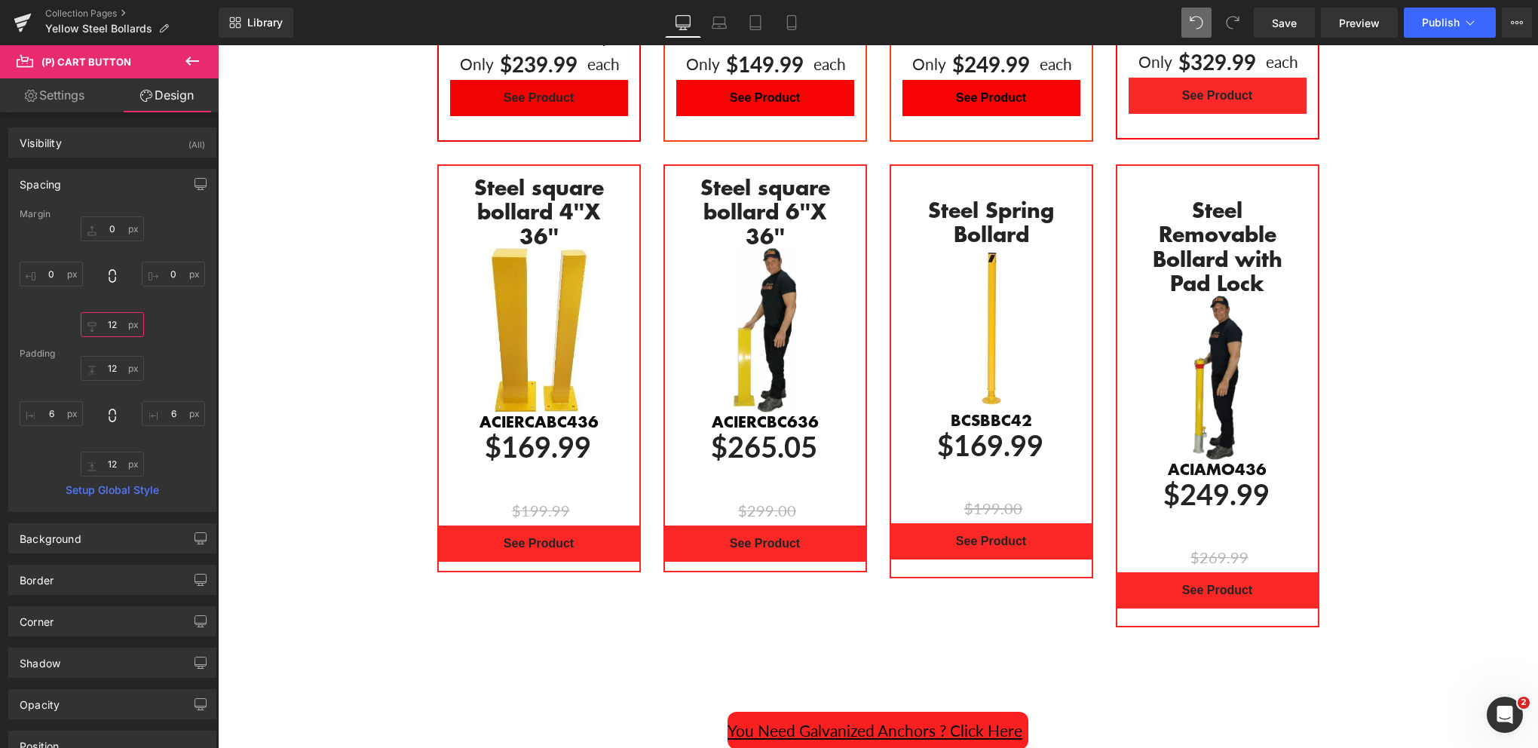
click at [111, 323] on input "12" at bounding box center [112, 324] width 63 height 25
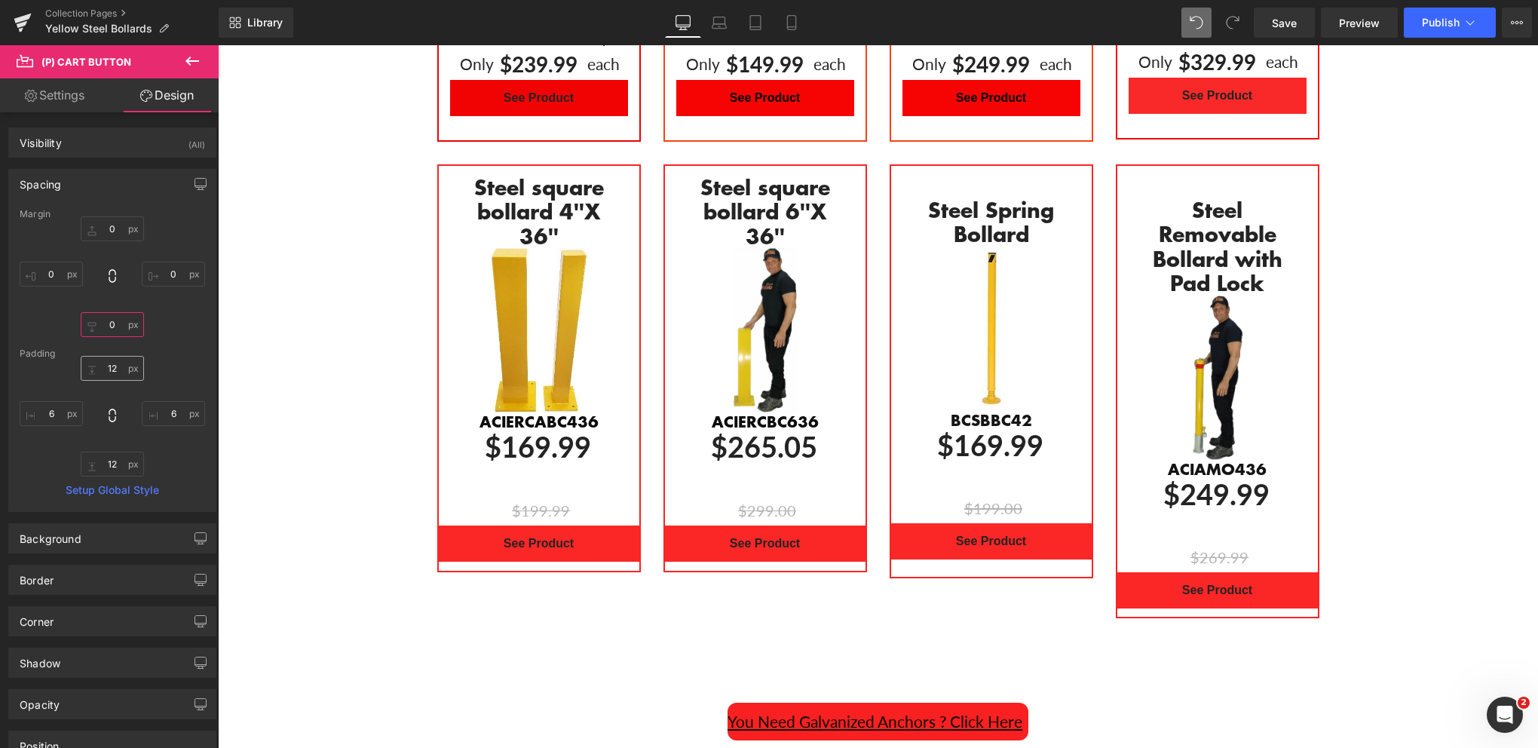
type input "0"
click at [113, 371] on input "12" at bounding box center [112, 368] width 63 height 25
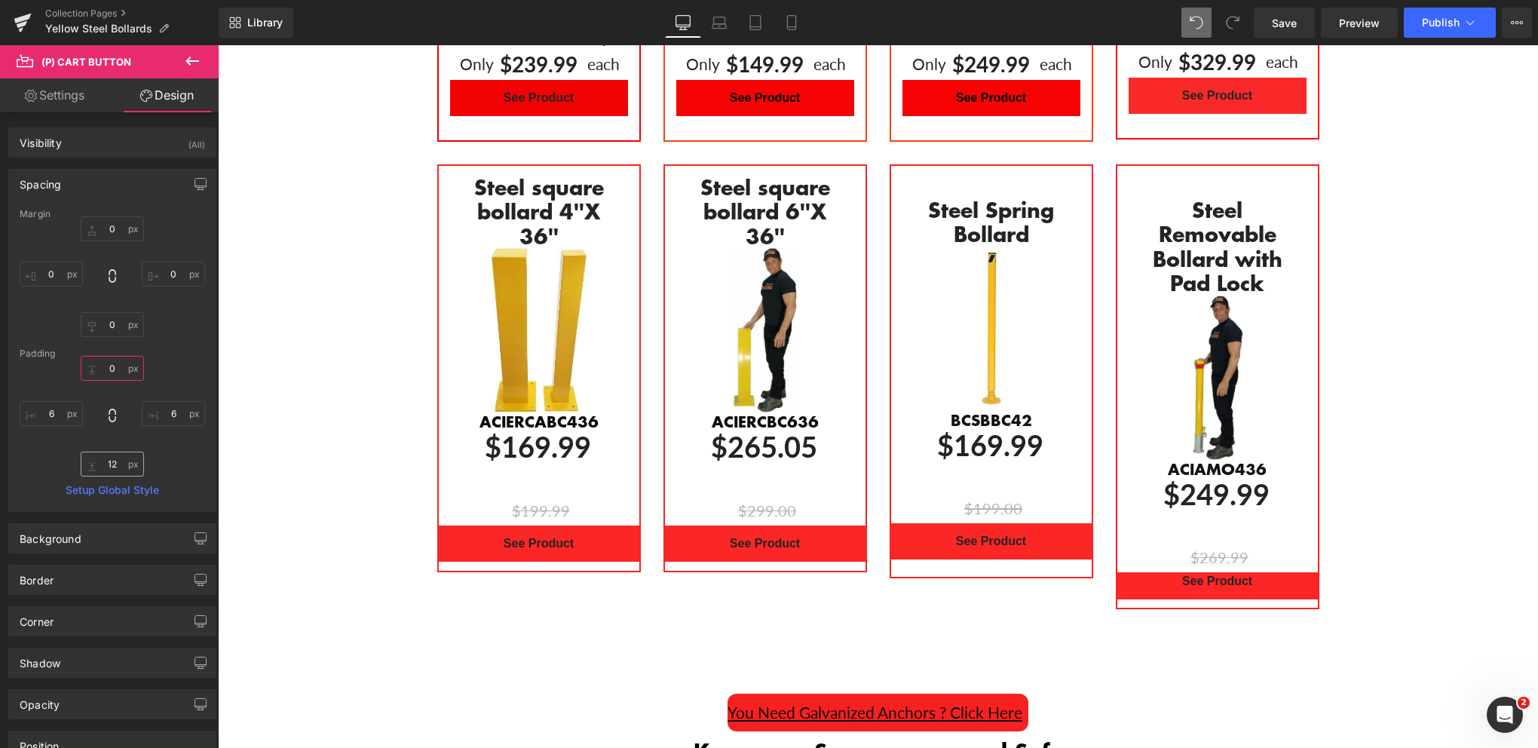
type input "0"
click at [118, 470] on input "12" at bounding box center [112, 464] width 63 height 25
type input "11"
click at [105, 373] on input "0" at bounding box center [112, 368] width 63 height 25
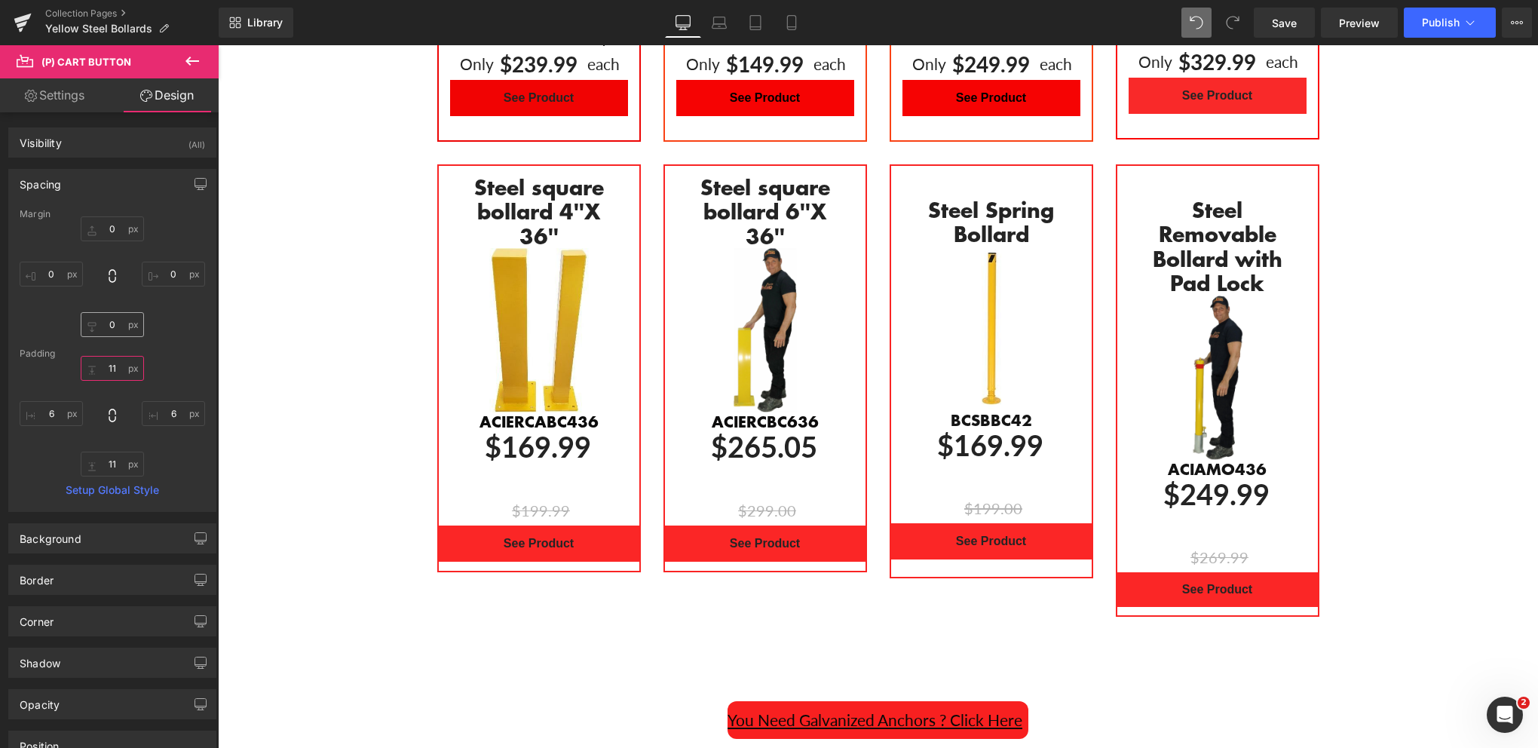
type input "11"
click at [114, 325] on input "0" at bounding box center [112, 324] width 63 height 25
type input "11"
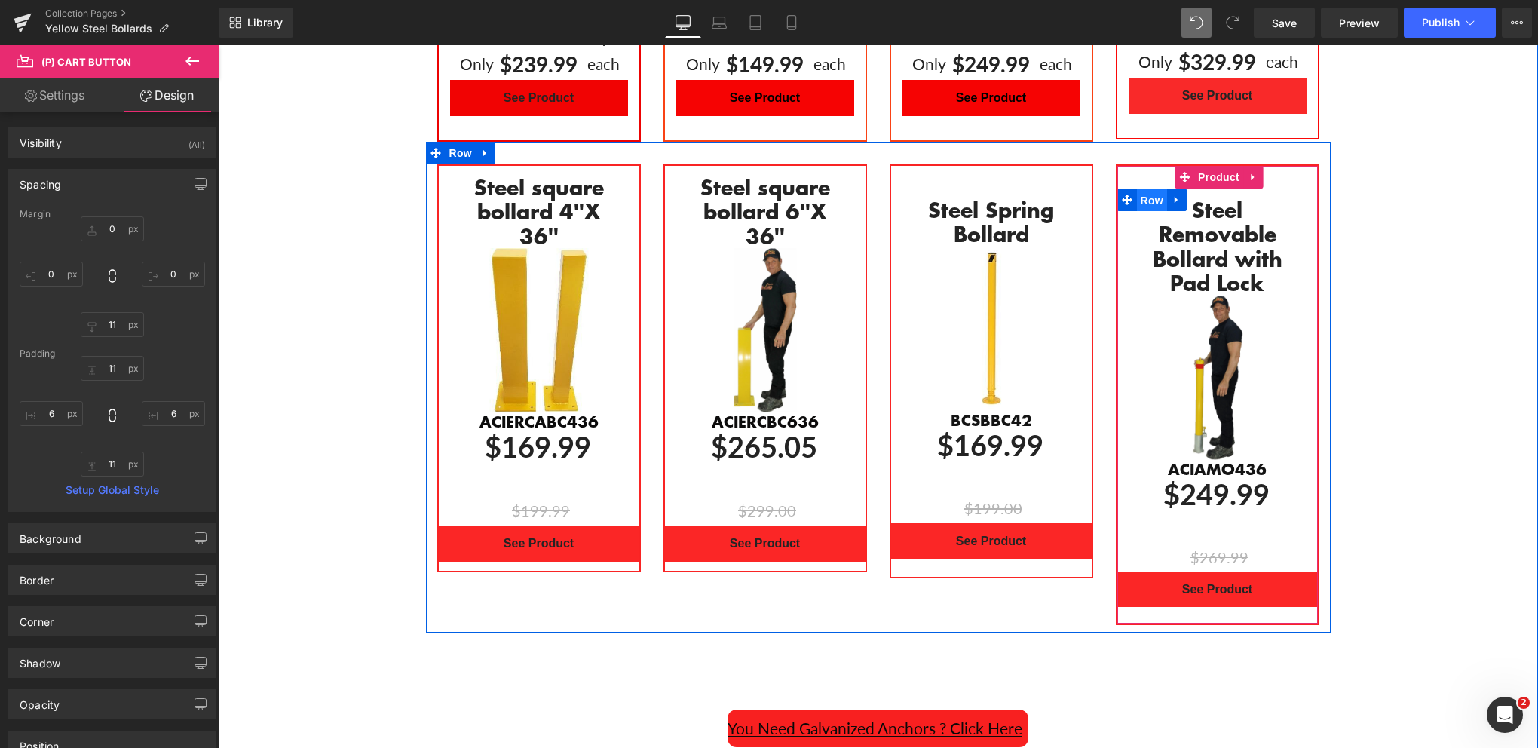
click at [1146, 189] on span "Row" at bounding box center [1152, 200] width 30 height 23
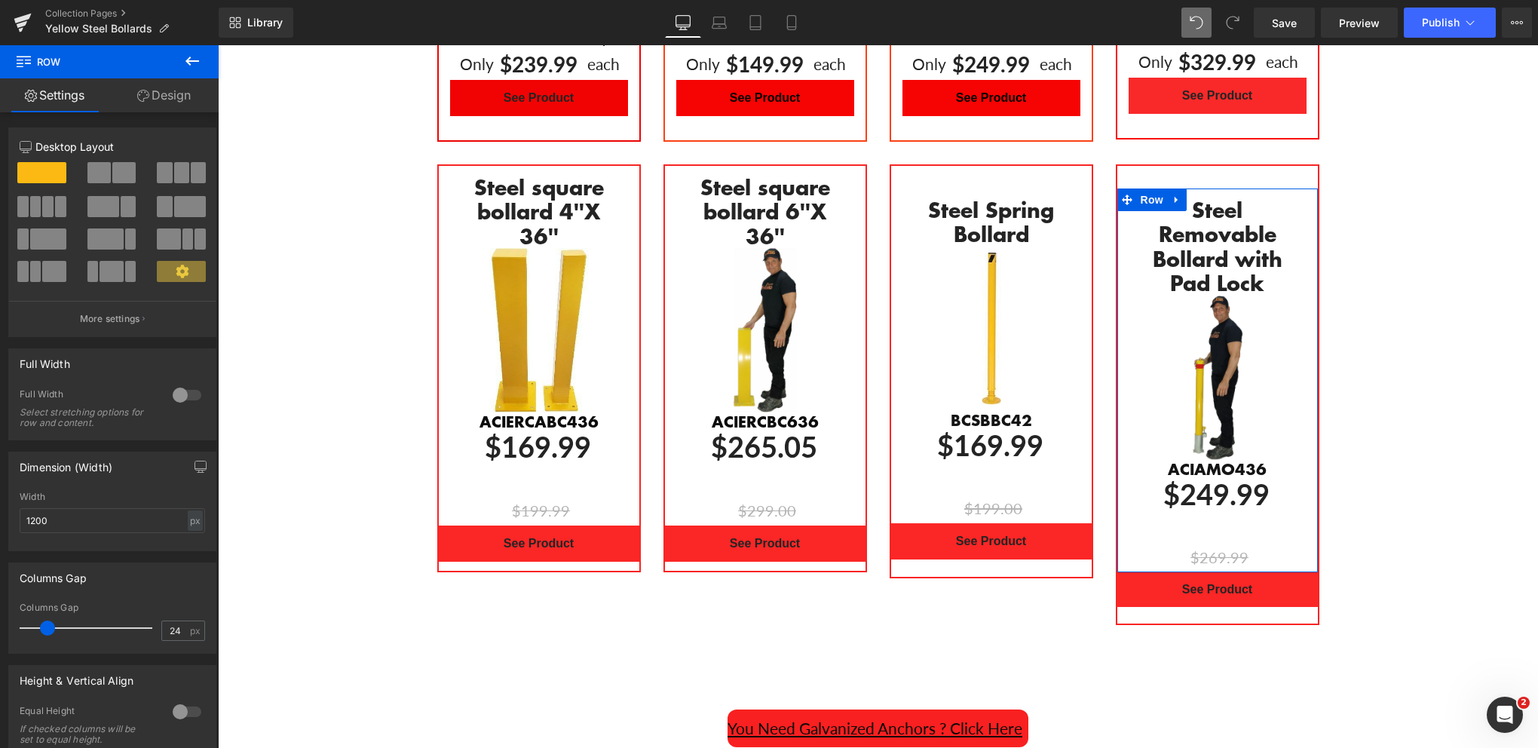
drag, startPoint x: 185, startPoint y: 93, endPoint x: 138, endPoint y: 122, distance: 55.9
click at [185, 93] on link "Design" at bounding box center [163, 95] width 109 height 34
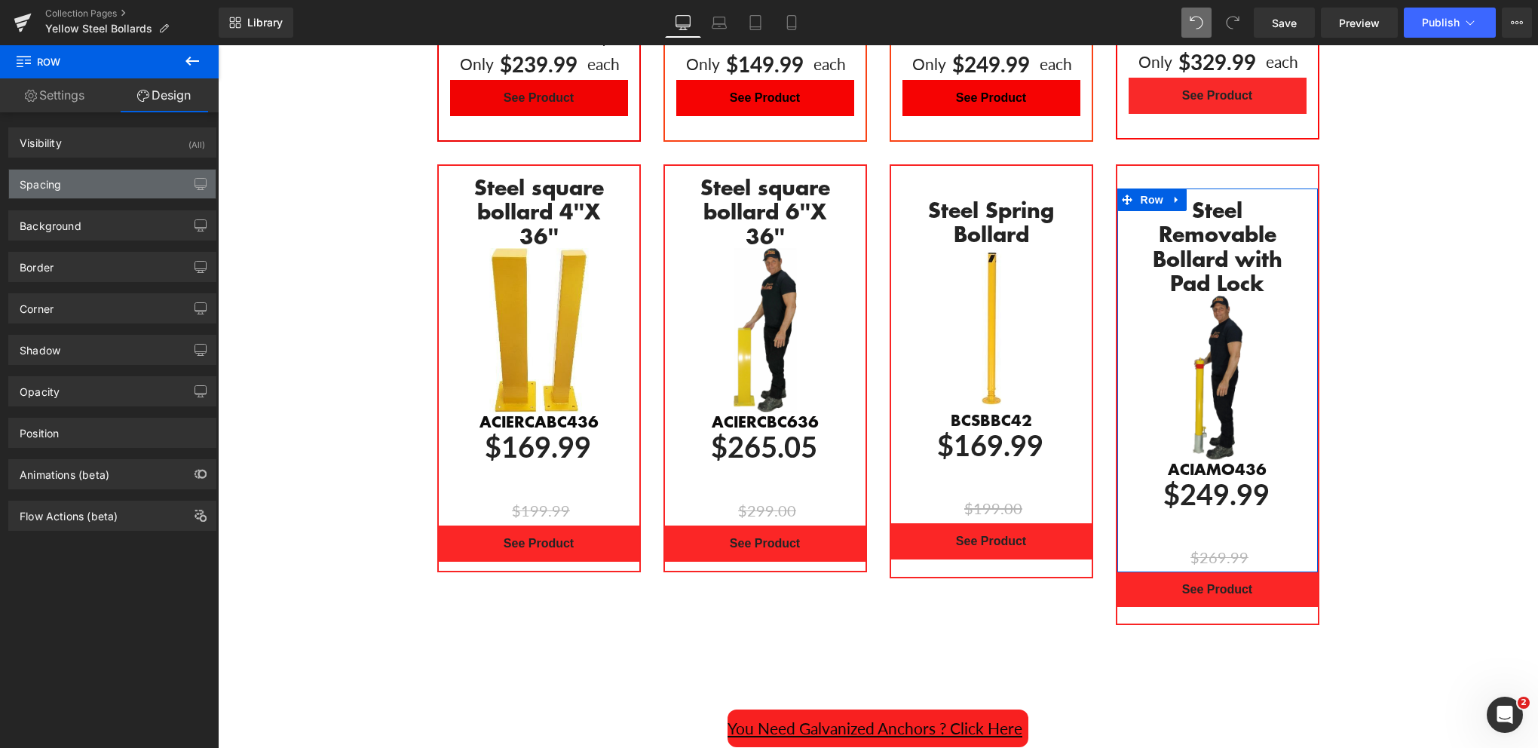
click at [90, 189] on div "Spacing" at bounding box center [112, 184] width 207 height 29
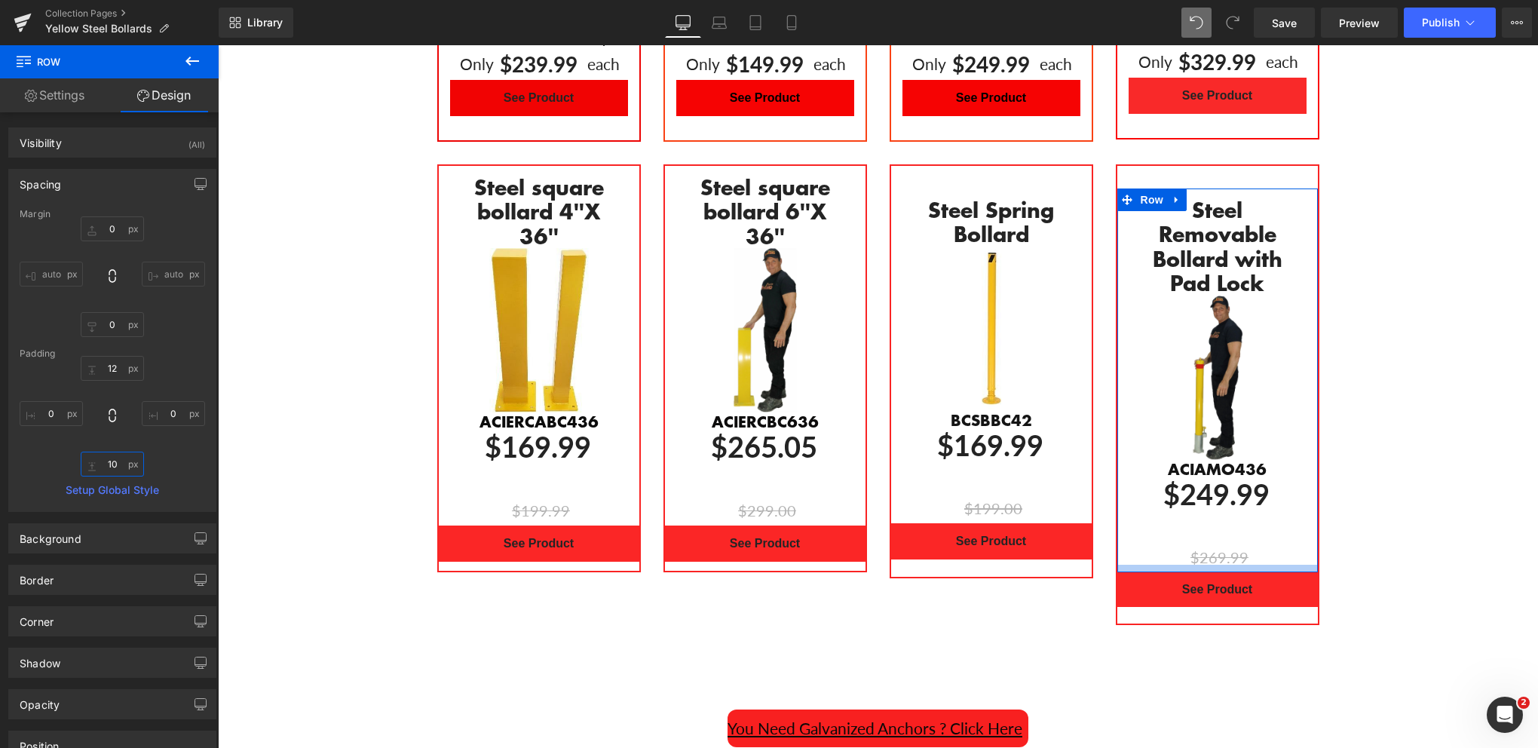
click at [109, 461] on input "10" at bounding box center [112, 464] width 63 height 25
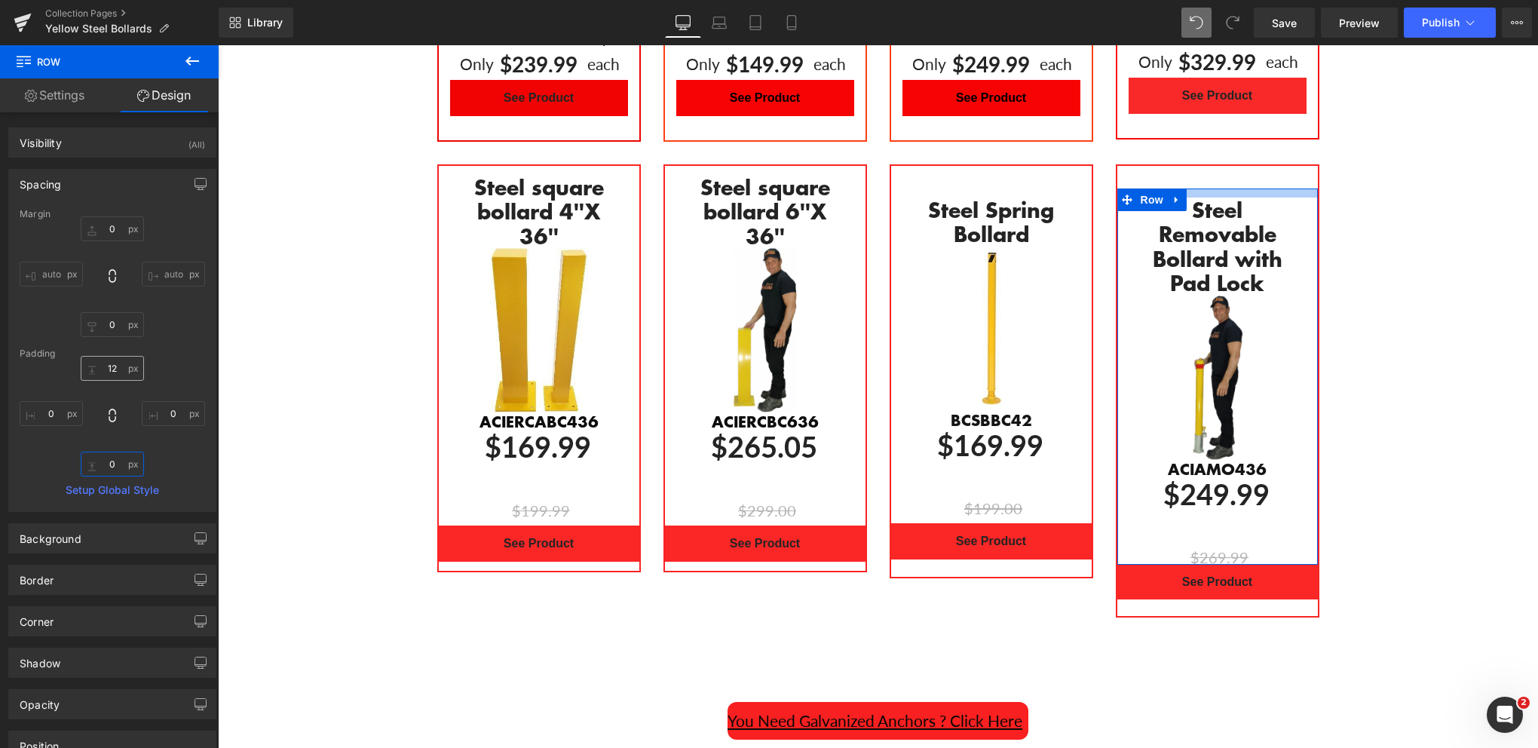
type input "0"
click at [102, 362] on input "12" at bounding box center [112, 368] width 63 height 25
type input "0"
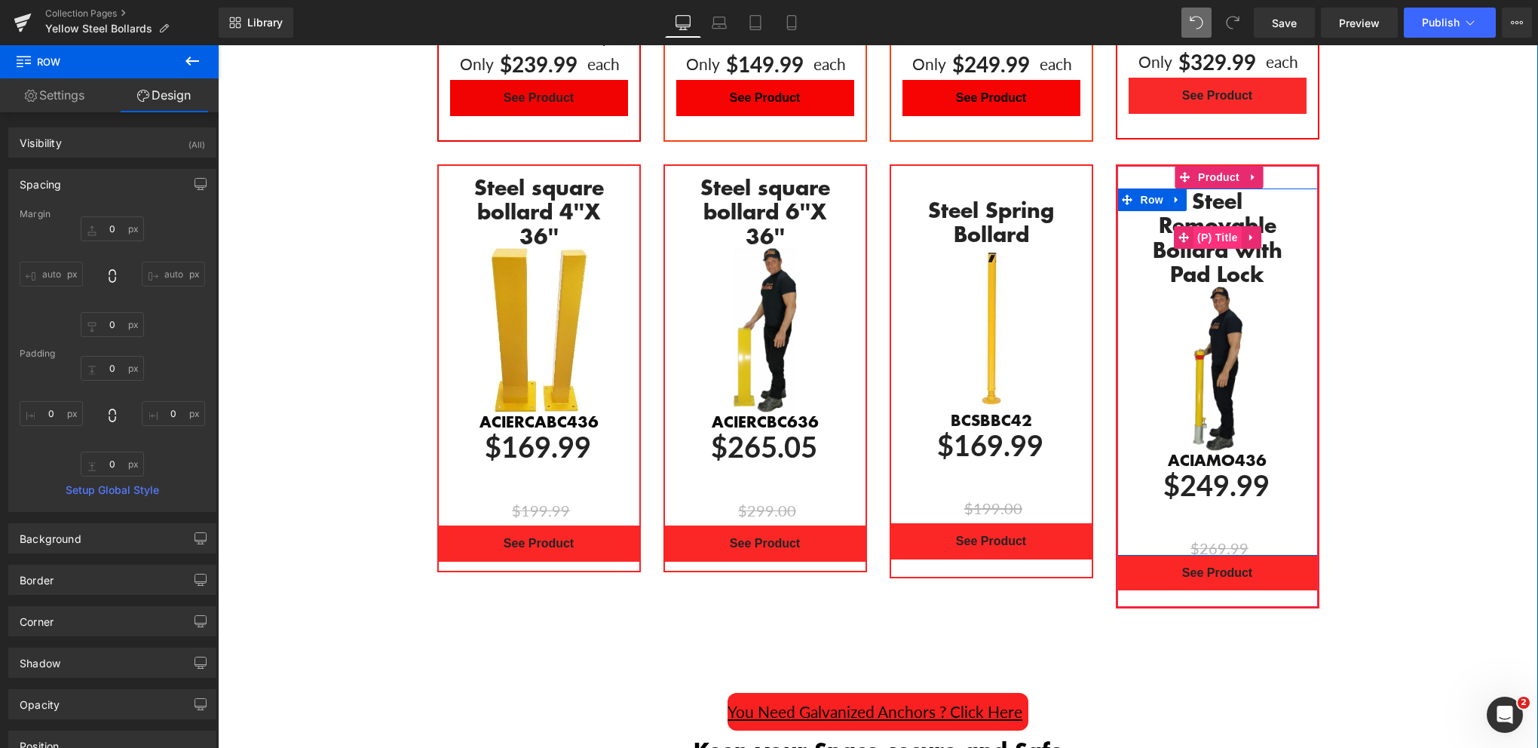
click at [1214, 226] on span "(P) Title" at bounding box center [1217, 237] width 48 height 23
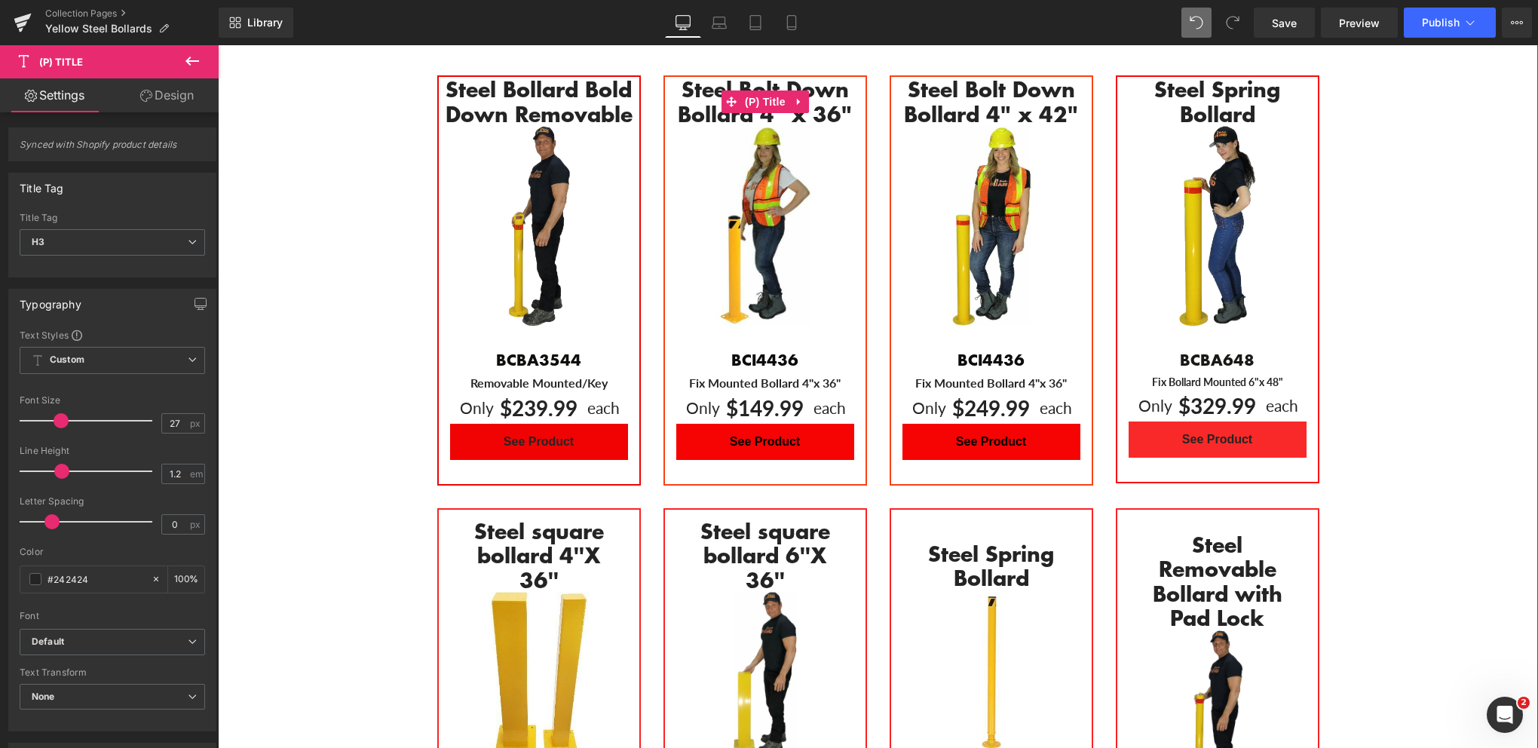
scroll to position [945, 0]
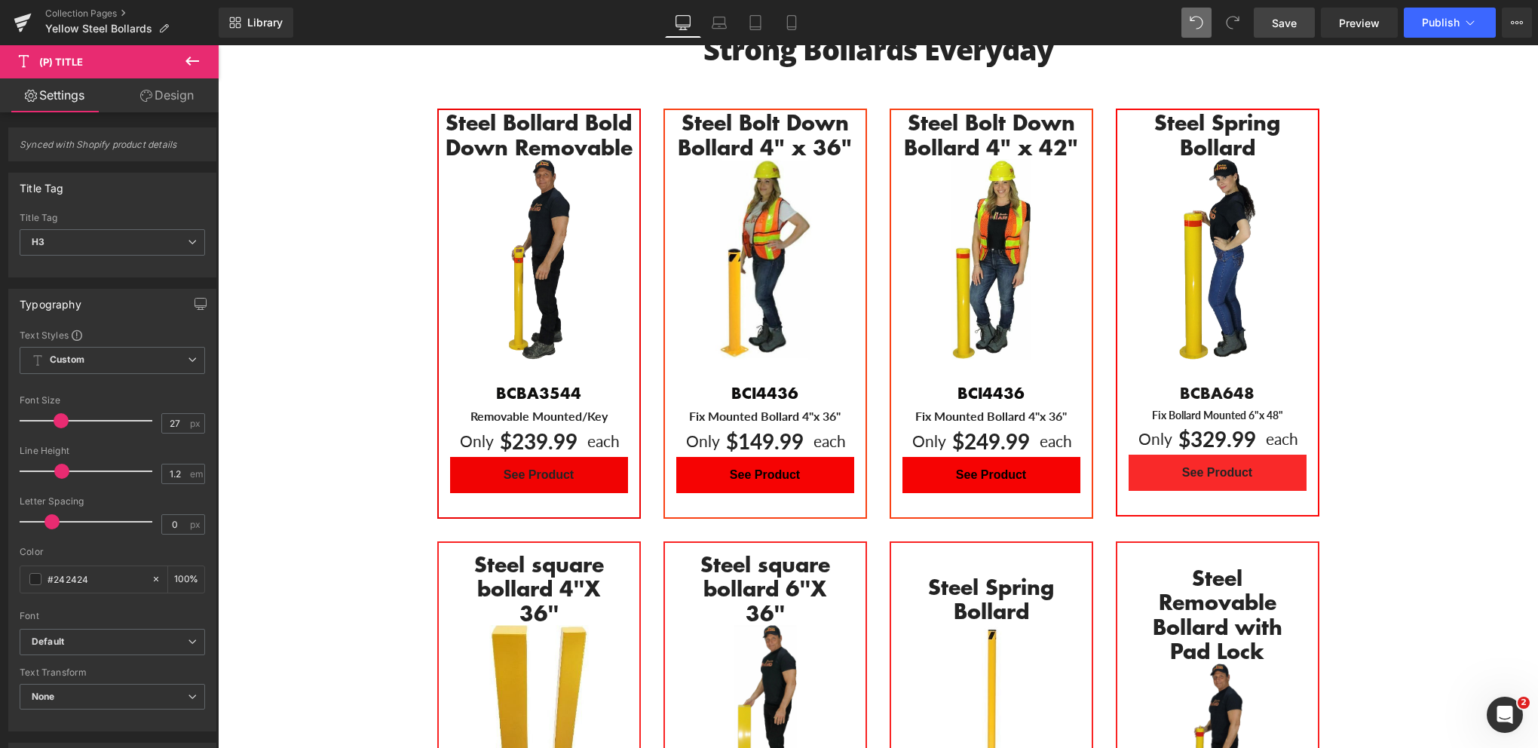
click at [1275, 21] on span "Save" at bounding box center [1284, 23] width 25 height 16
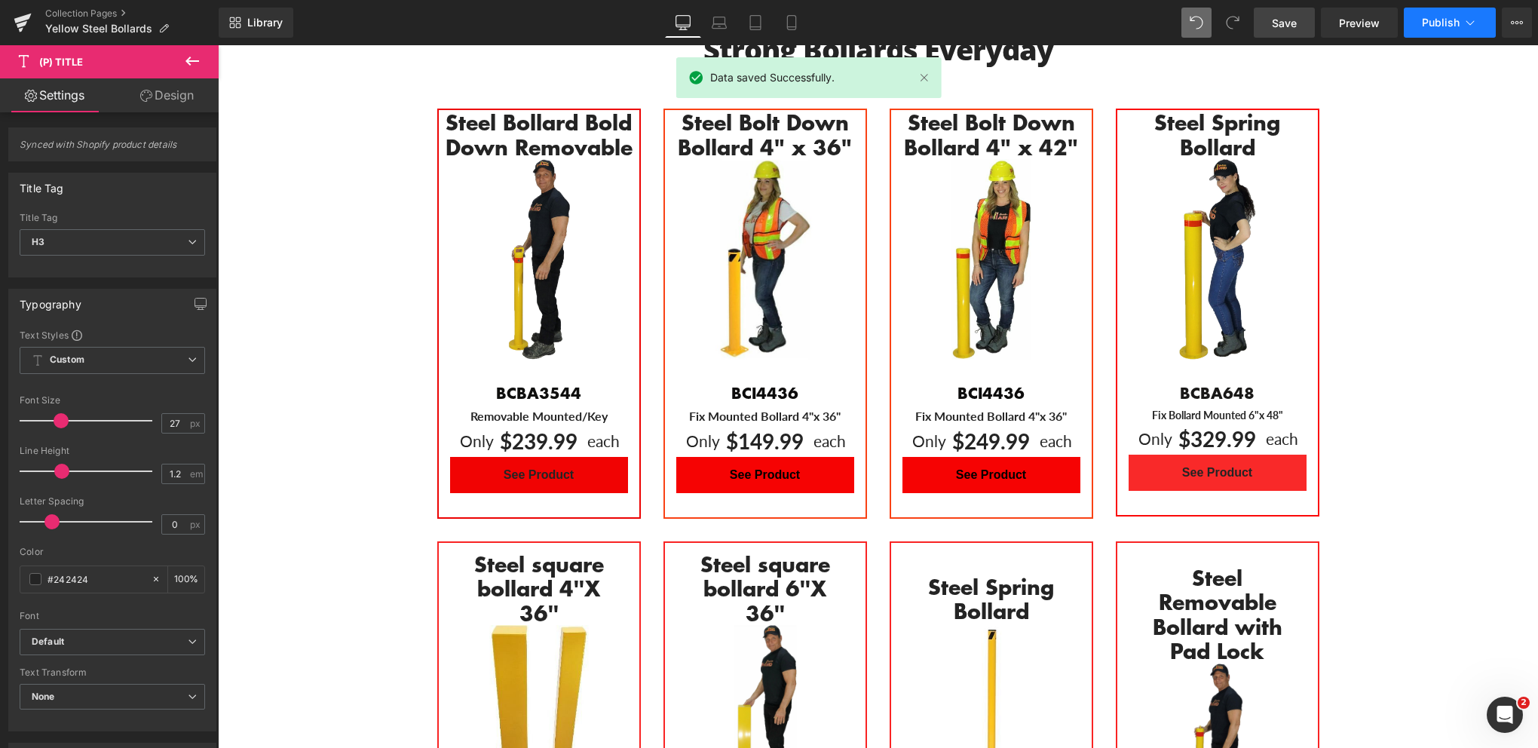
click at [1445, 18] on span "Publish" at bounding box center [1441, 23] width 38 height 12
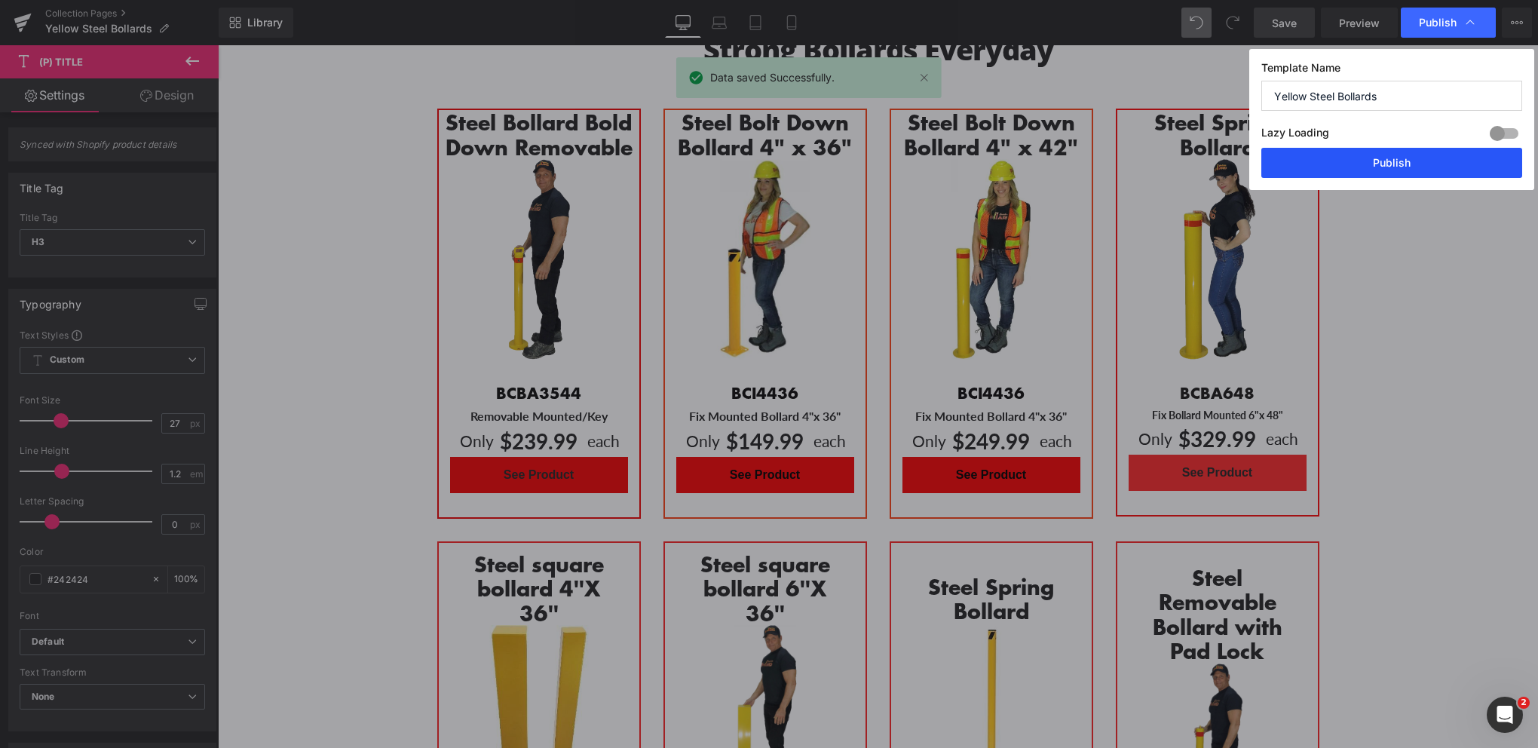
click at [1384, 163] on button "Publish" at bounding box center [1391, 163] width 261 height 30
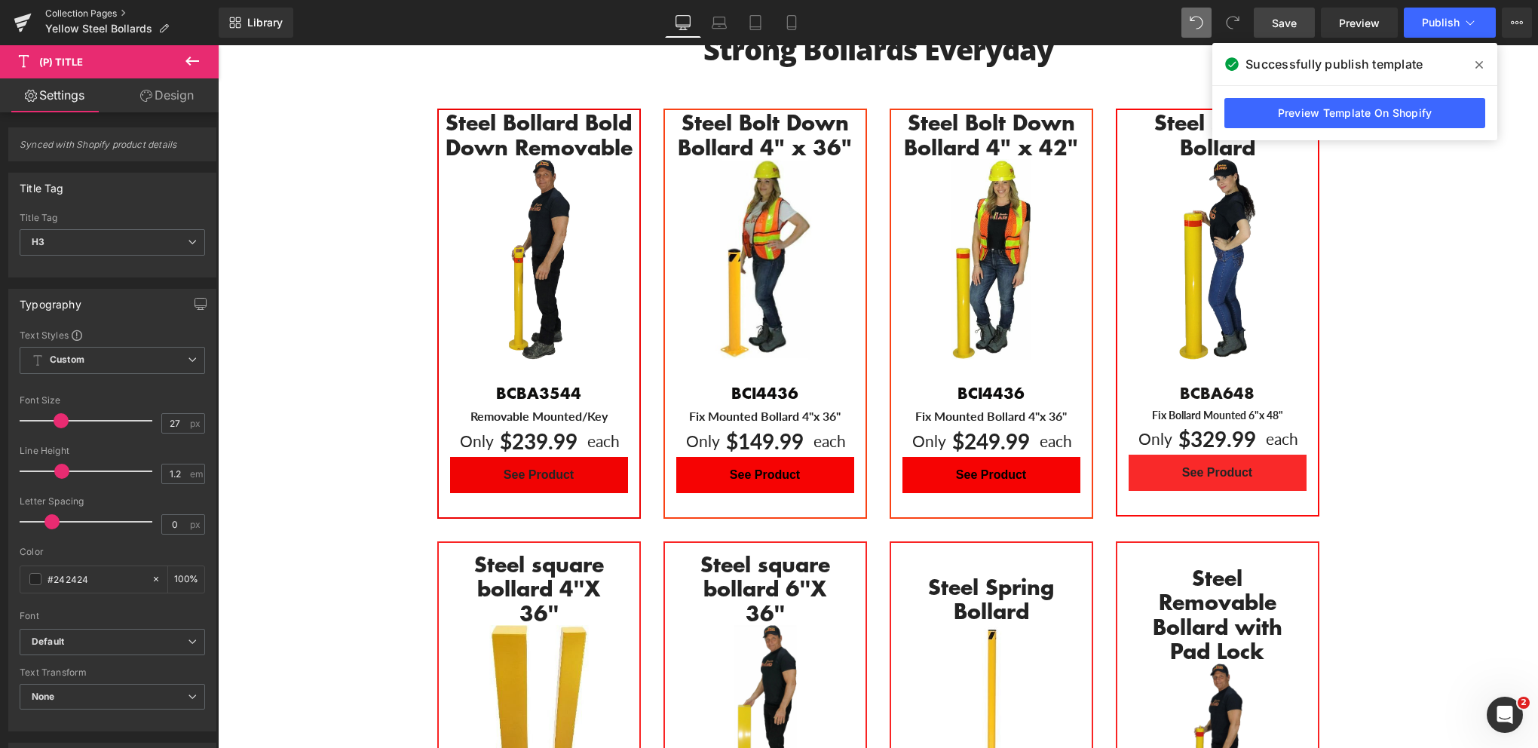
click at [84, 12] on link "Collection Pages" at bounding box center [131, 14] width 173 height 12
